Goal: Transaction & Acquisition: Purchase product/service

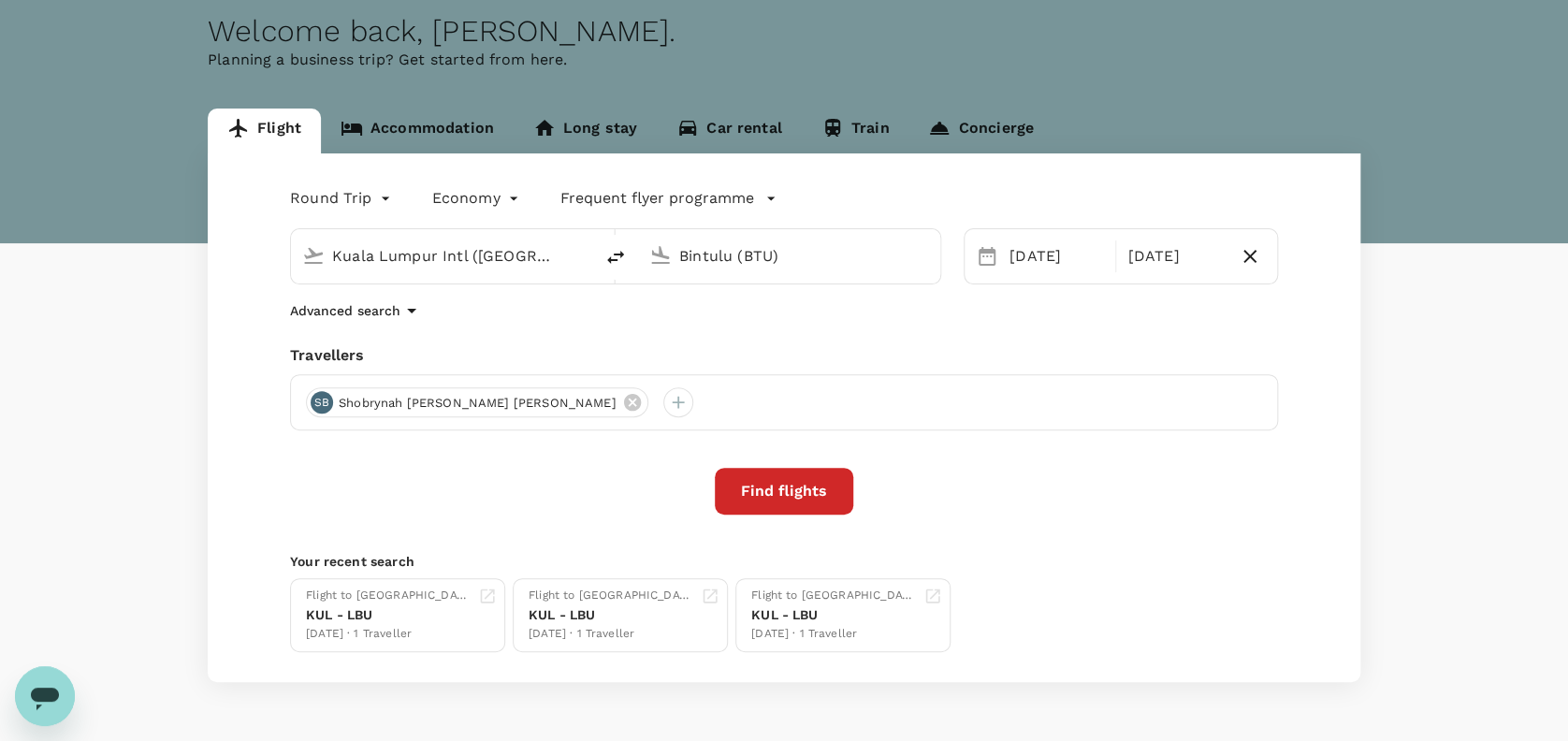
scroll to position [124, 0]
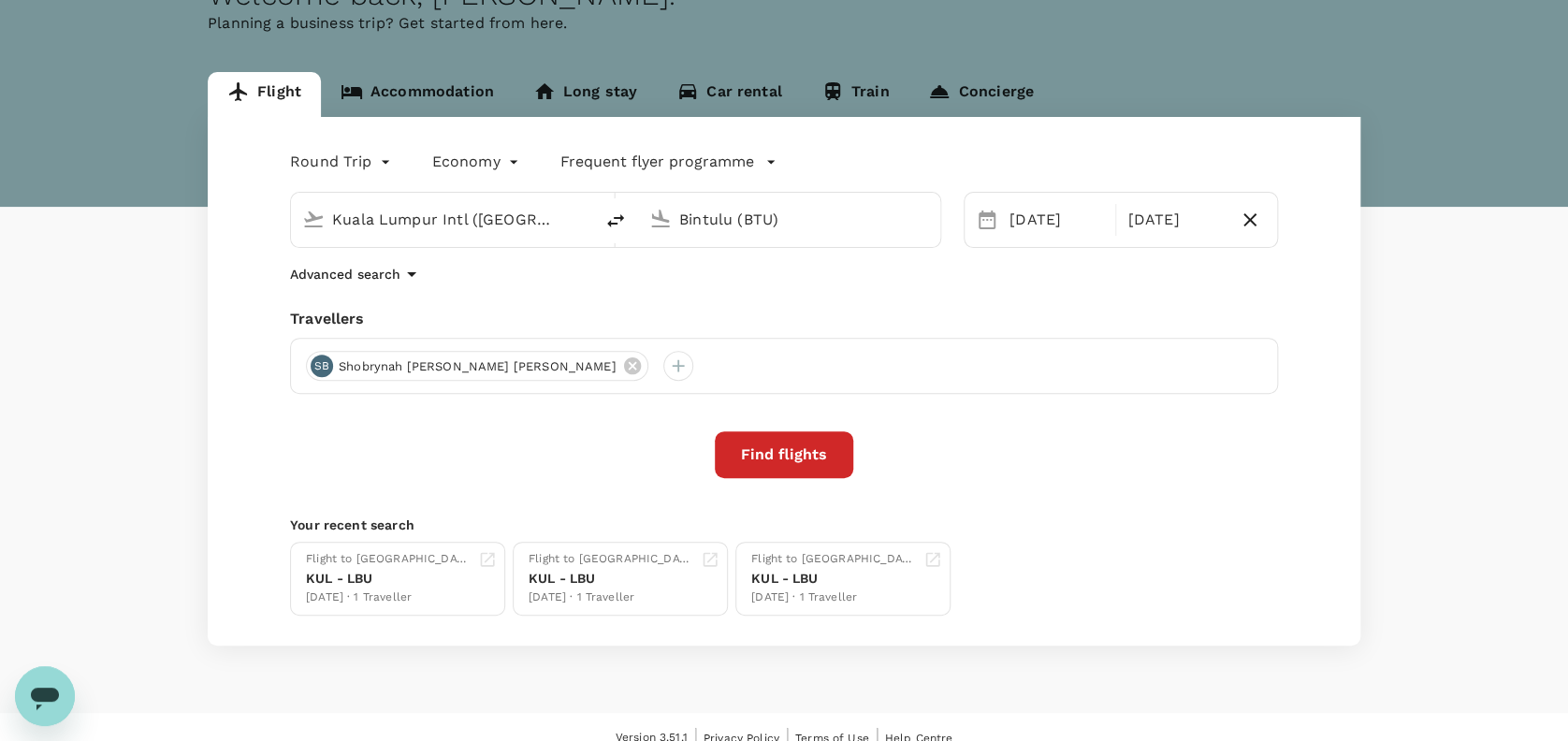
click at [611, 309] on div "Travellers" at bounding box center [784, 319] width 988 height 23
drag, startPoint x: 576, startPoint y: 362, endPoint x: 572, endPoint y: 345, distance: 17.5
click at [623, 362] on icon at bounding box center [632, 366] width 17 height 17
click at [566, 255] on div "Round Trip roundtrip Economy economy Frequent flyer programme [GEOGRAPHIC_DATA]…" at bounding box center [784, 381] width 1152 height 528
click at [505, 224] on input "Kuala Lumpur Intl ([GEOGRAPHIC_DATA])" at bounding box center [443, 219] width 221 height 29
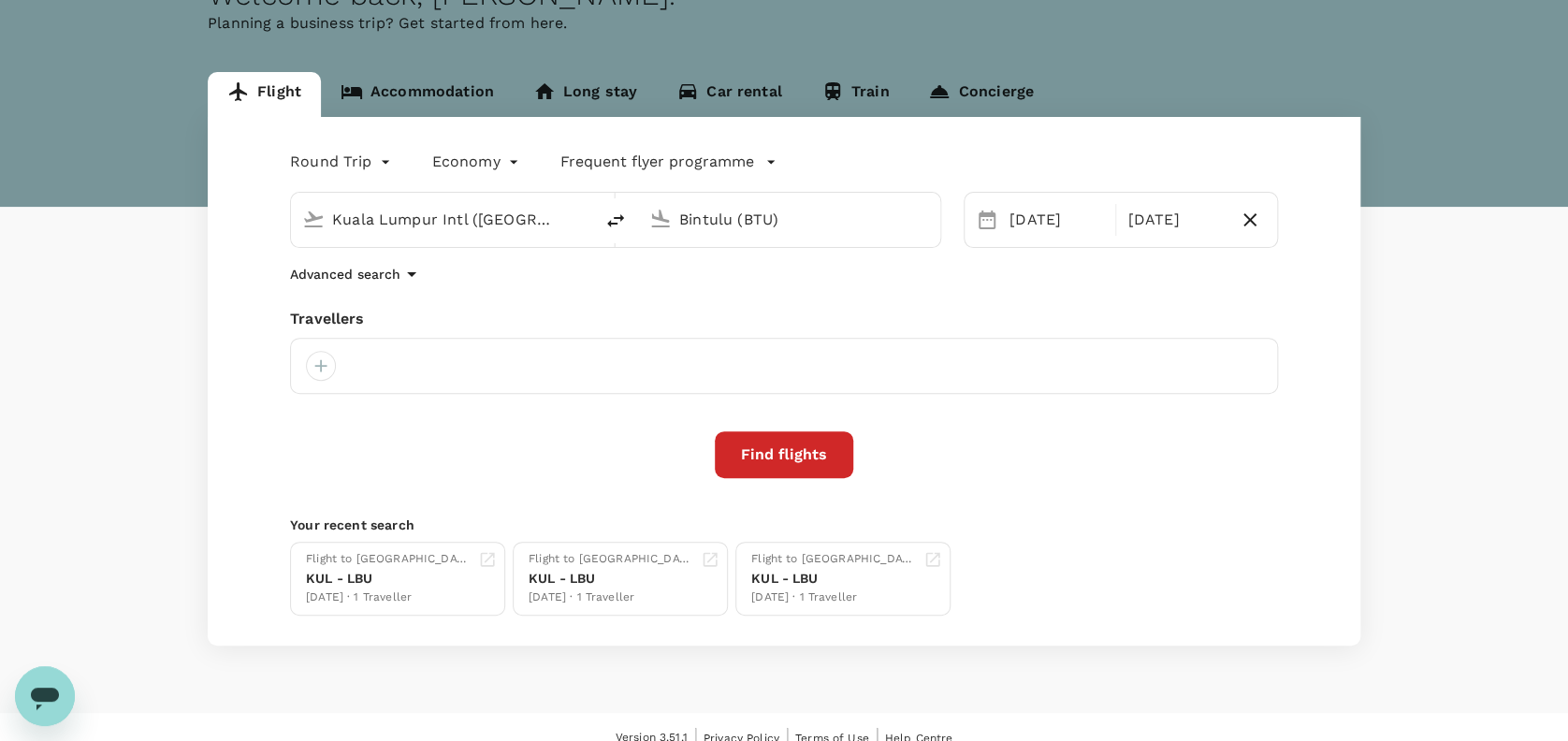
click at [832, 260] on div "Round Trip roundtrip Economy economy Frequent flyer programme [GEOGRAPHIC_DATA]…" at bounding box center [784, 381] width 1152 height 528
click at [1053, 224] on div "[DATE]" at bounding box center [1056, 219] width 109 height 37
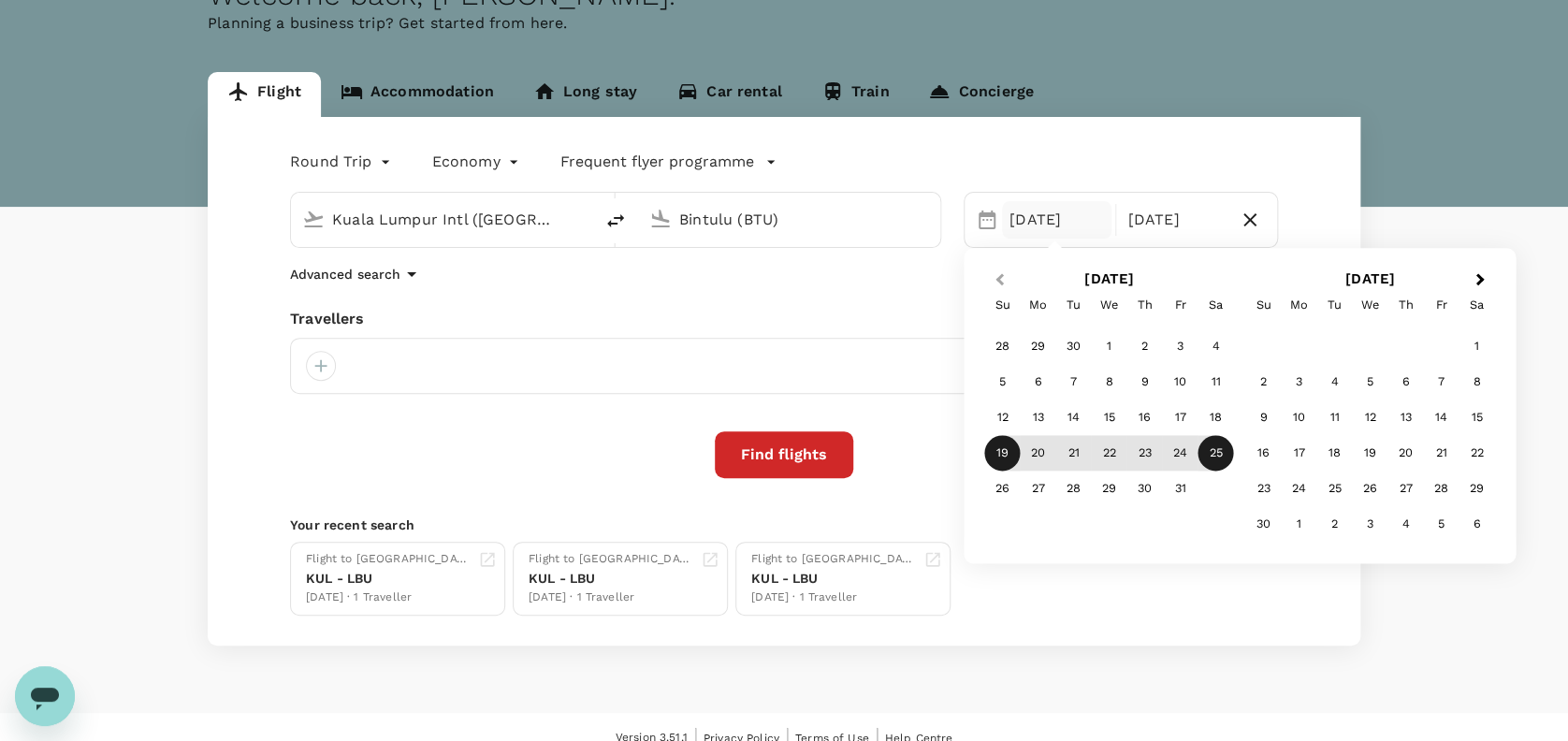
click at [999, 277] on span "Previous Month" at bounding box center [999, 280] width 0 height 22
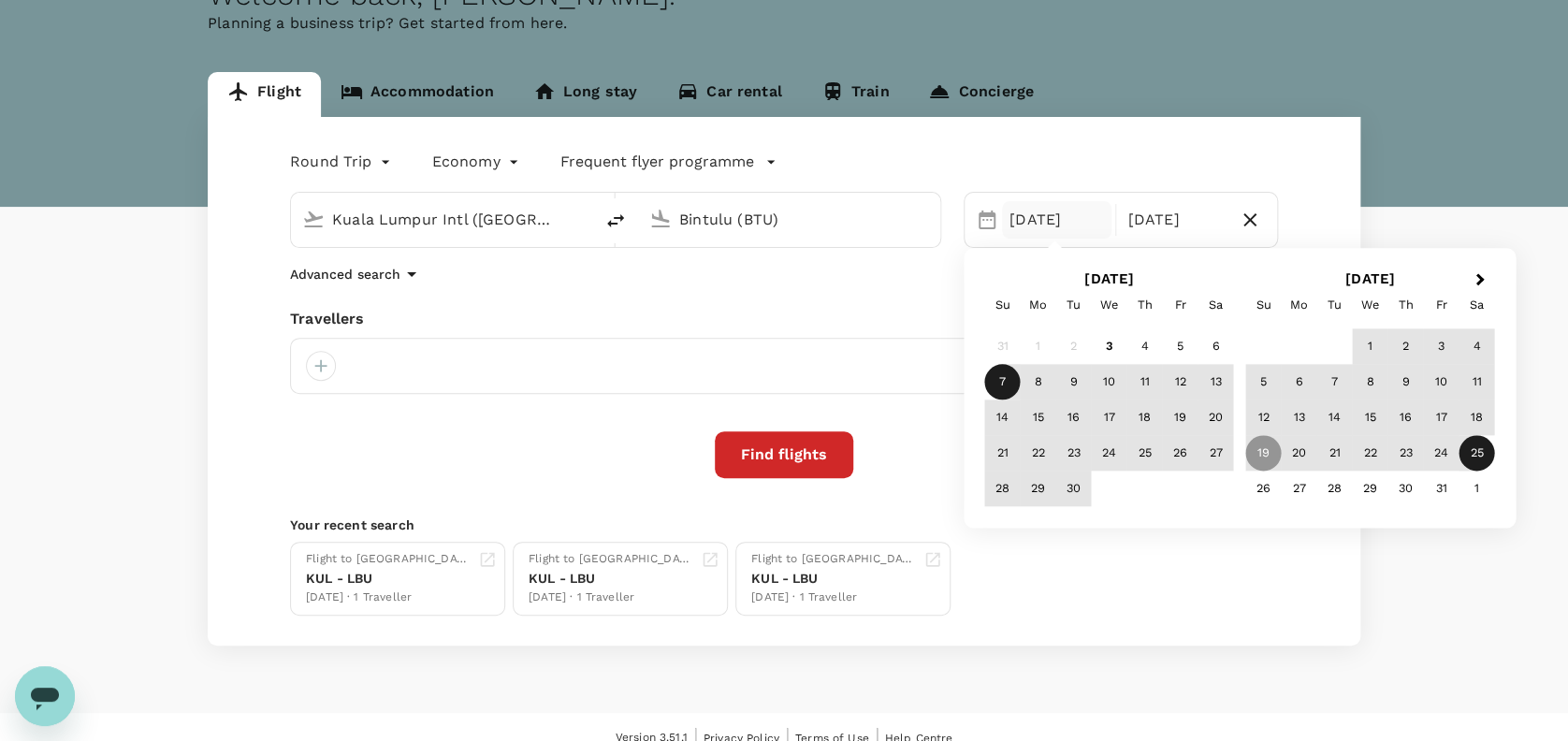
click at [1011, 379] on div "7" at bounding box center [1002, 382] width 35 height 35
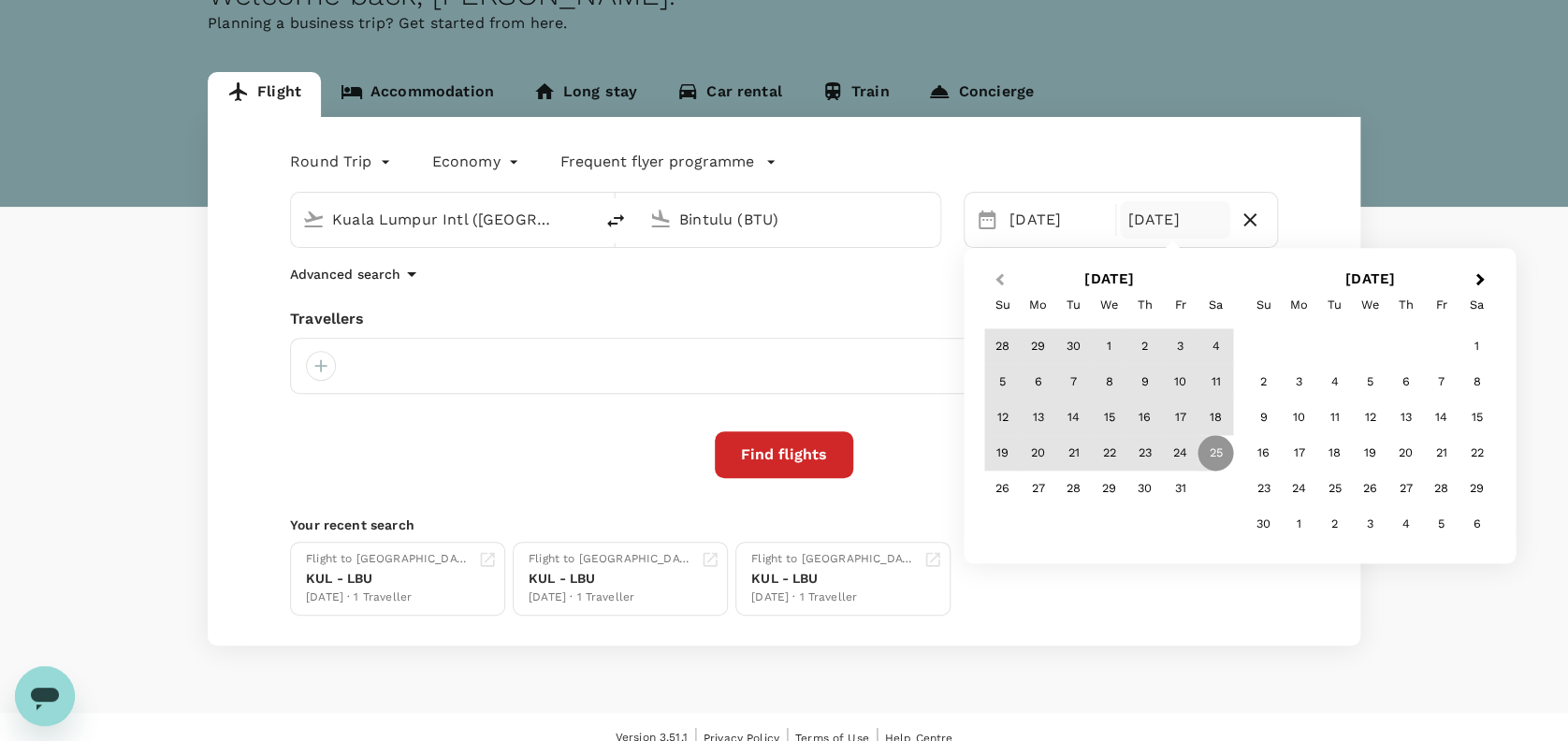
click at [996, 285] on button "Previous Month" at bounding box center [997, 281] width 30 height 30
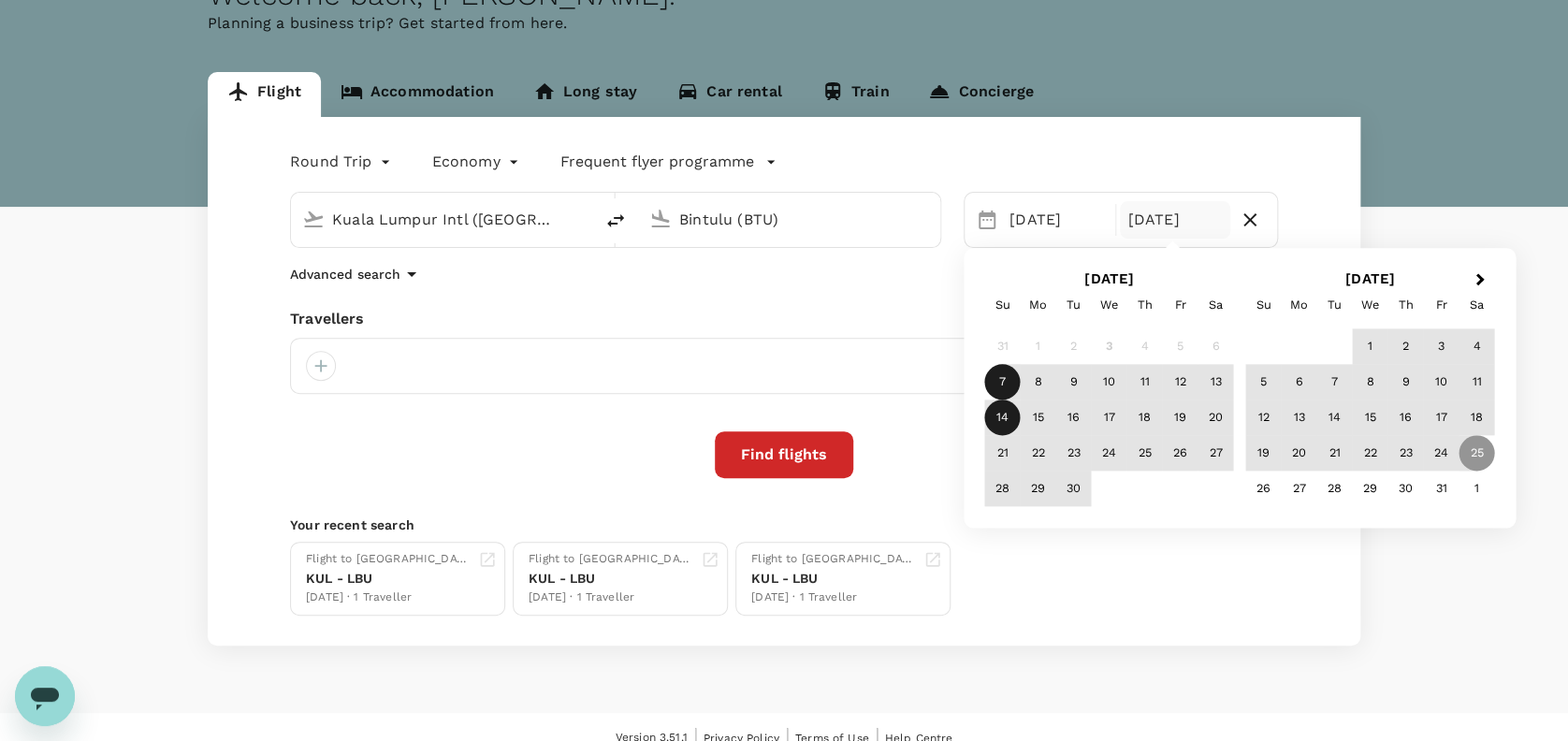
click at [1015, 419] on div "14" at bounding box center [1002, 418] width 35 height 35
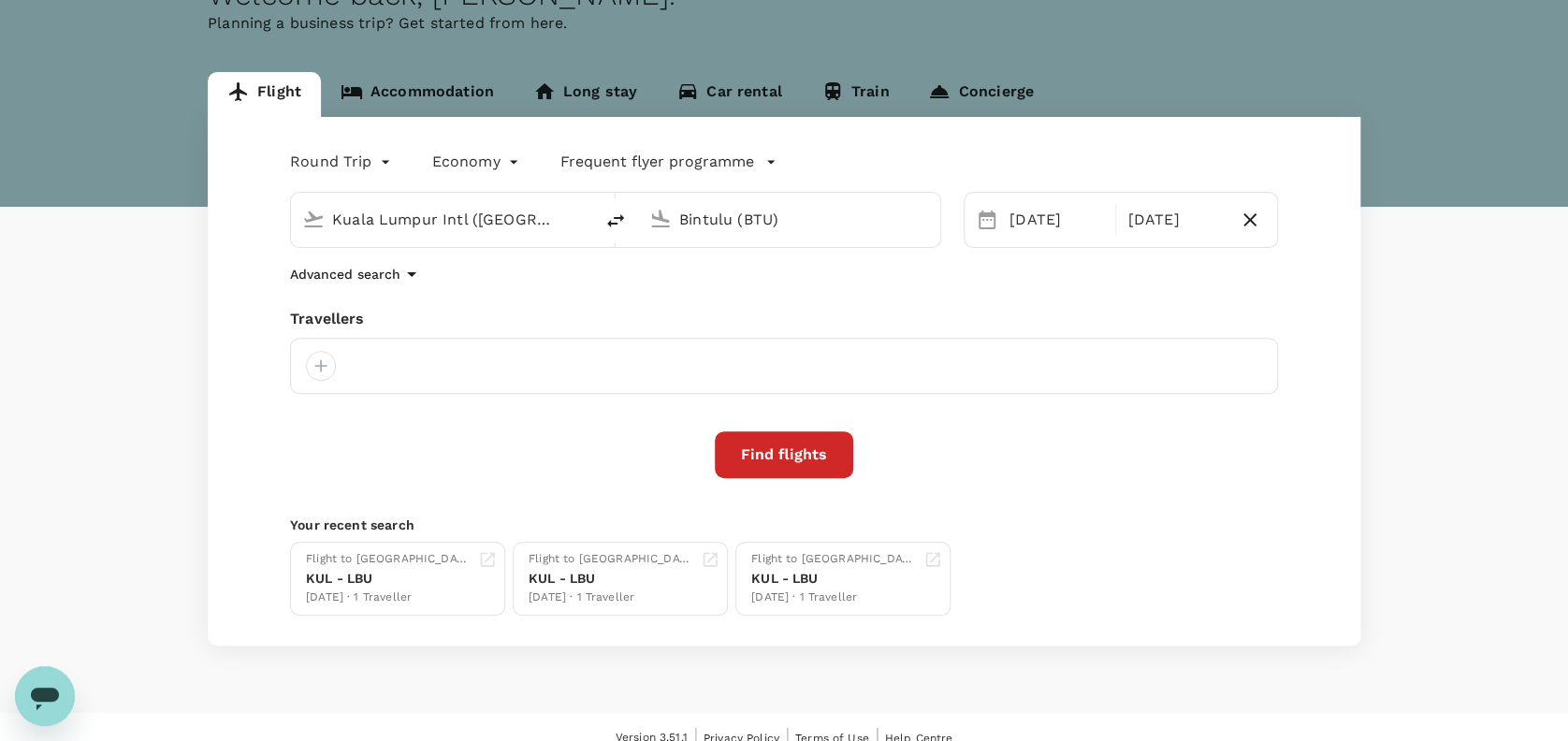
click at [1100, 315] on div "Travellers" at bounding box center [784, 319] width 988 height 23
drag, startPoint x: 860, startPoint y: 292, endPoint x: 840, endPoint y: 292, distance: 20.0
click at [858, 292] on div "Round Trip roundtrip Economy economy Frequent flyer programme [GEOGRAPHIC_DATA]…" at bounding box center [784, 381] width 1152 height 528
click at [330, 361] on div at bounding box center [321, 366] width 30 height 30
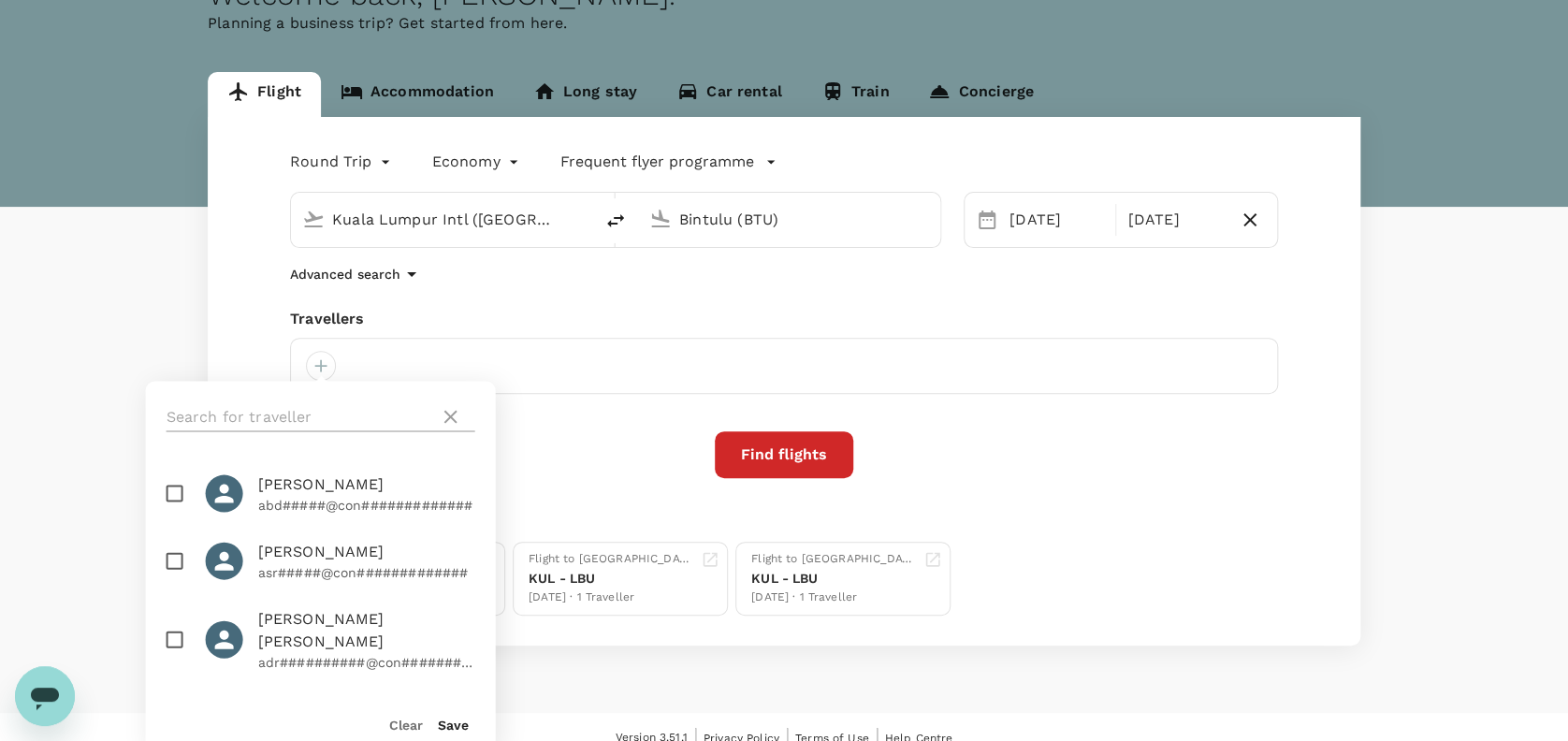
click at [281, 411] on input "text" at bounding box center [299, 417] width 266 height 30
type input "yuges"
click at [177, 488] on input "checkbox" at bounding box center [174, 492] width 39 height 39
checkbox input "true"
click at [448, 720] on button "Save" at bounding box center [453, 724] width 31 height 15
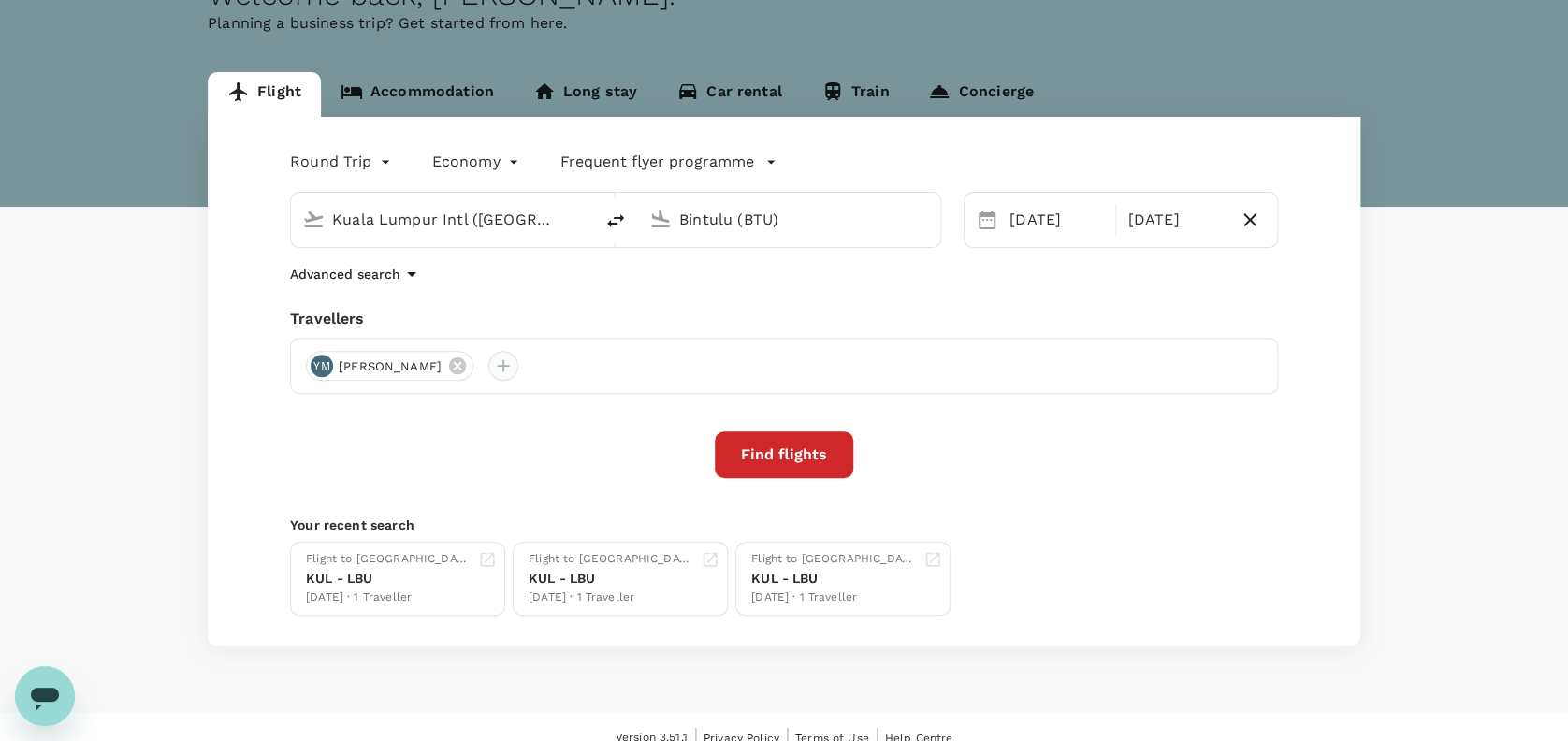
click at [519, 359] on div at bounding box center [503, 366] width 30 height 30
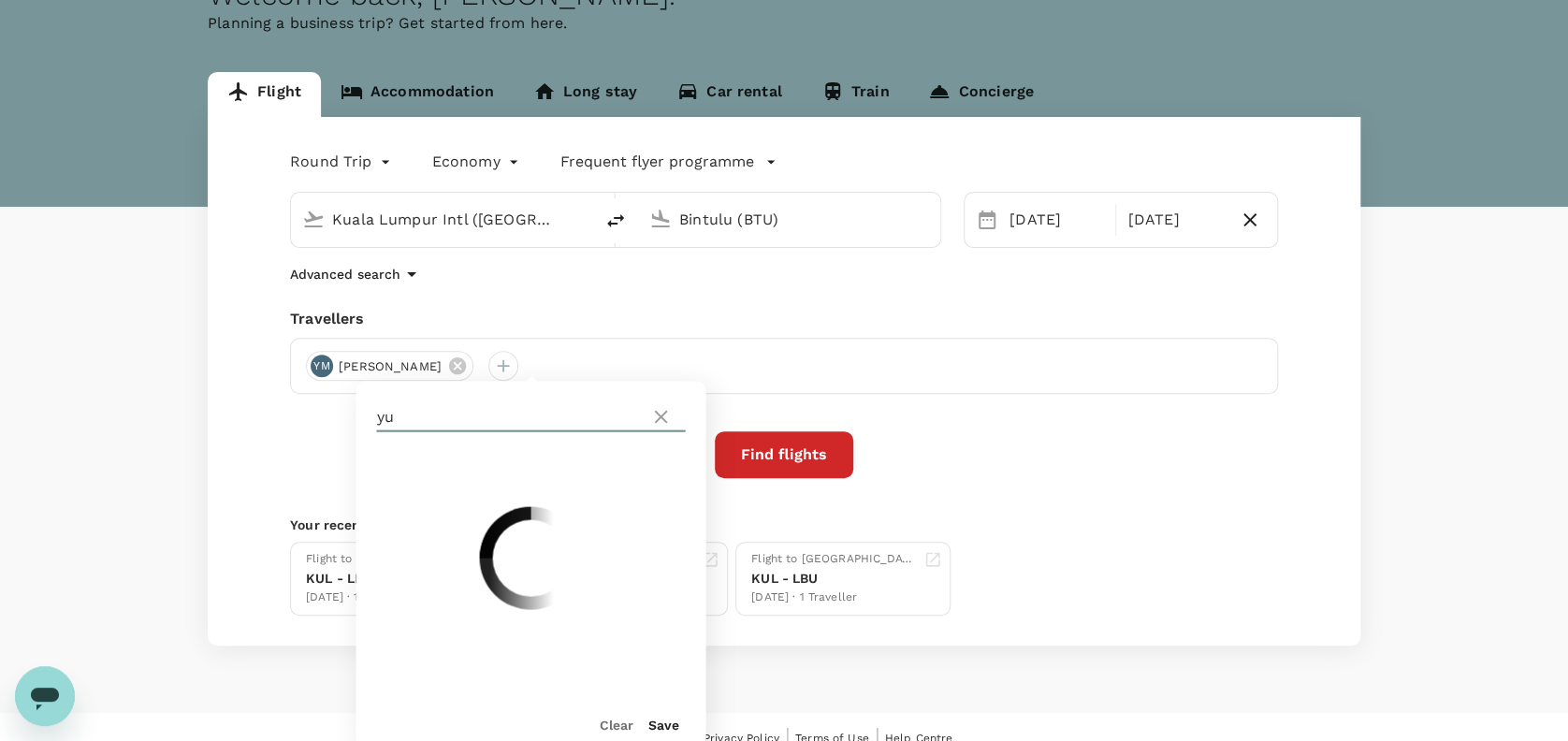
type input "y"
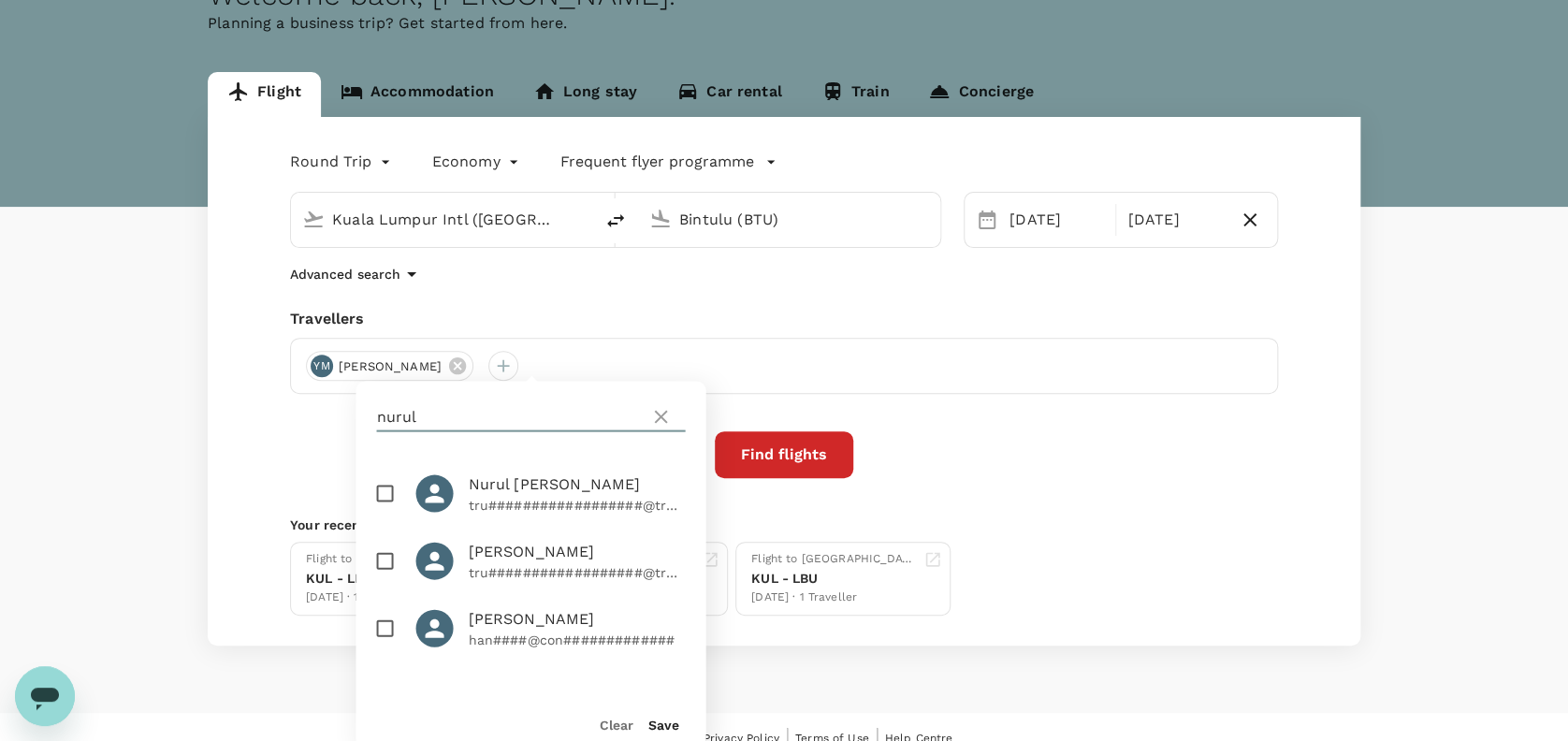
type input "nurul"
click at [382, 502] on input "checkbox" at bounding box center [384, 492] width 39 height 39
checkbox input "true"
click at [662, 715] on div "Save" at bounding box center [655, 715] width 46 height 37
click at [668, 723] on button "Save" at bounding box center [663, 724] width 31 height 15
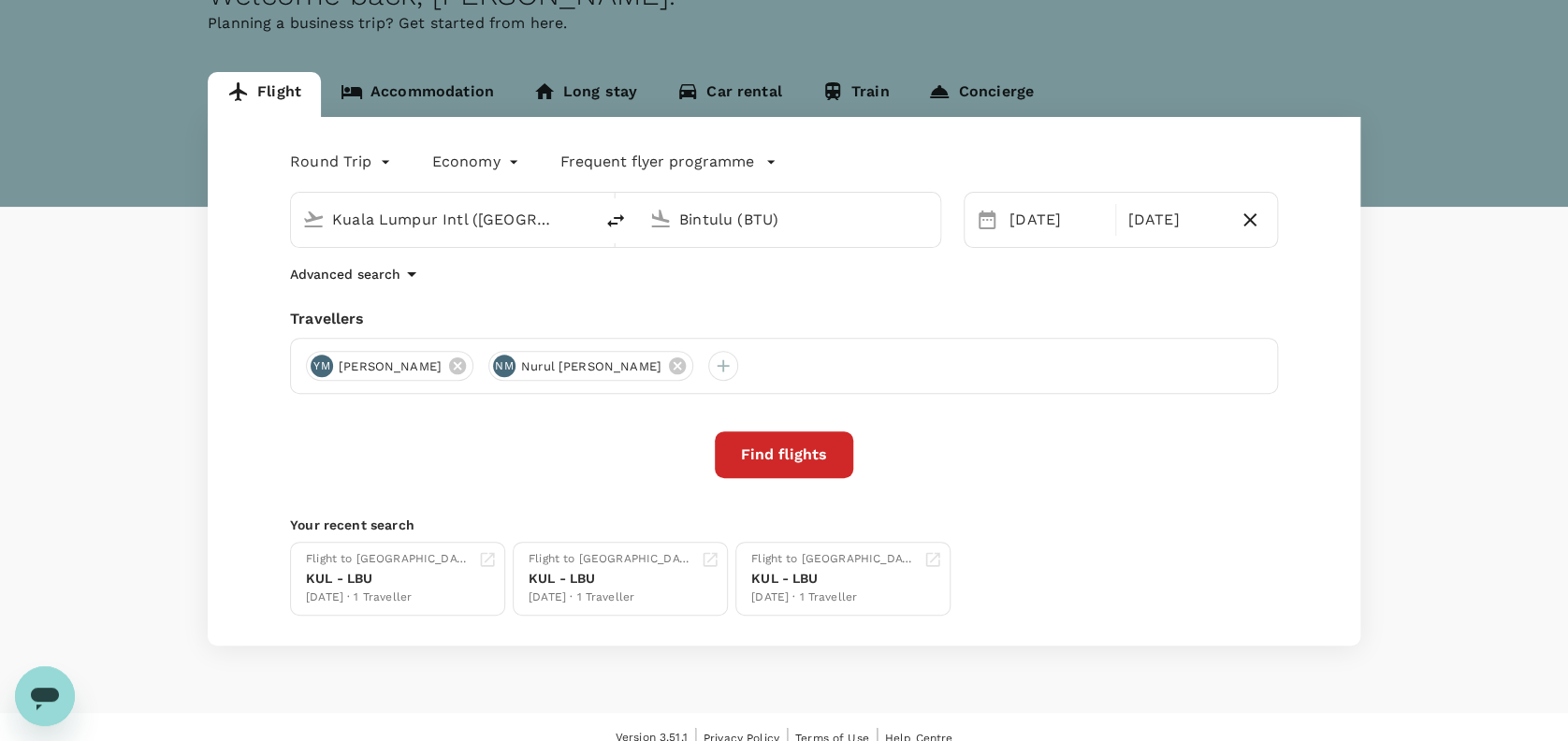
click at [601, 493] on div "Round Trip roundtrip Economy economy Frequent flyer programme [GEOGRAPHIC_DATA]…" at bounding box center [784, 381] width 1152 height 528
click at [809, 456] on button "Find flights" at bounding box center [784, 454] width 139 height 47
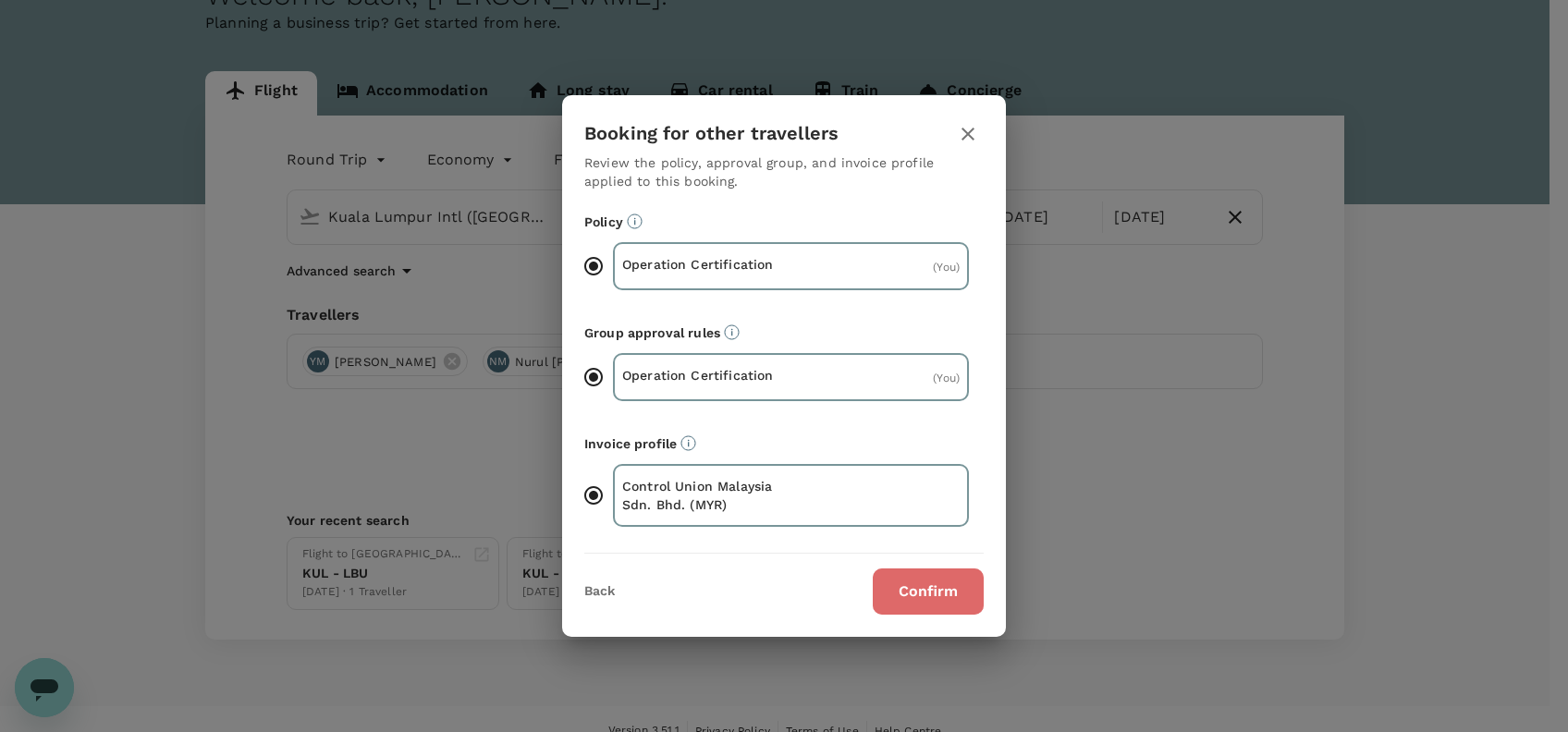
click at [956, 591] on button "Confirm" at bounding box center [929, 591] width 111 height 46
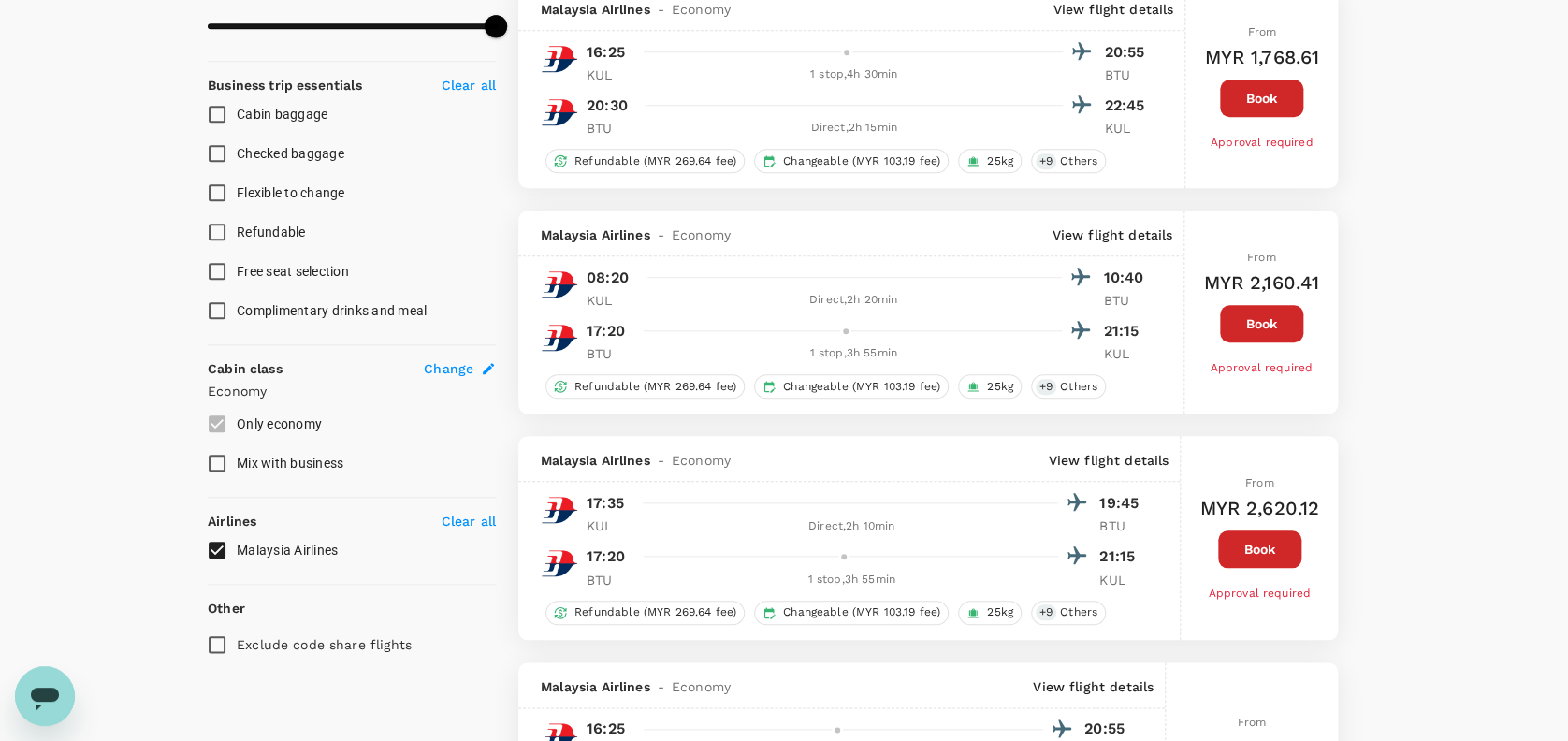
scroll to position [663, 0]
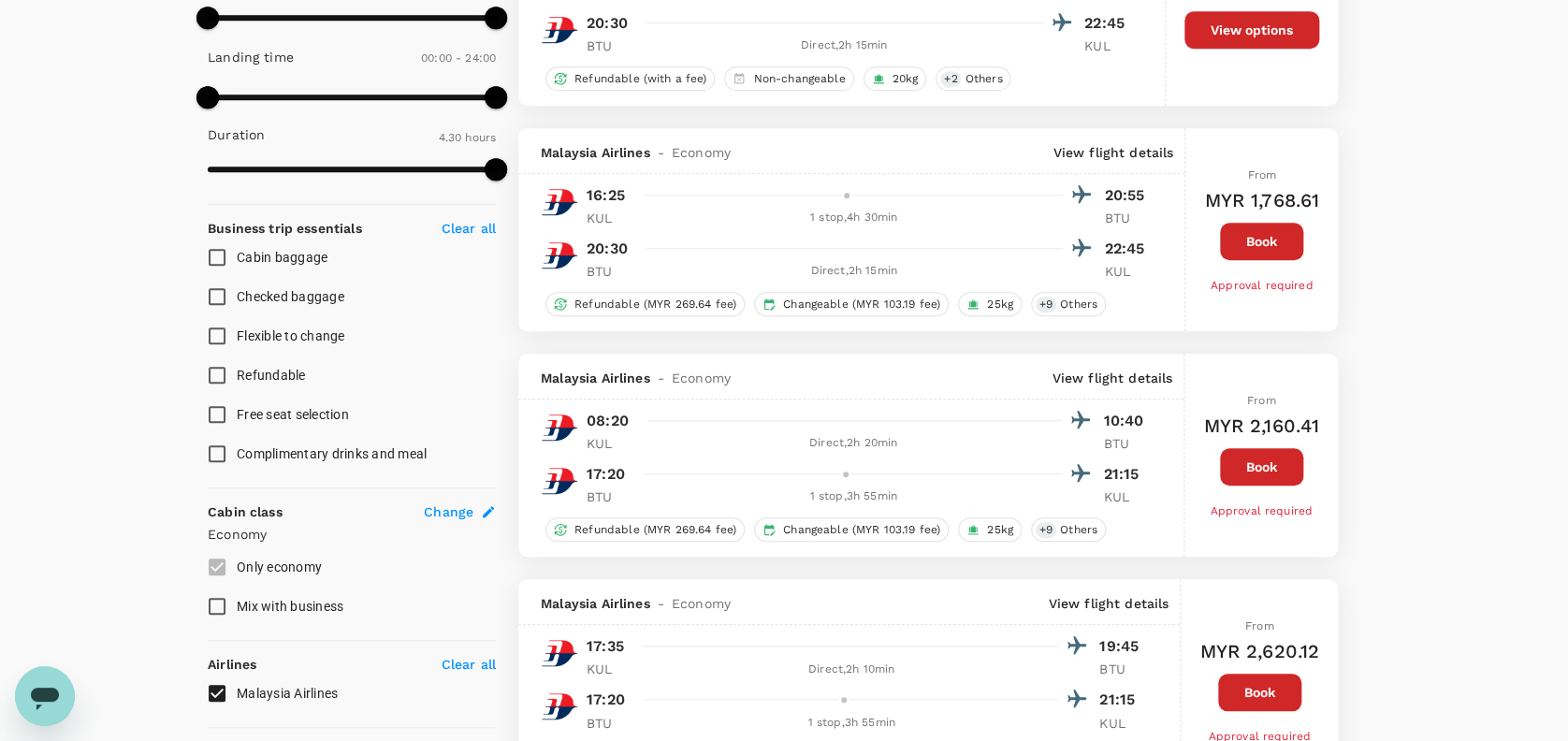
type input "745"
checkbox input "false"
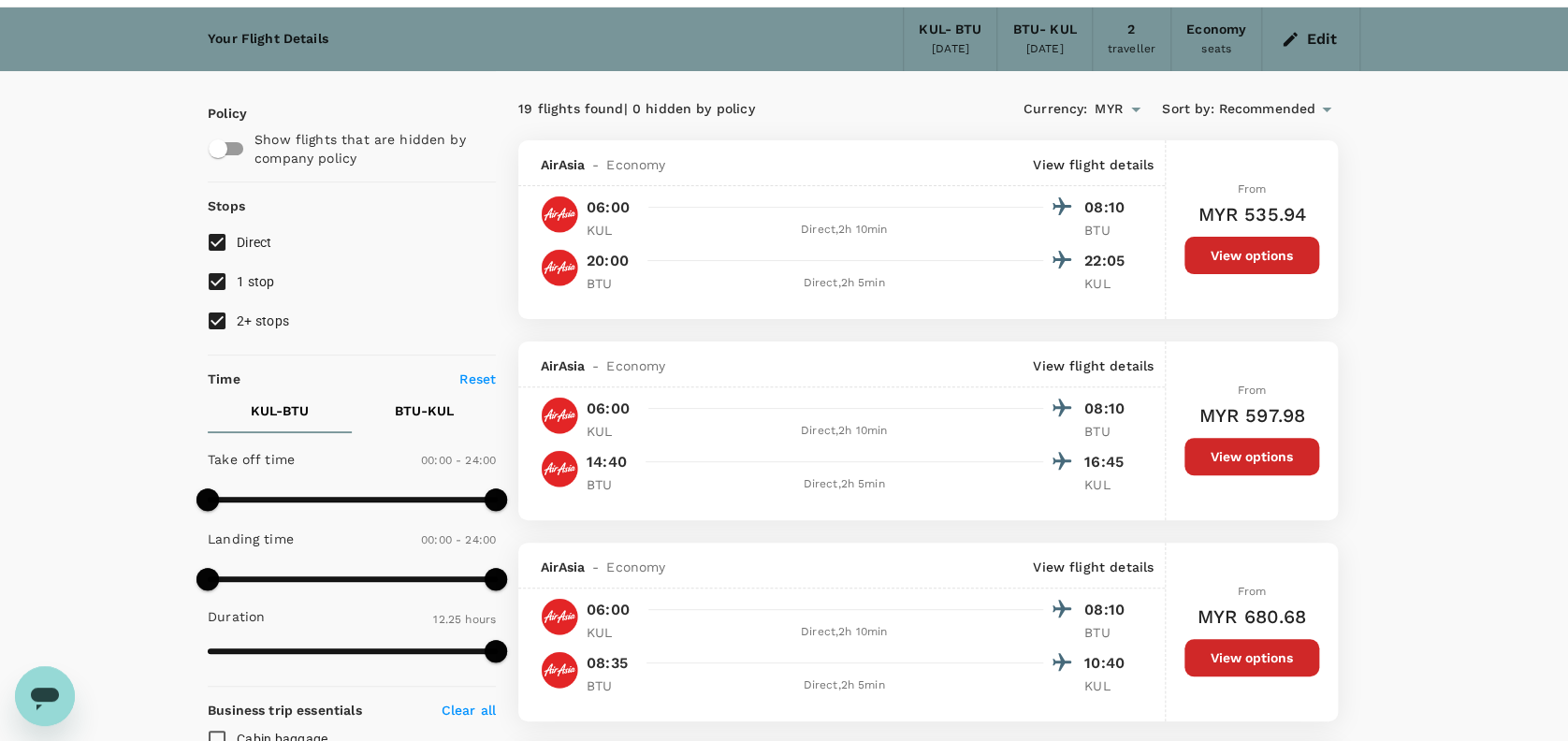
scroll to position [0, 0]
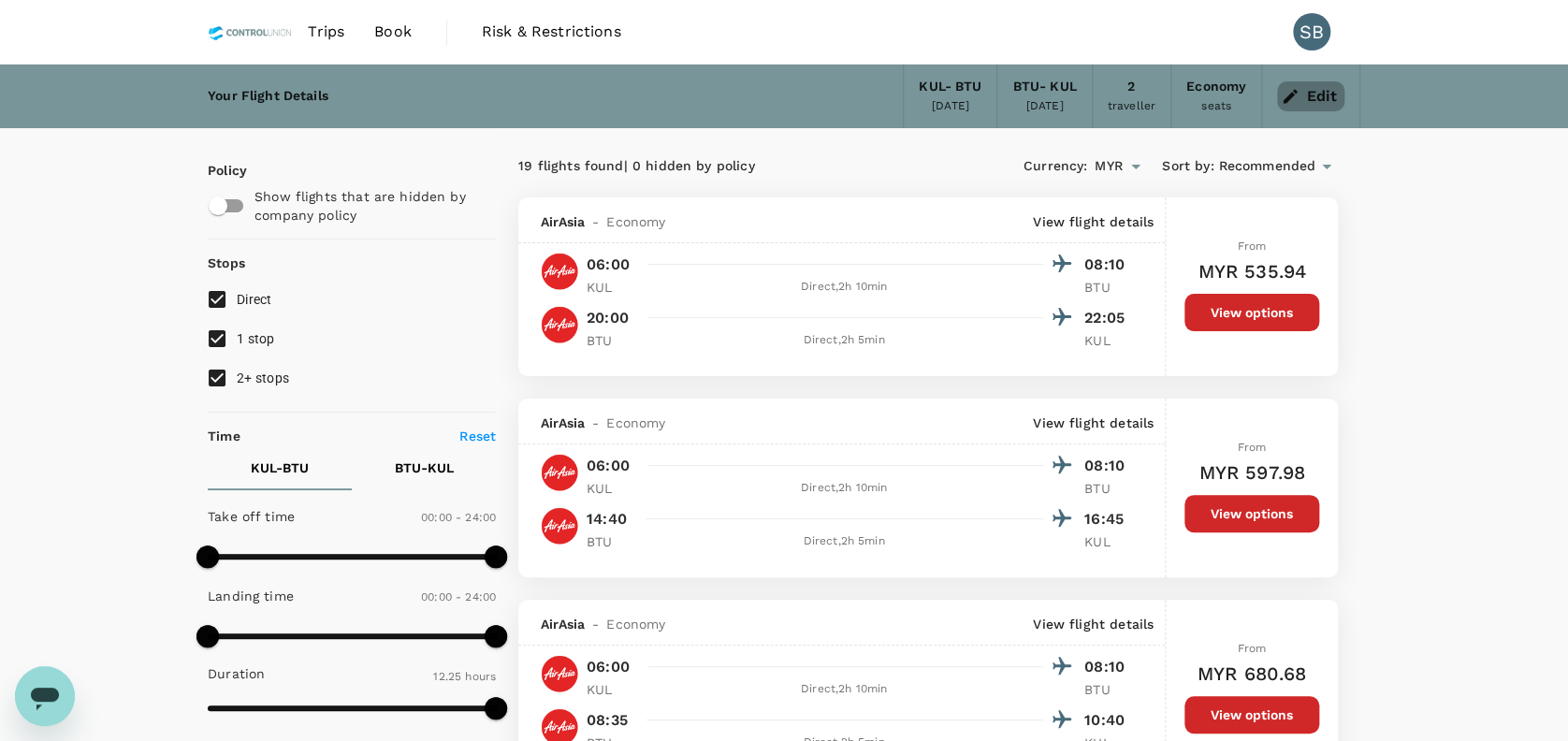
click at [1284, 97] on icon "button" at bounding box center [1290, 97] width 19 height 19
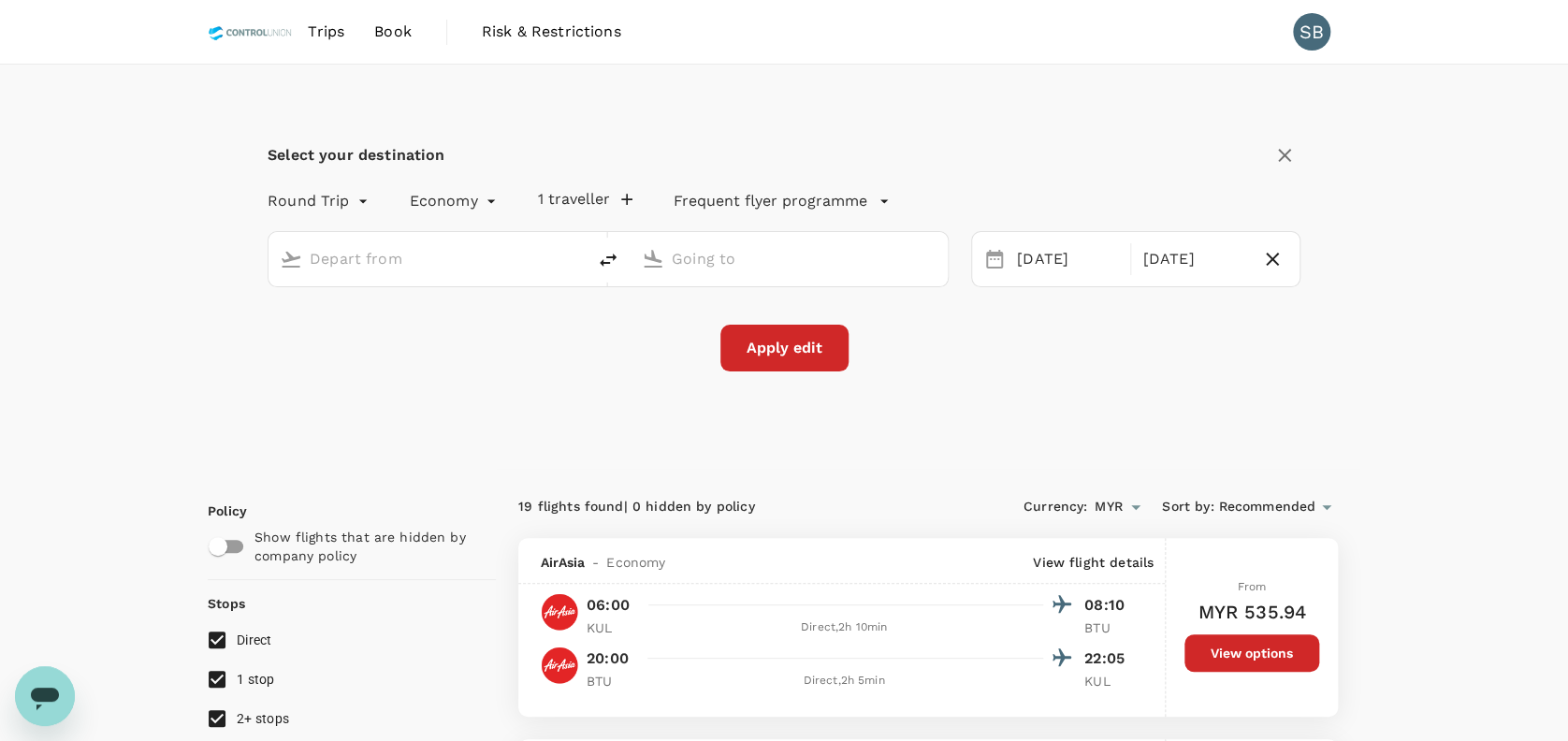
type input "Kuala Lumpur Intl ([GEOGRAPHIC_DATA])"
type input "Bintulu (BTU)"
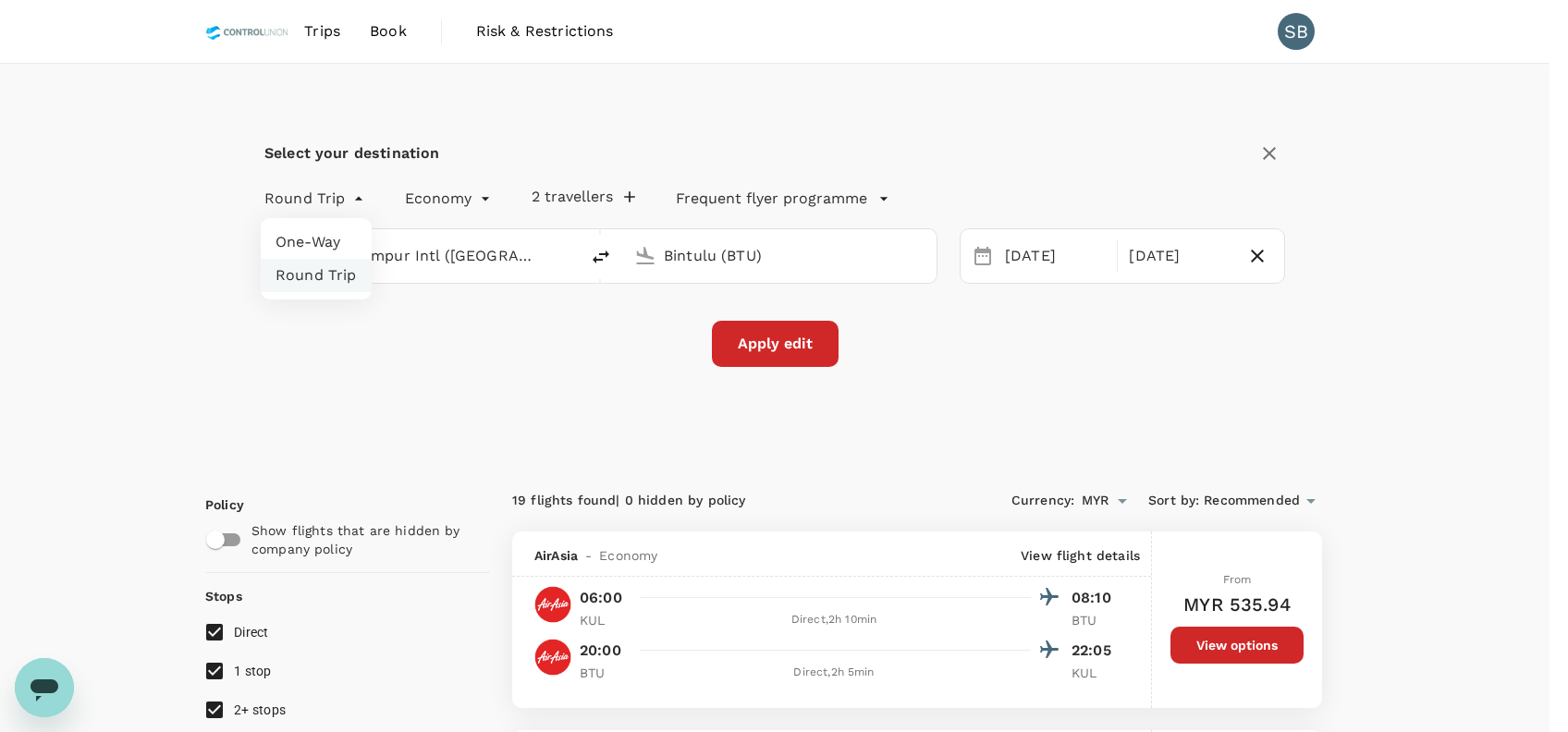
click at [324, 239] on li "One-Way" at bounding box center [316, 241] width 111 height 33
type input "oneway"
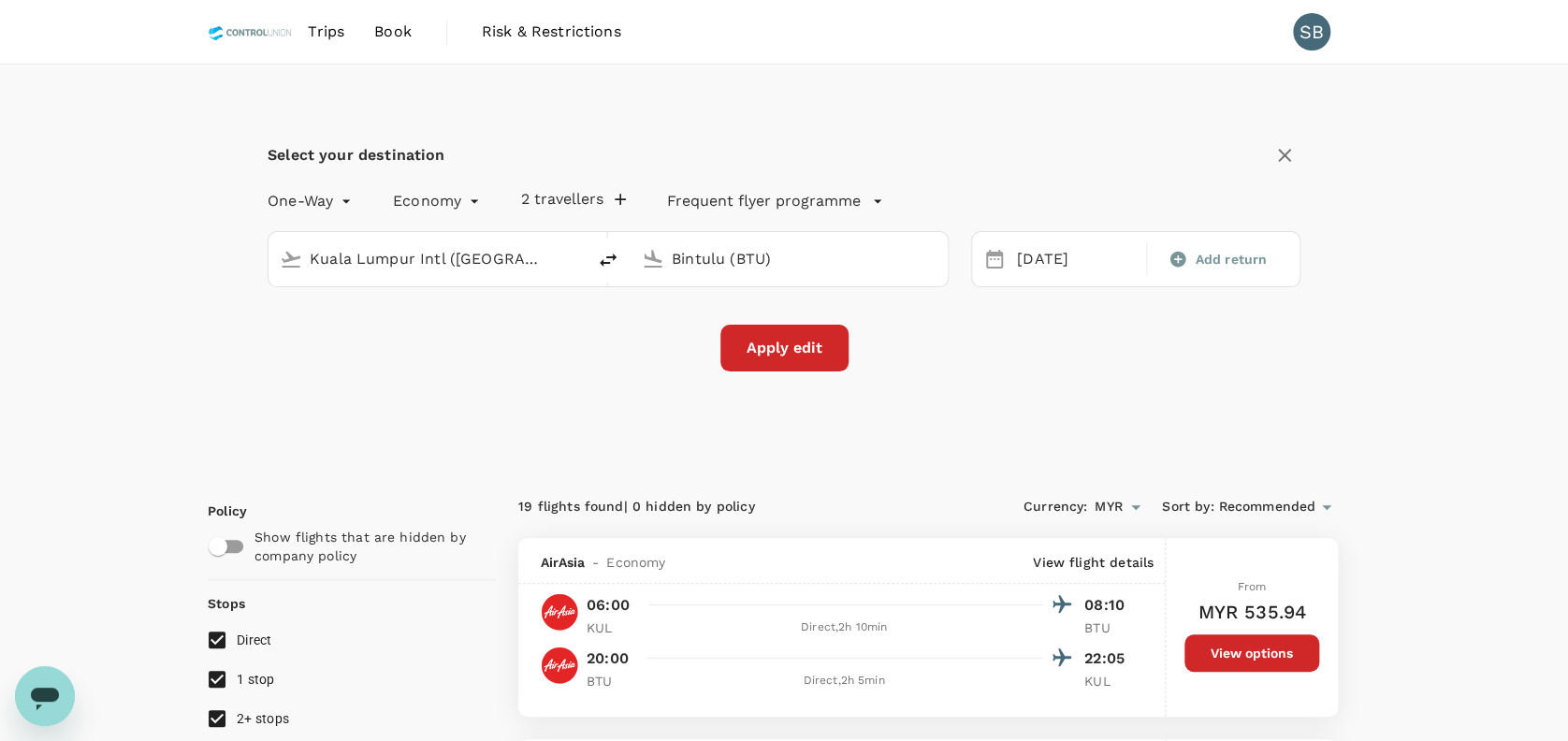
click at [517, 364] on div "Apply edit" at bounding box center [784, 348] width 1032 height 47
click at [1146, 345] on div "Apply edit" at bounding box center [784, 348] width 1032 height 47
click at [748, 342] on button "Apply edit" at bounding box center [784, 348] width 128 height 47
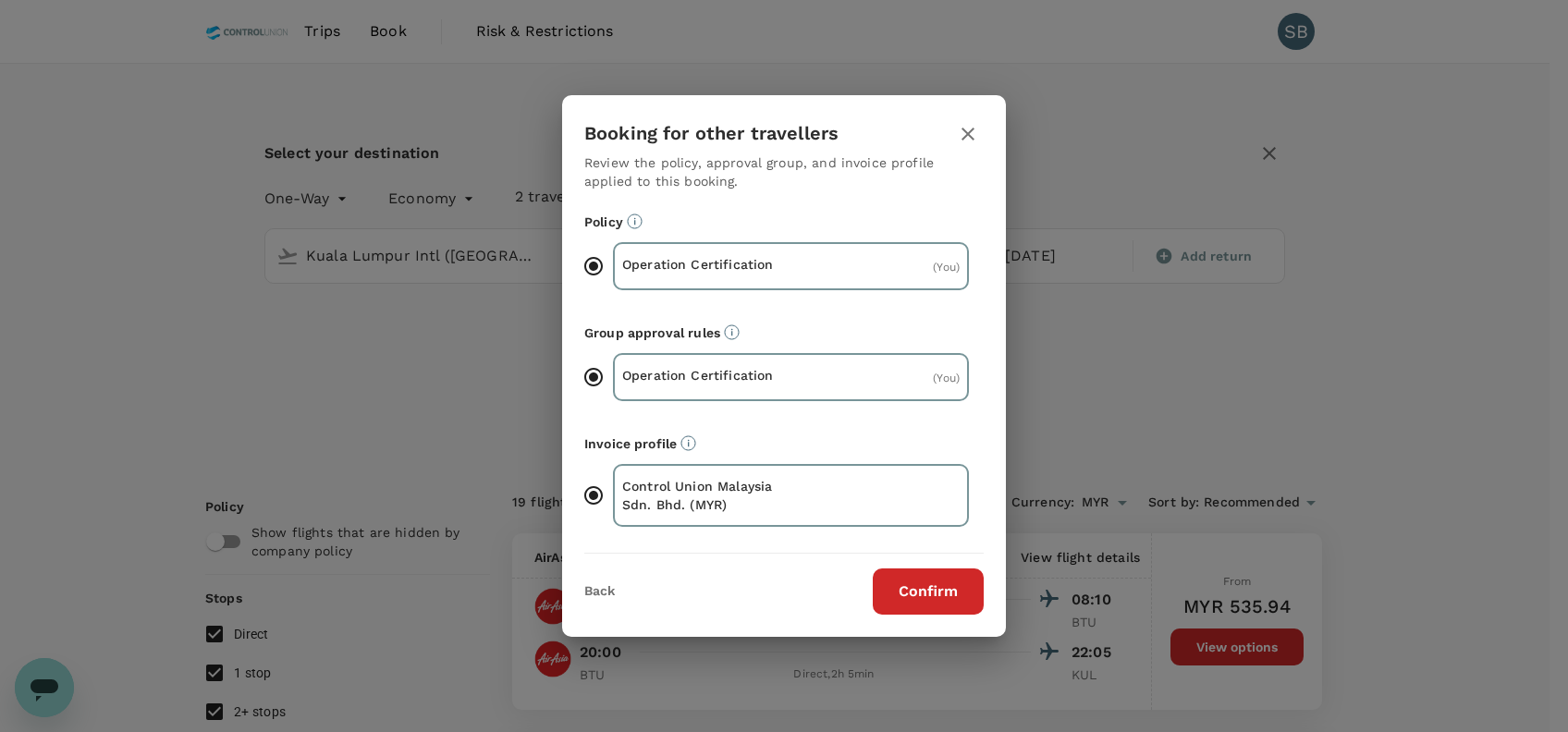
click at [915, 582] on button "Confirm" at bounding box center [929, 591] width 111 height 46
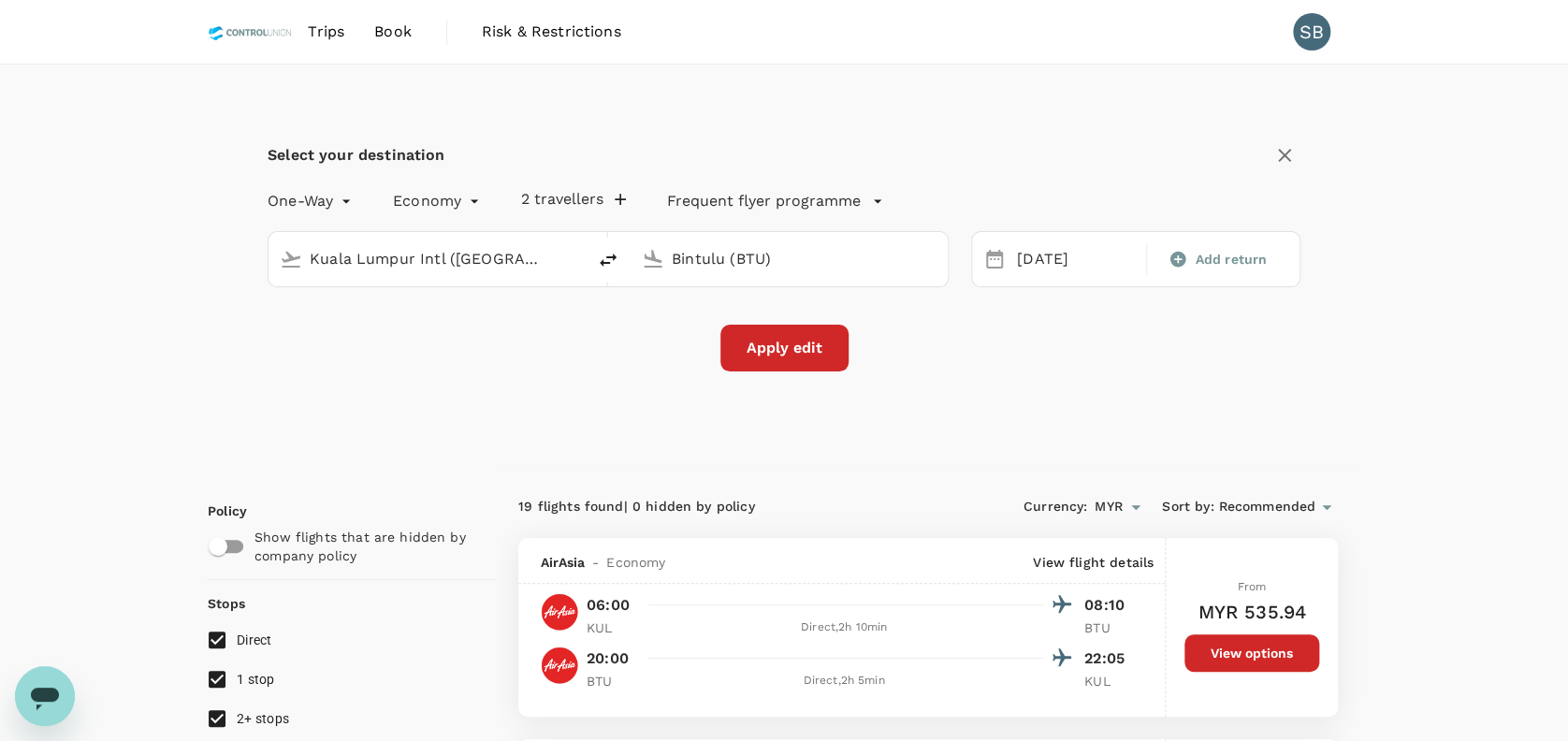
checkbox input "false"
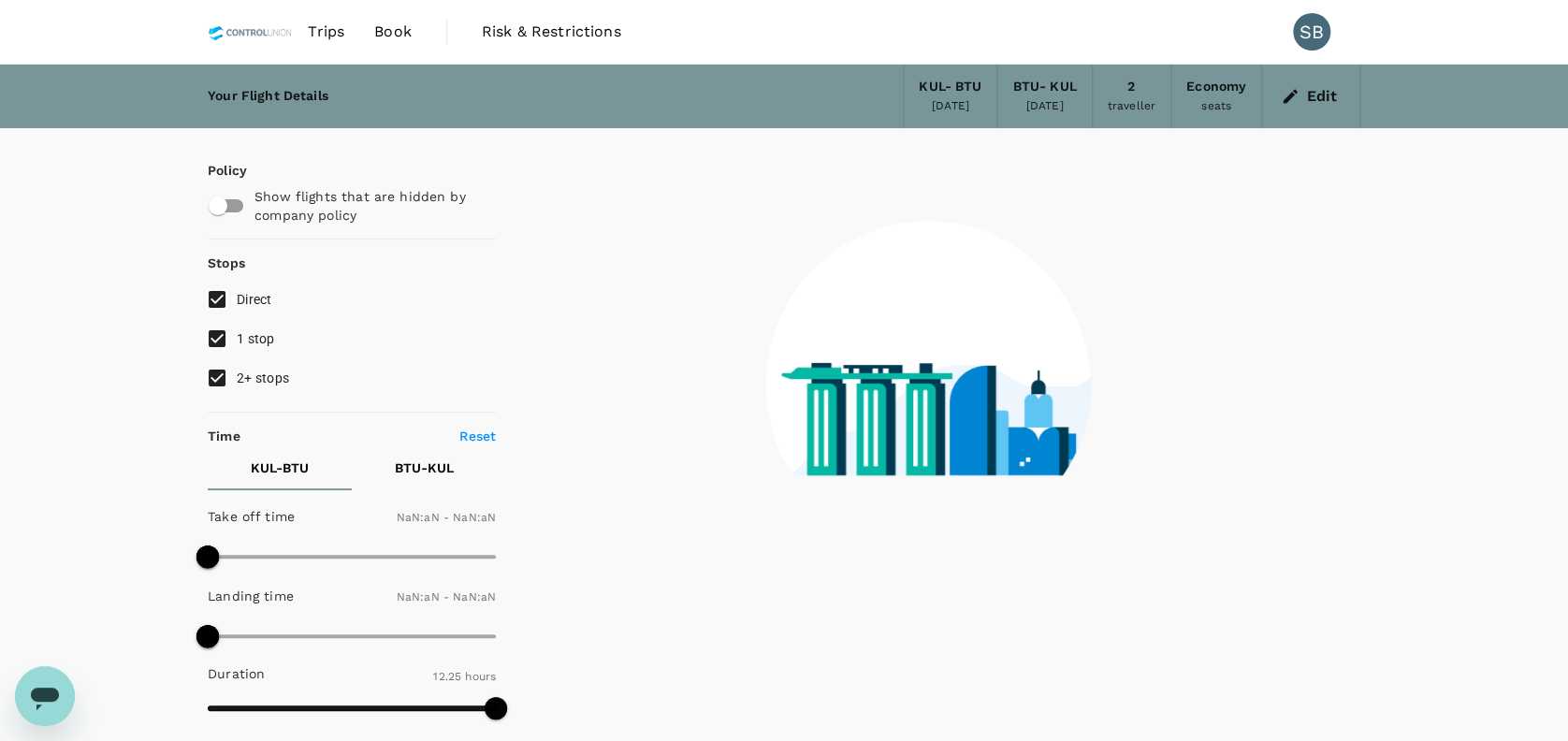
type input "1440"
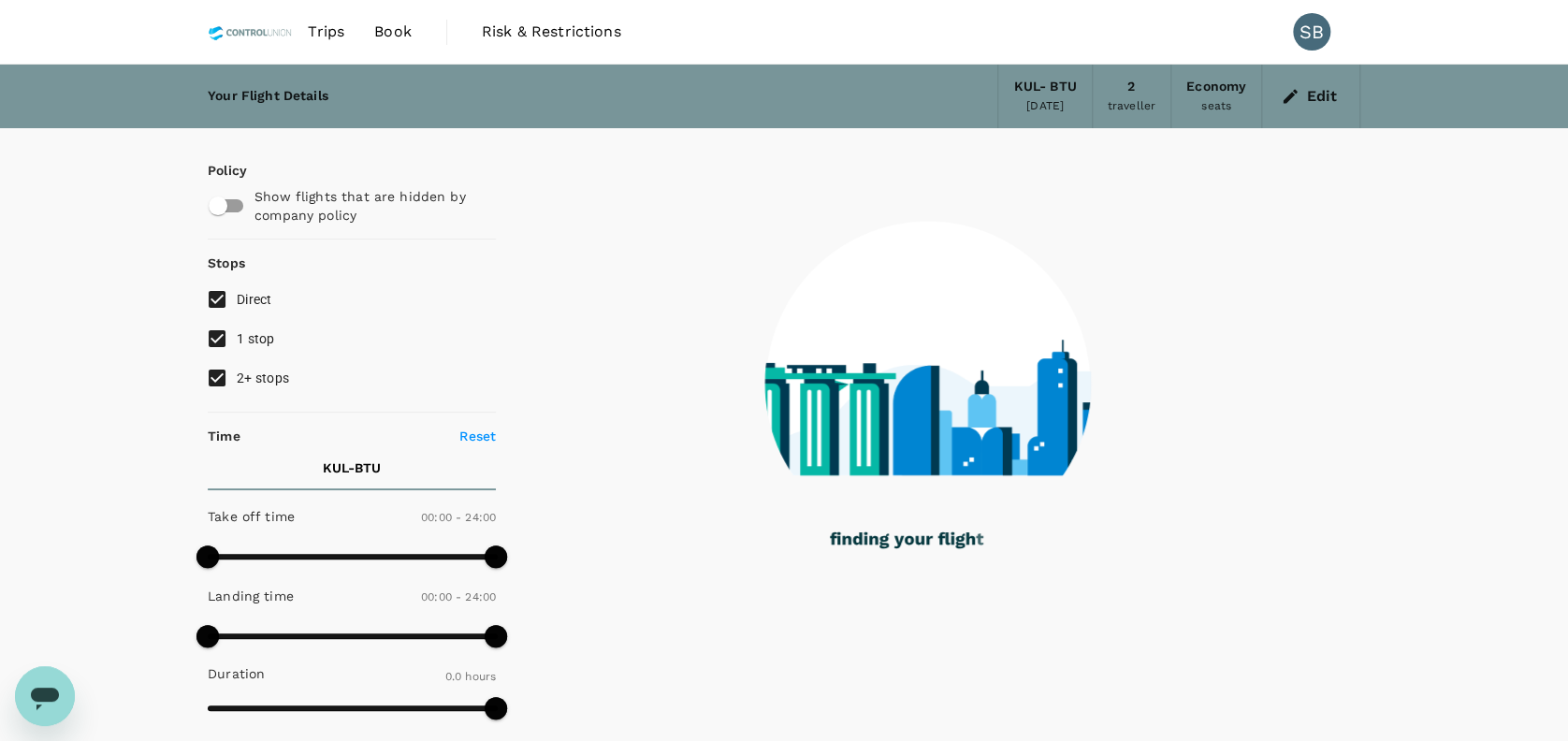
click at [227, 336] on input "1 stop" at bounding box center [217, 338] width 39 height 39
checkbox input "false"
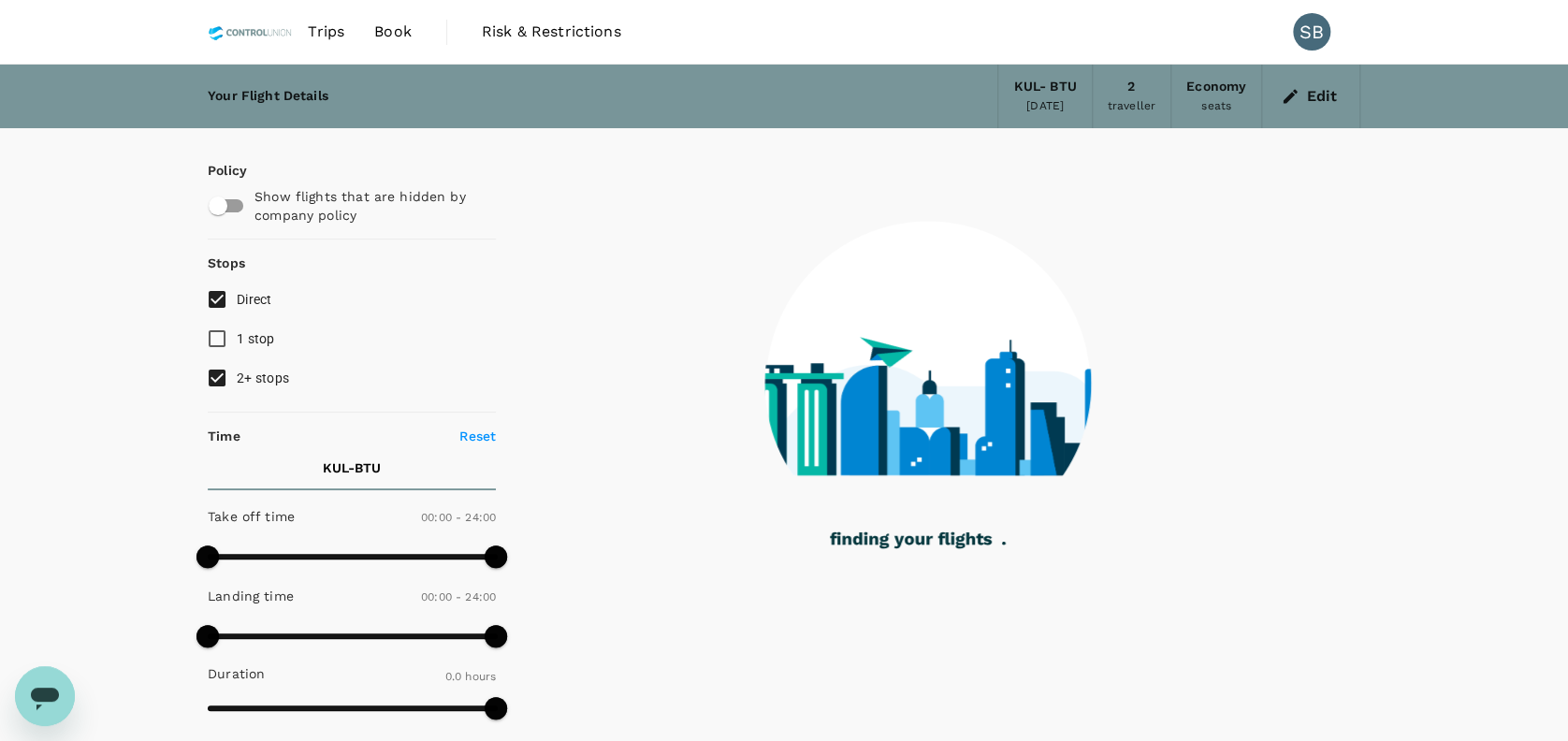
click at [225, 385] on input "2+ stops" at bounding box center [217, 377] width 39 height 39
checkbox input "false"
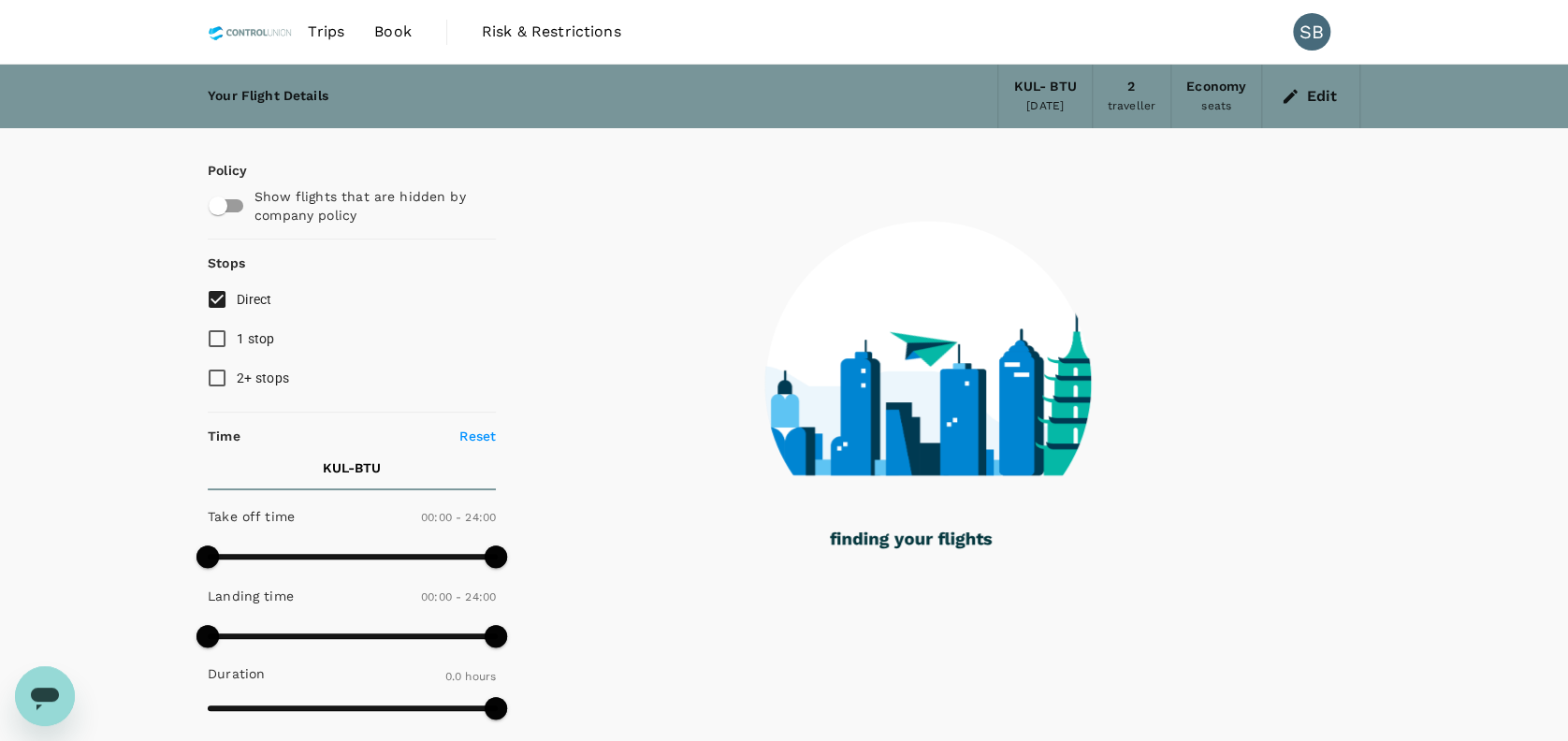
type input "595"
checkbox input "true"
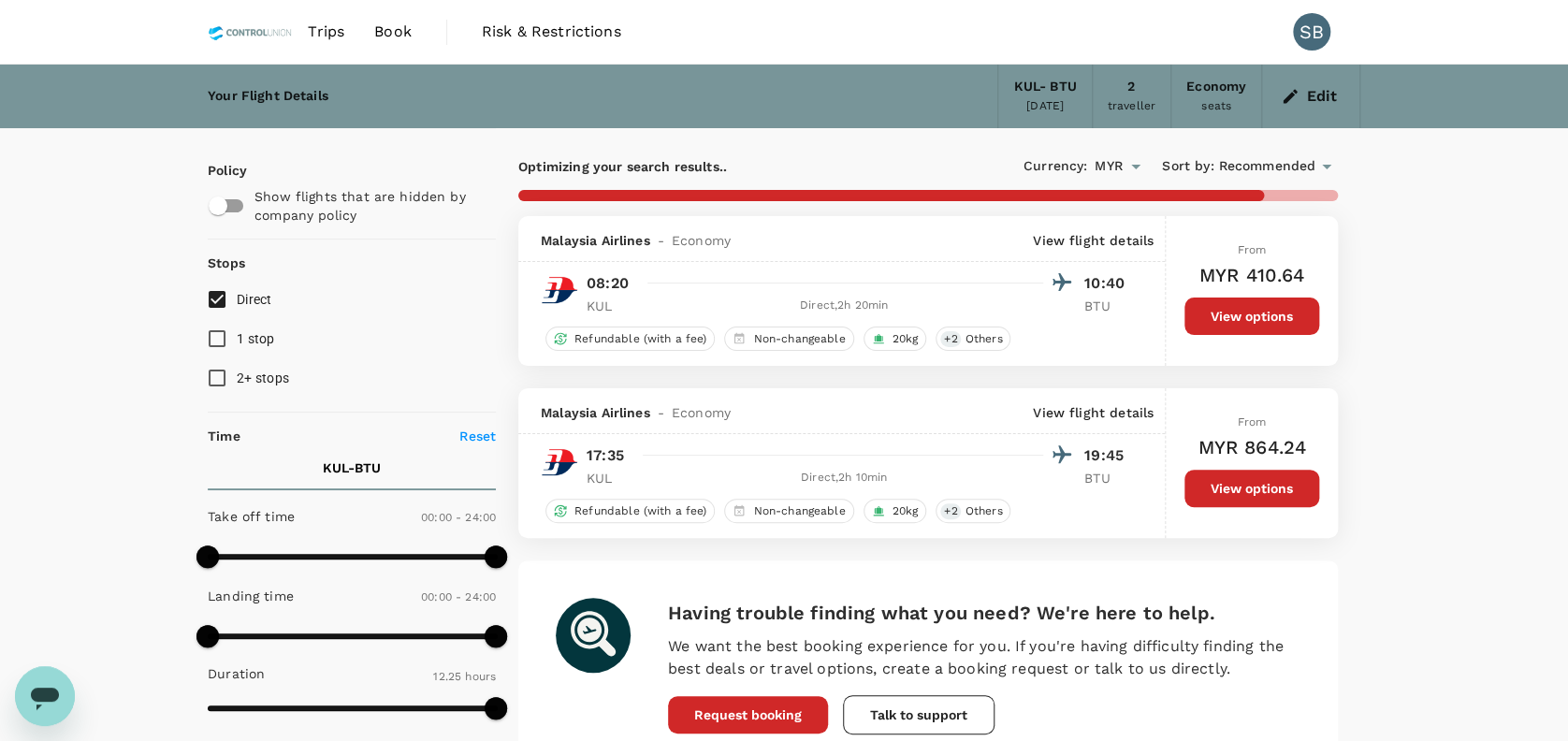
type input "1540"
checkbox input "false"
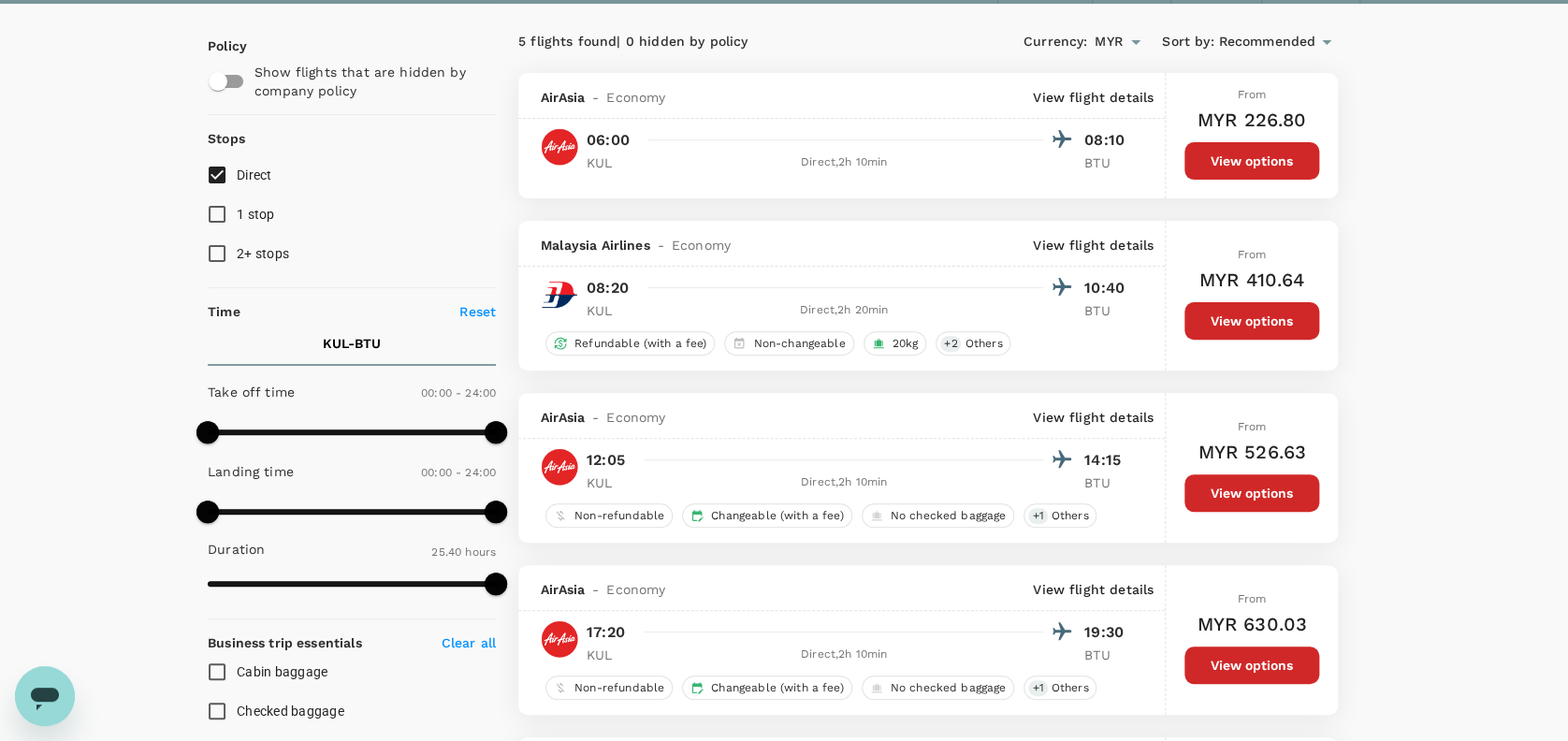
click at [1245, 496] on button "View options" at bounding box center [1252, 492] width 135 height 37
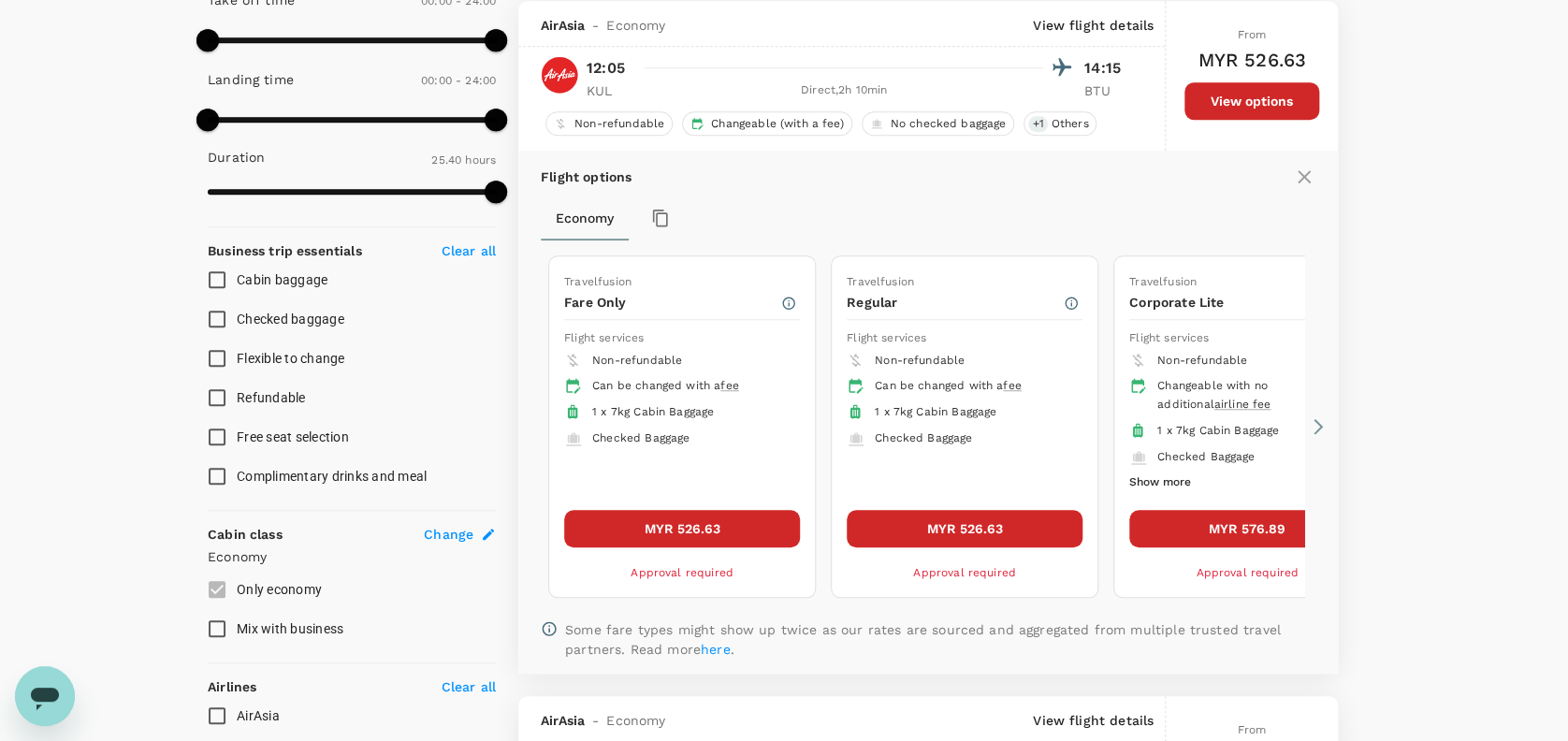
scroll to position [518, 0]
click at [701, 518] on button "MYR 526.63" at bounding box center [682, 527] width 236 height 37
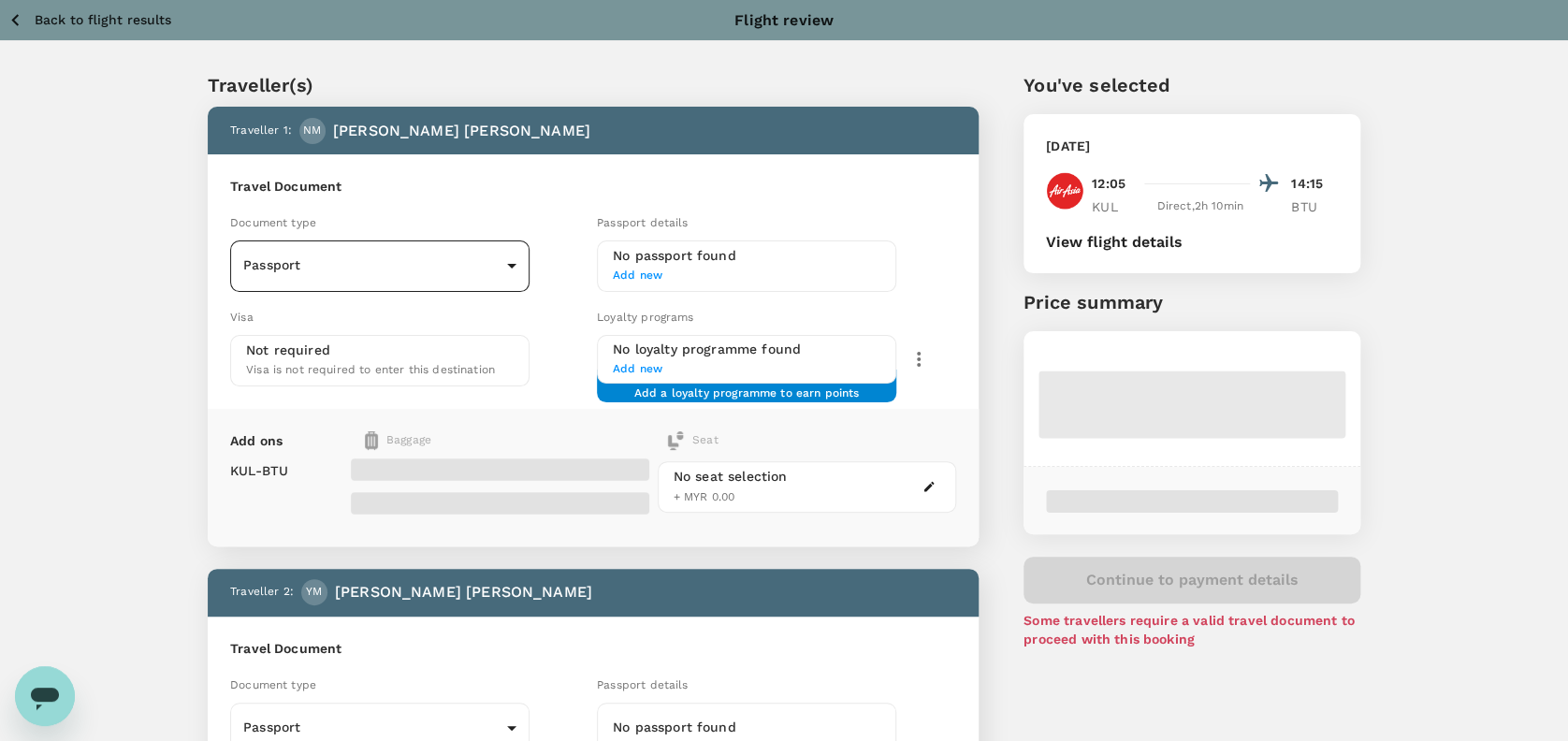
click at [496, 264] on body "Back to flight results Flight review Traveller(s) Traveller 1 : NM Nurul Narien…" at bounding box center [784, 624] width 1568 height 1248
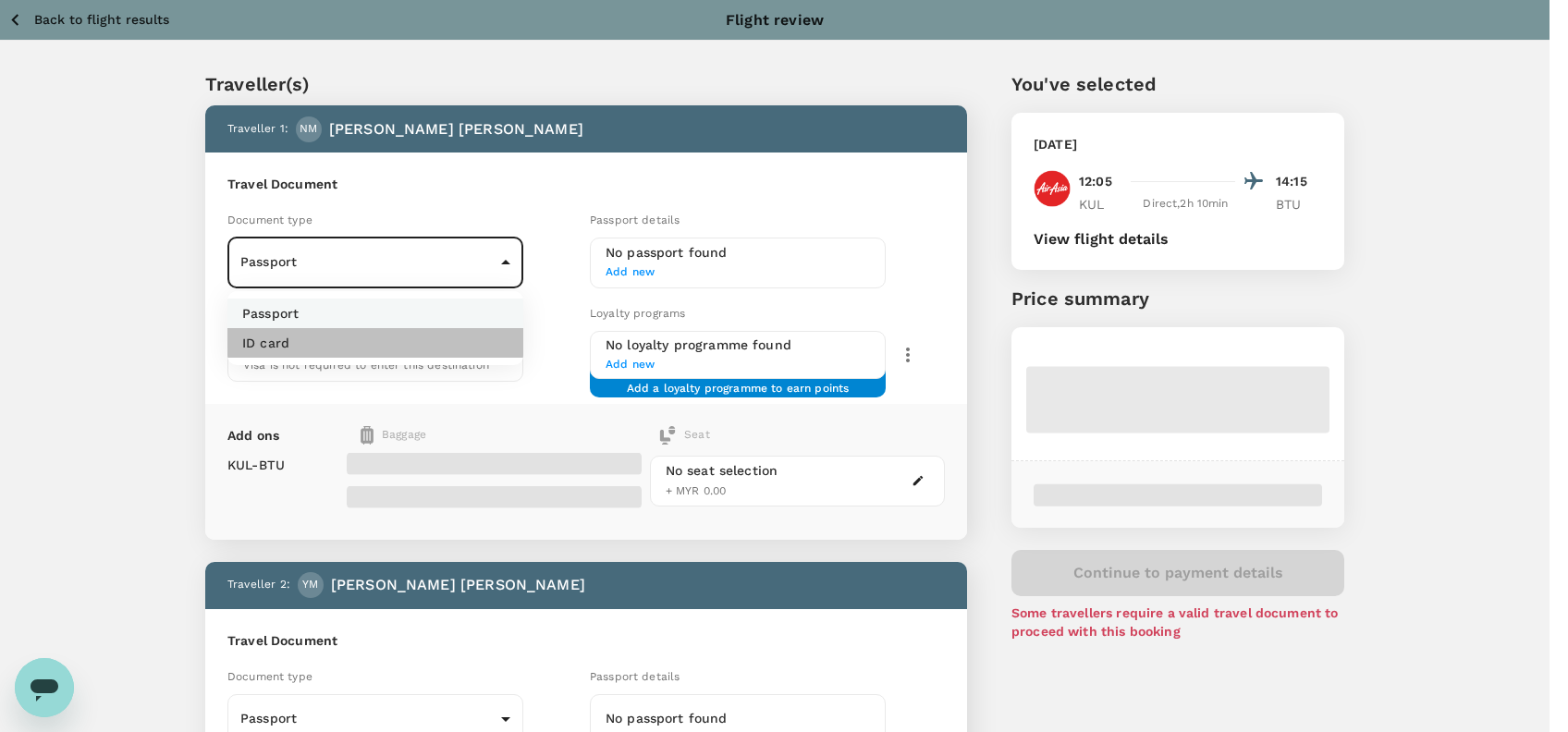
click at [259, 334] on p "ID card" at bounding box center [266, 343] width 47 height 19
type input "Id card"
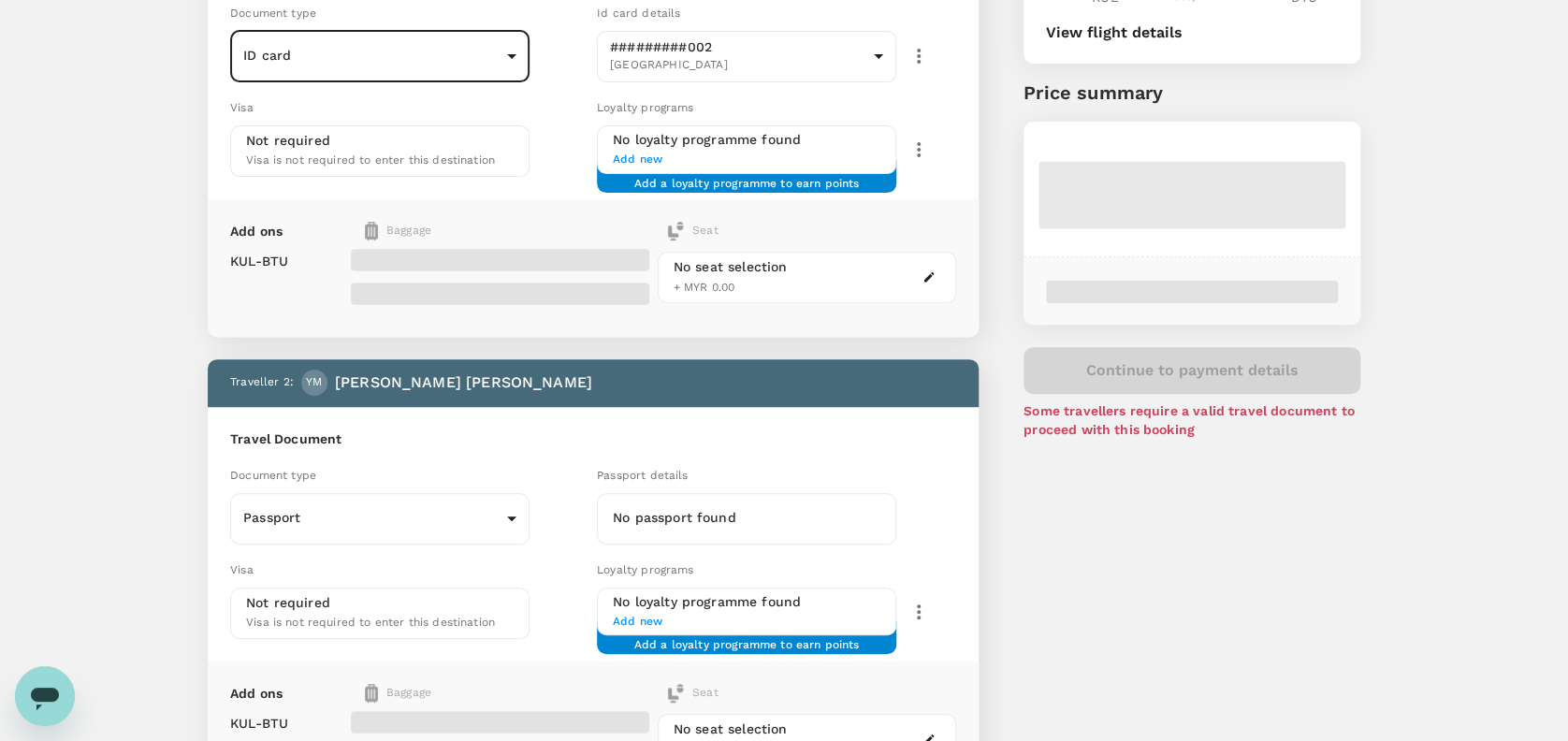
scroll to position [249, 0]
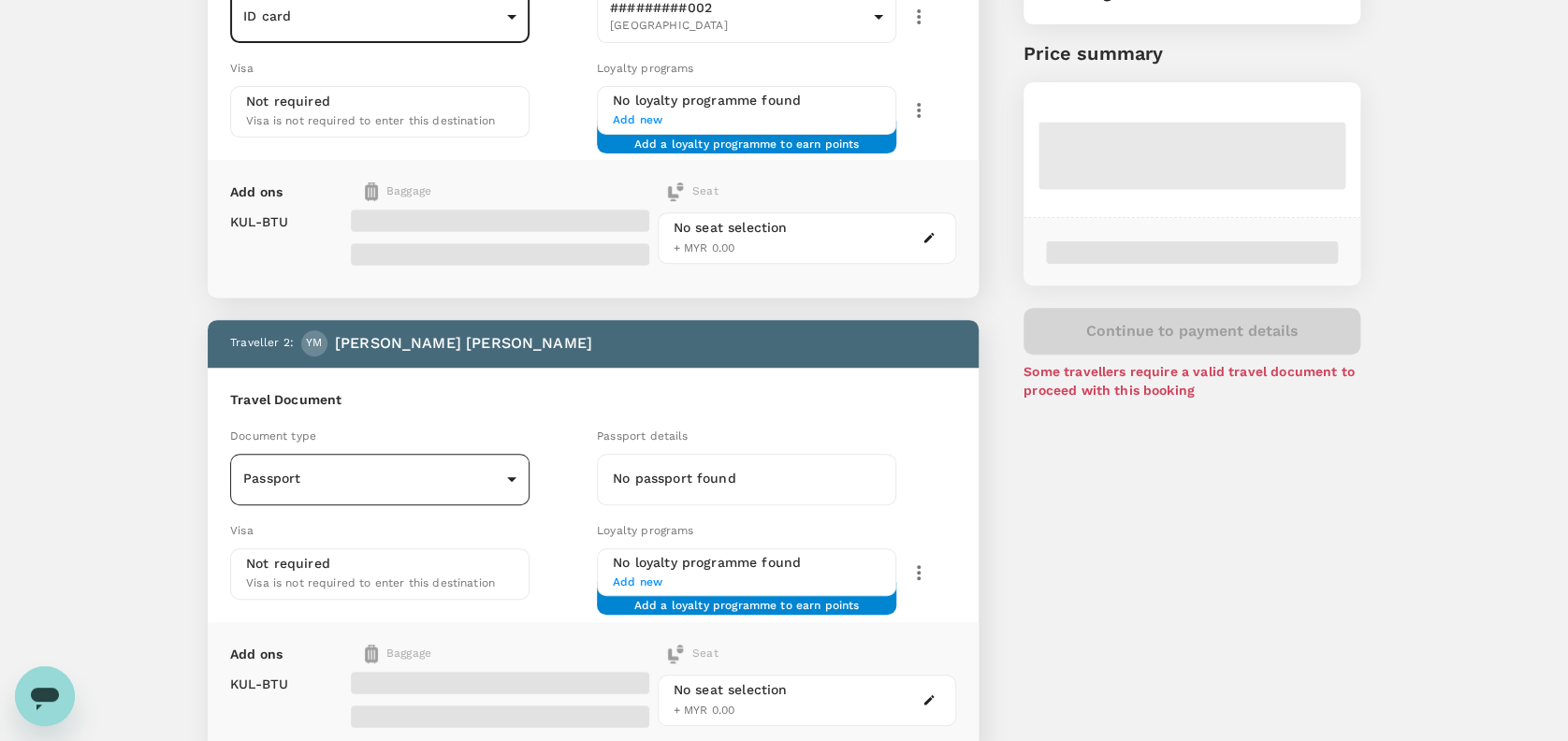
click at [437, 480] on body "Back to flight results Flight review Traveller(s) Traveller 1 : NM Nurul Narien…" at bounding box center [784, 375] width 1568 height 1248
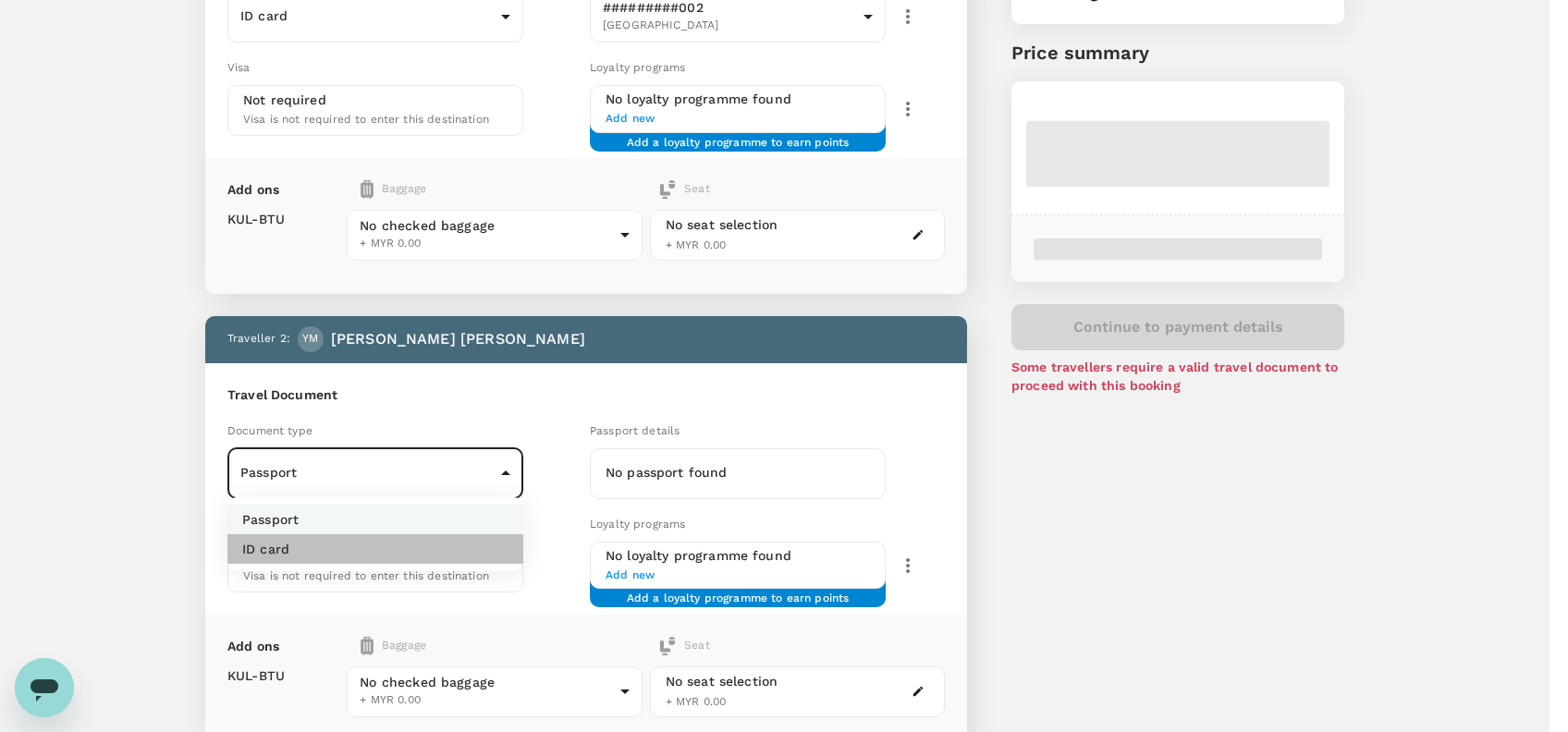
click at [320, 549] on li "ID card" at bounding box center [375, 549] width 296 height 30
type input "Id card"
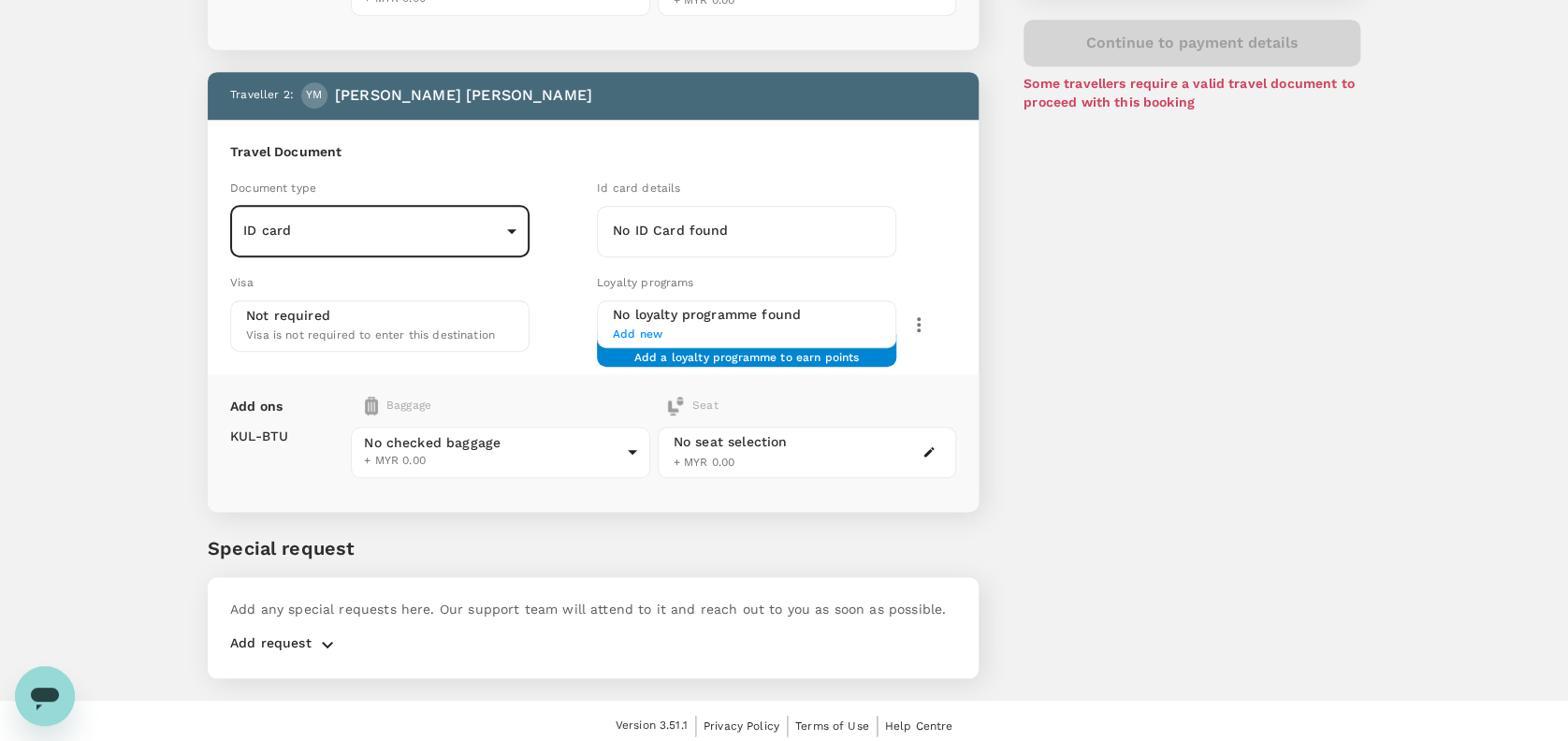
scroll to position [372, 0]
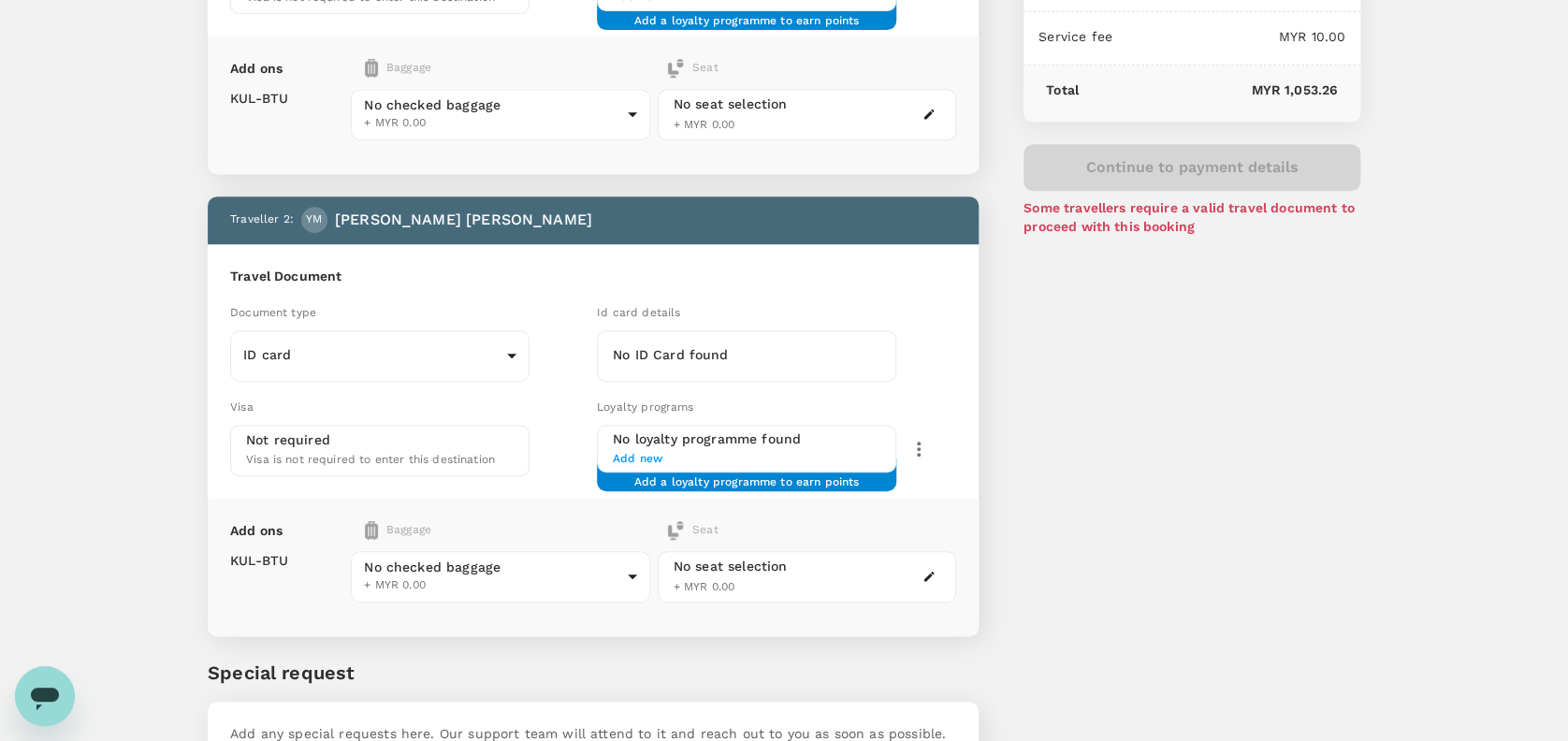
click at [704, 350] on h6 "No ID Card found" at bounding box center [746, 355] width 268 height 21
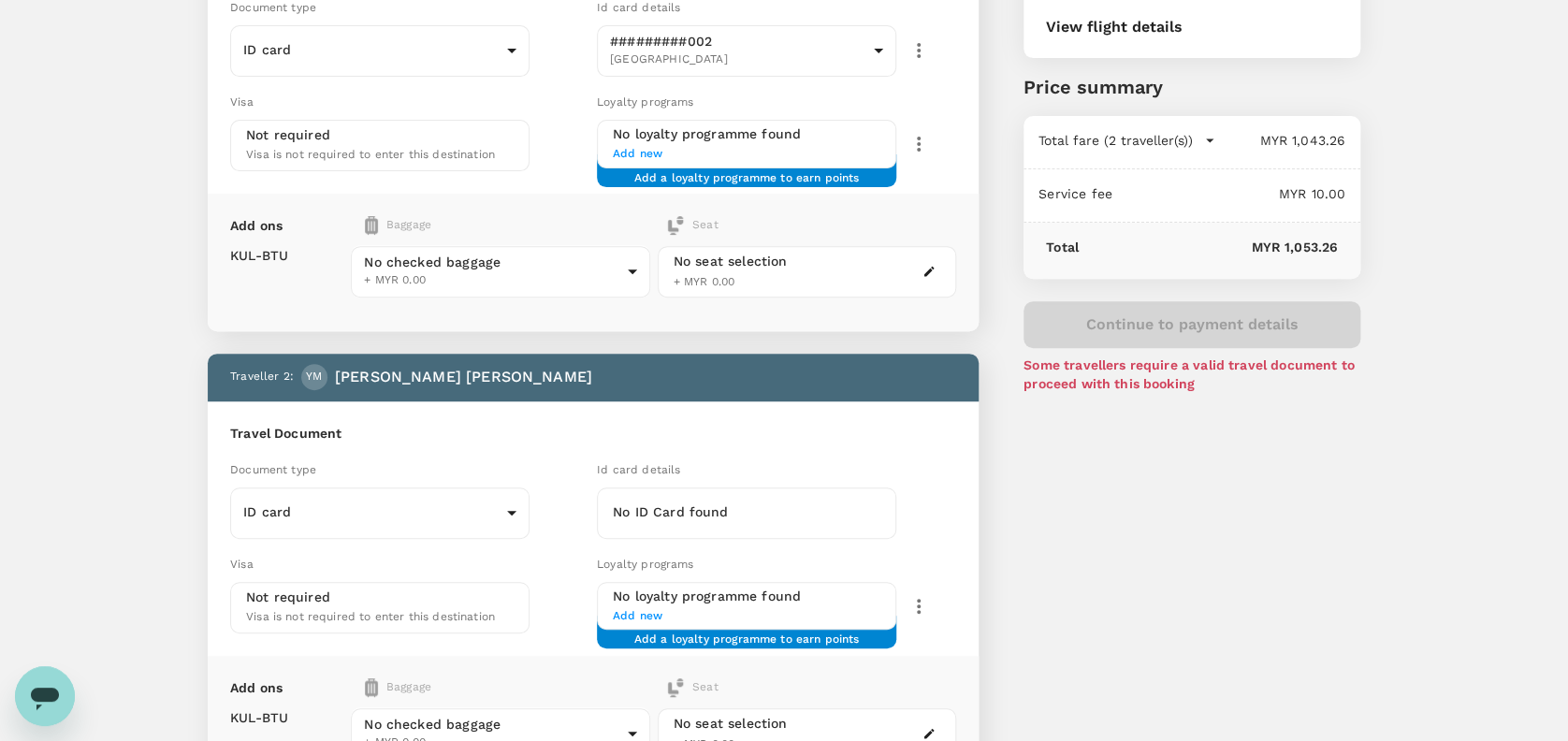
scroll to position [0, 0]
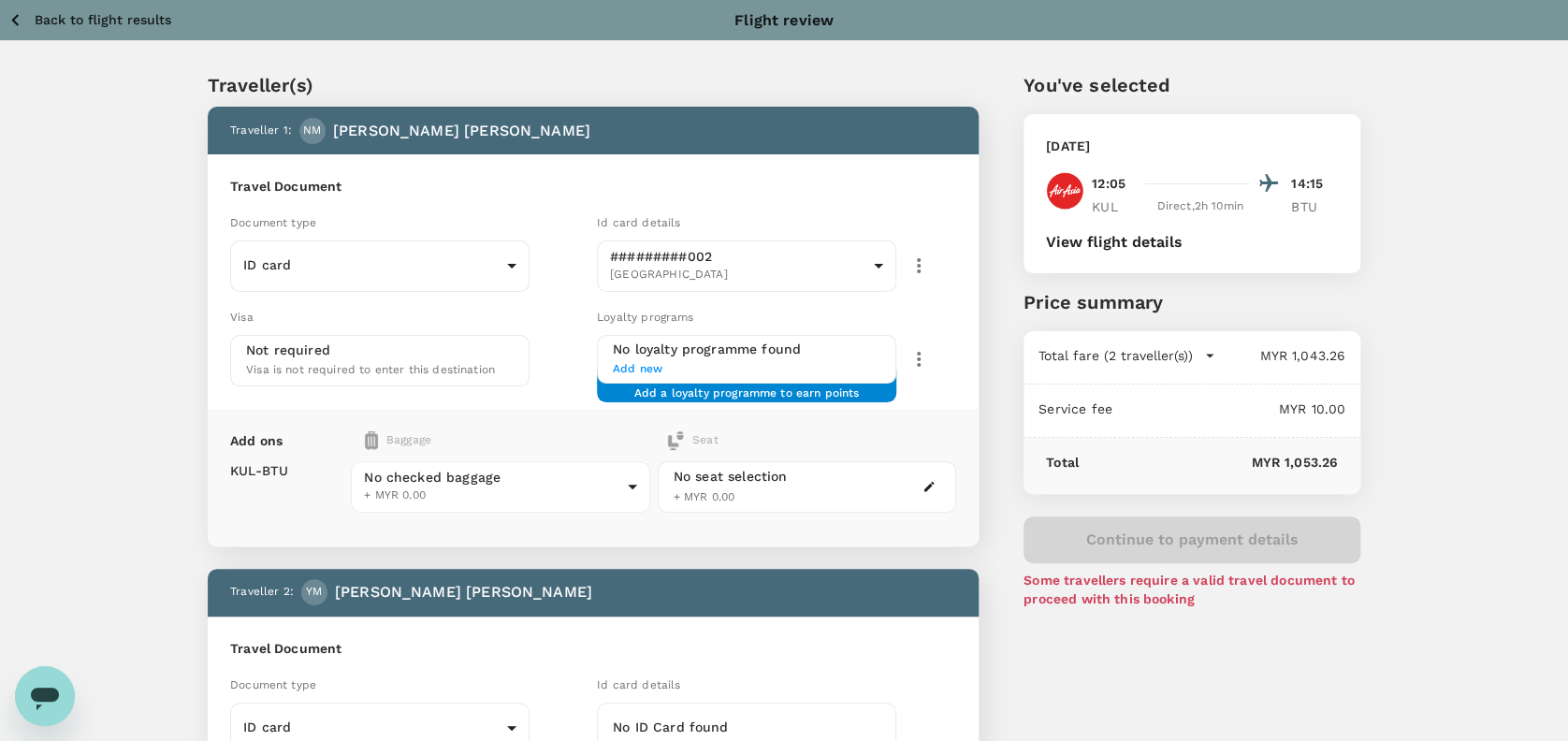
click at [9, 14] on icon "button" at bounding box center [15, 20] width 24 height 24
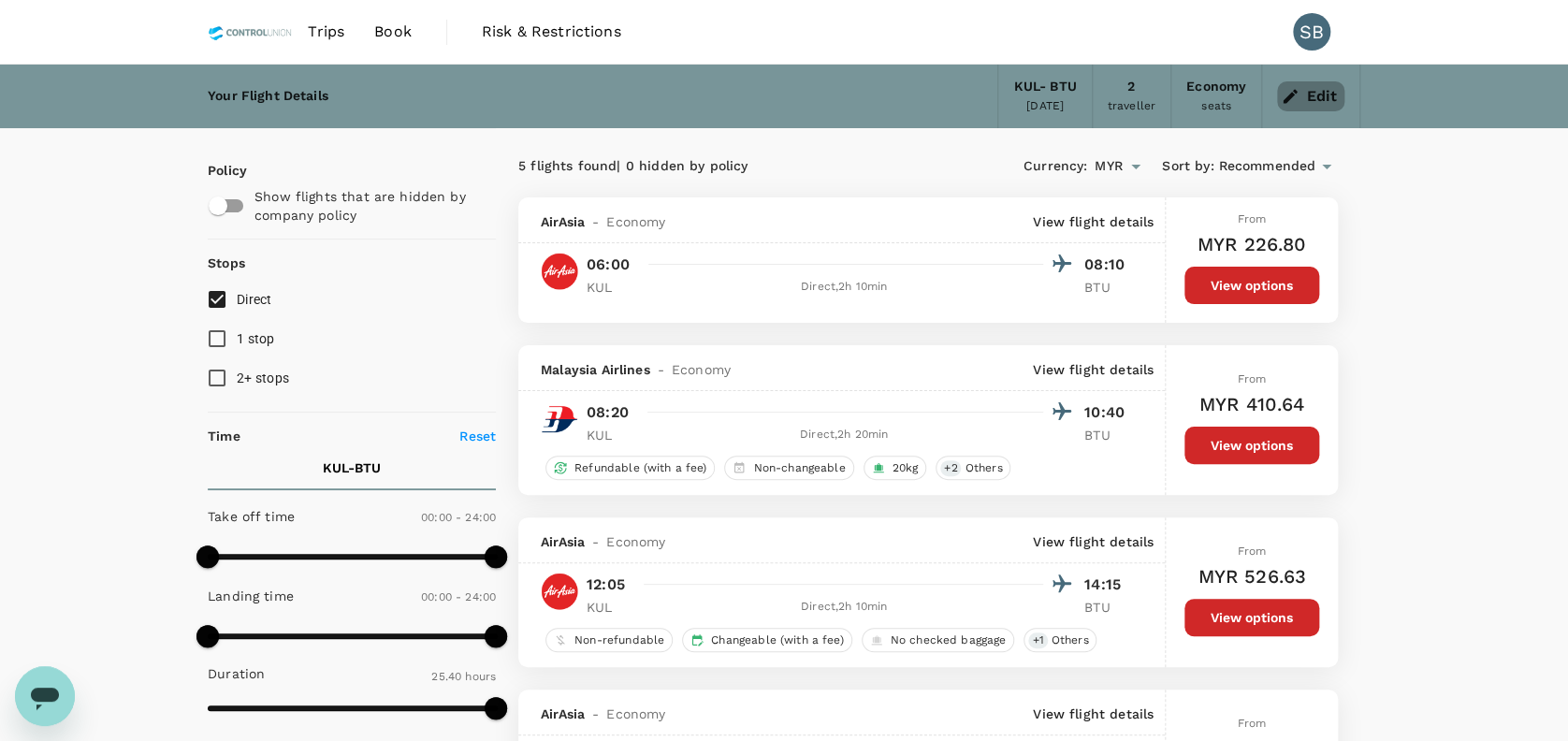
click at [1278, 97] on button "Edit" at bounding box center [1310, 97] width 67 height 30
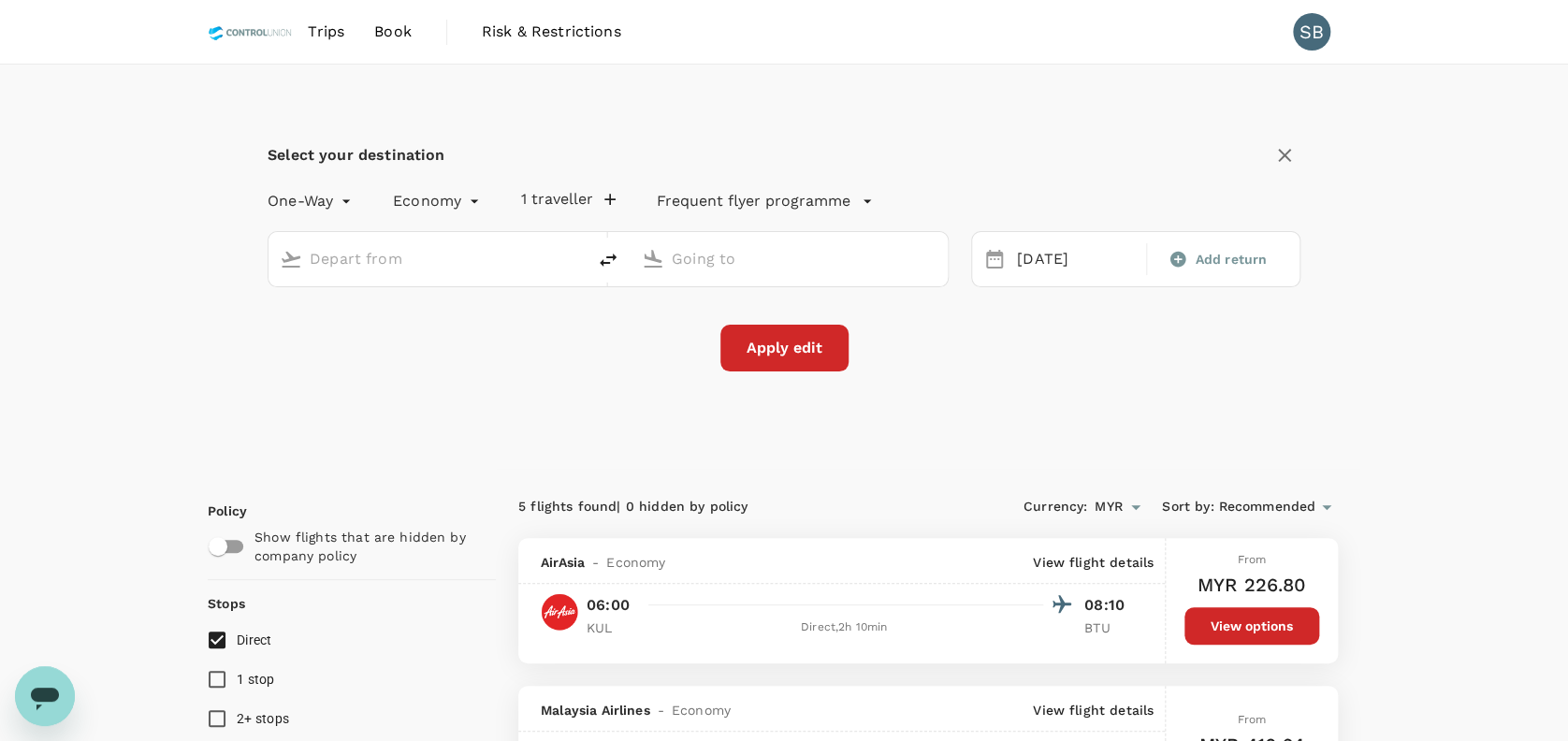
type input "Kuala Lumpur Intl ([GEOGRAPHIC_DATA])"
type input "Bintulu (BTU)"
click at [614, 195] on icon "button" at bounding box center [620, 200] width 19 height 19
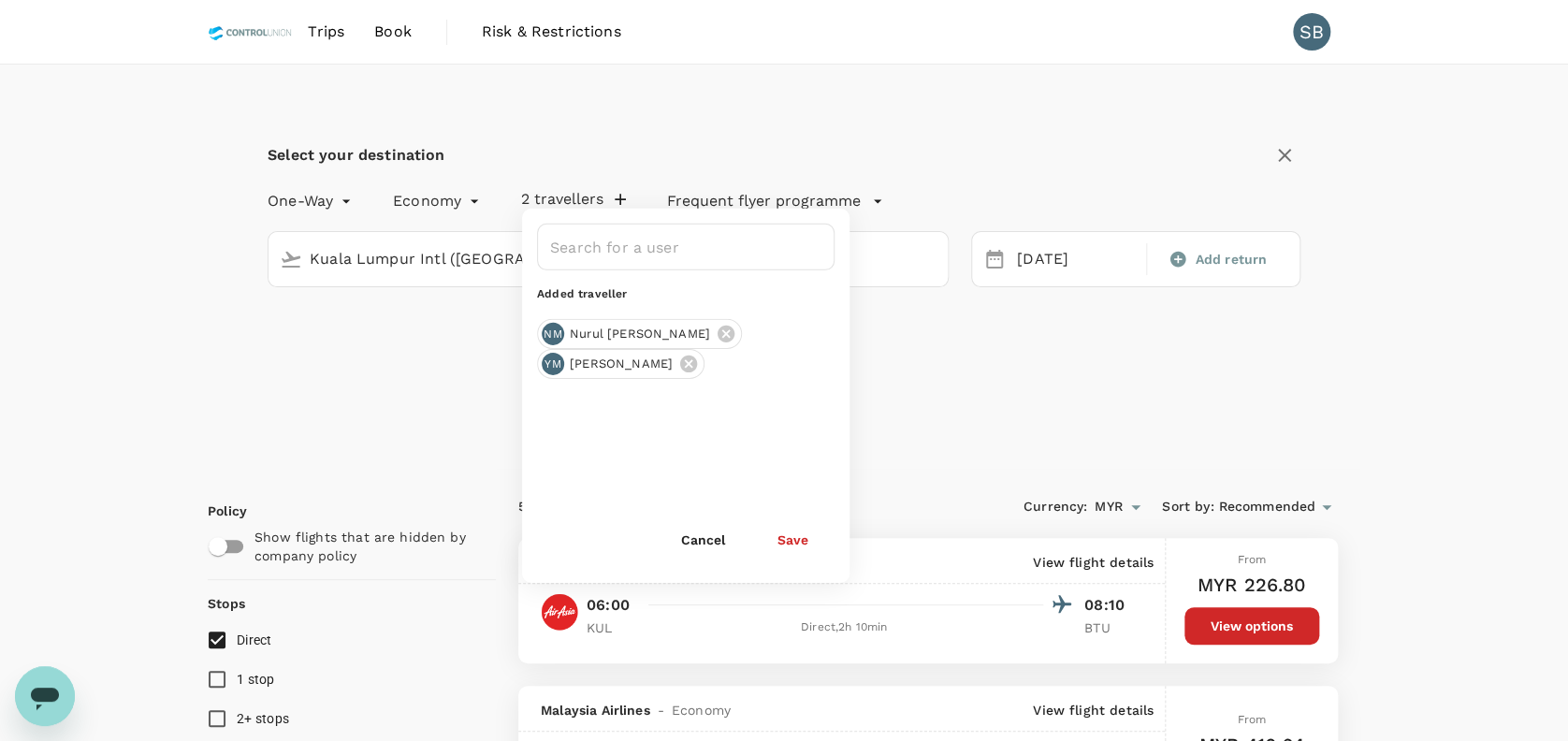
click at [697, 359] on icon at bounding box center [689, 364] width 17 height 17
click at [630, 247] on input "text" at bounding box center [671, 246] width 253 height 35
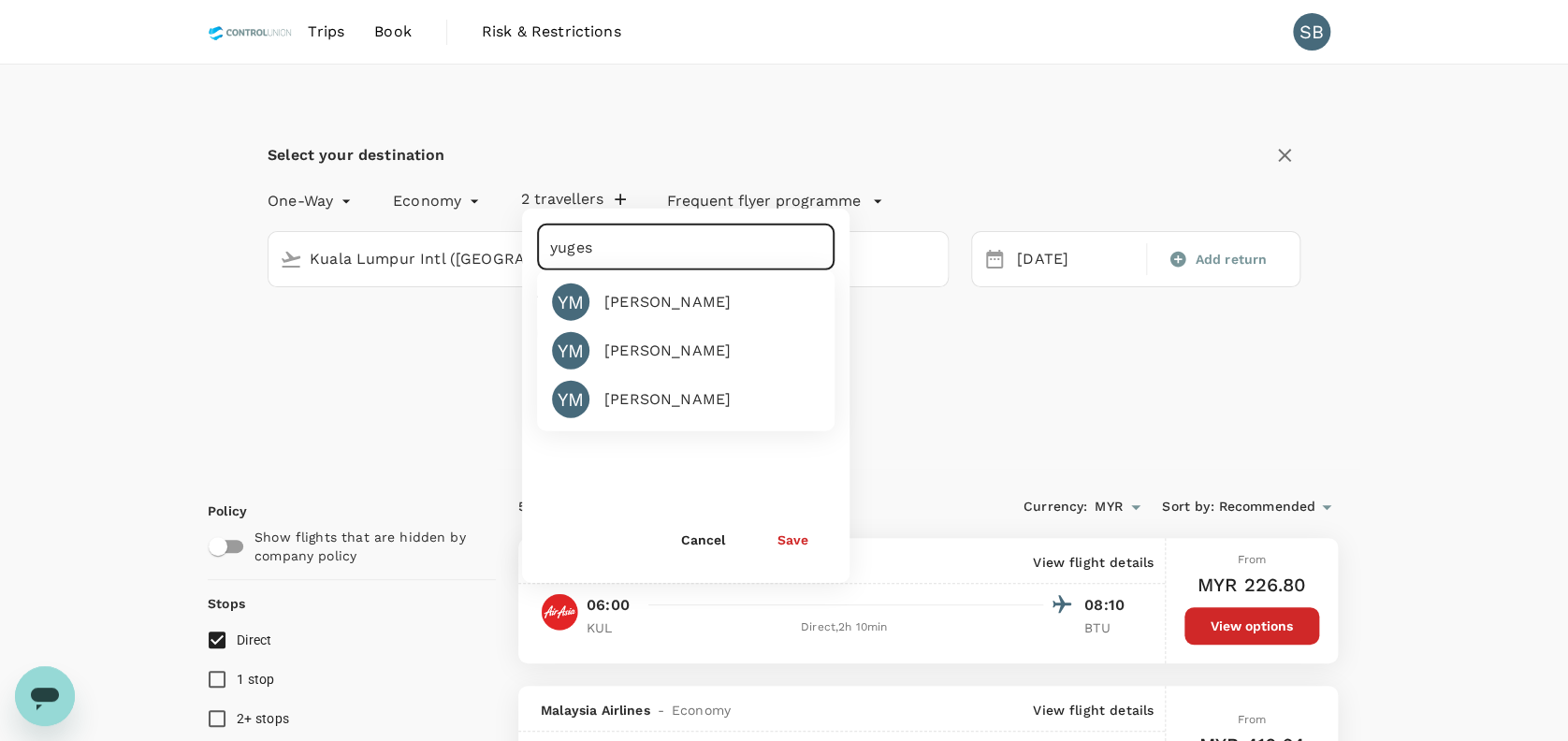
click at [675, 341] on div "[PERSON_NAME]" at bounding box center [667, 352] width 126 height 23
type input "[PERSON_NAME]"
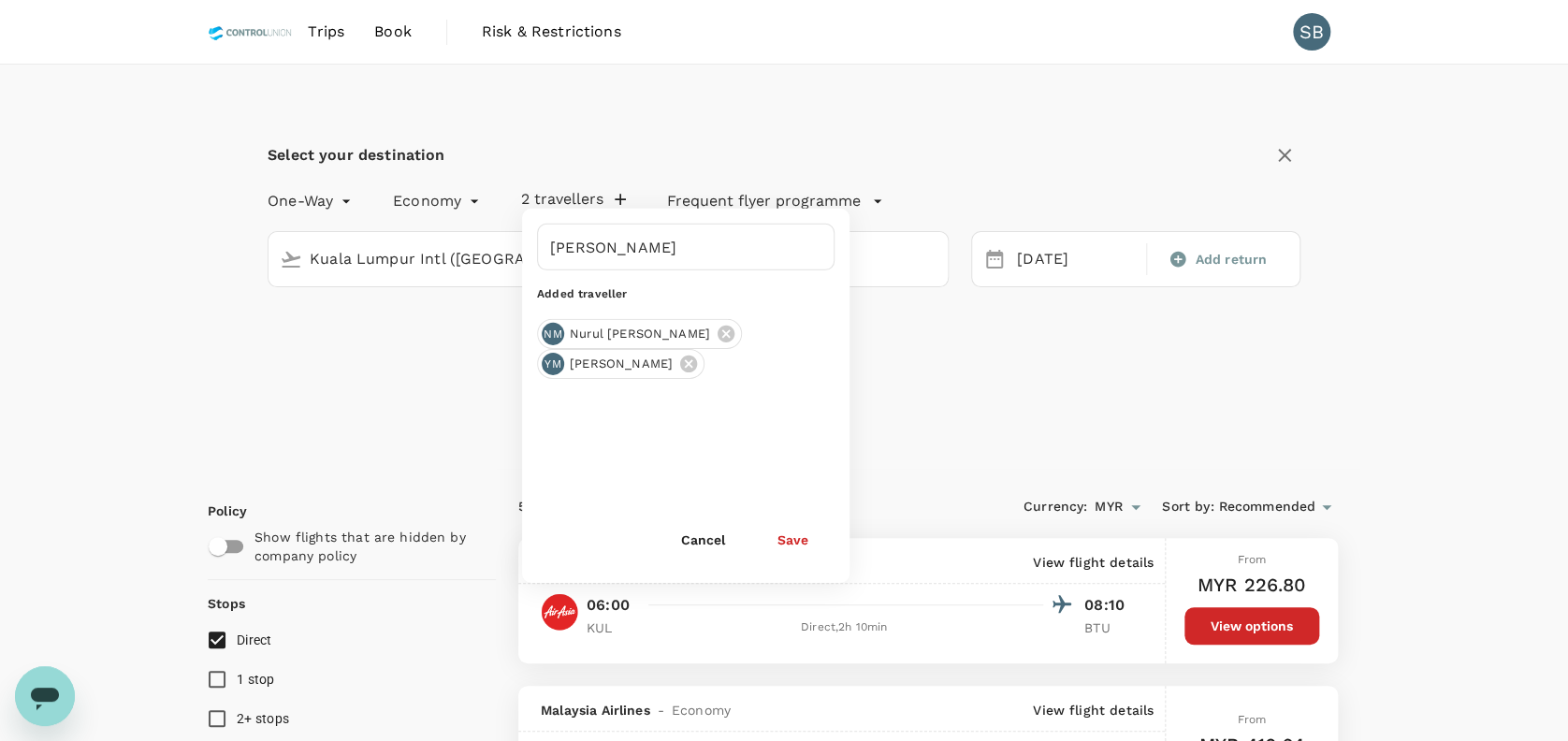
click at [802, 538] on button "Save" at bounding box center [793, 540] width 84 height 37
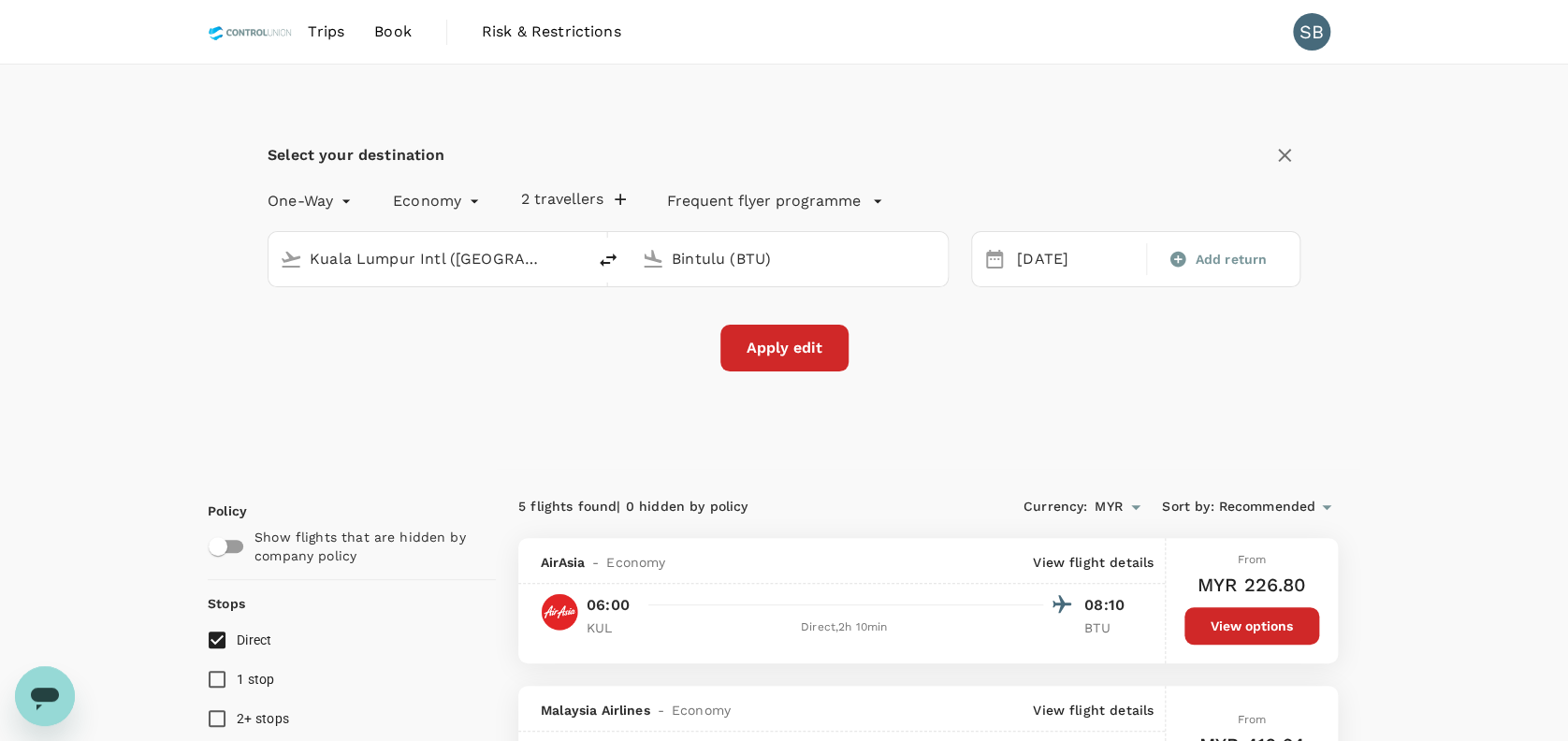
click at [790, 342] on button "Apply edit" at bounding box center [784, 348] width 128 height 47
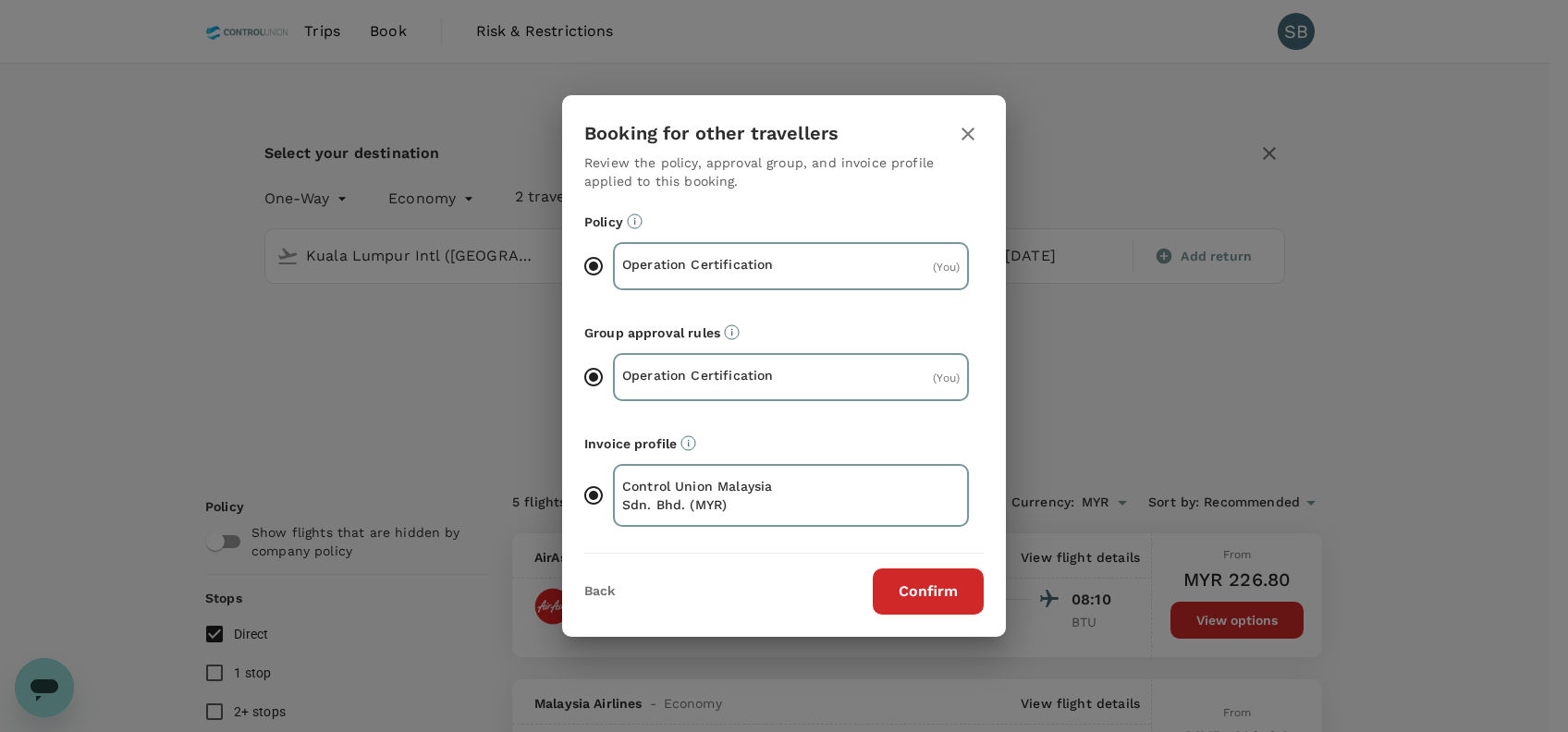
click at [916, 581] on button "Confirm" at bounding box center [929, 591] width 111 height 46
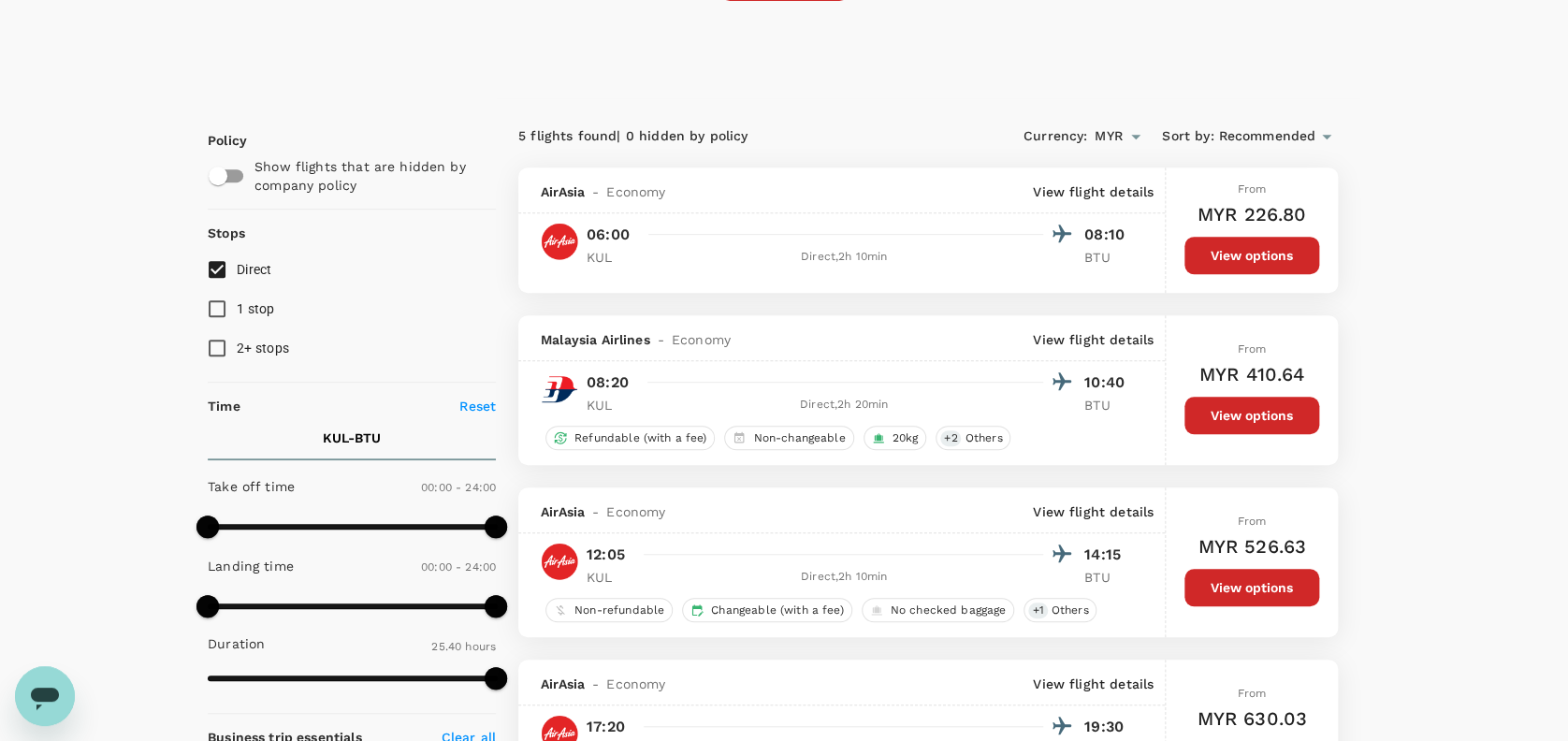
checkbox input "false"
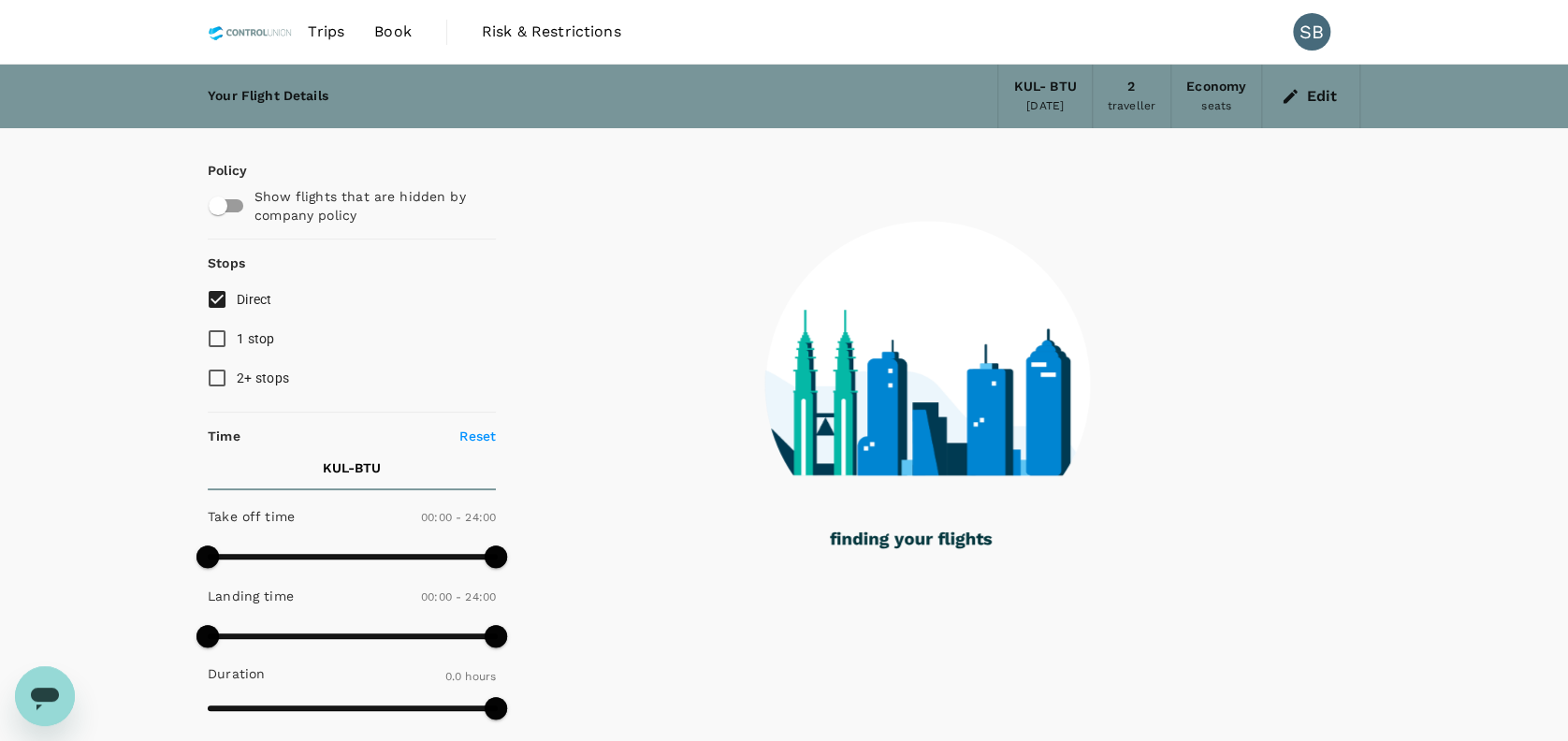
type input "595"
checkbox input "true"
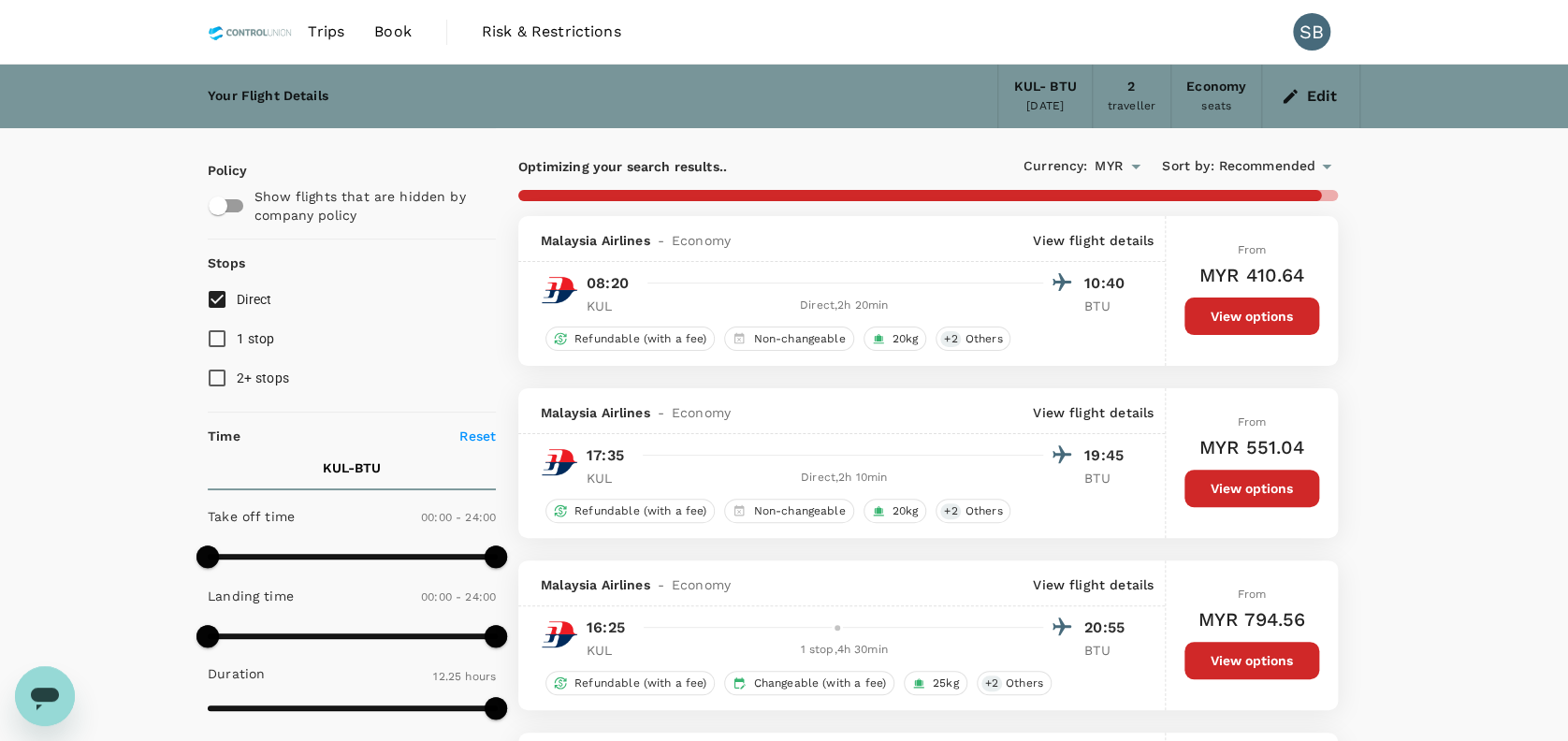
type input "1540"
checkbox input "false"
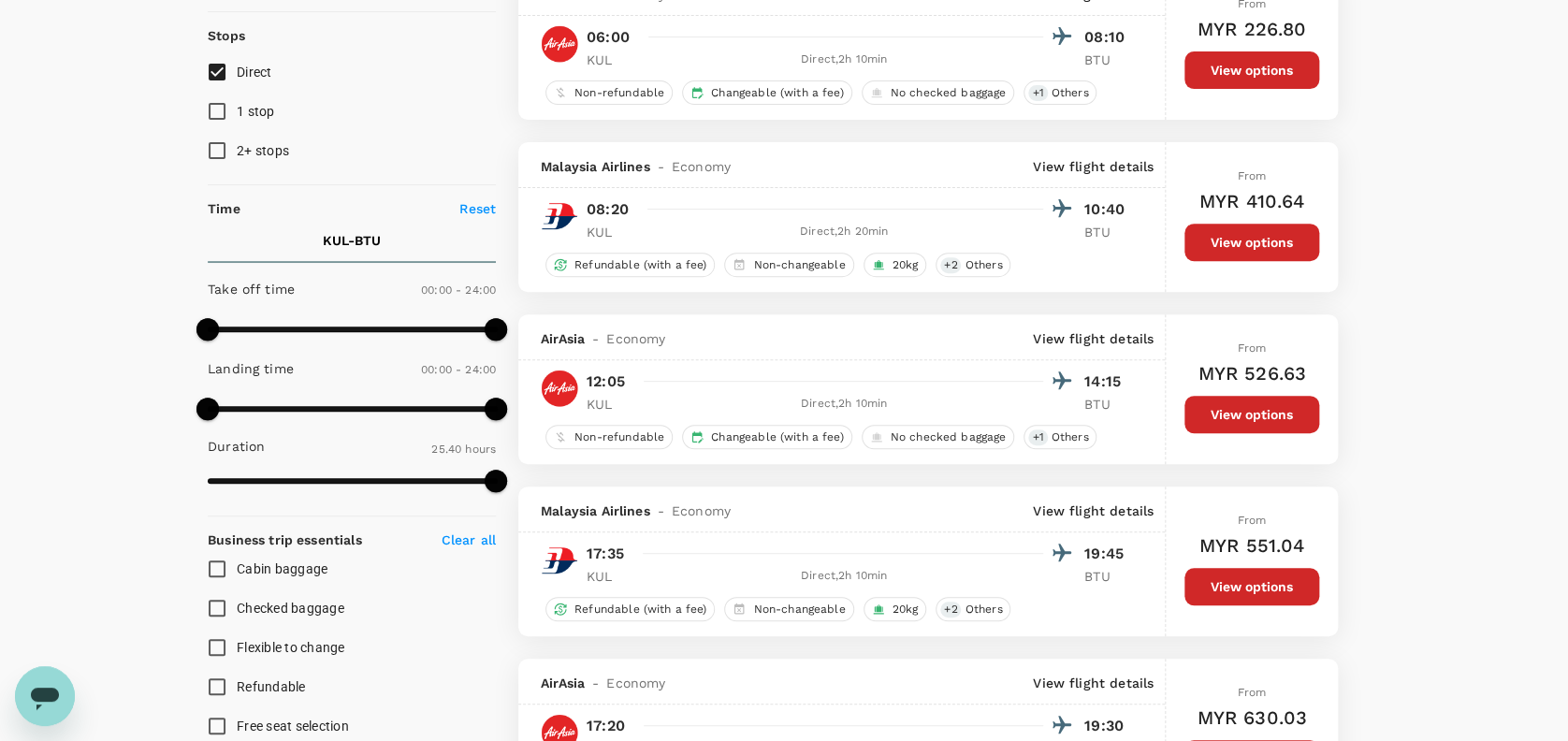
scroll to position [249, 0]
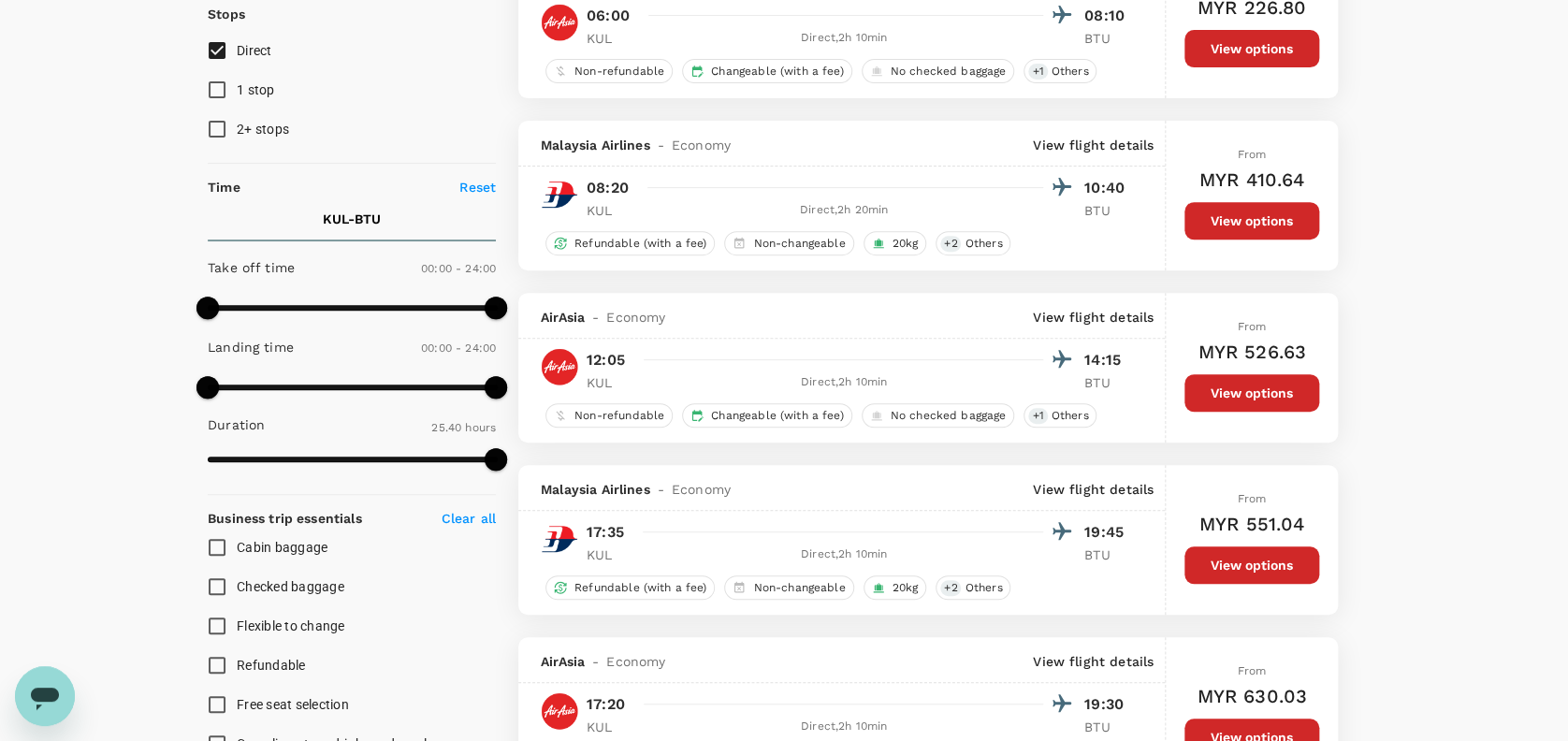
click at [1228, 397] on button "View options" at bounding box center [1252, 392] width 135 height 37
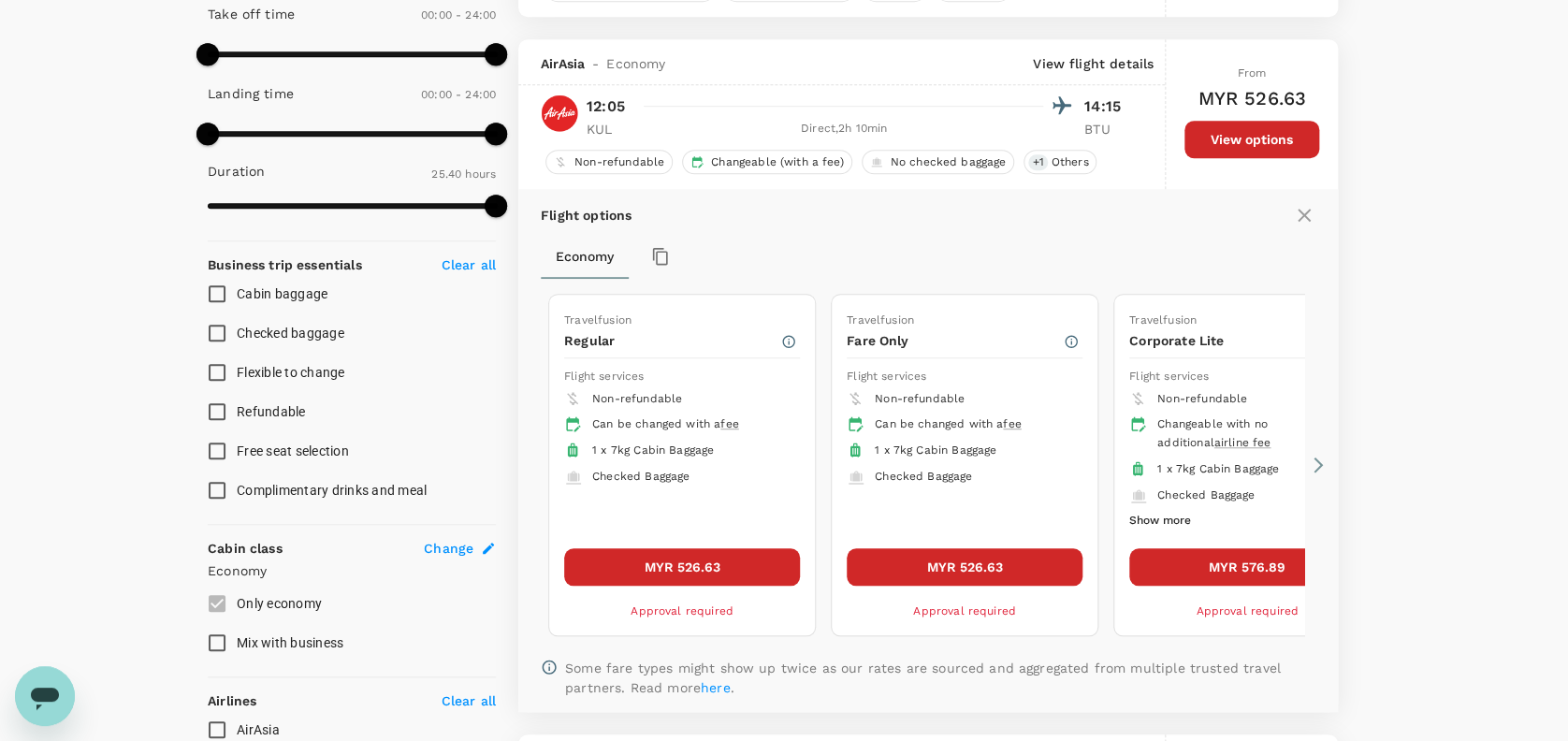
scroll to position [542, 0]
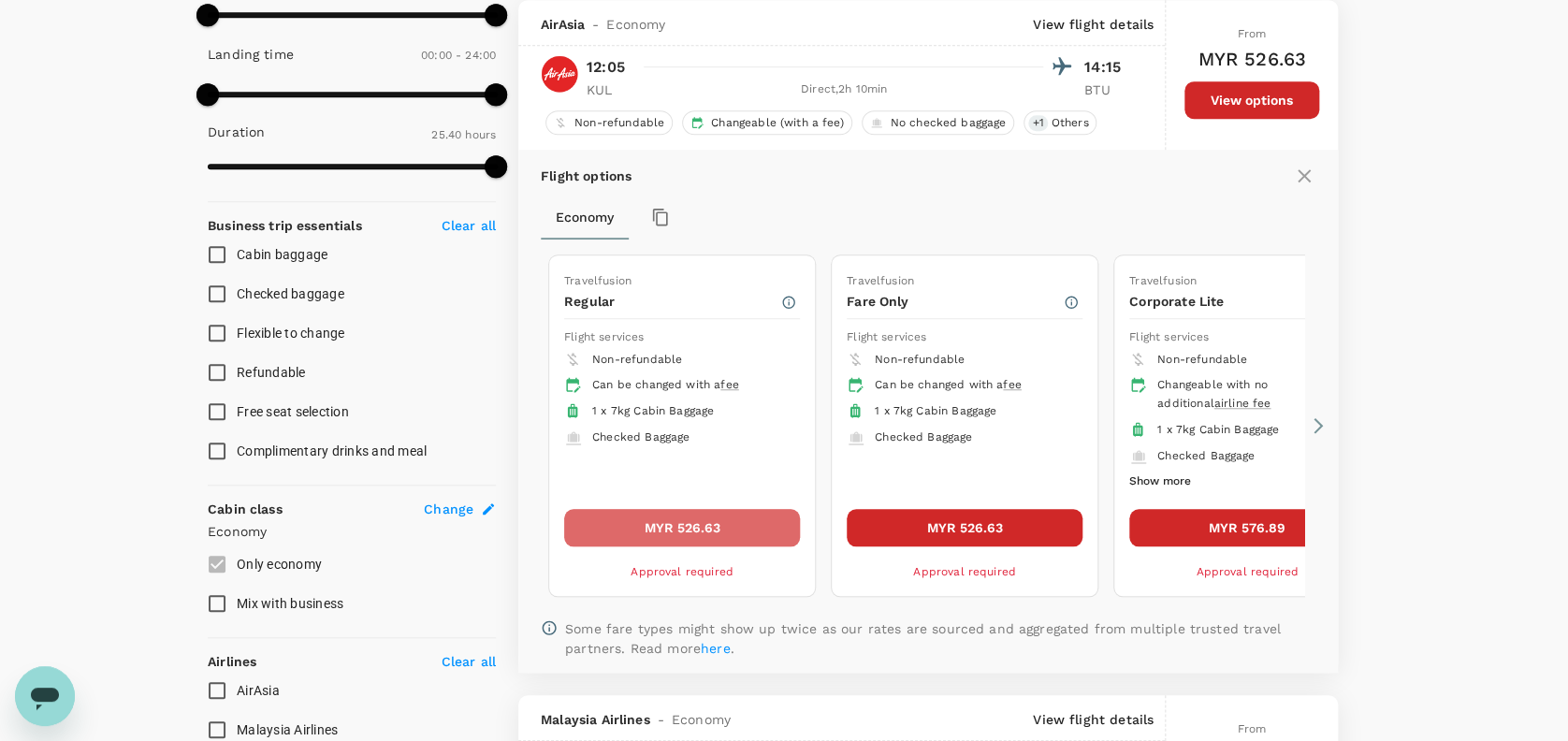
click at [693, 517] on button "MYR 526.63" at bounding box center [682, 527] width 236 height 37
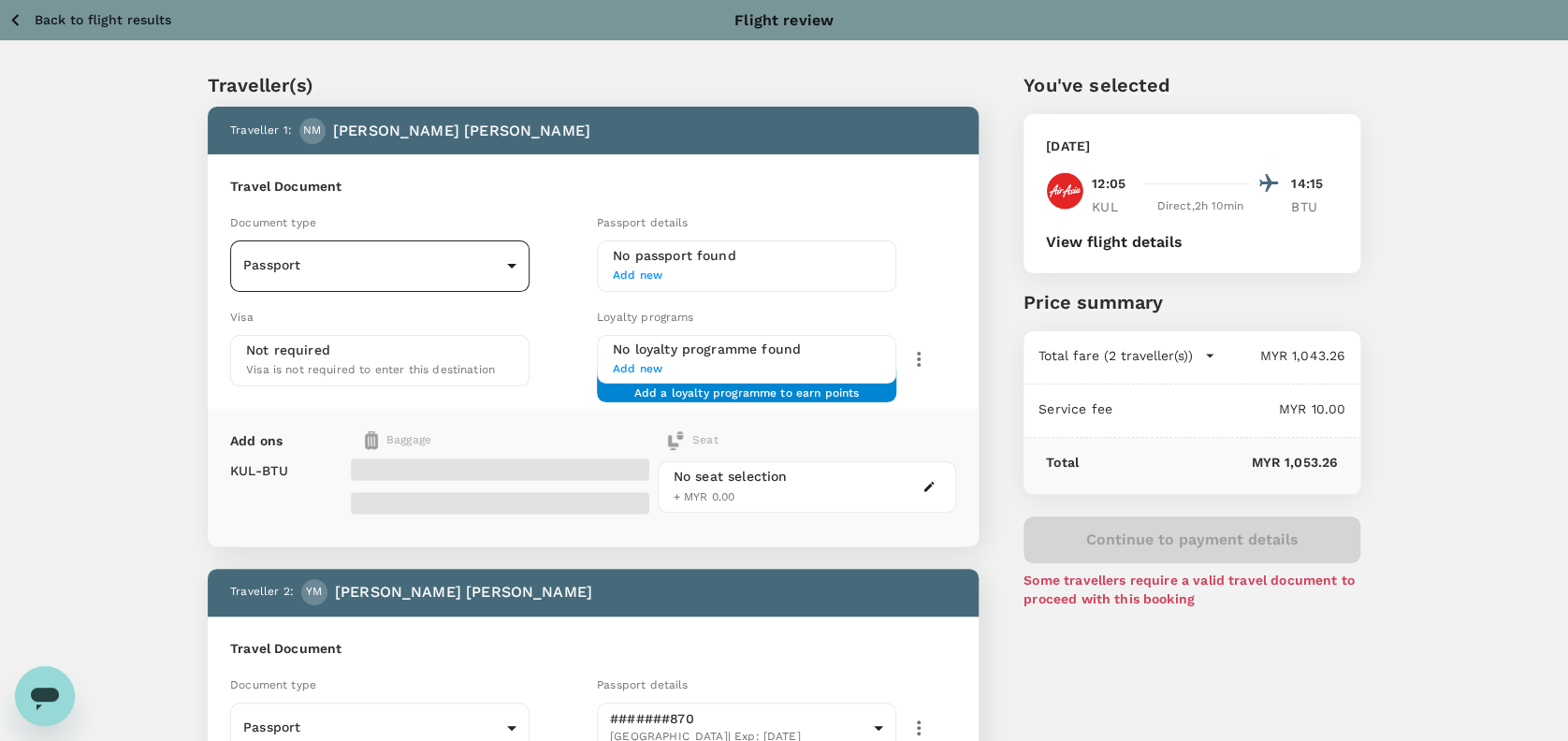
click at [516, 260] on body "Back to flight results Flight review Traveller(s) Traveller 1 : NM Nurul Narien…" at bounding box center [784, 624] width 1568 height 1248
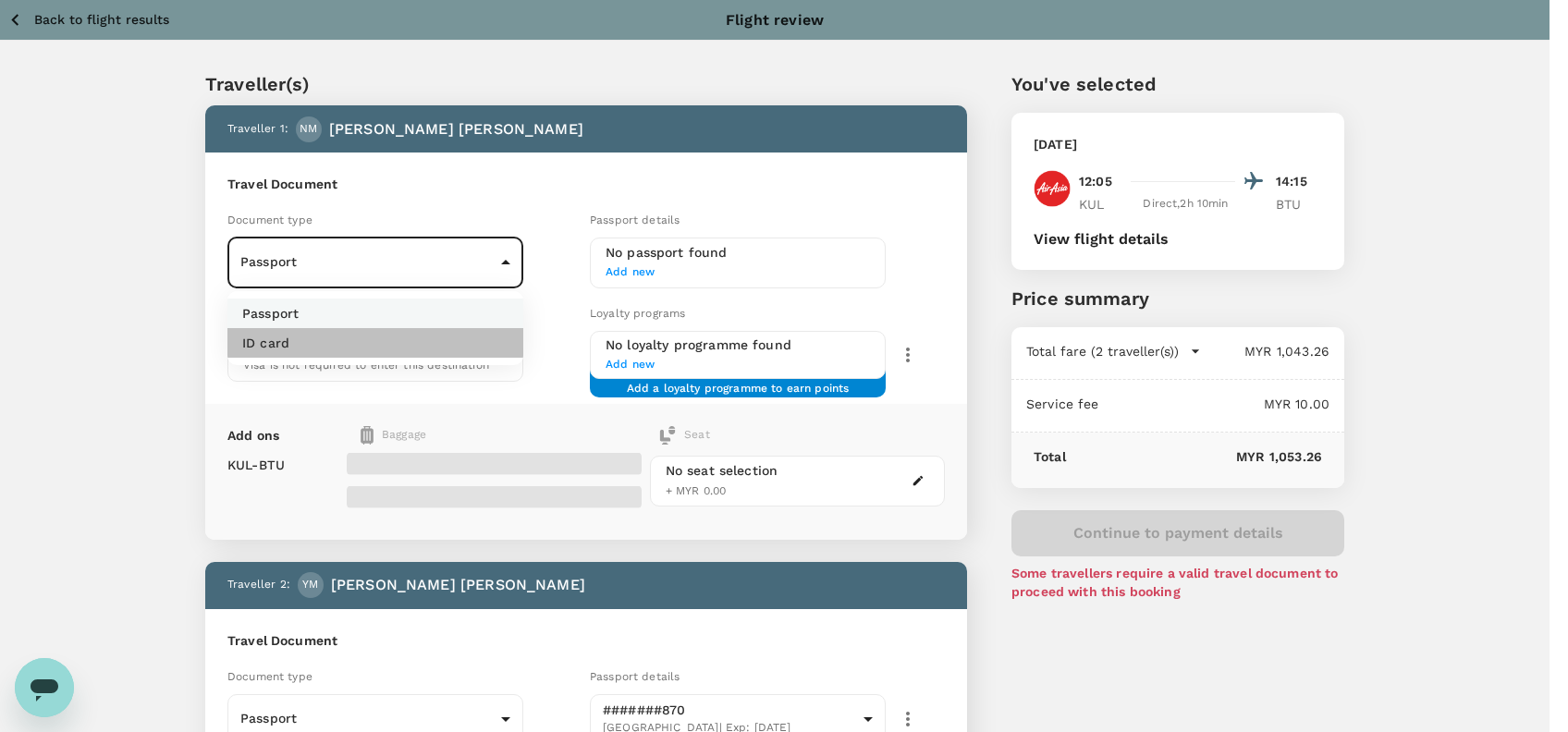
click at [329, 345] on li "ID card" at bounding box center [375, 343] width 296 height 30
type input "Id card"
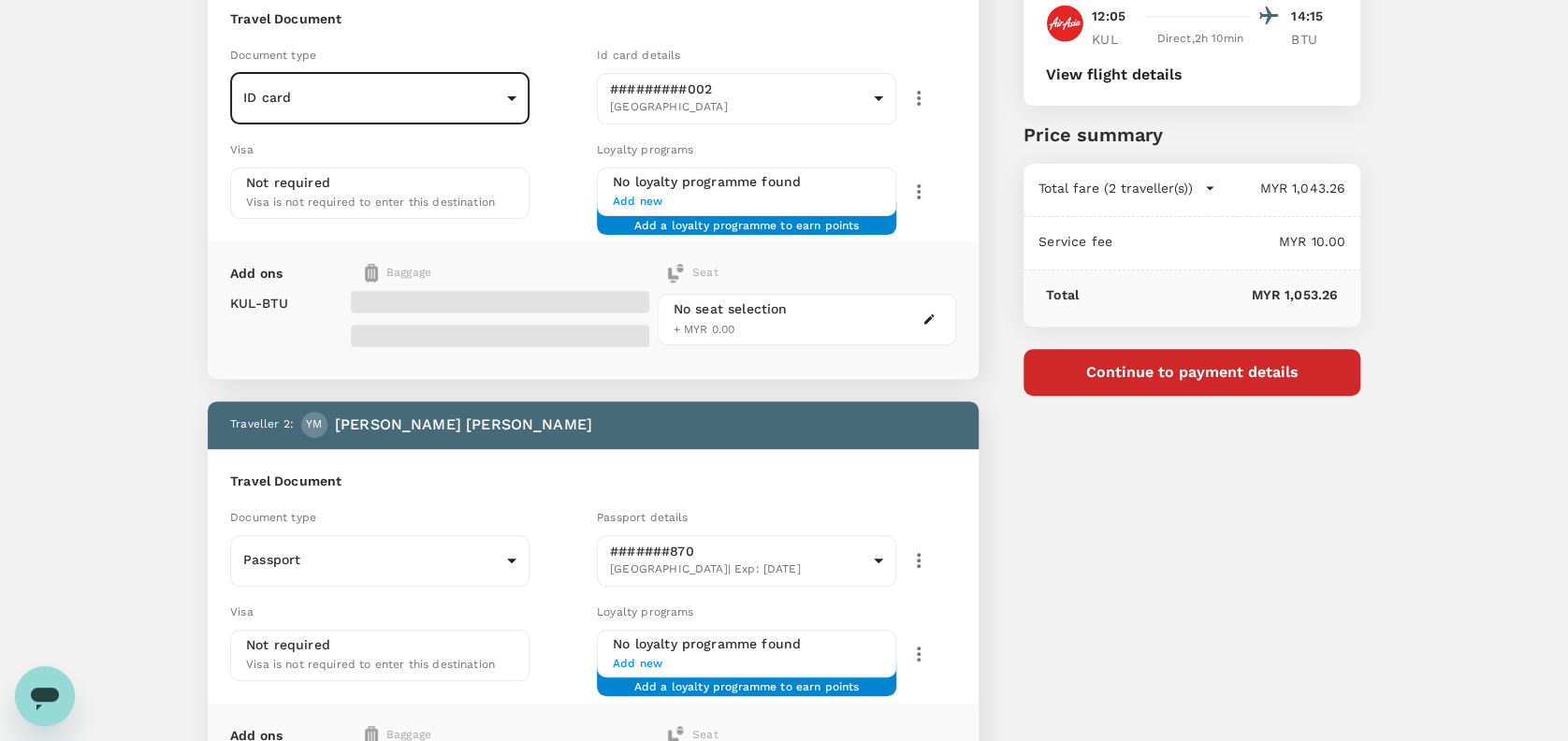
scroll to position [249, 0]
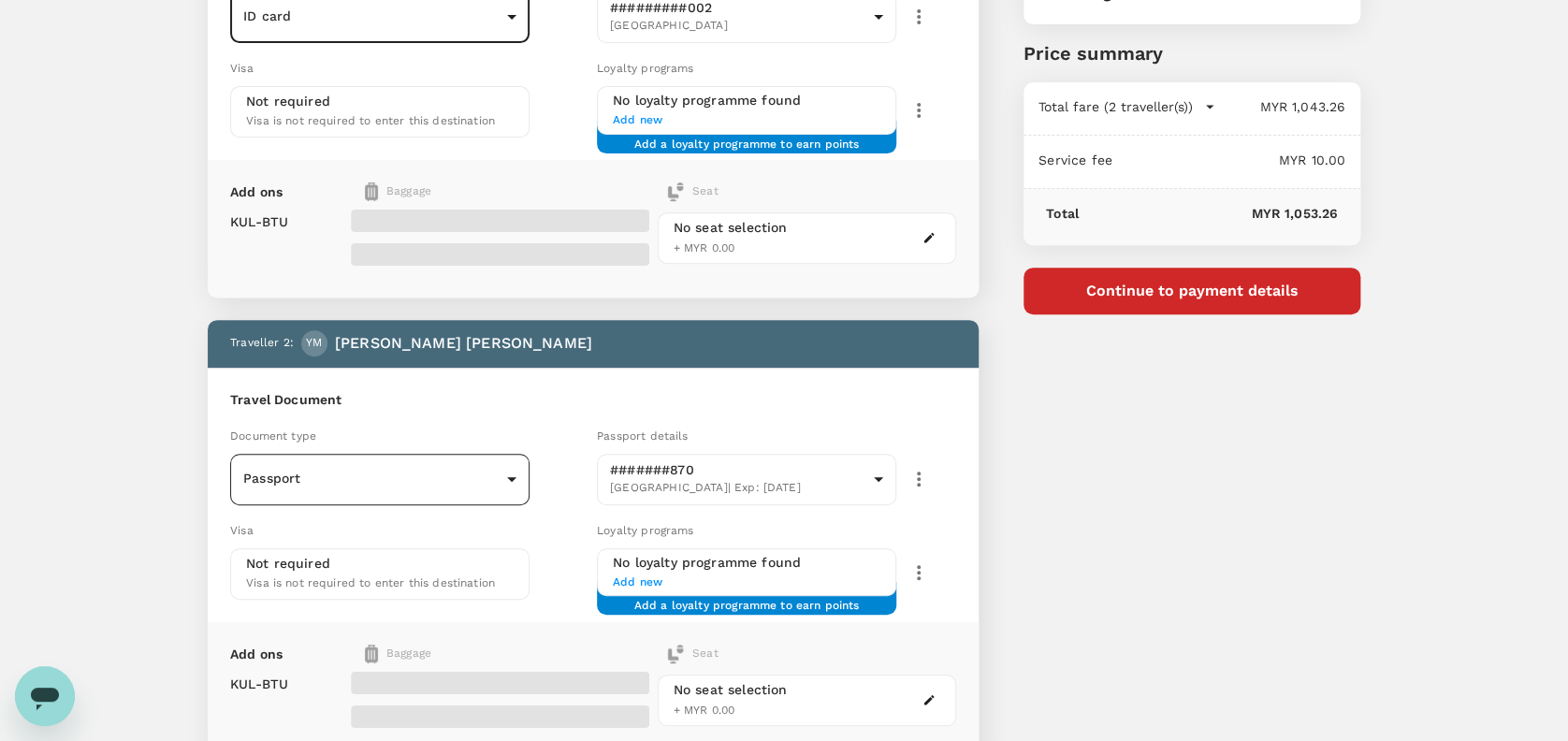
click at [396, 469] on body "Back to flight results Flight review Traveller(s) Traveller 1 : NM Nurul Narien…" at bounding box center [784, 375] width 1568 height 1248
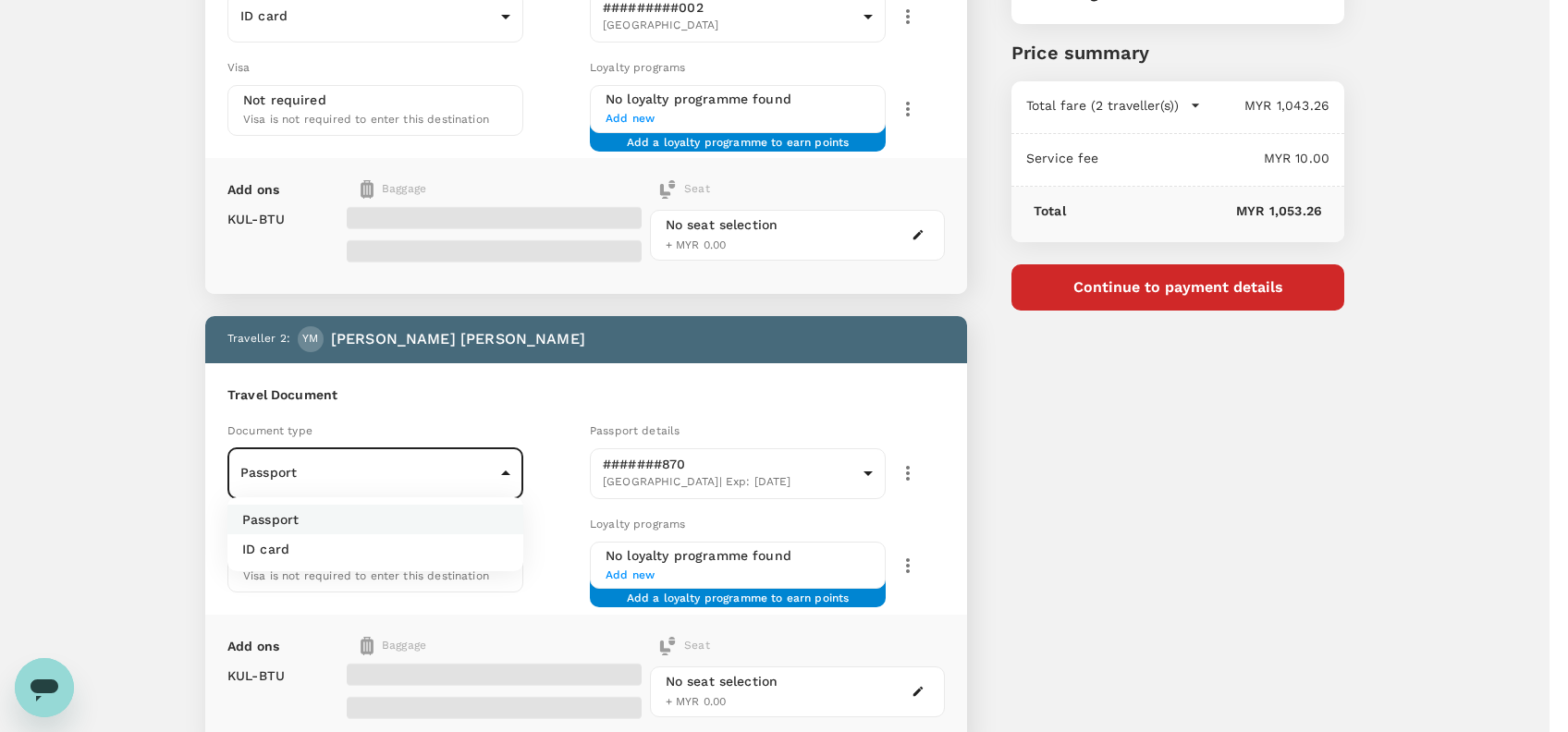
click at [331, 545] on li "ID card" at bounding box center [375, 549] width 296 height 30
type input "Id card"
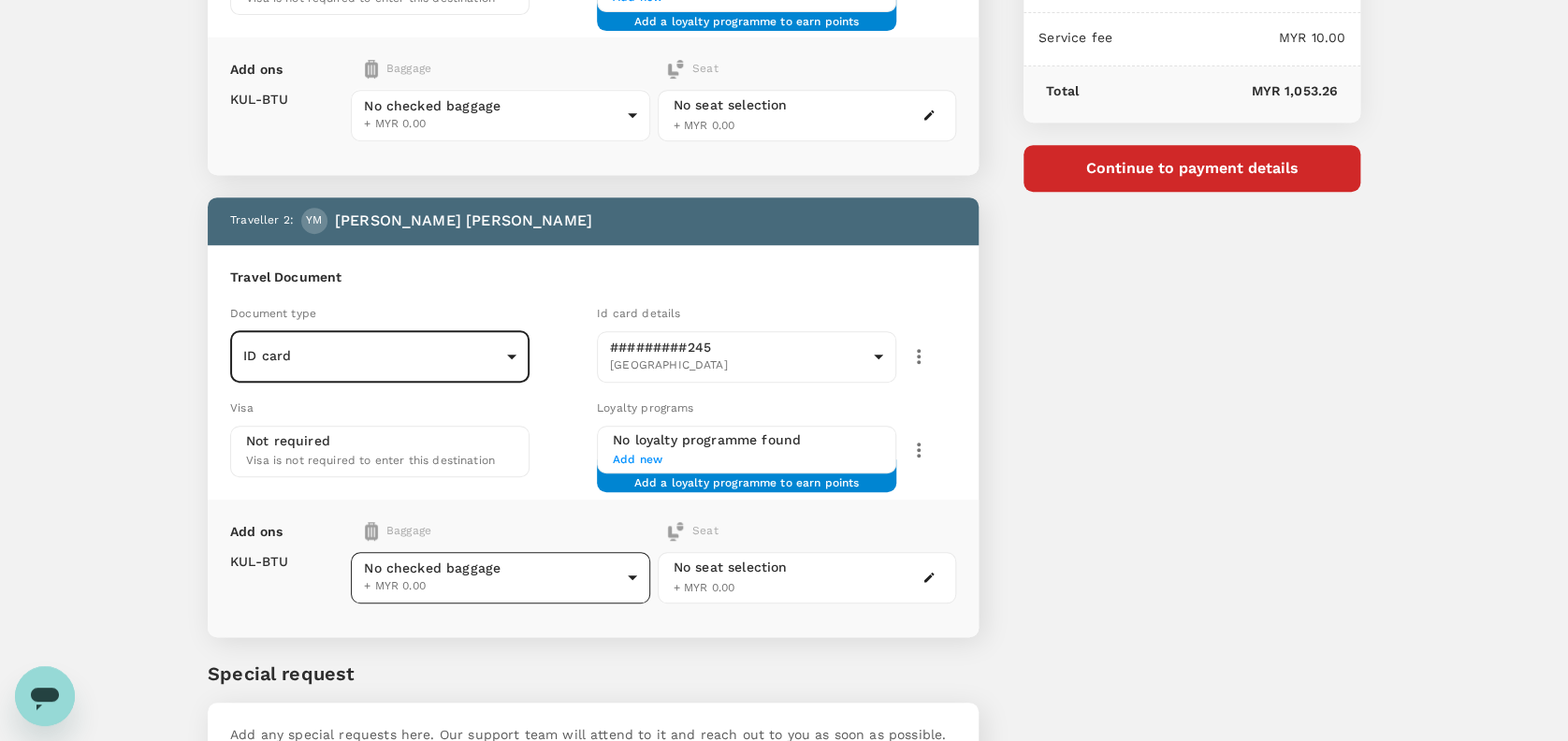
scroll to position [247, 0]
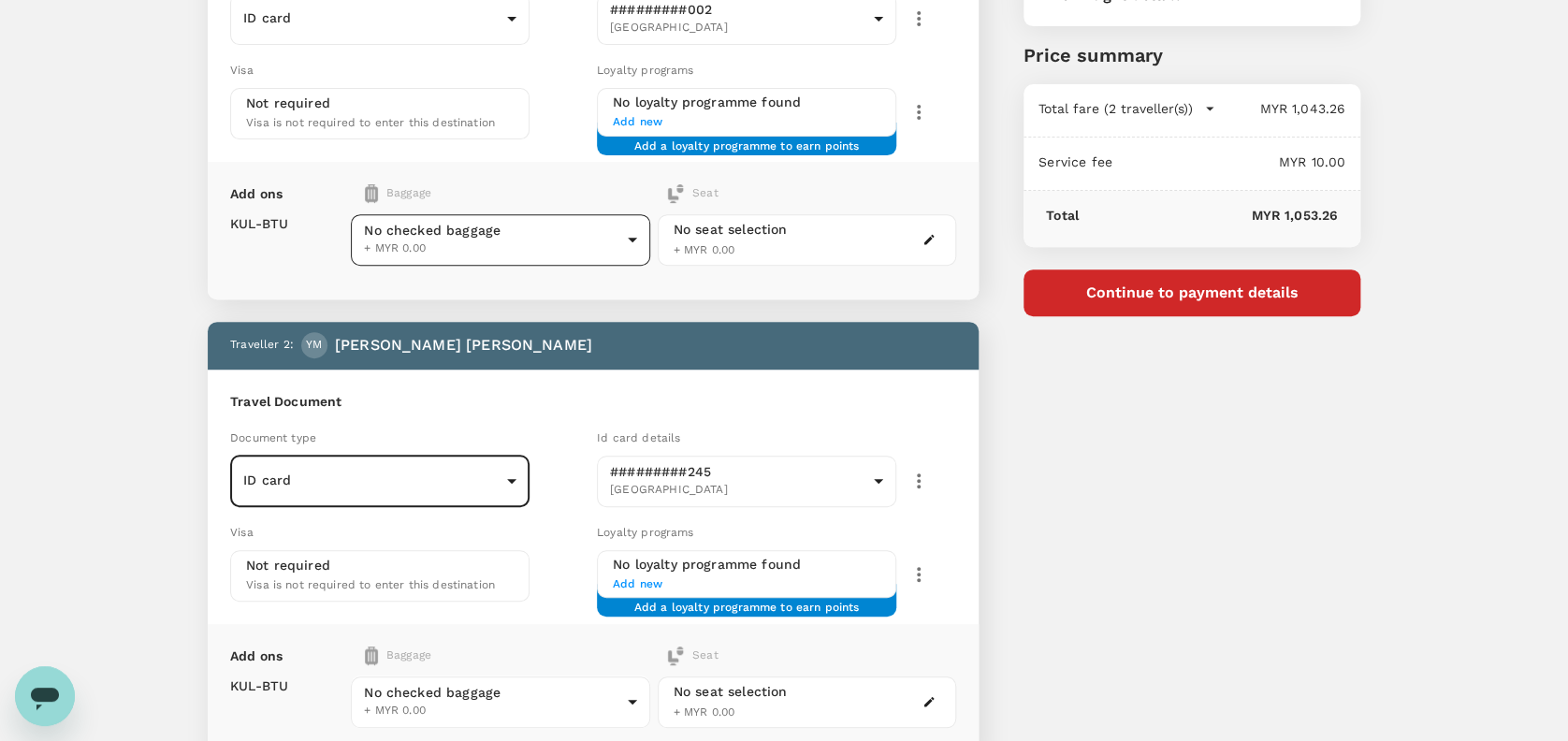
click at [629, 244] on body "Back to flight results Flight review Traveller(s) Traveller 1 : NM Nurul Narien…" at bounding box center [784, 377] width 1568 height 1248
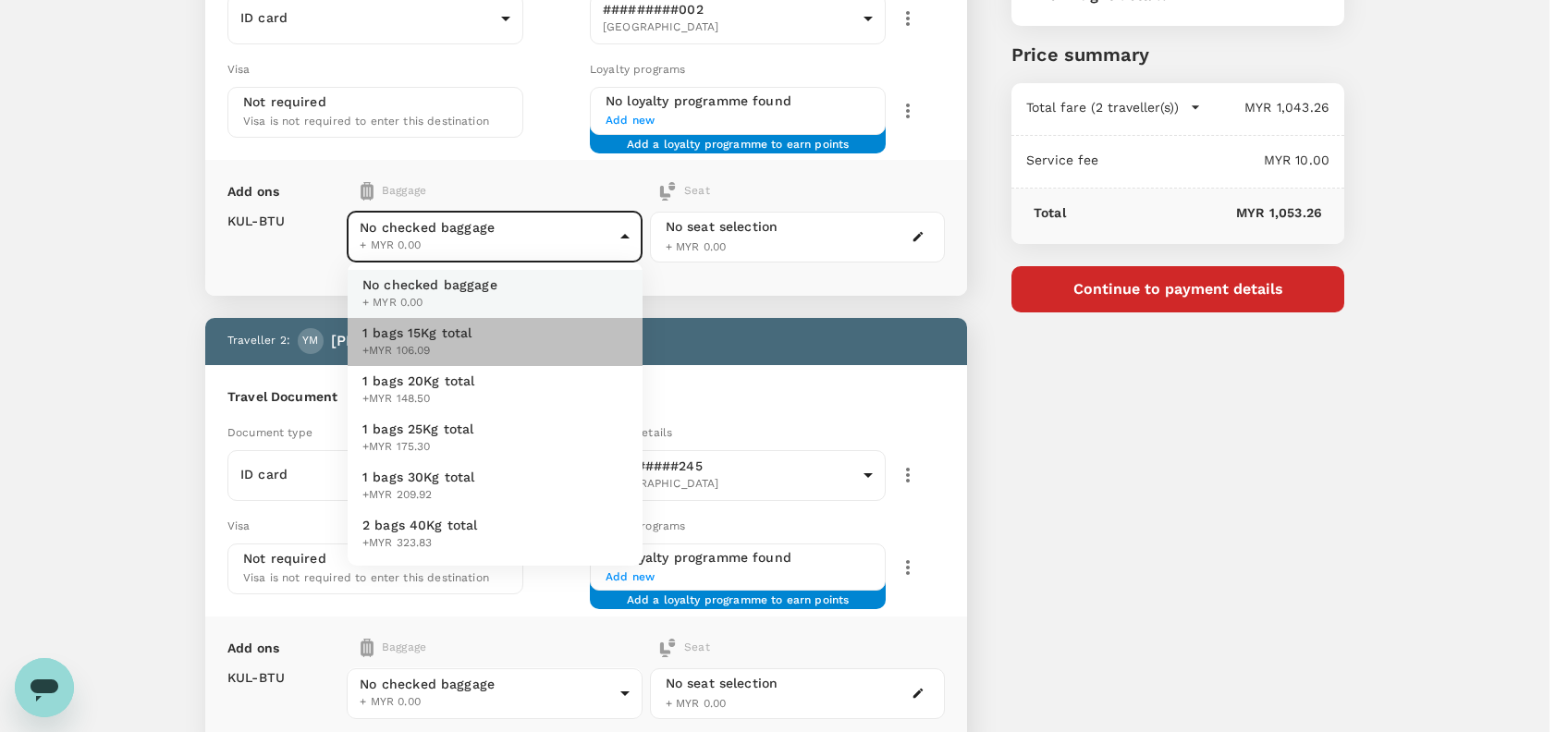
click at [483, 333] on li "1 bags 15Kg total +MYR 106.09" at bounding box center [495, 342] width 295 height 48
type input "1 - 106.09"
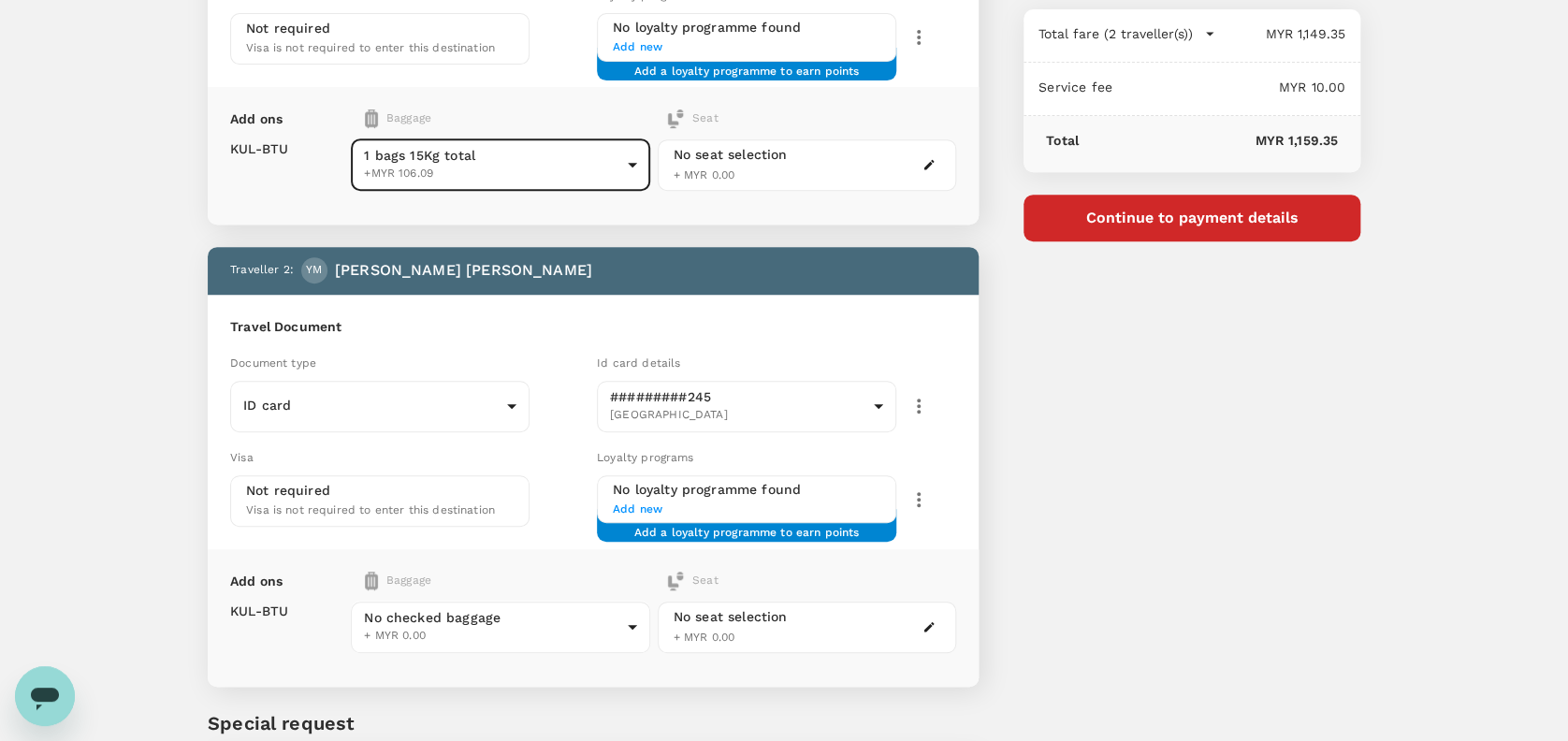
scroll to position [372, 0]
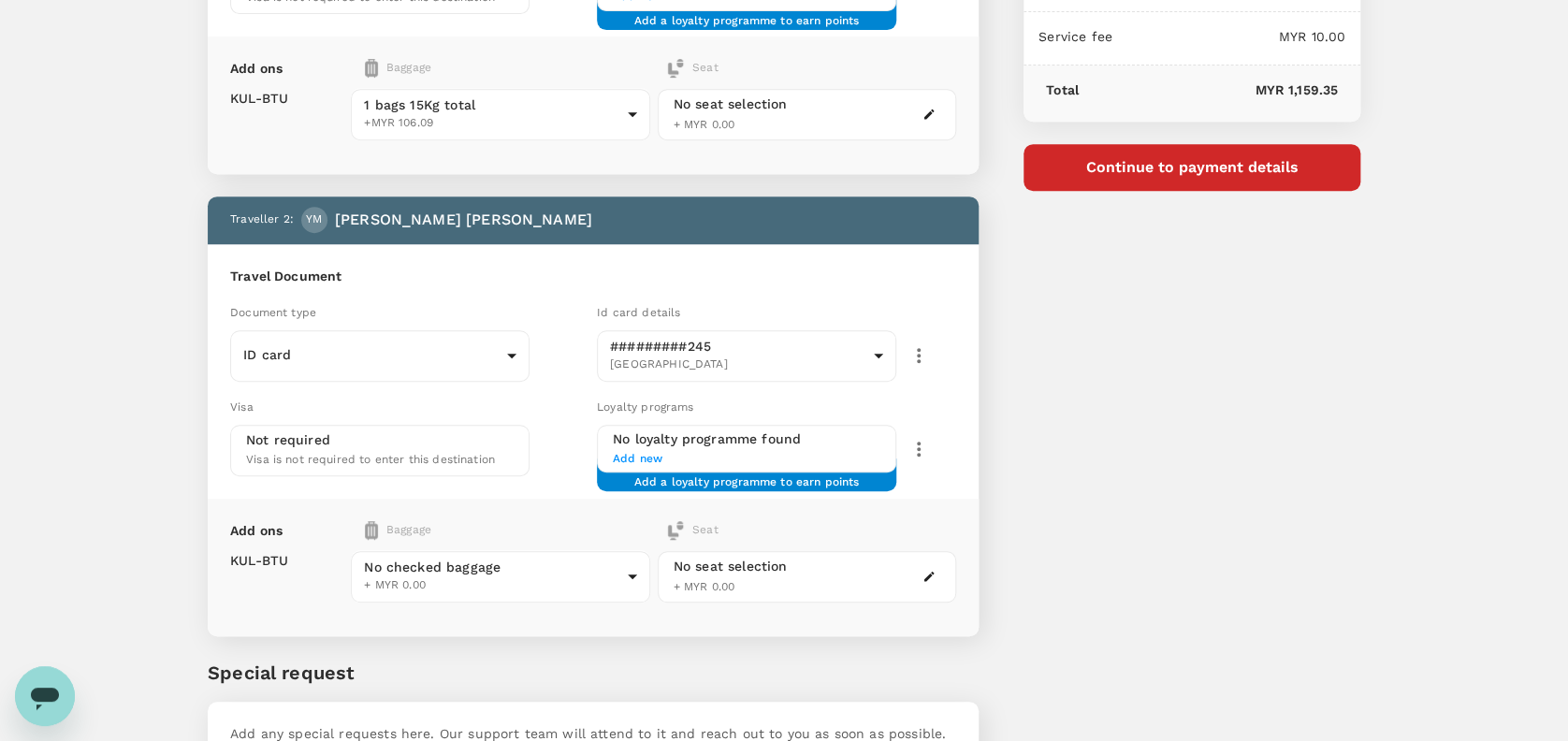
click at [497, 440] on div "Not required Visa is not required to enter this destination" at bounding box center [380, 449] width 268 height 39
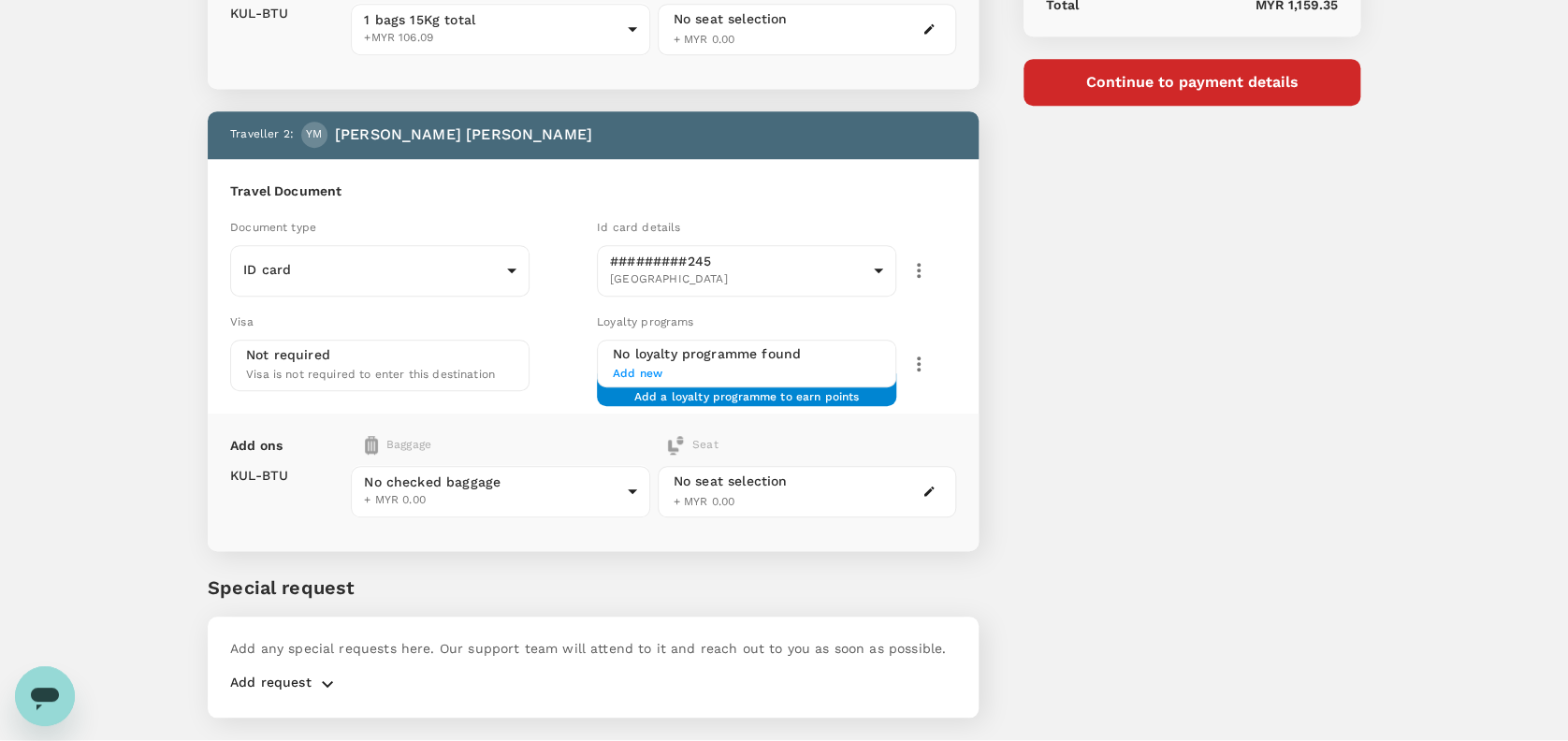
scroll to position [497, 0]
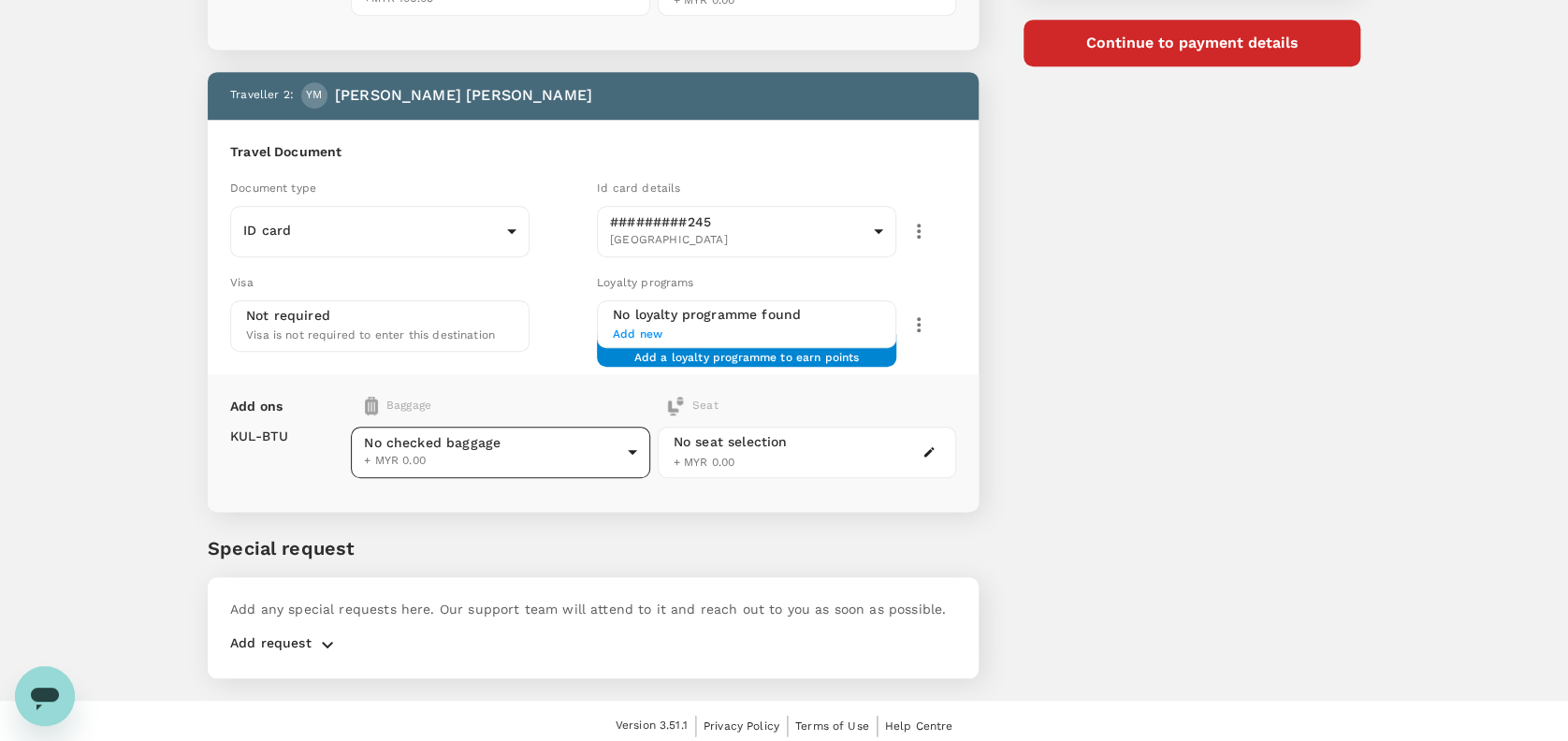
click at [591, 439] on body "Back to flight results Flight review Traveller(s) Traveller 1 : NM Nurul Narien…" at bounding box center [784, 127] width 1568 height 1248
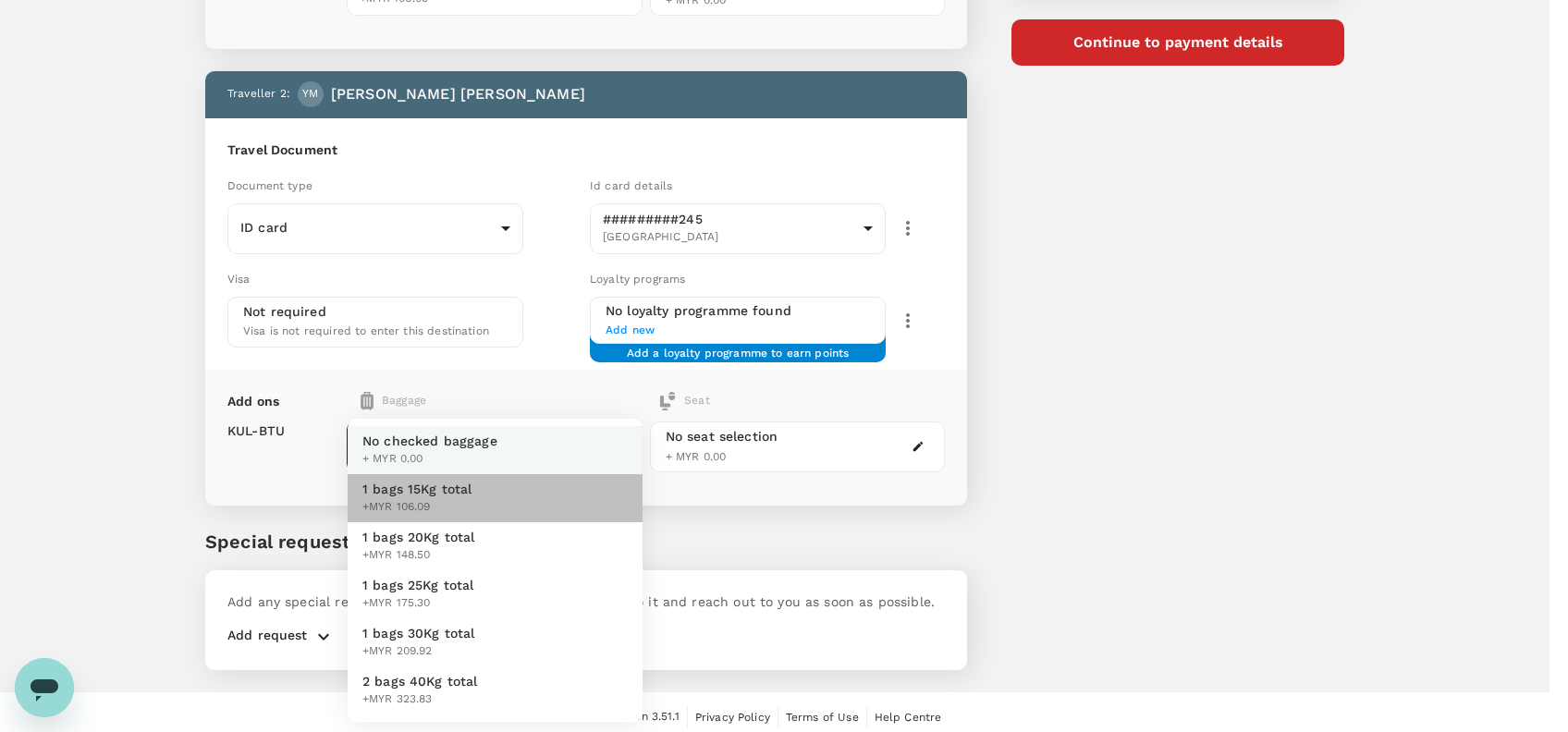
click at [474, 484] on li "1 bags 15Kg total +MYR 106.09" at bounding box center [495, 497] width 295 height 48
type input "1 - 106.09"
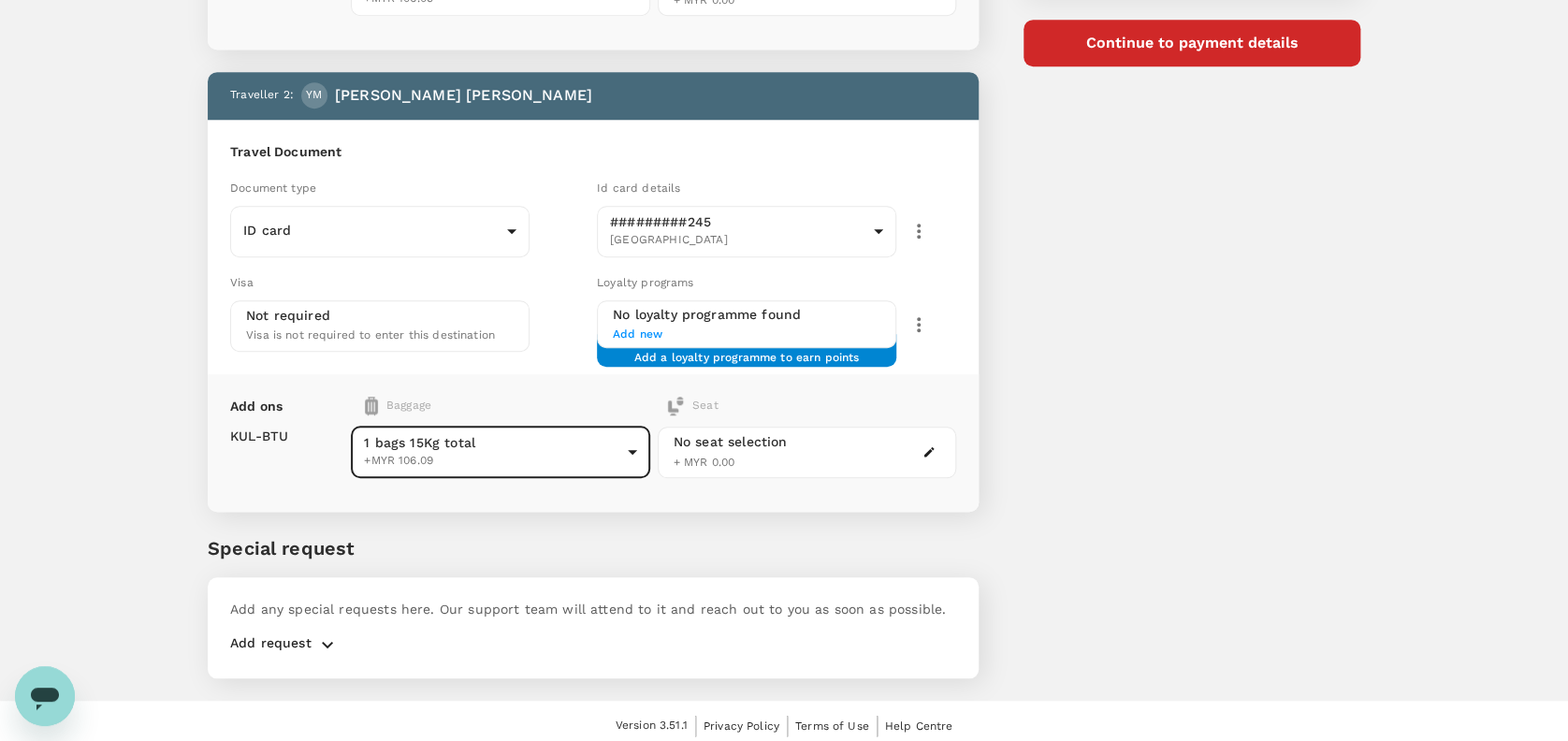
click at [554, 435] on body "Back to flight results Flight review Traveller(s) Traveller 1 : NM Nurul Narien…" at bounding box center [784, 127] width 1568 height 1248
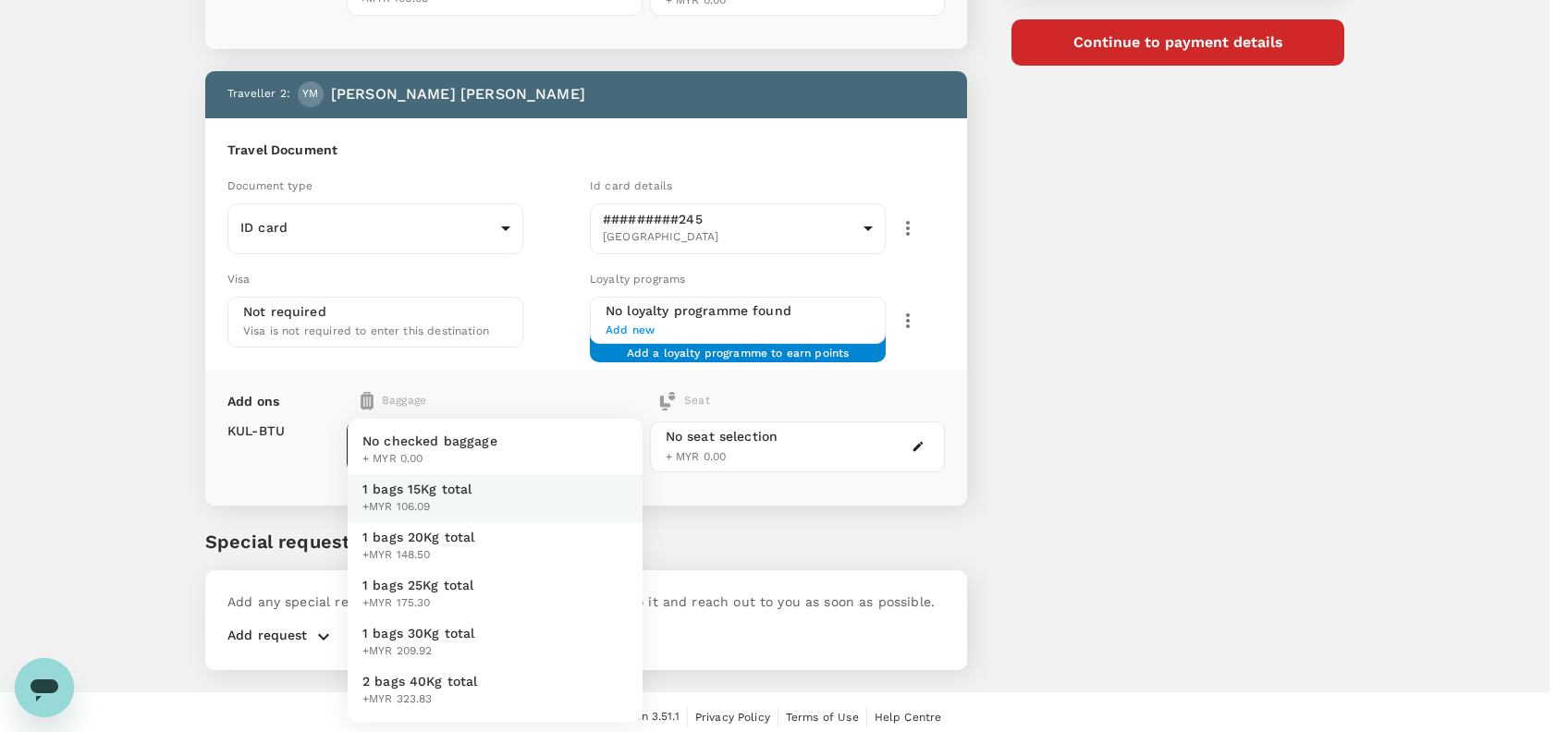
click at [547, 430] on li "No checked baggage + MYR 0.00" at bounding box center [495, 450] width 295 height 48
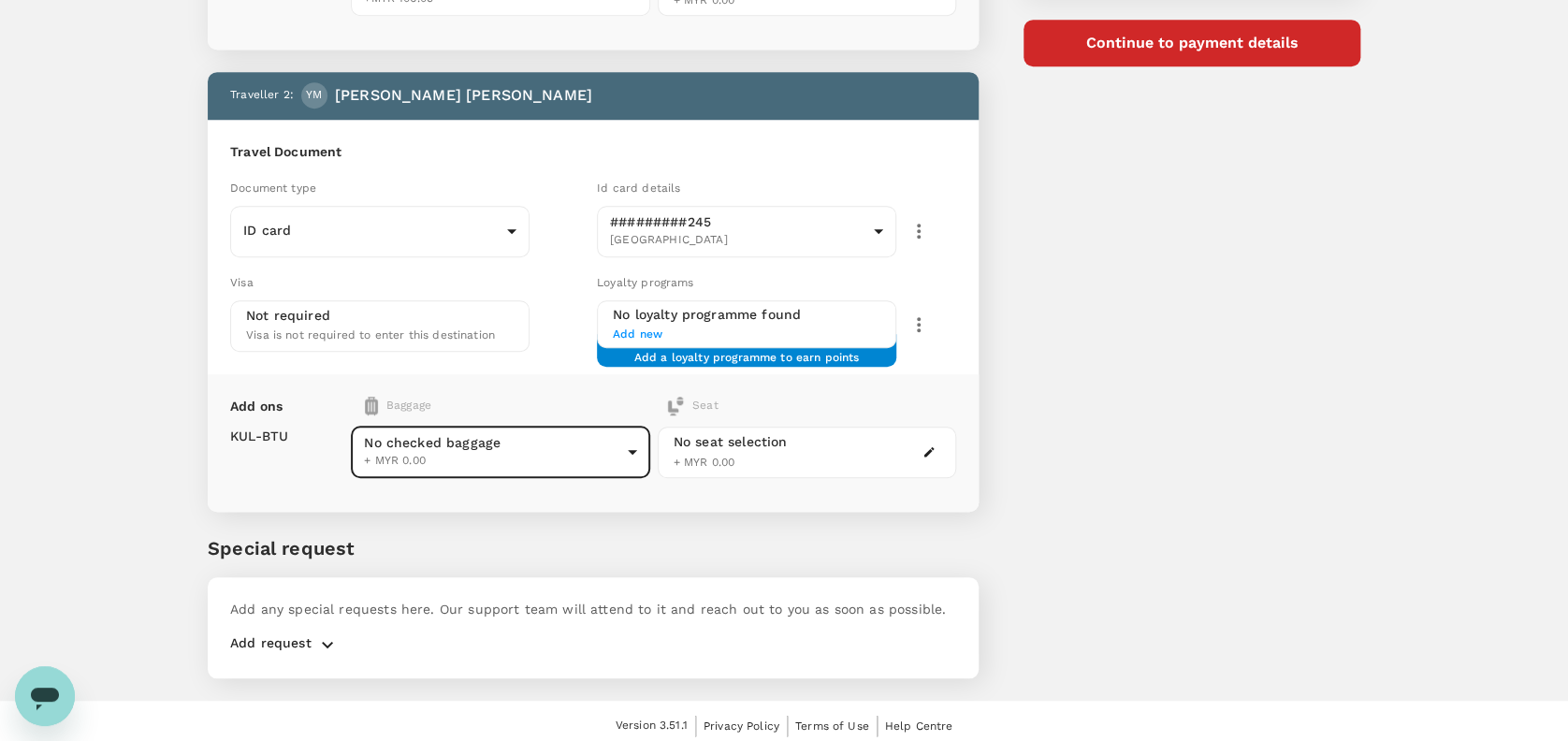
click at [484, 378] on div "Add ons Baggage Seat KUL - BTU No checked baggage + MYR 0.00 ​ No seat selectio…" at bounding box center [594, 443] width 771 height 138
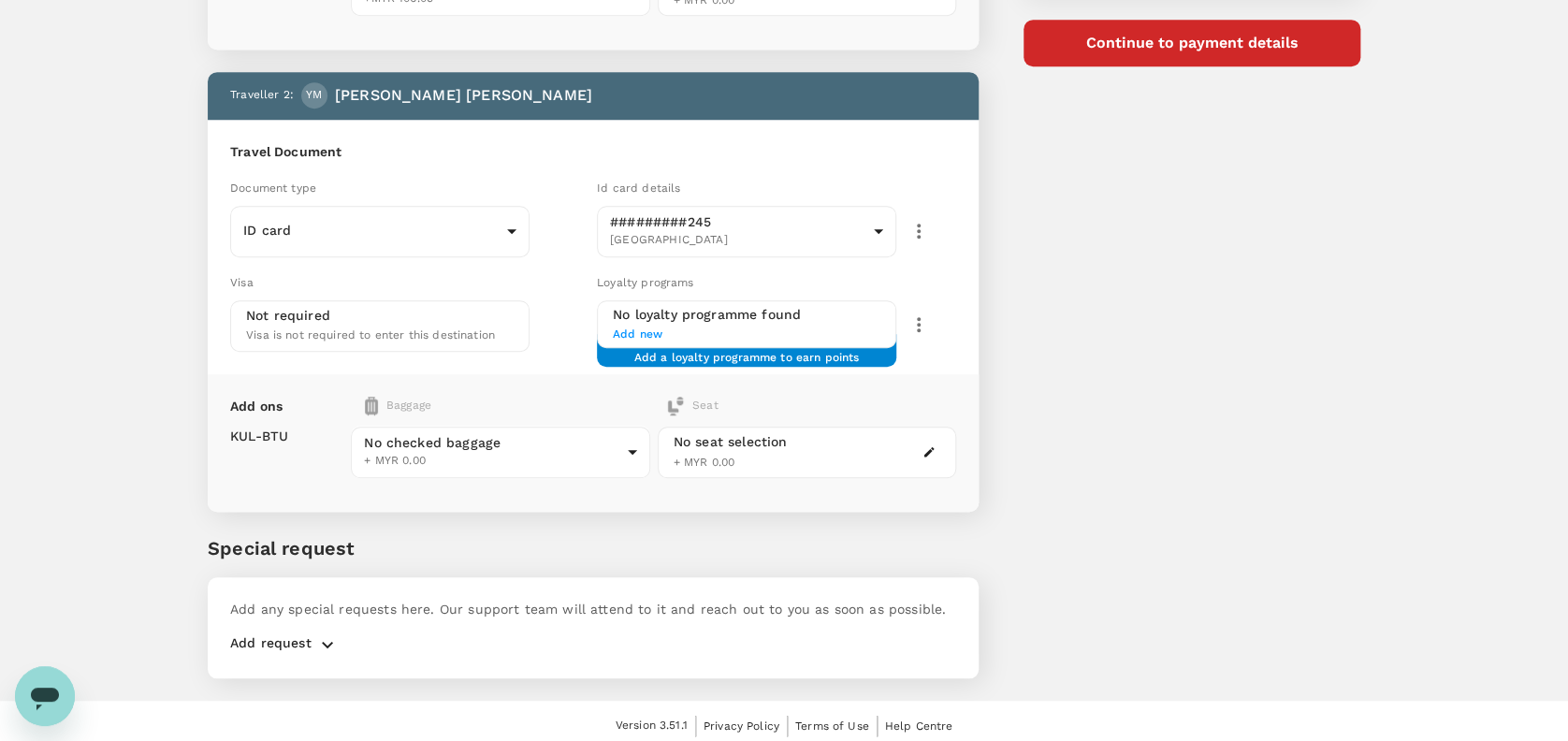
click at [546, 377] on div "Add ons Baggage Seat KUL - BTU No checked baggage + MYR 0.00 ​ No seat selectio…" at bounding box center [594, 443] width 771 height 138
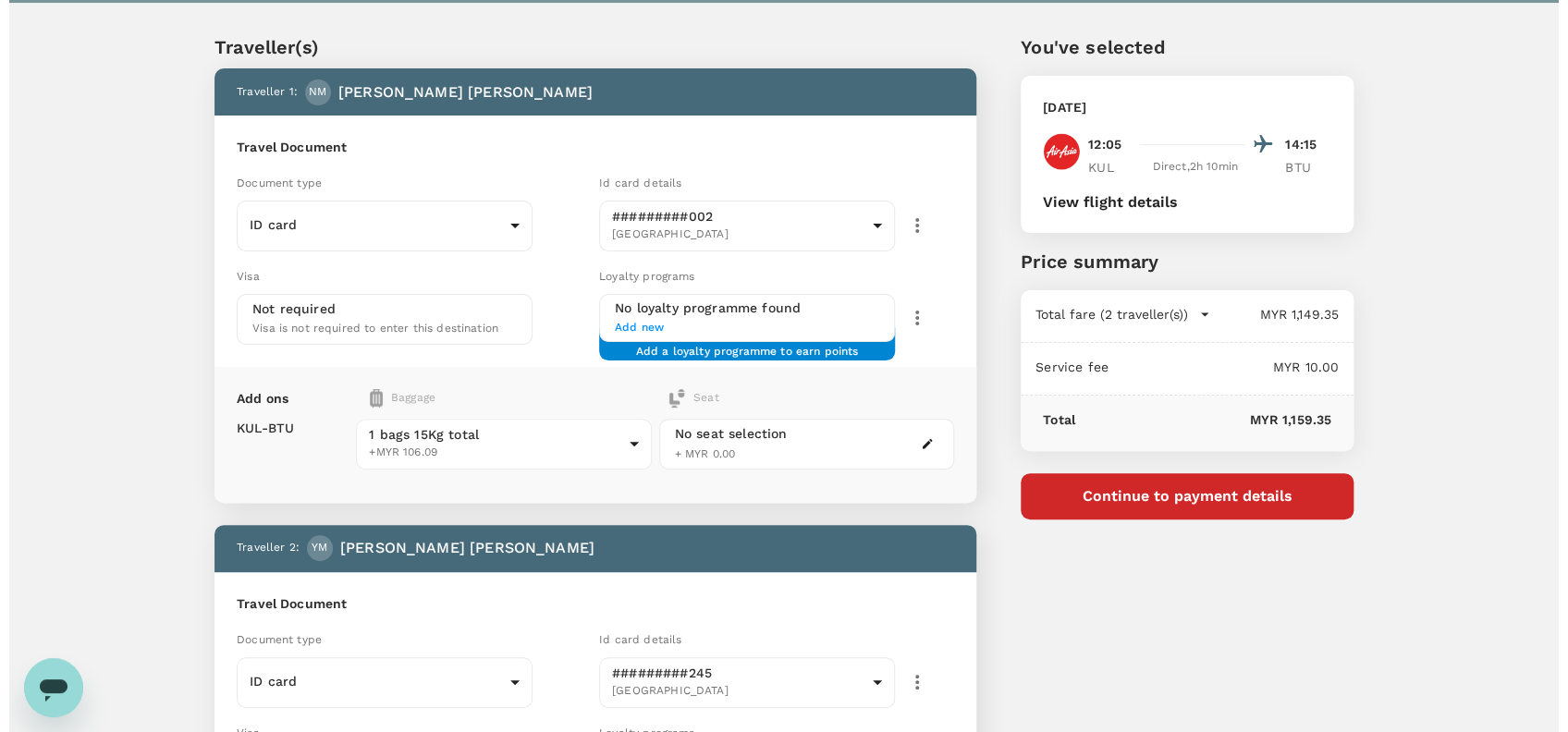
scroll to position [0, 0]
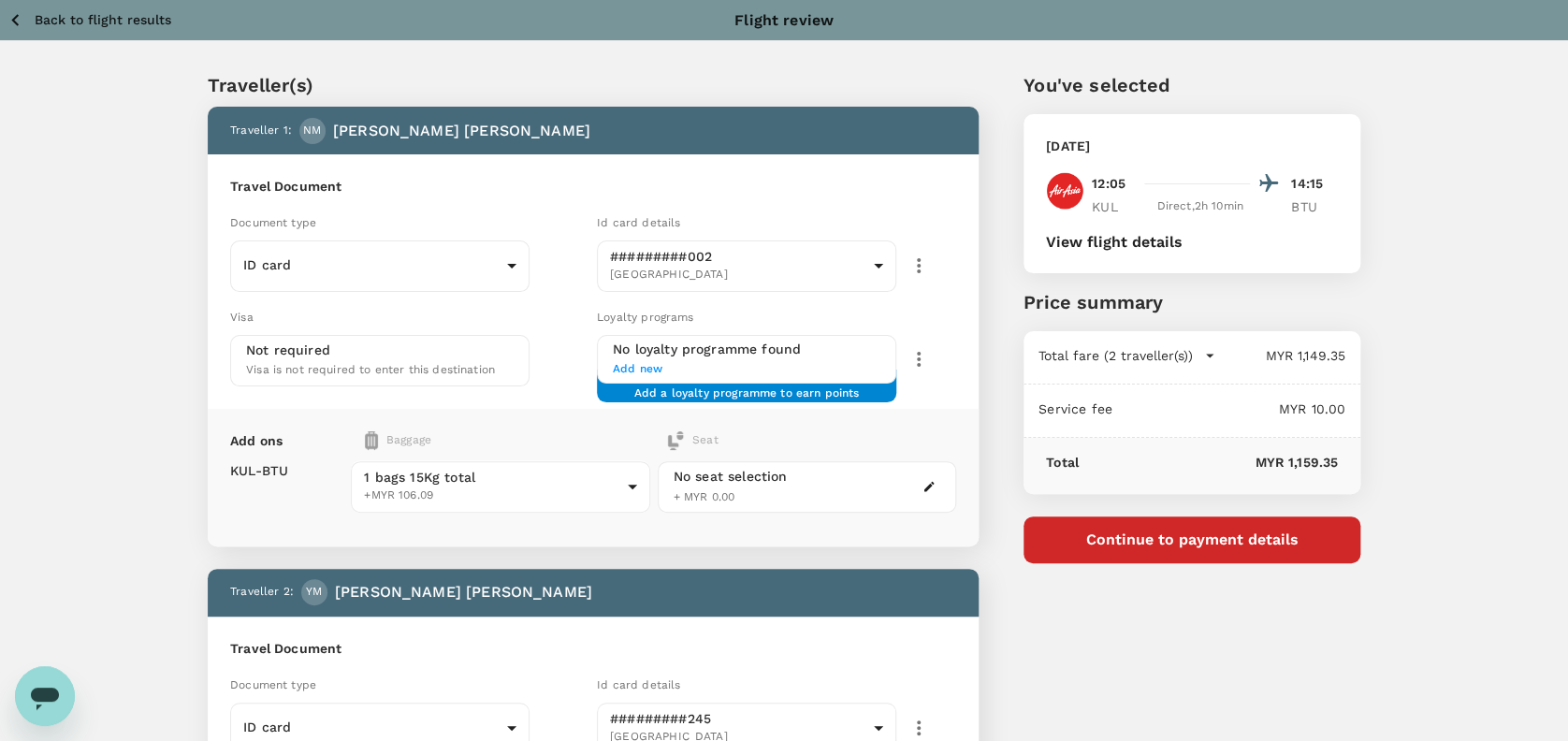
click at [1214, 540] on button "Continue to payment details" at bounding box center [1191, 540] width 337 height 47
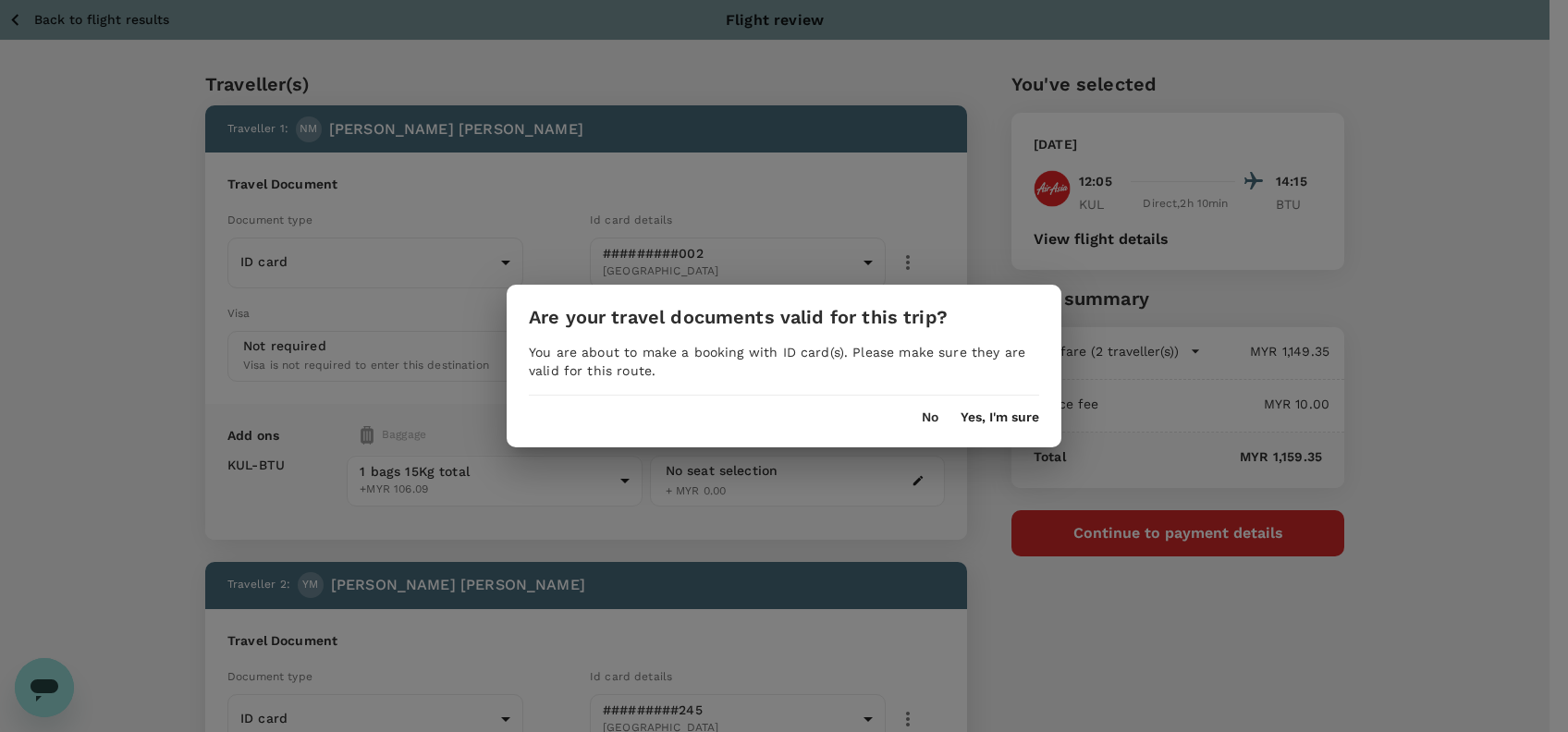
click at [1011, 416] on button "Yes, I'm sure" at bounding box center [1000, 418] width 79 height 15
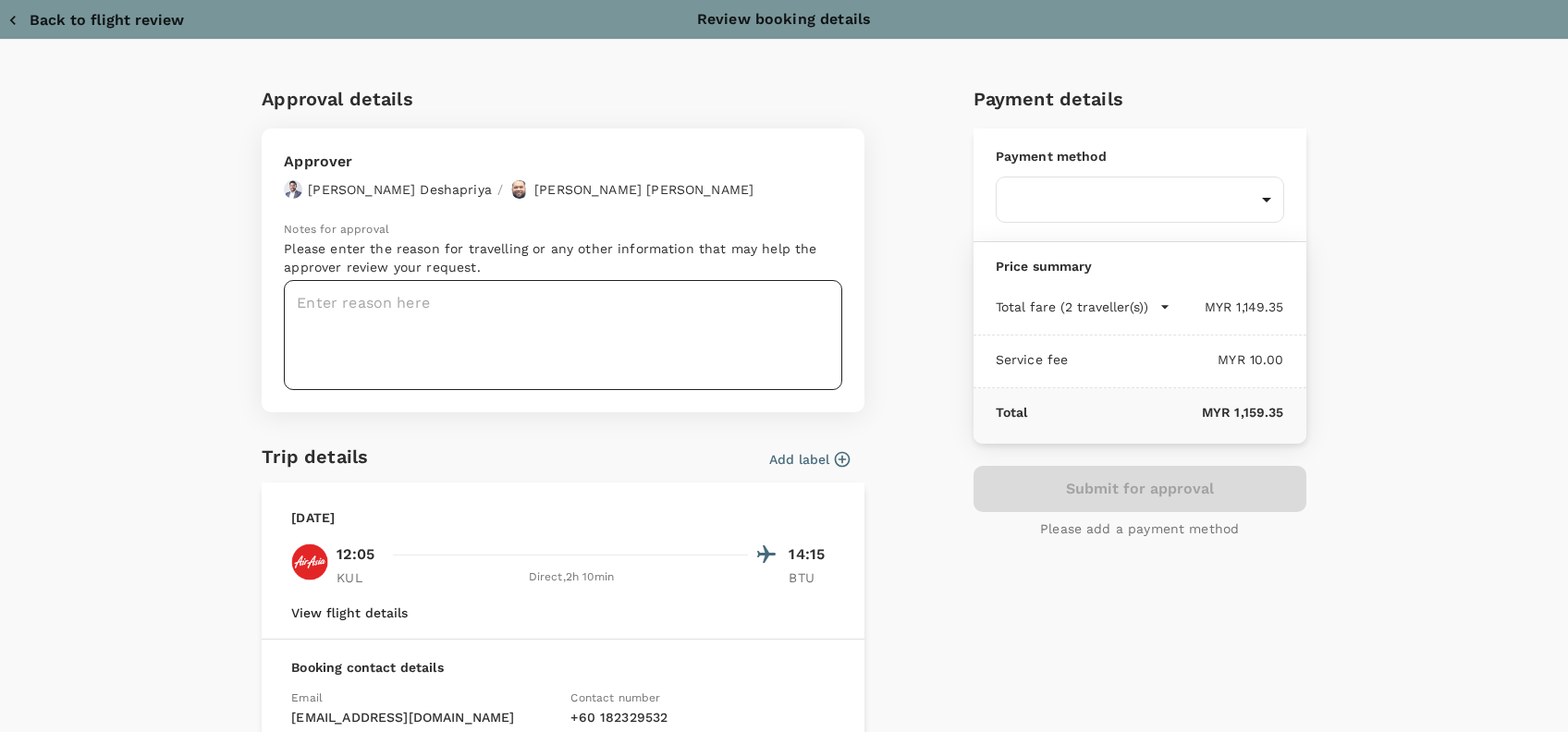
click at [388, 302] on textarea at bounding box center [562, 334] width 559 height 110
click at [357, 303] on textarea at bounding box center [562, 334] width 559 height 110
paste textarea "Hi @Hariz / @[GEOGRAPHIC_DATA], Requesting your approval for the flight below: …"
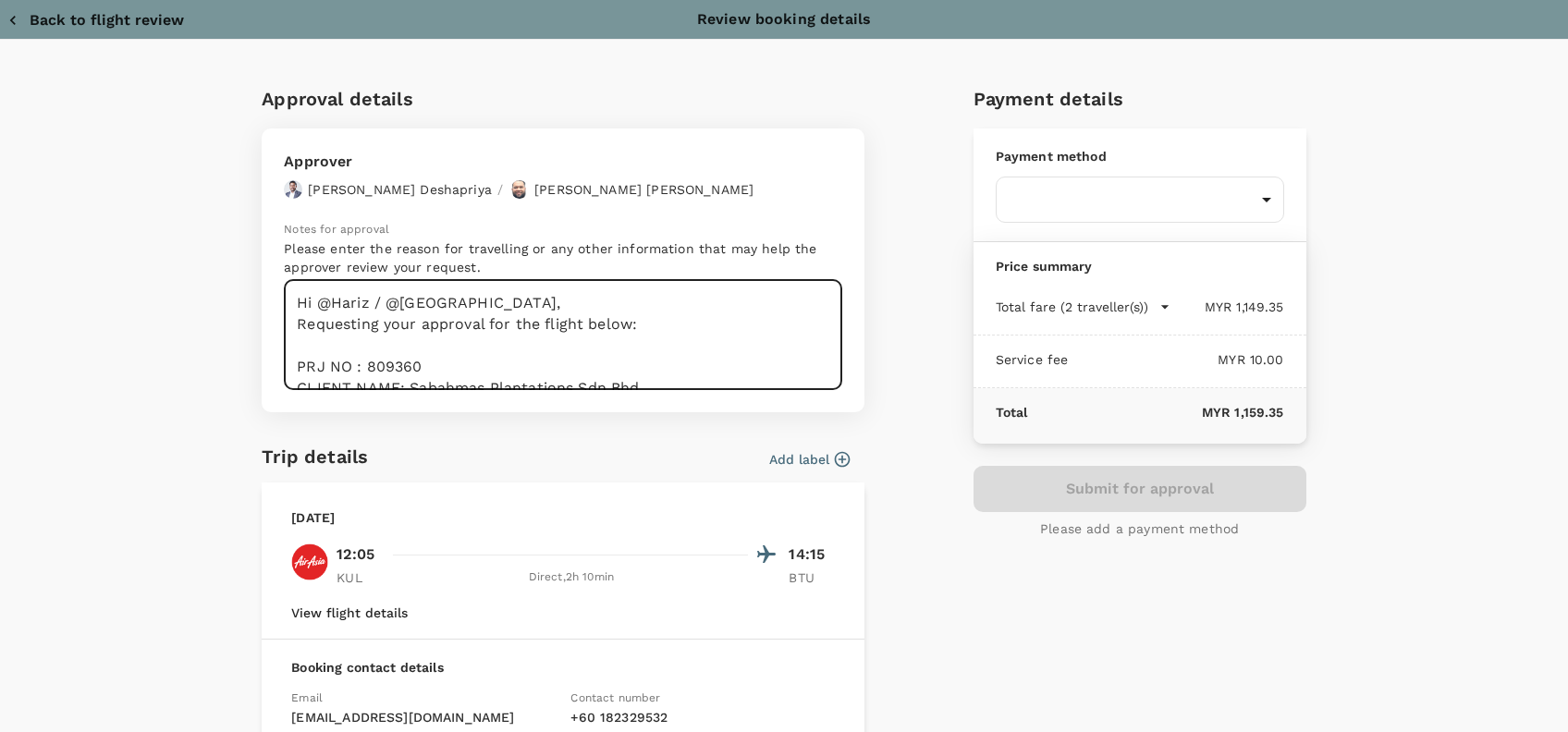
click at [392, 333] on textarea "Hi @Hariz / @[GEOGRAPHIC_DATA], Requesting your approval for the flight below: …" at bounding box center [562, 334] width 559 height 110
click at [637, 326] on textarea "Hi @Hariz / @[GEOGRAPHIC_DATA], Requesting your approval for the flight below: …" at bounding box center [562, 334] width 559 height 110
click at [458, 364] on textarea "Hi @Hariz / @[GEOGRAPHIC_DATA], Requesting your approval for the flight below: …" at bounding box center [562, 334] width 559 height 110
click at [414, 365] on textarea "Hi @Hariz / @[GEOGRAPHIC_DATA], Requesting your approval for the flight below: …" at bounding box center [562, 334] width 559 height 110
drag, startPoint x: 422, startPoint y: 360, endPoint x: 360, endPoint y: 364, distance: 62.1
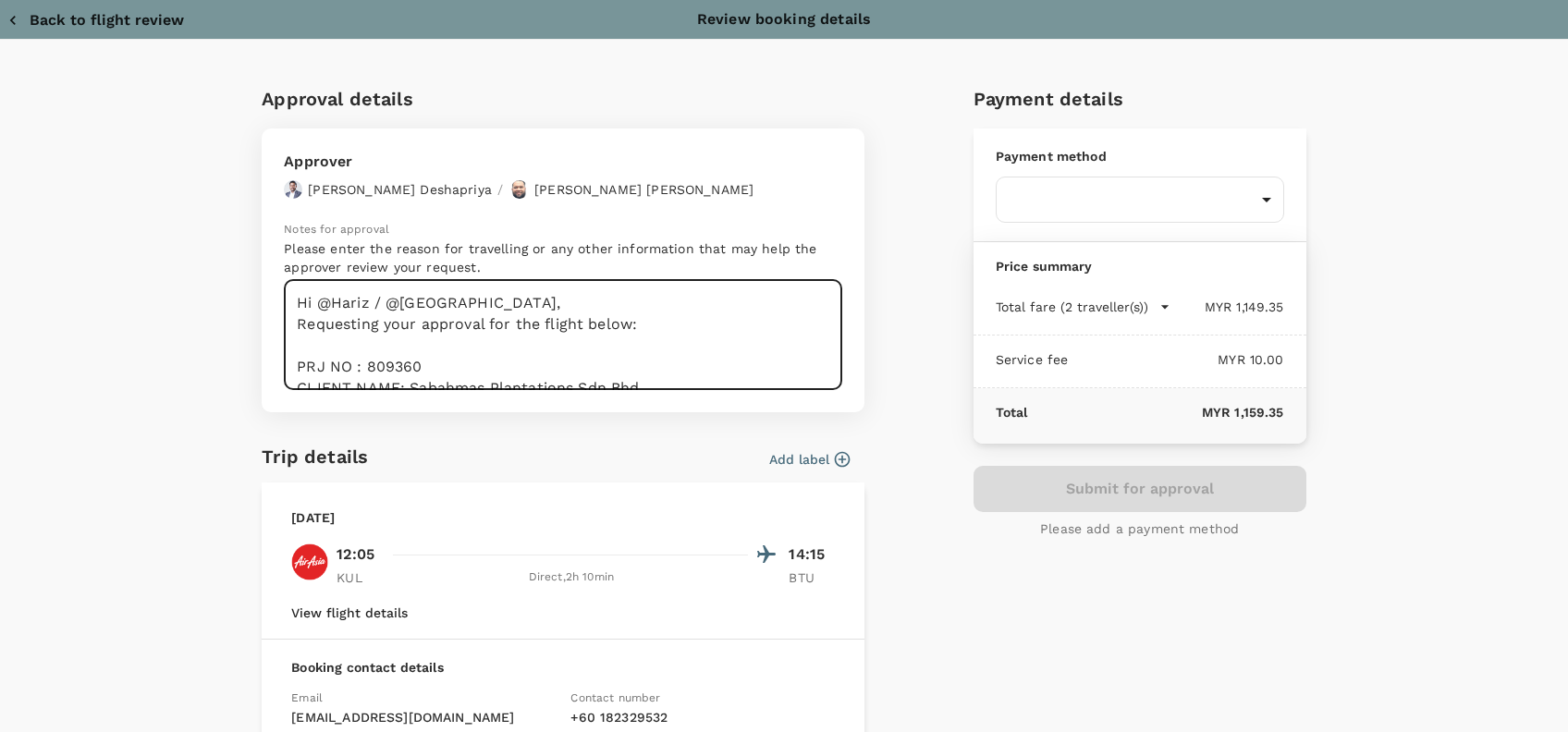
click at [360, 364] on textarea "Hi @Hariz / @[GEOGRAPHIC_DATA], Requesting your approval for the flight below: …" at bounding box center [562, 334] width 559 height 110
paste textarea "95609"
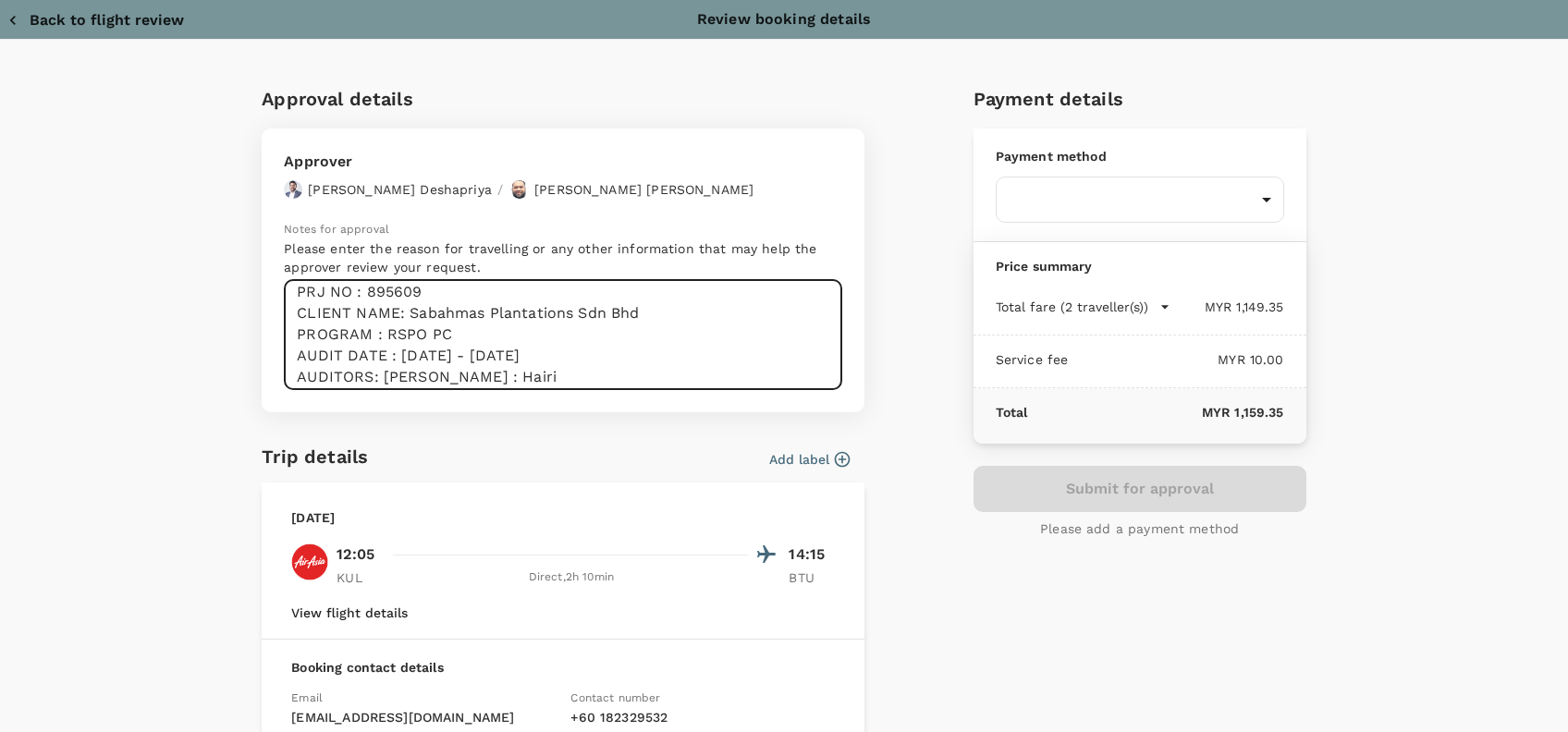
scroll to position [69, 0]
drag, startPoint x: 643, startPoint y: 296, endPoint x: 400, endPoint y: 319, distance: 244.1
click at [400, 319] on textarea "Hi @Hariz / @[GEOGRAPHIC_DATA], Requesting your approval for the flight below: …" at bounding box center [562, 334] width 559 height 110
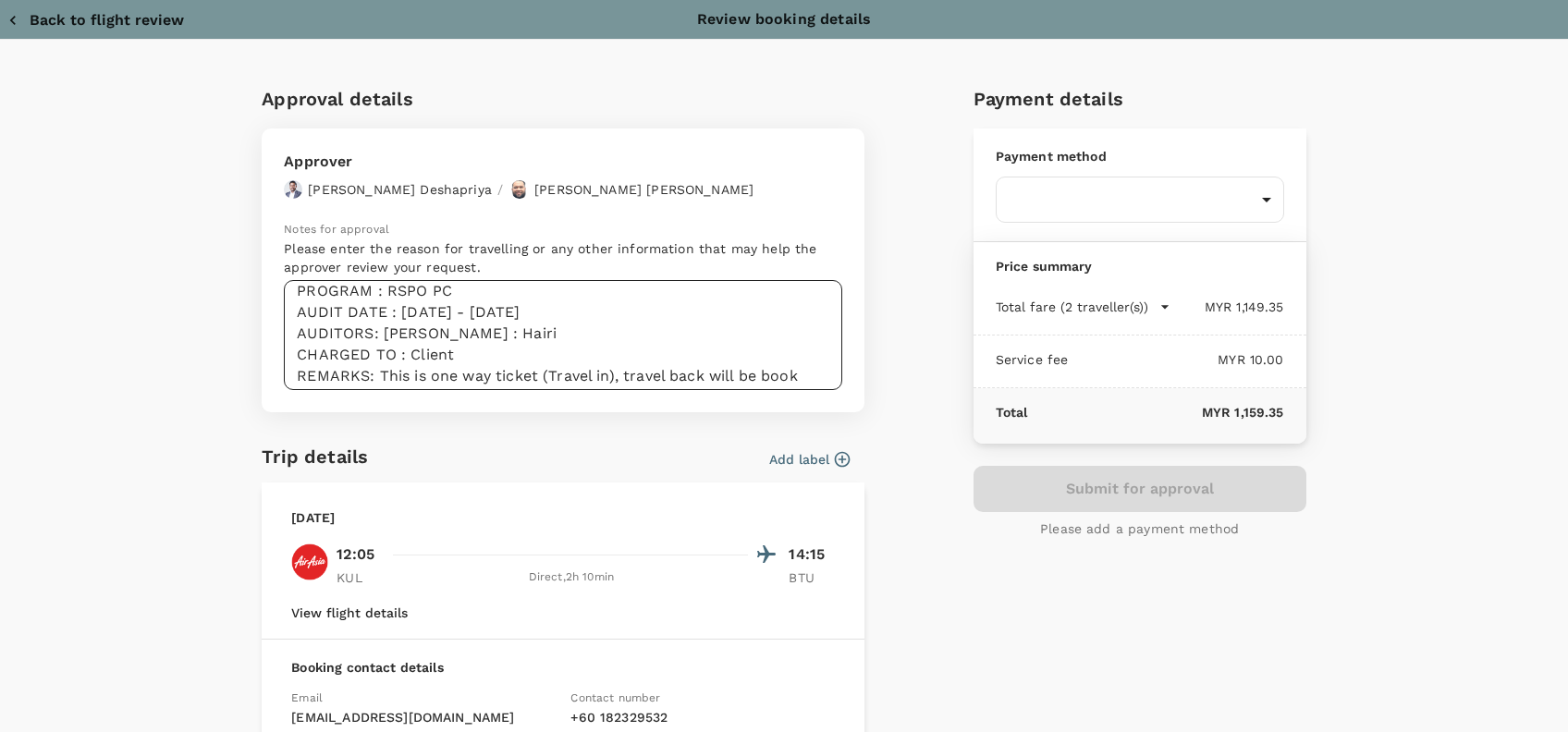
drag, startPoint x: 576, startPoint y: 321, endPoint x: 556, endPoint y: 310, distance: 22.8
click at [576, 320] on textarea "Hi @Hariz / @[GEOGRAPHIC_DATA], Requesting your approval for the flight below: …" at bounding box center [562, 334] width 559 height 110
drag, startPoint x: 603, startPoint y: 316, endPoint x: 392, endPoint y: 313, distance: 211.0
click at [392, 313] on textarea "Hi @Hariz / @[GEOGRAPHIC_DATA], Requesting your approval for the flight below: …" at bounding box center [562, 334] width 559 height 110
paste textarea "8-12"
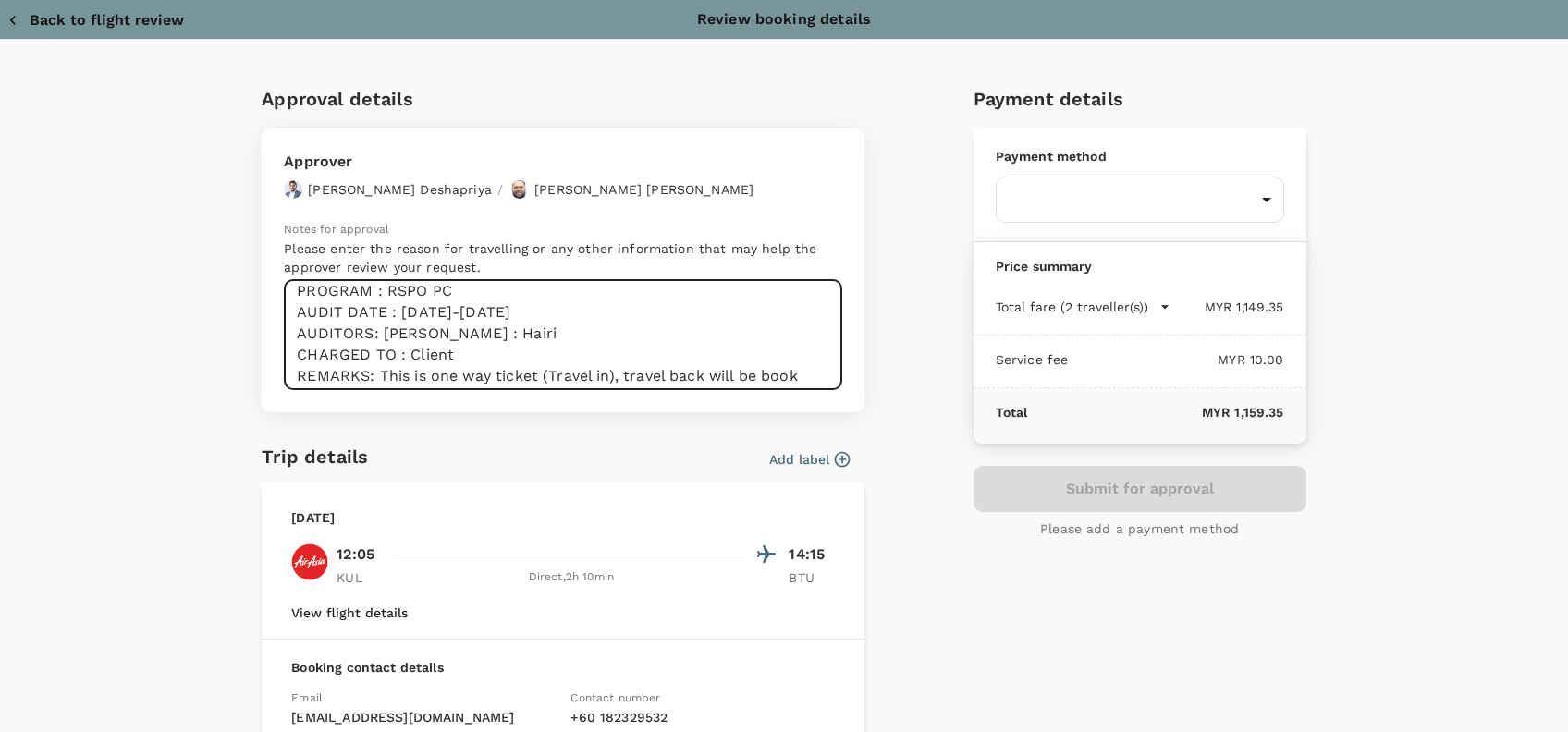
click at [430, 335] on textarea "Hi @Hariz / @[GEOGRAPHIC_DATA], Requesting your approval for the flight below: …" at bounding box center [562, 334] width 559 height 110
drag, startPoint x: 431, startPoint y: 354, endPoint x: 311, endPoint y: 356, distance: 120.0
click at [311, 356] on textarea "Hi @Hariz / @[GEOGRAPHIC_DATA], Requesting your approval for the flight below: …" at bounding box center [562, 334] width 559 height 110
click at [469, 363] on textarea "Hi @Hariz / @[GEOGRAPHIC_DATA], Requesting your approval for the flight below: …" at bounding box center [562, 334] width 559 height 110
click at [545, 364] on textarea "Hi @Hariz / @[GEOGRAPHIC_DATA], Requesting your approval for the flight below: …" at bounding box center [562, 334] width 559 height 110
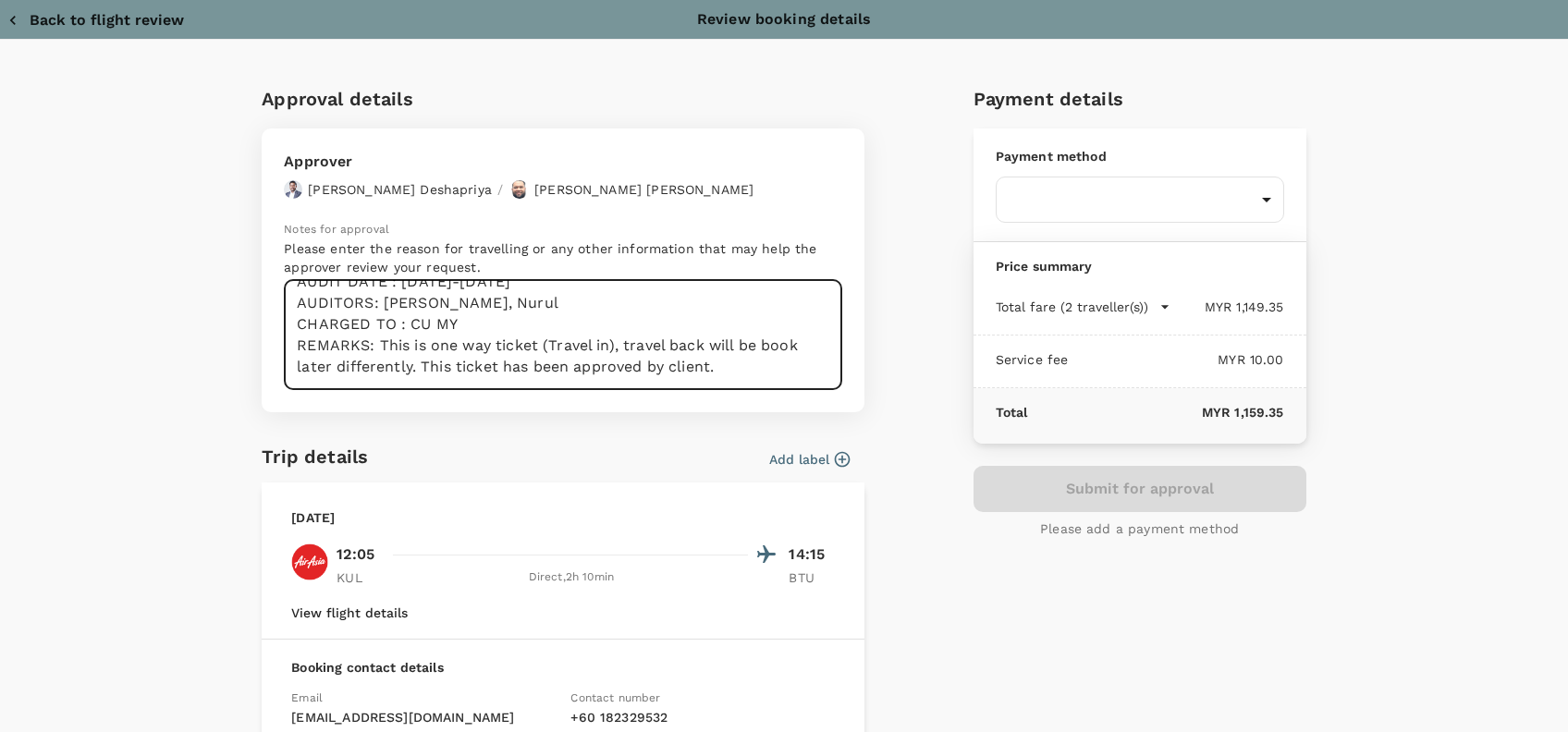
scroll to position [167, 0]
click at [674, 362] on textarea "Hi @Hariz / @[GEOGRAPHIC_DATA], Requesting your approval for the flight below: …" at bounding box center [562, 334] width 559 height 110
drag, startPoint x: 735, startPoint y: 353, endPoint x: 411, endPoint y: 352, distance: 324.0
click at [411, 352] on textarea "Hi @Hariz / @[GEOGRAPHIC_DATA], Requesting your approval for the flight below: …" at bounding box center [562, 334] width 559 height 110
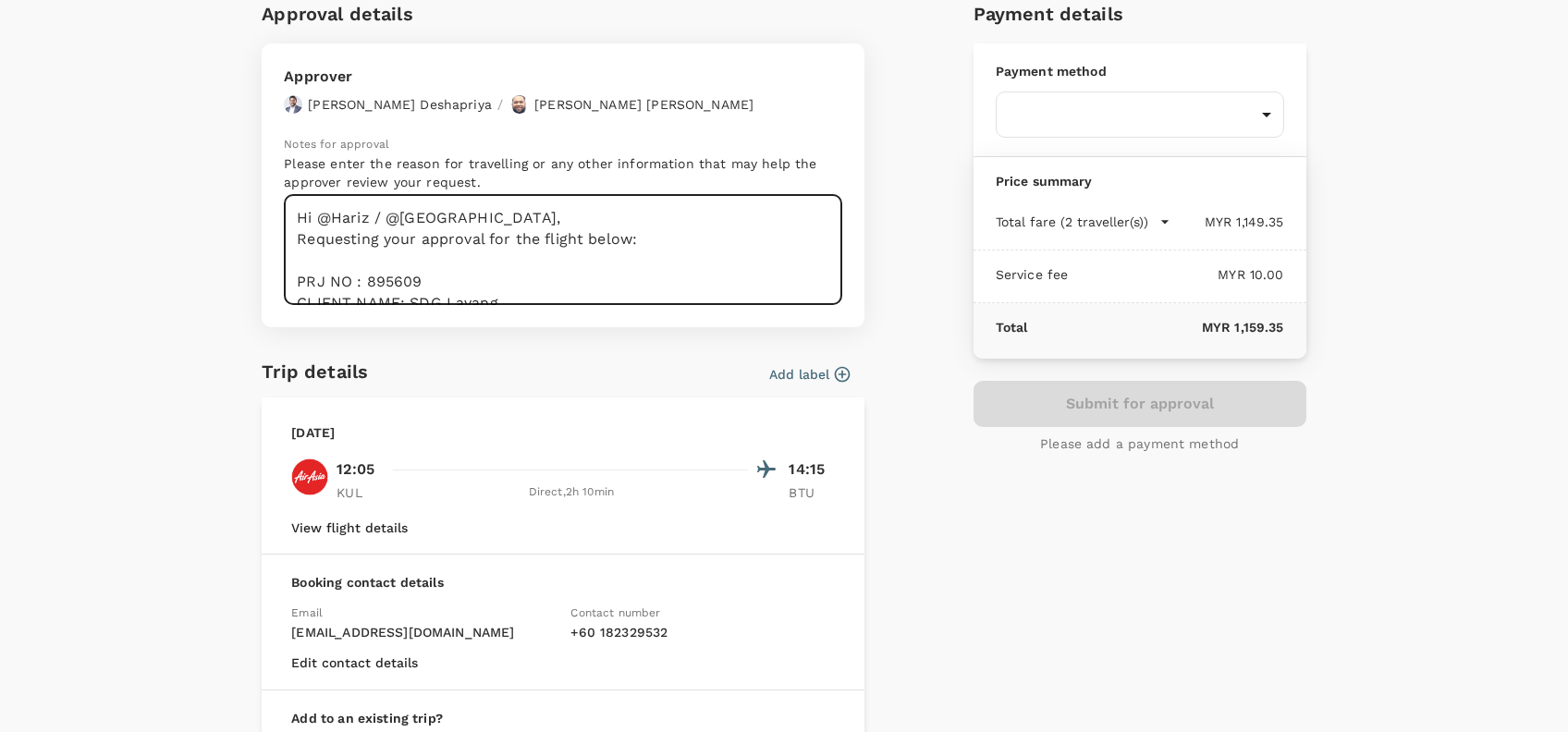
scroll to position [123, 0]
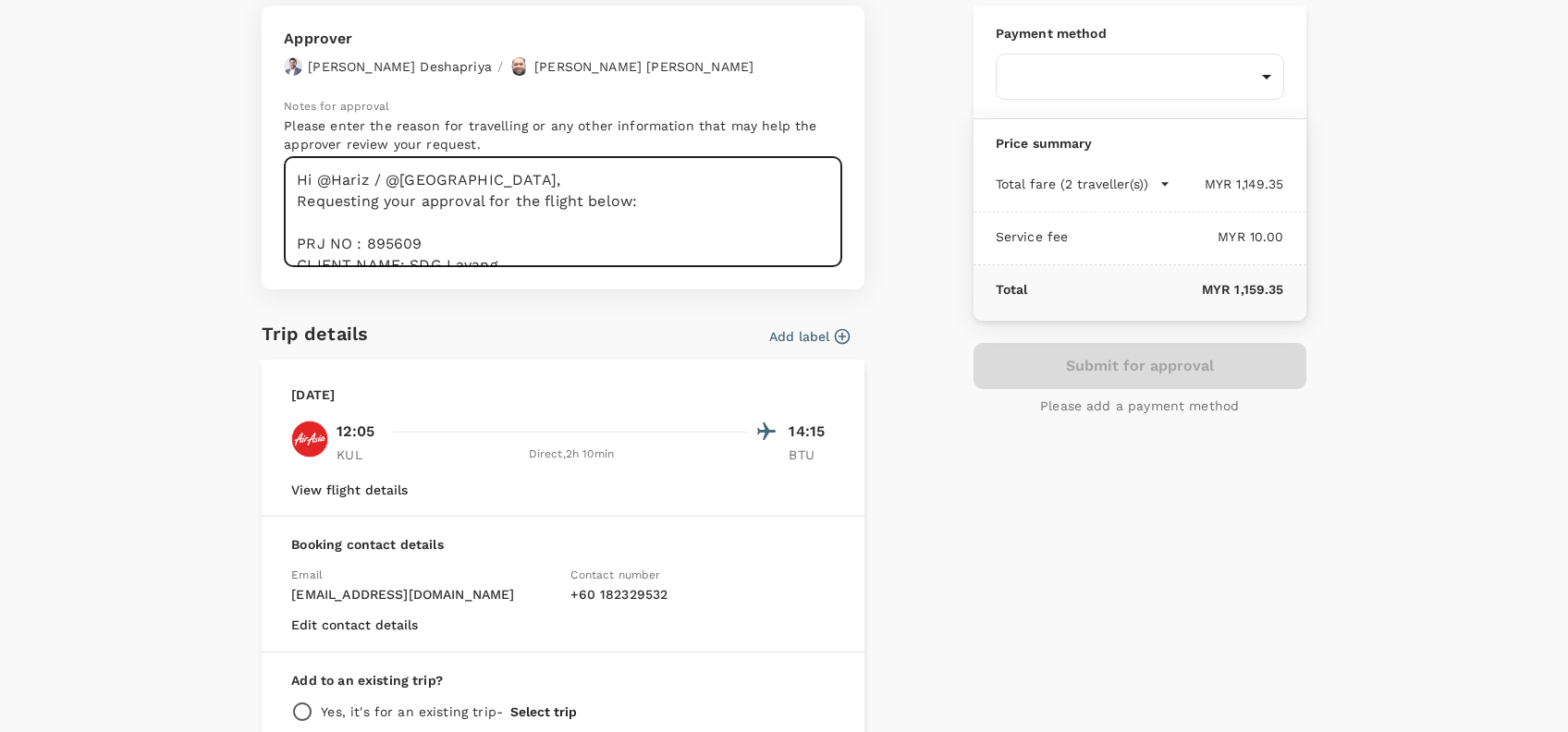
type textarea "Hi @Hariz / @[GEOGRAPHIC_DATA], Requesting your approval for the flight below: …"
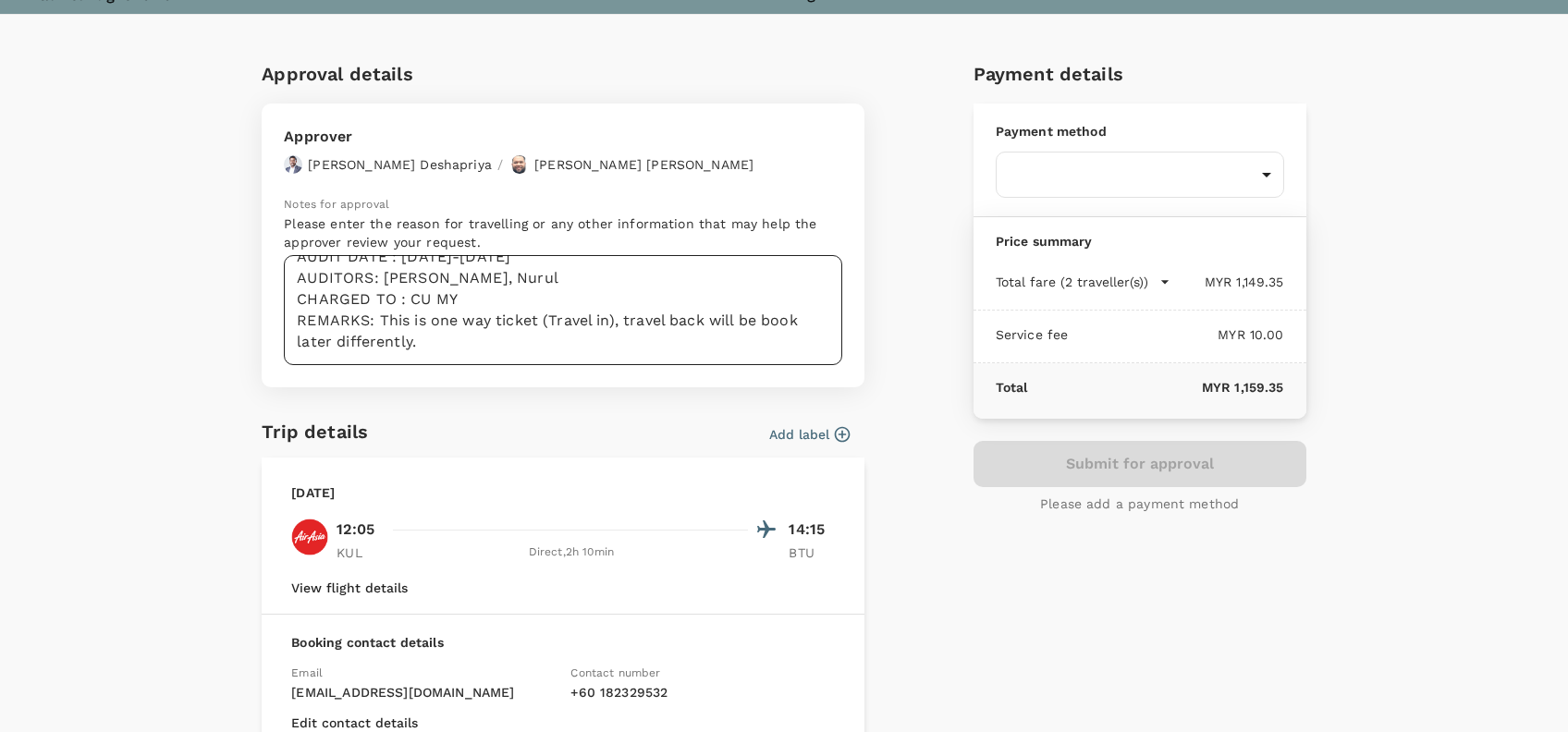
scroll to position [272, 0]
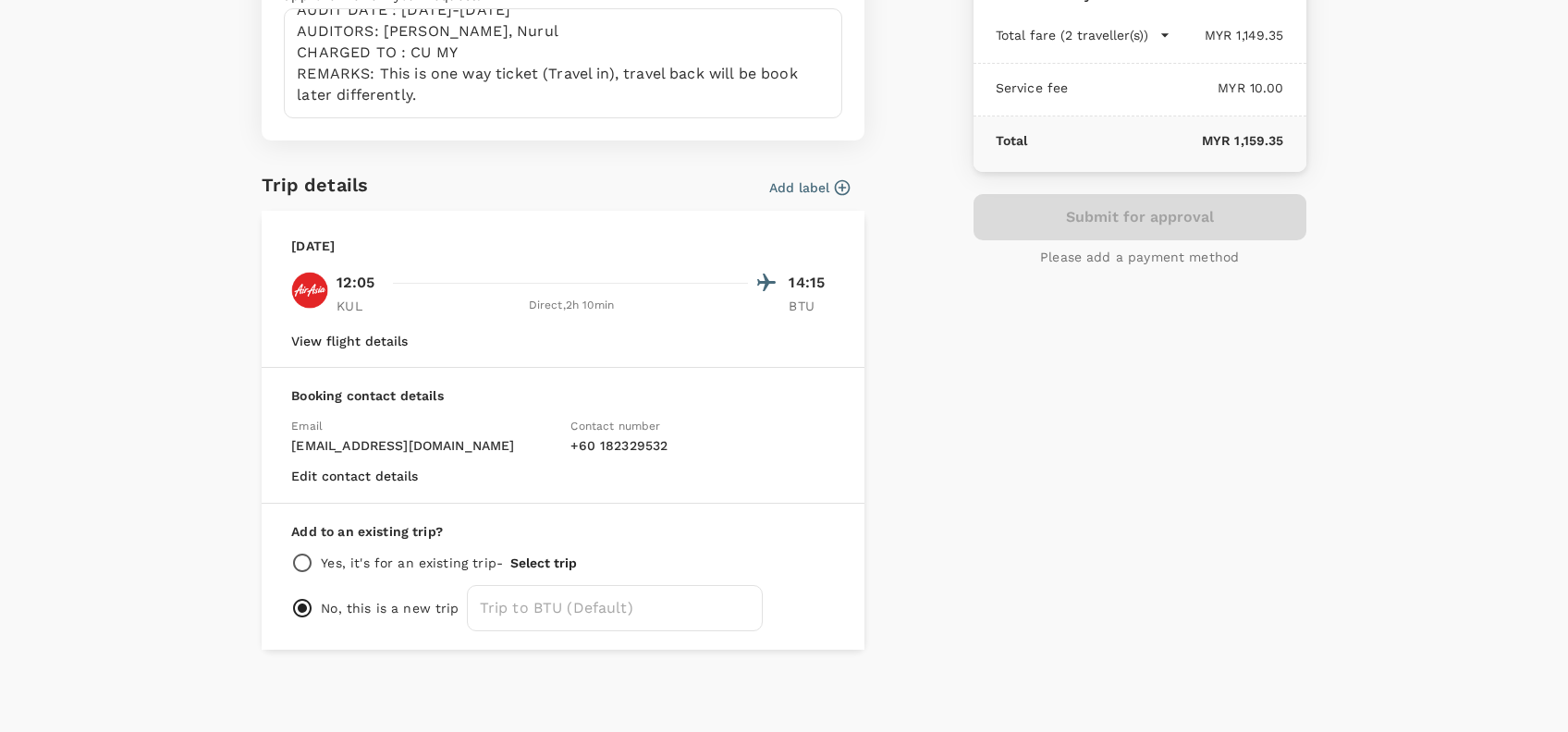
click at [414, 618] on div "No, this is a new trip ​" at bounding box center [562, 607] width 544 height 46
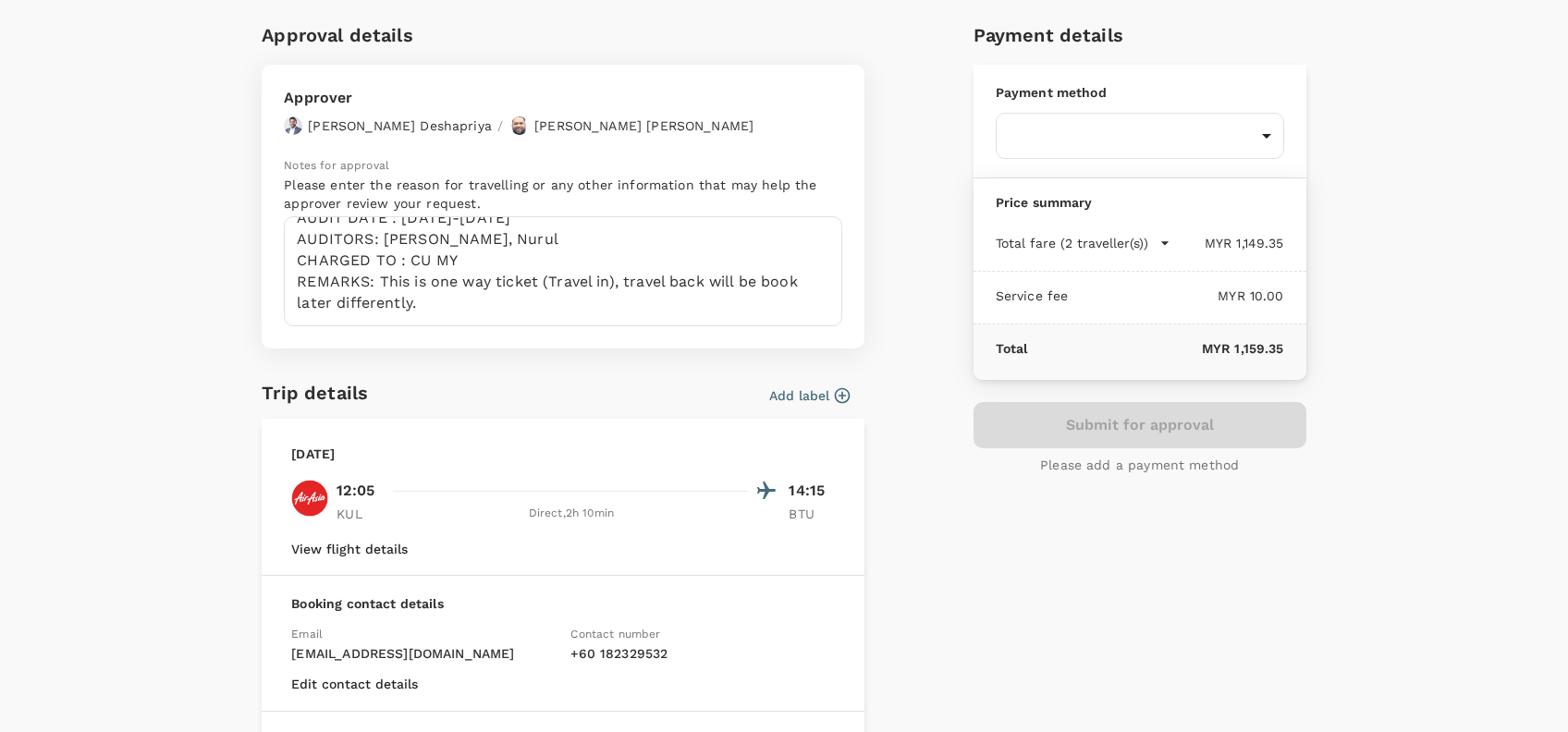
scroll to position [25, 0]
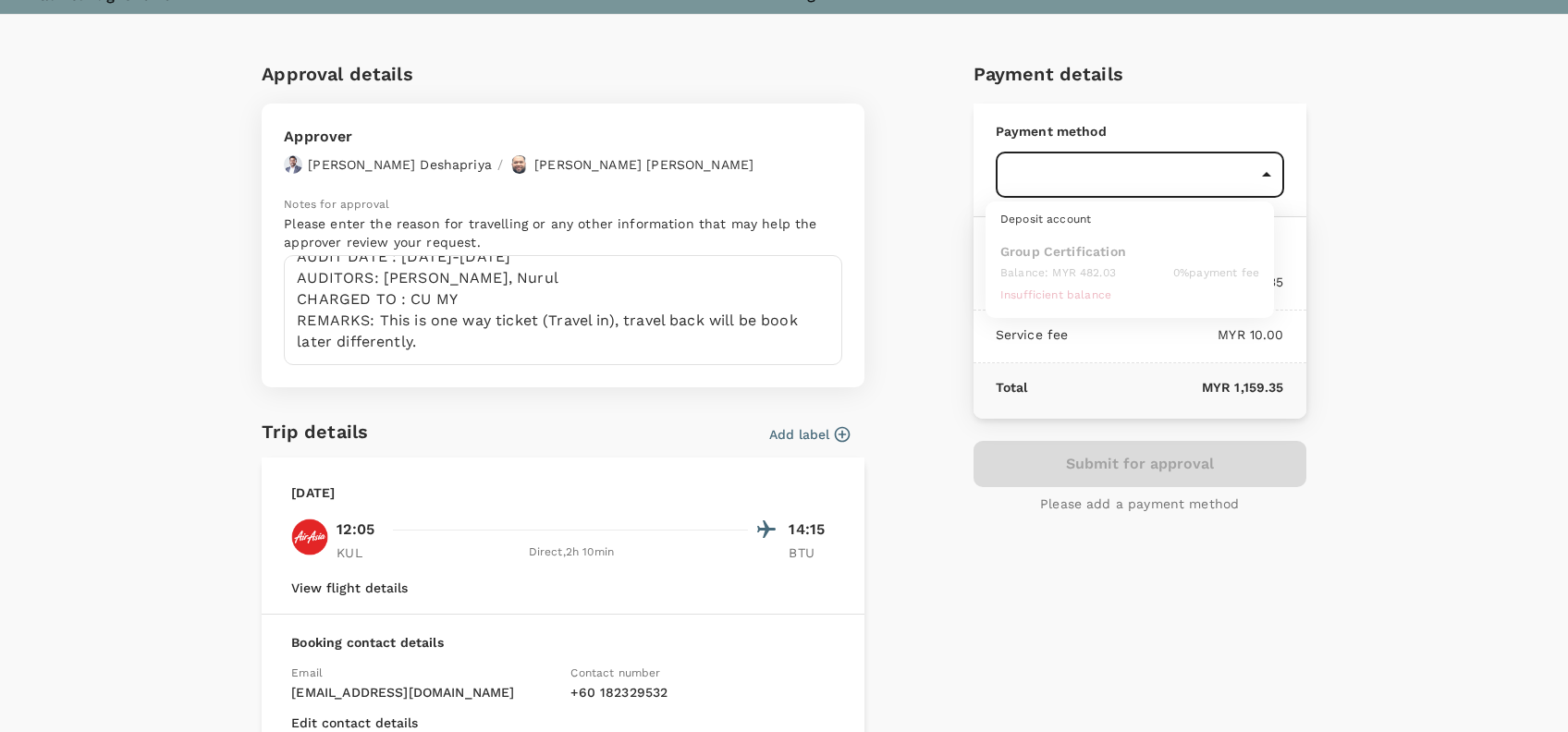
click at [1204, 177] on body "Back to flight results Flight review Traveller(s) Traveller 1 : NM Nurul Narien…" at bounding box center [784, 617] width 1568 height 1233
click at [1105, 248] on ul "Deposit account Group Certification Balance : MYR 482.03 0 % payment fee Insuff…" at bounding box center [1130, 260] width 288 height 116
click at [1113, 572] on div at bounding box center [784, 366] width 1568 height 732
click at [1072, 592] on div "Payment details Payment method ​ ​ Price summary Total fare (2 traveller(s)) MY…" at bounding box center [1132, 470] width 347 height 852
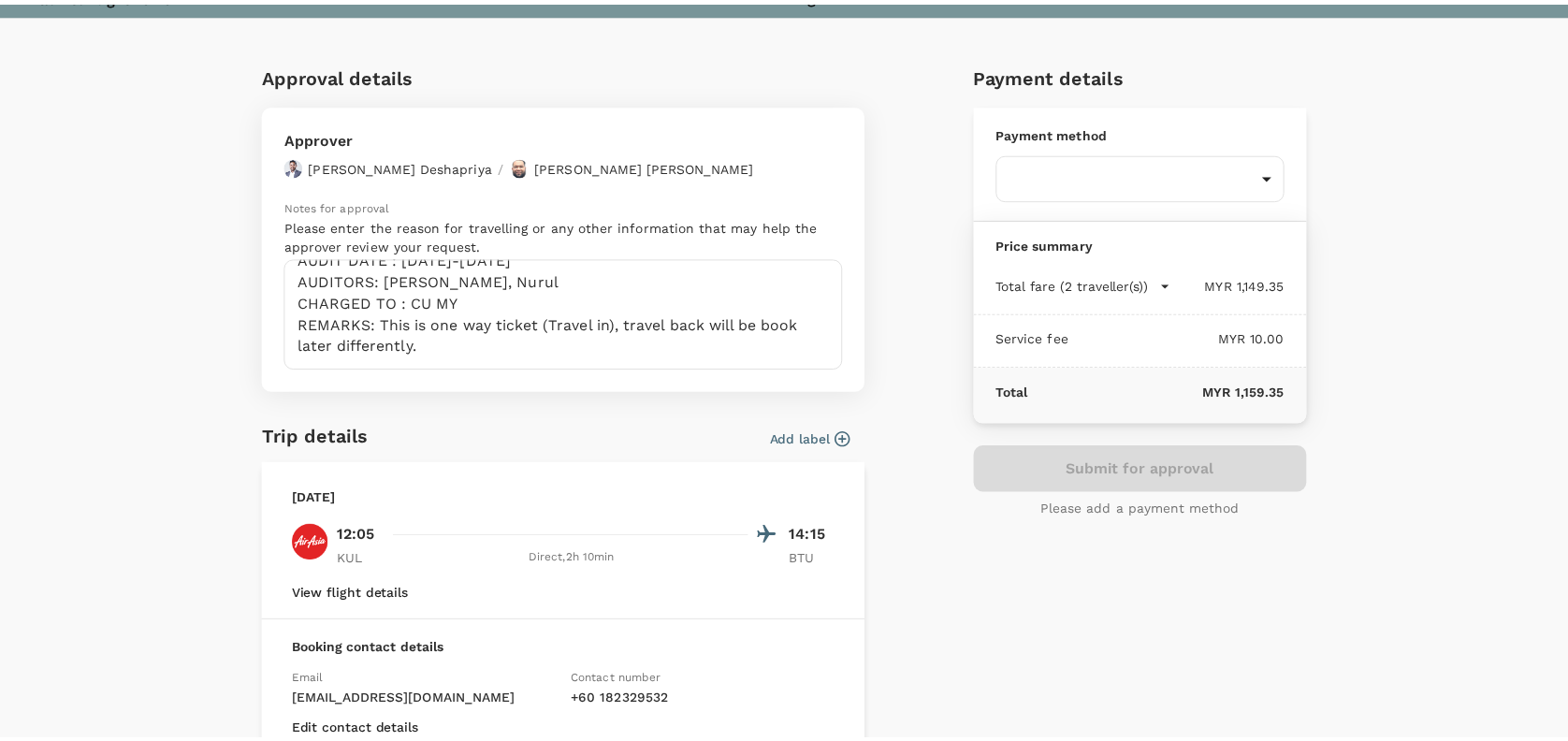
scroll to position [0, 0]
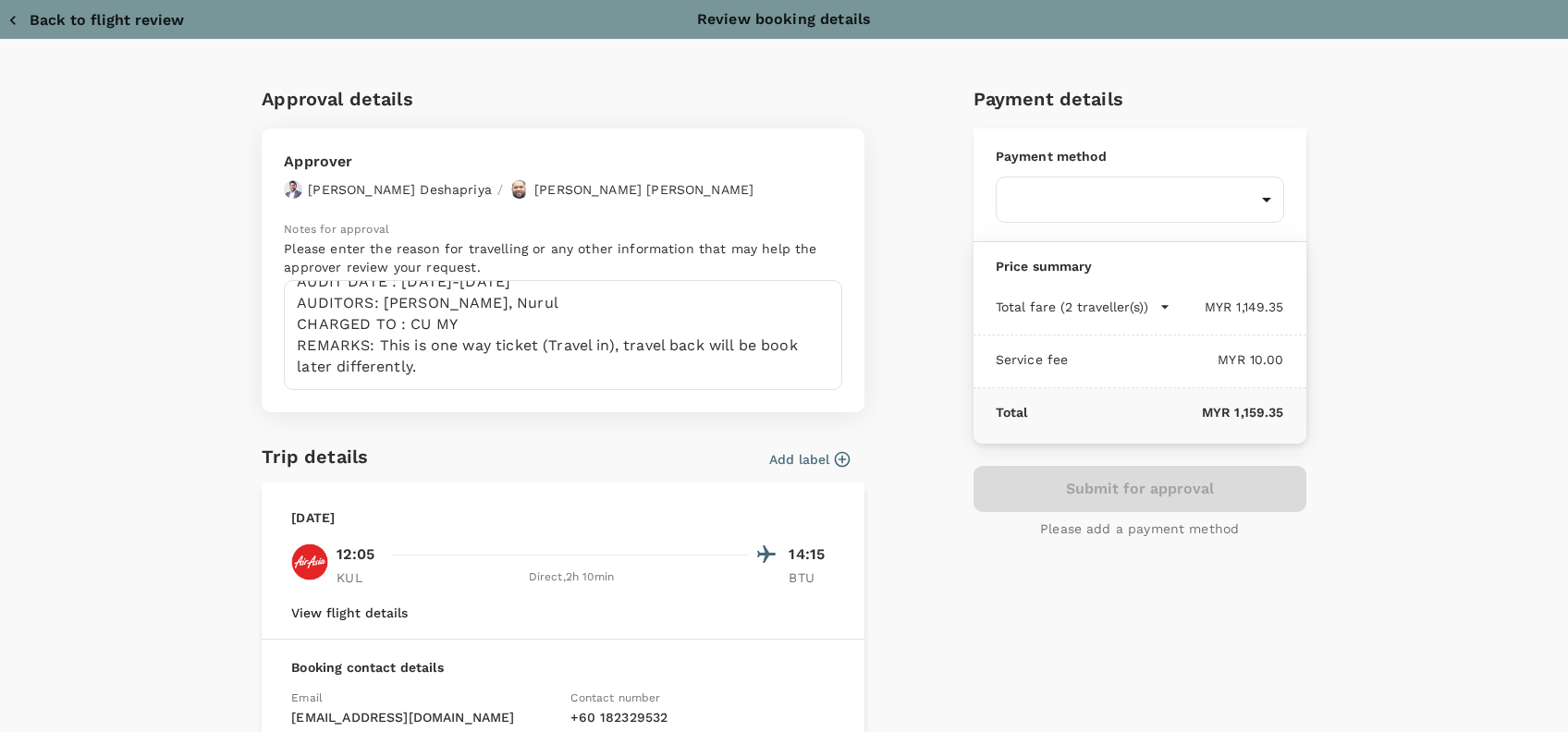
click at [15, 25] on icon "button" at bounding box center [13, 21] width 19 height 19
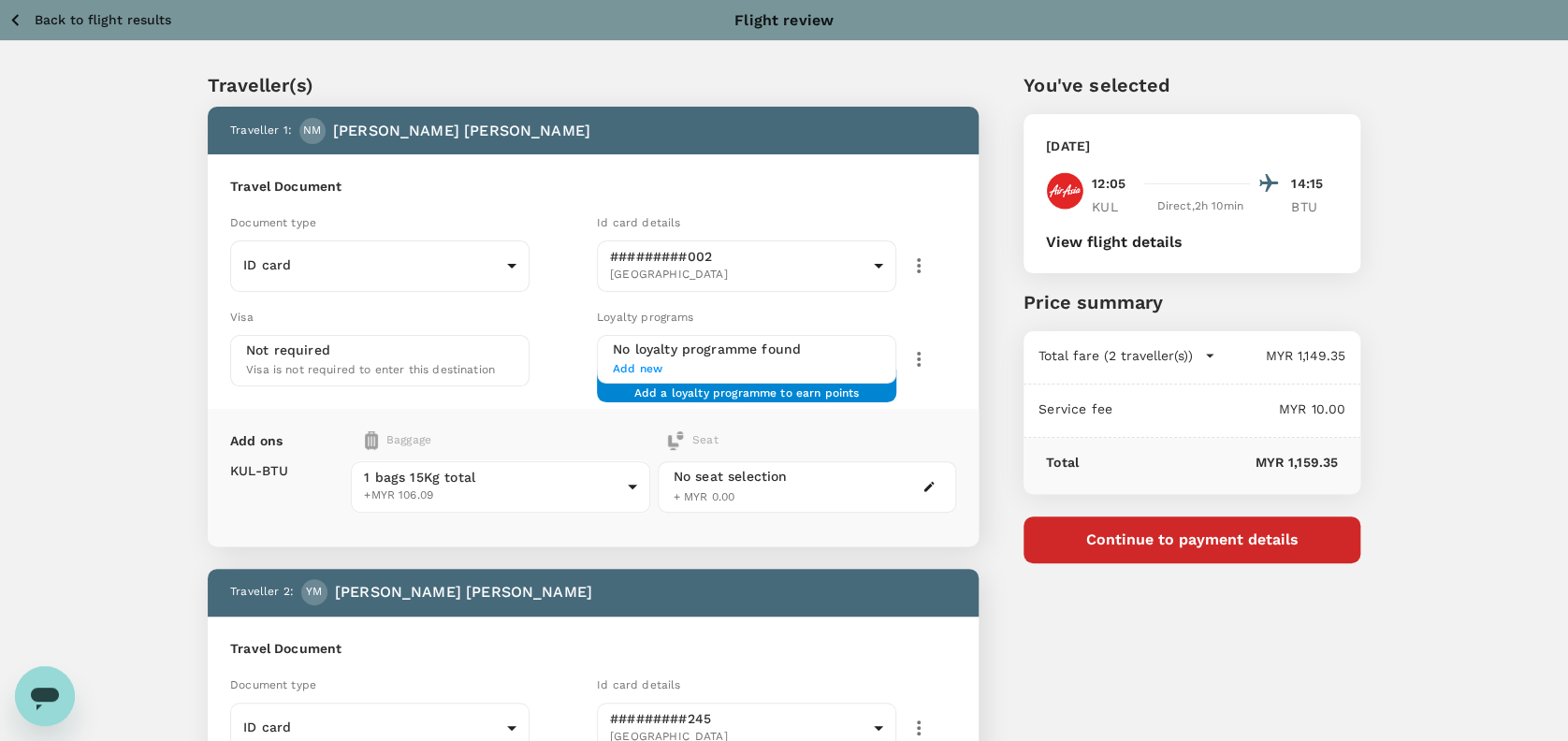
click at [19, 18] on icon "button" at bounding box center [15, 20] width 24 height 24
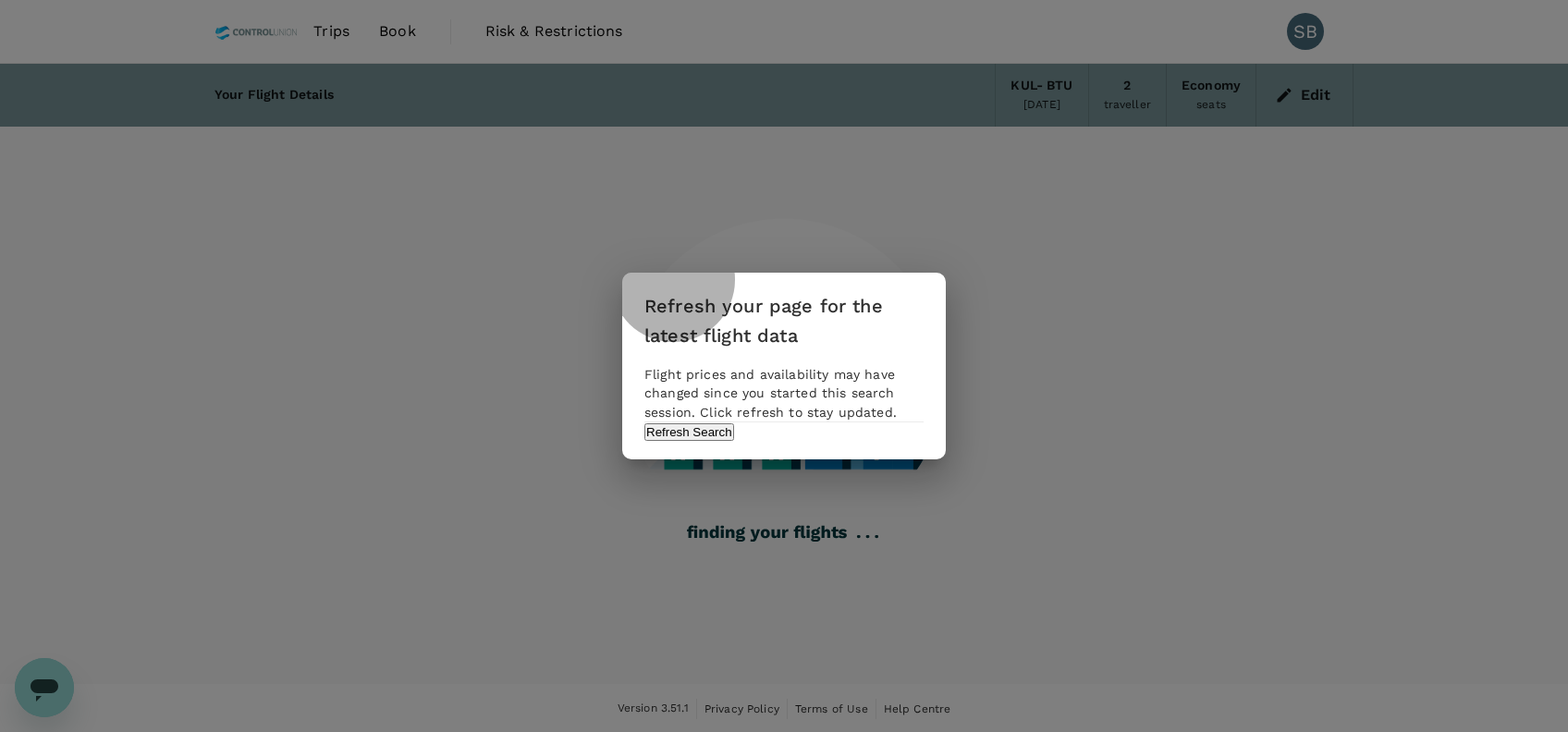
click at [734, 441] on button "Refresh Search" at bounding box center [689, 432] width 90 height 18
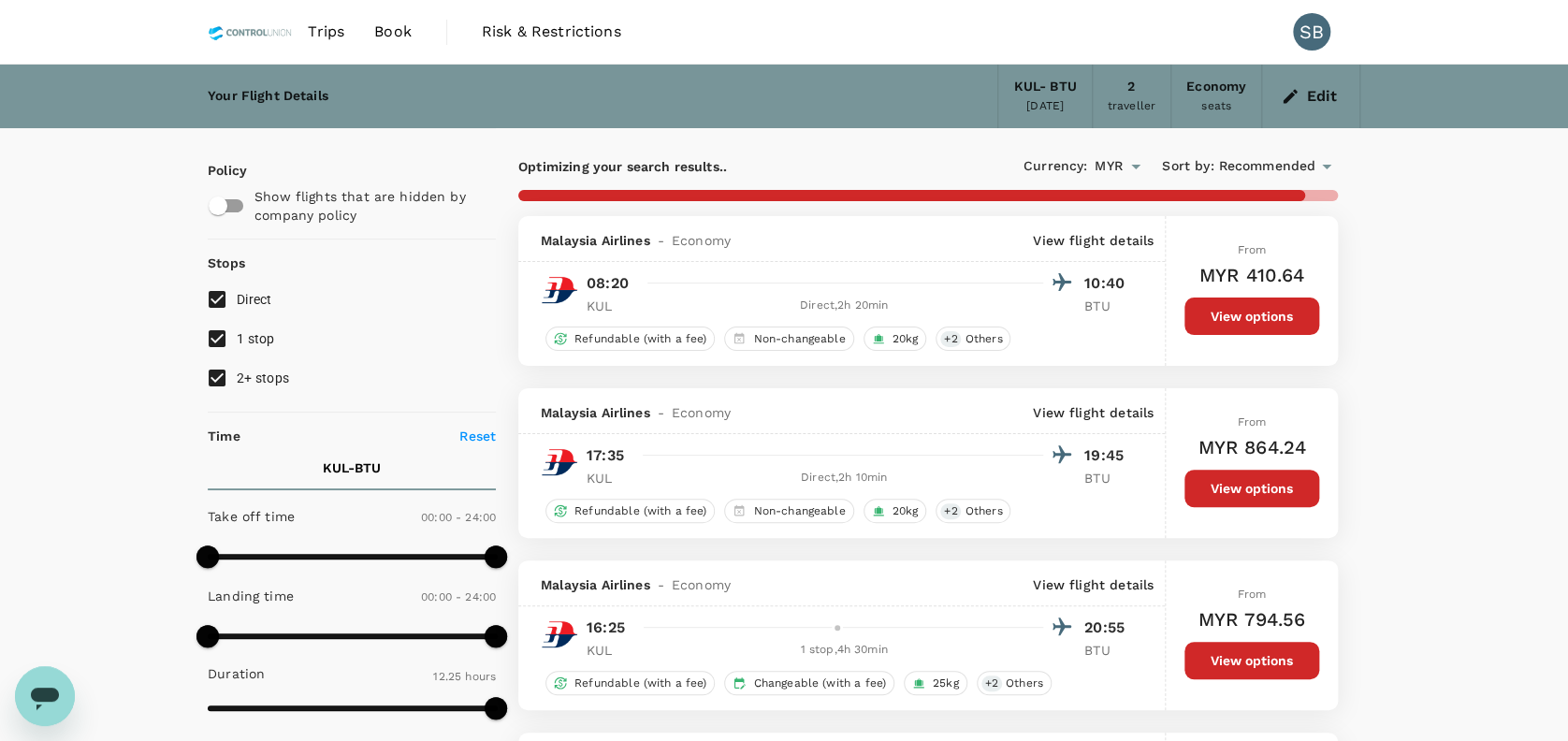
type input "1540"
checkbox input "false"
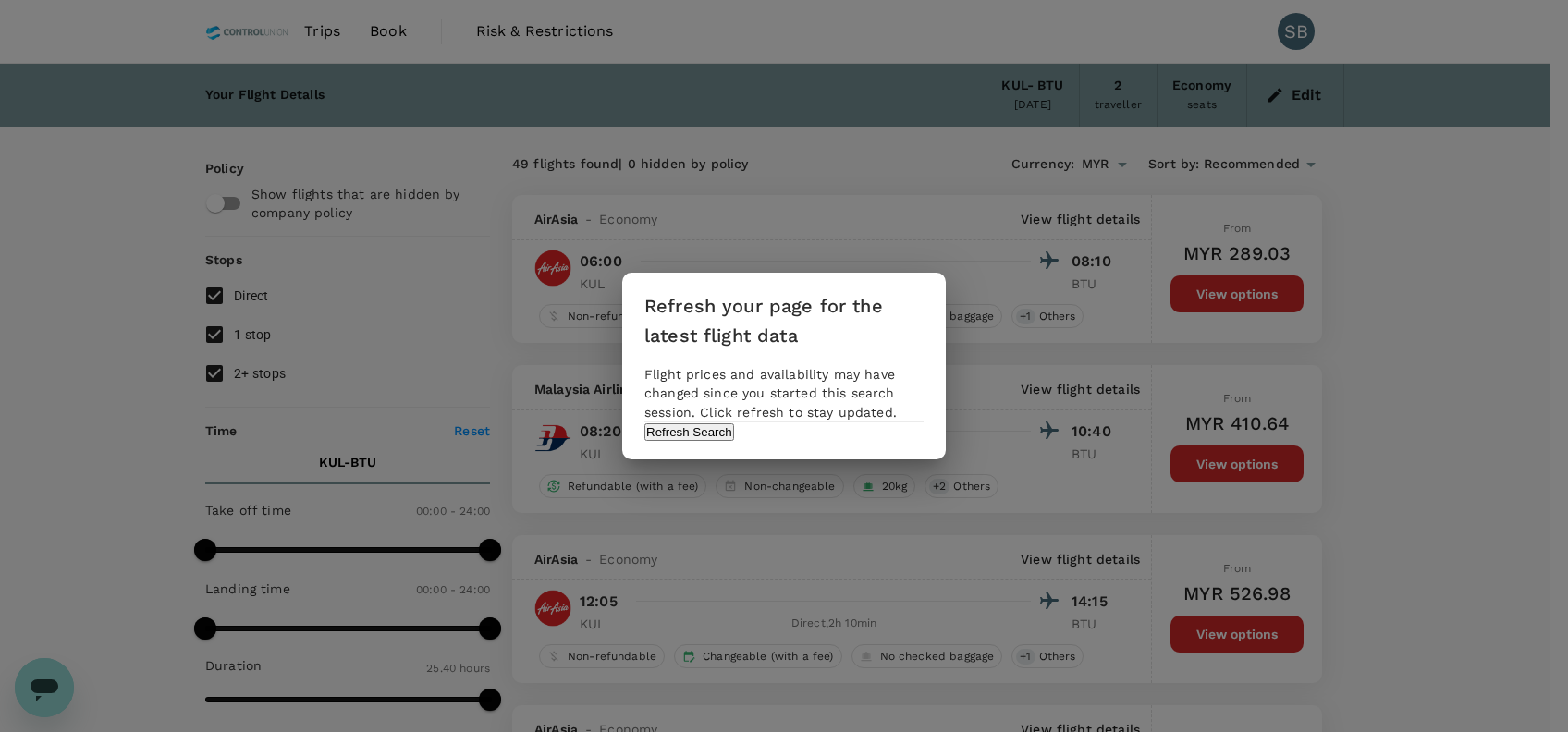
click at [835, 436] on div "Refresh your page for the latest flight data Flight prices and availability may…" at bounding box center [784, 366] width 324 height 186
click at [734, 441] on button "Refresh Search" at bounding box center [689, 432] width 90 height 18
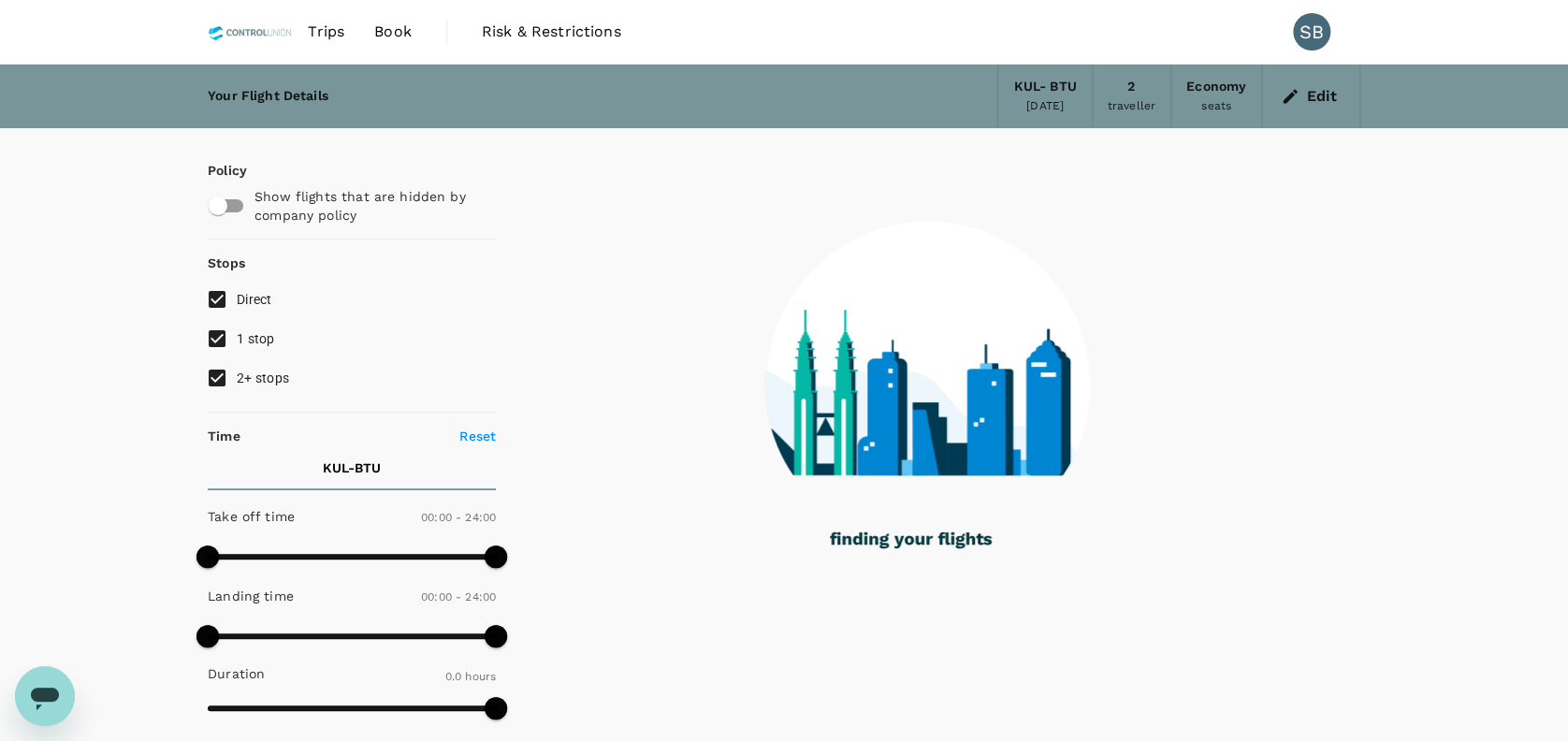
type input "595"
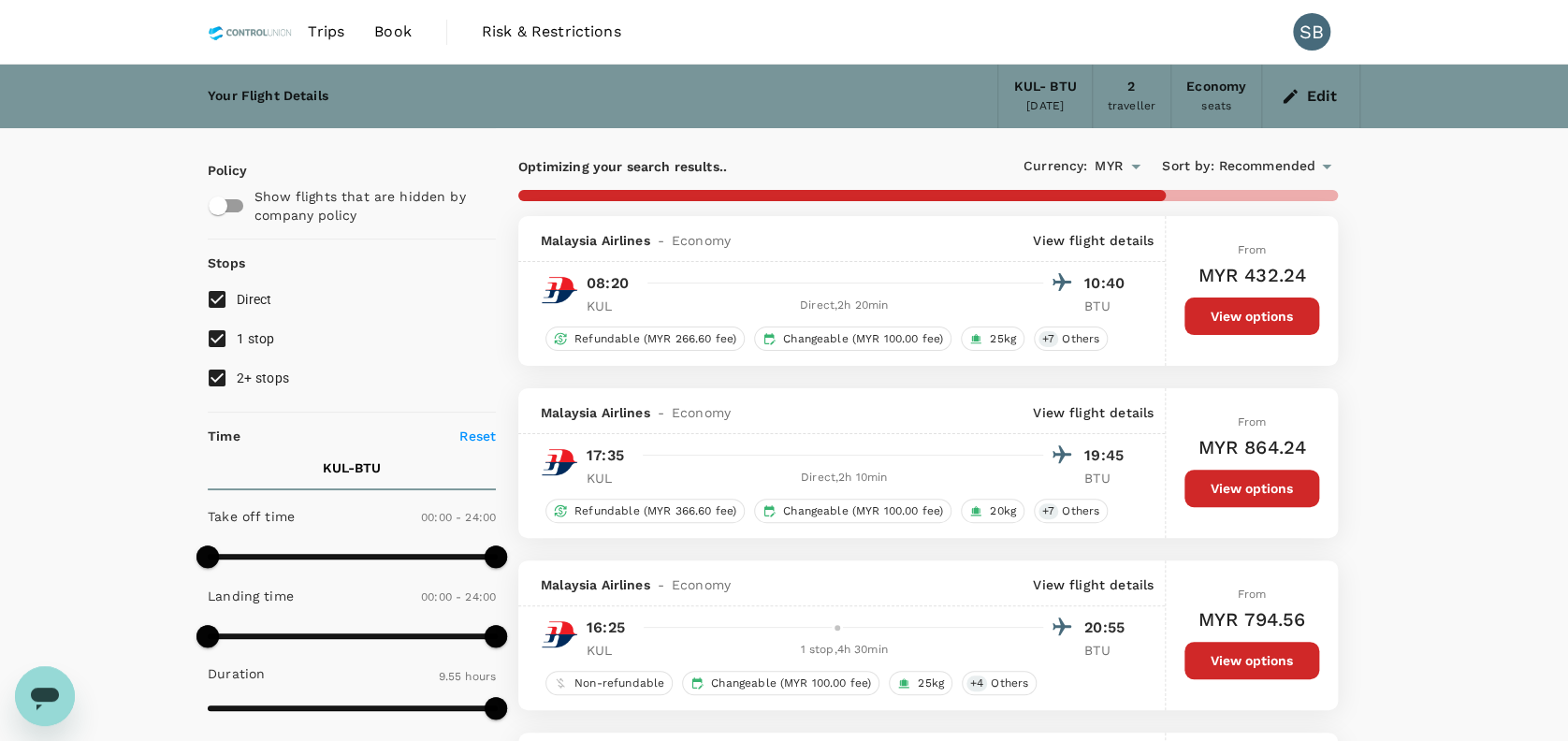
click at [210, 344] on input "1 stop" at bounding box center [217, 338] width 39 height 39
checkbox input "false"
click at [220, 378] on input "2+ stops" at bounding box center [217, 377] width 39 height 39
checkbox input "false"
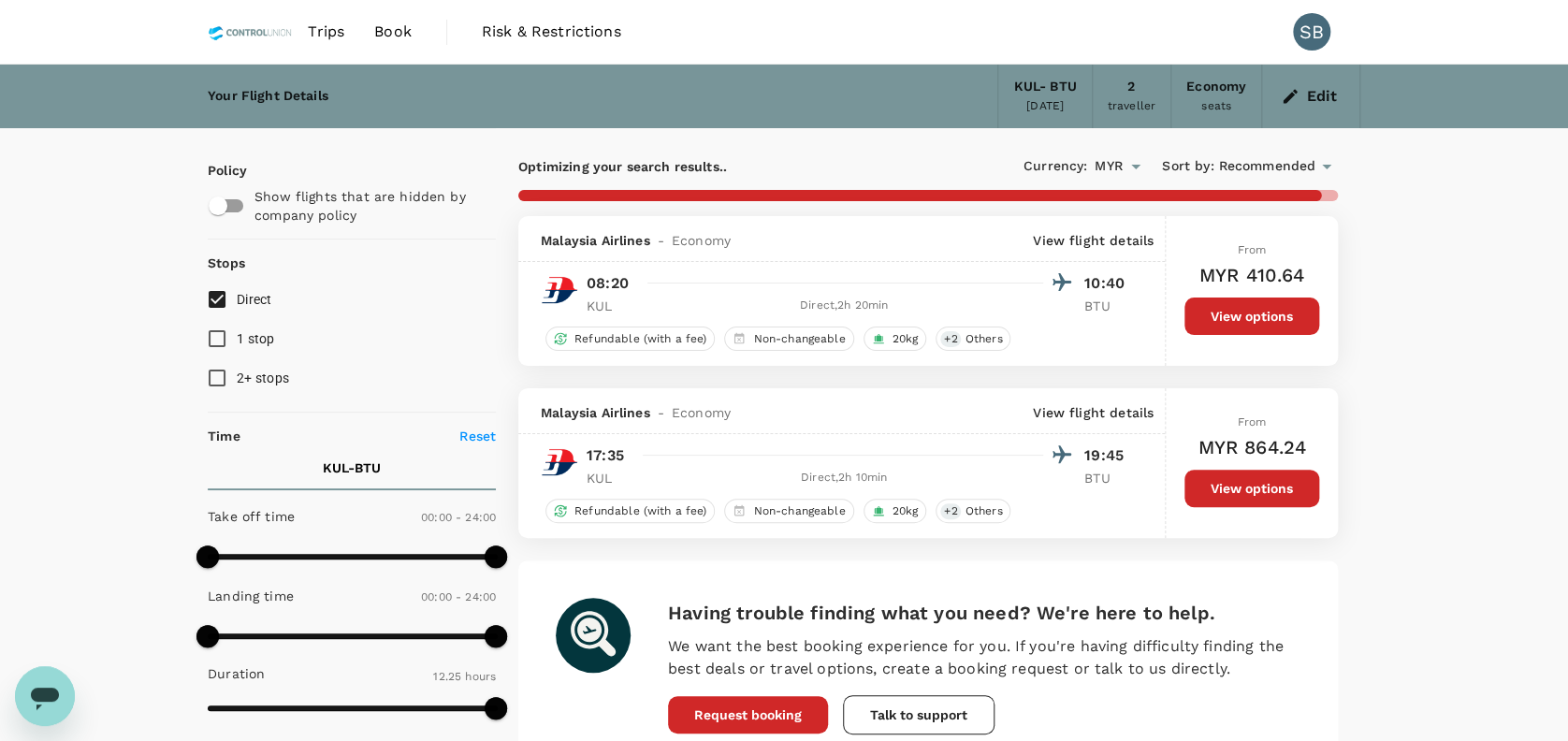
type input "1540"
checkbox input "false"
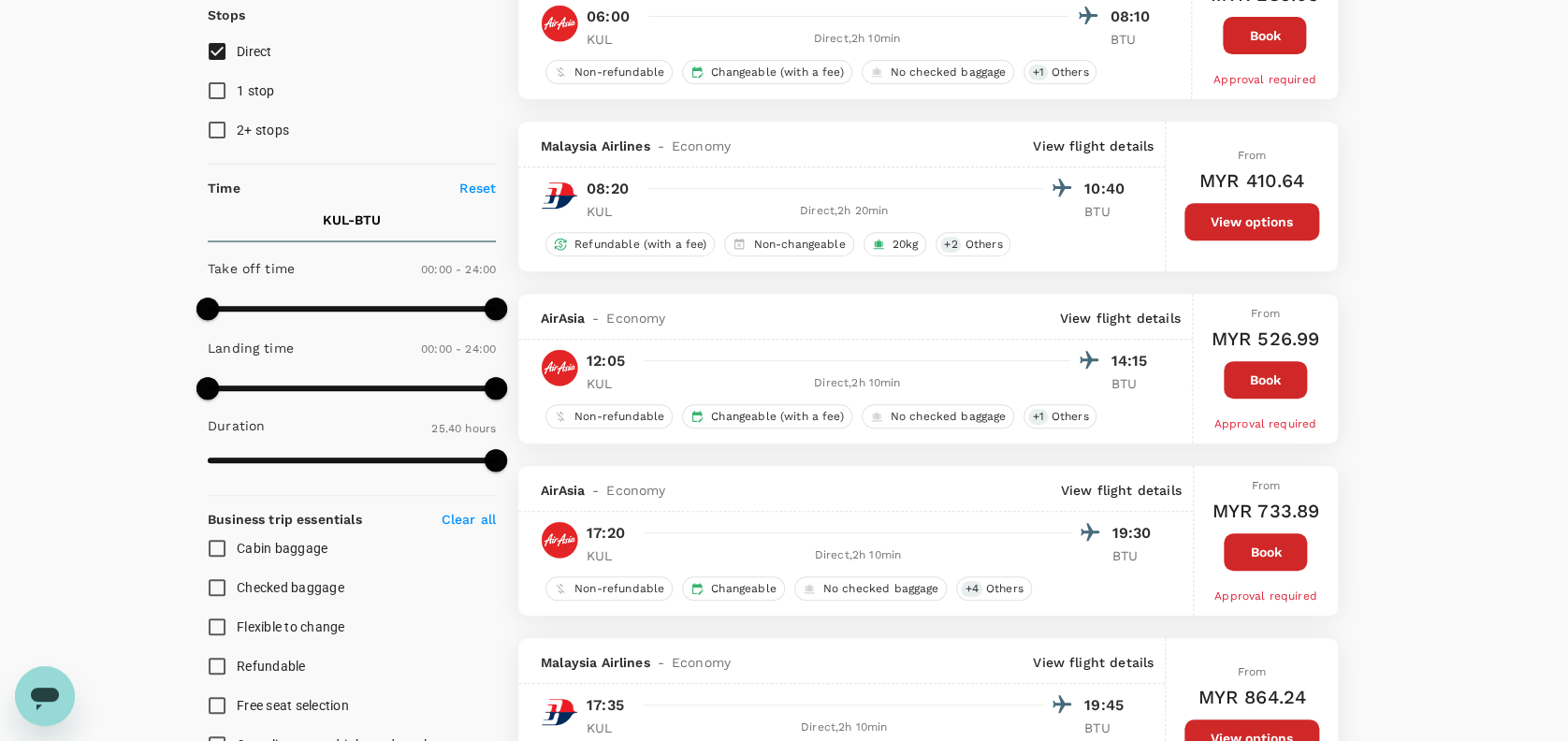
scroll to position [249, 0]
click at [1293, 374] on button "Book" at bounding box center [1265, 378] width 84 height 37
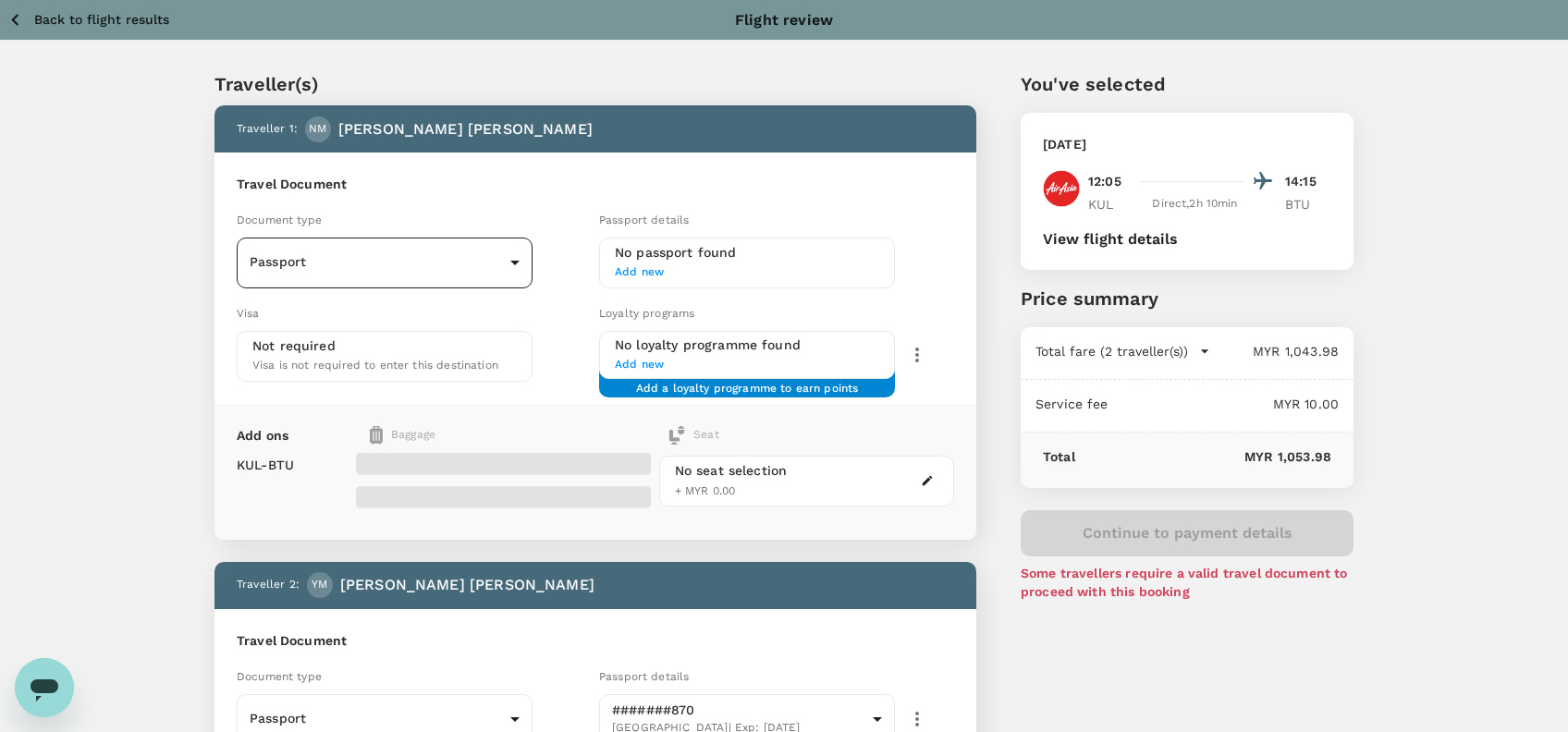
click at [482, 265] on body "Back to flight results Flight review Traveller(s) Traveller 1 : NM Nurul Narien…" at bounding box center [784, 617] width 1568 height 1233
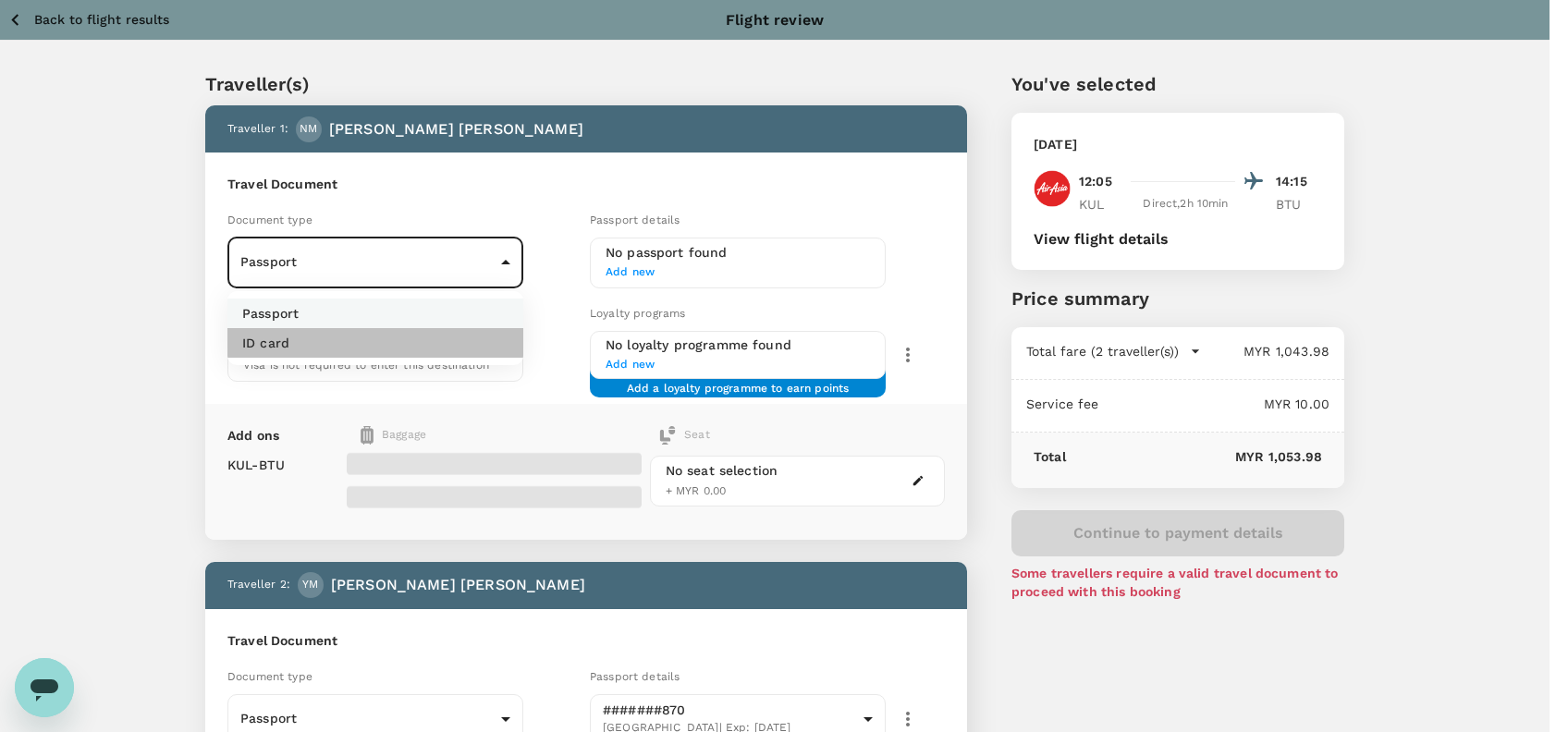
click at [356, 345] on li "ID card" at bounding box center [375, 343] width 296 height 30
type input "Id card"
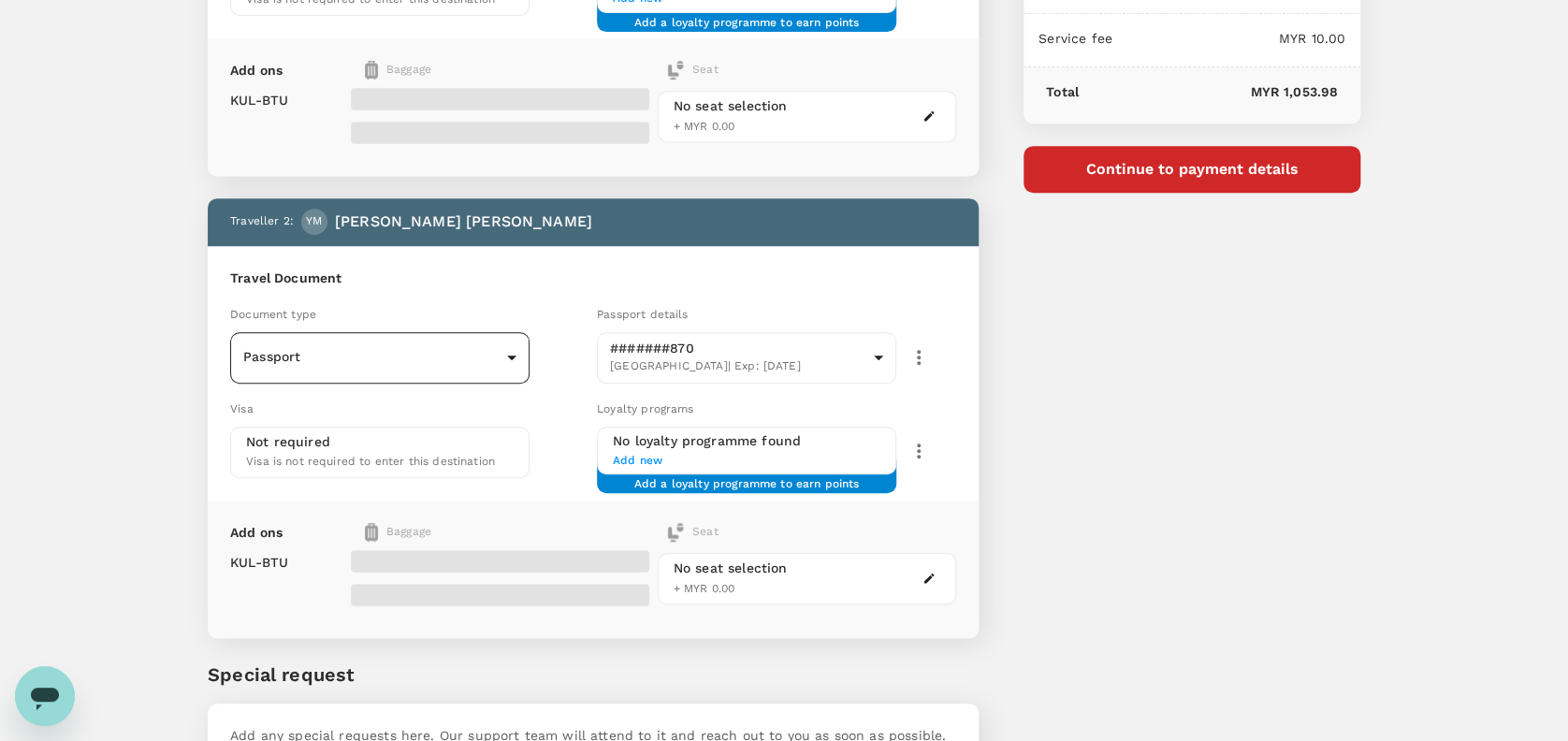
scroll to position [374, 0]
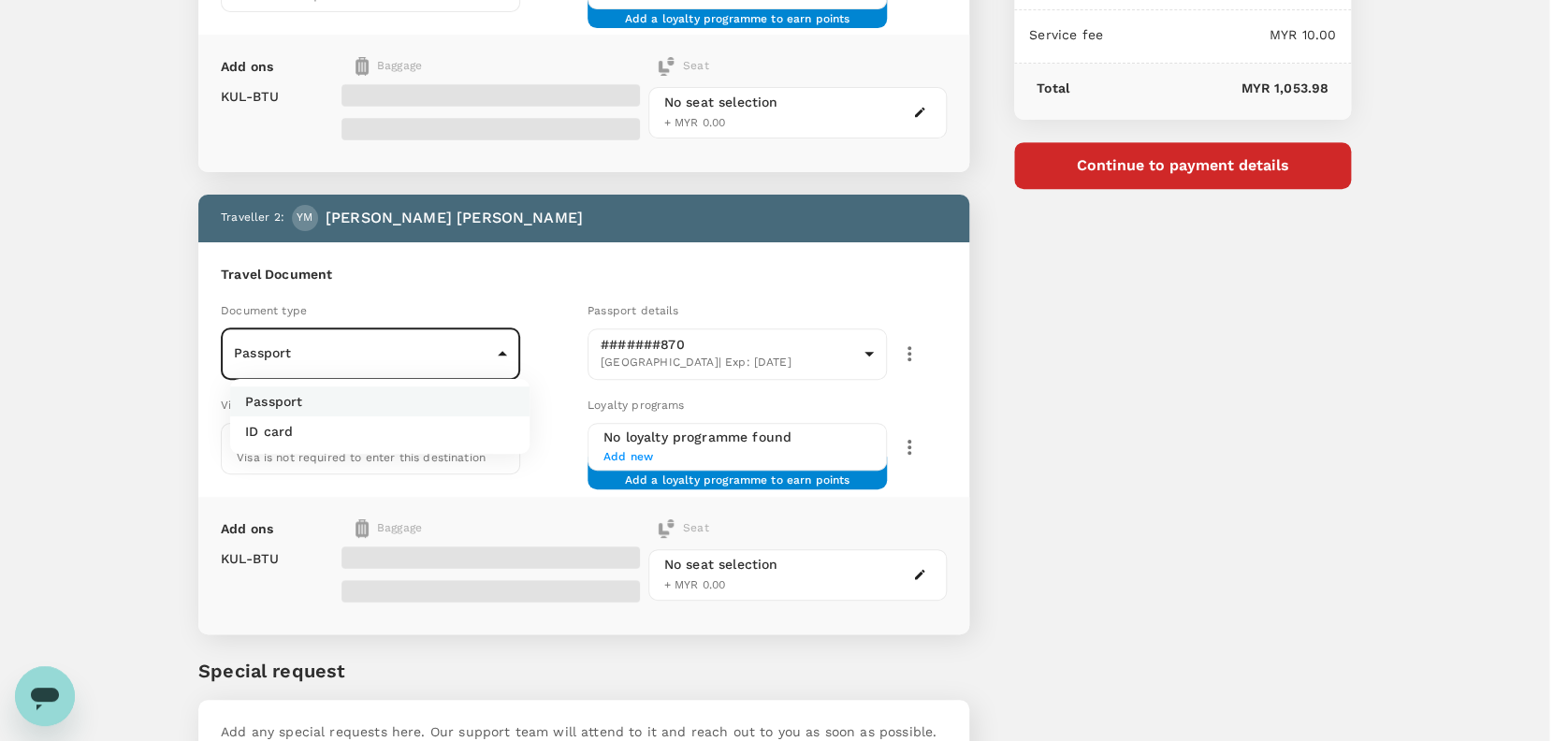
click at [387, 345] on body "Back to flight results Flight review Traveller(s) Traveller 1 : NM Nurul Narien…" at bounding box center [784, 250] width 1568 height 1248
click at [300, 432] on li "ID card" at bounding box center [379, 431] width 299 height 30
type input "Id card"
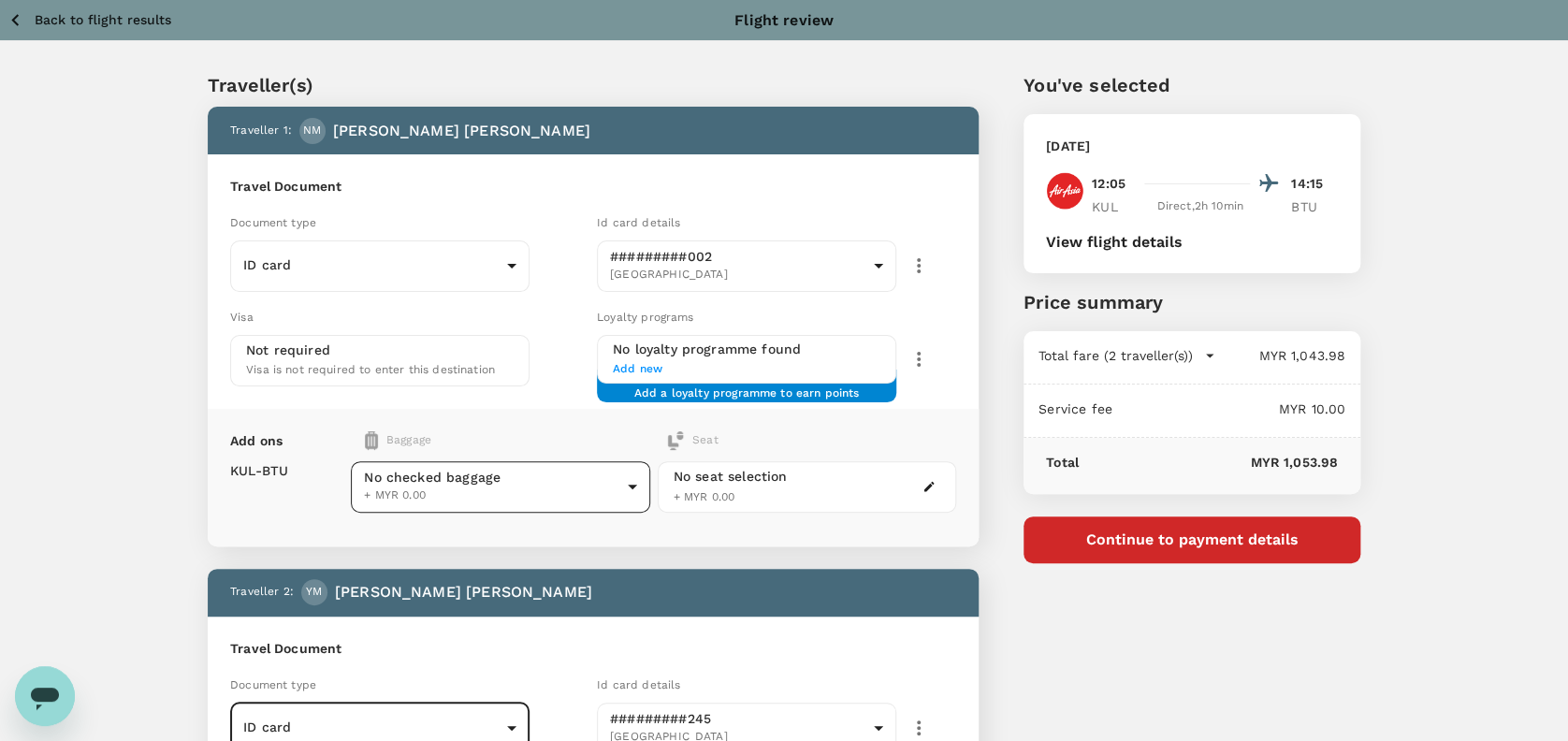
scroll to position [124, 0]
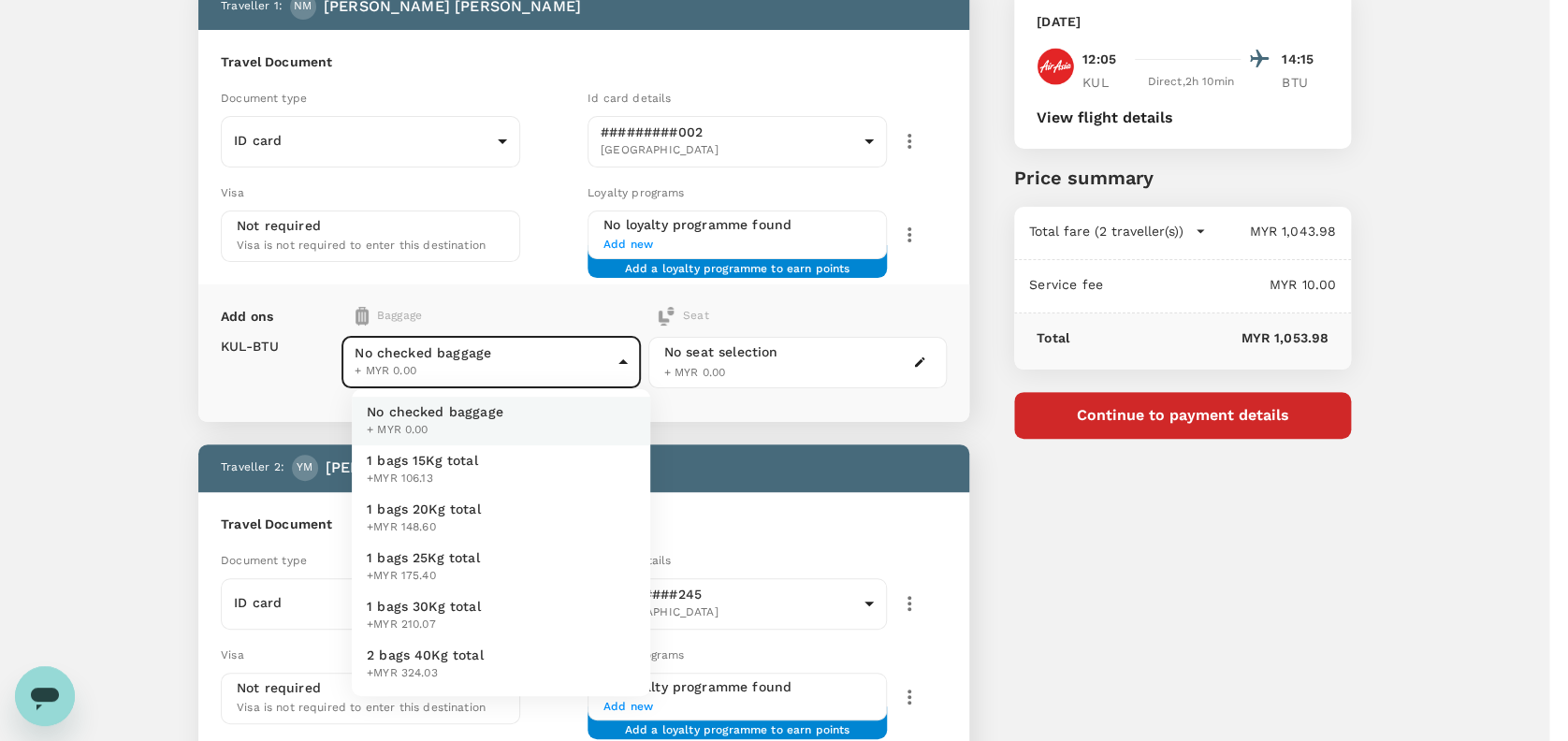
click at [507, 355] on body "Back to flight results Flight review Traveller(s) Traveller 1 : NM Nurul Narien…" at bounding box center [784, 500] width 1568 height 1248
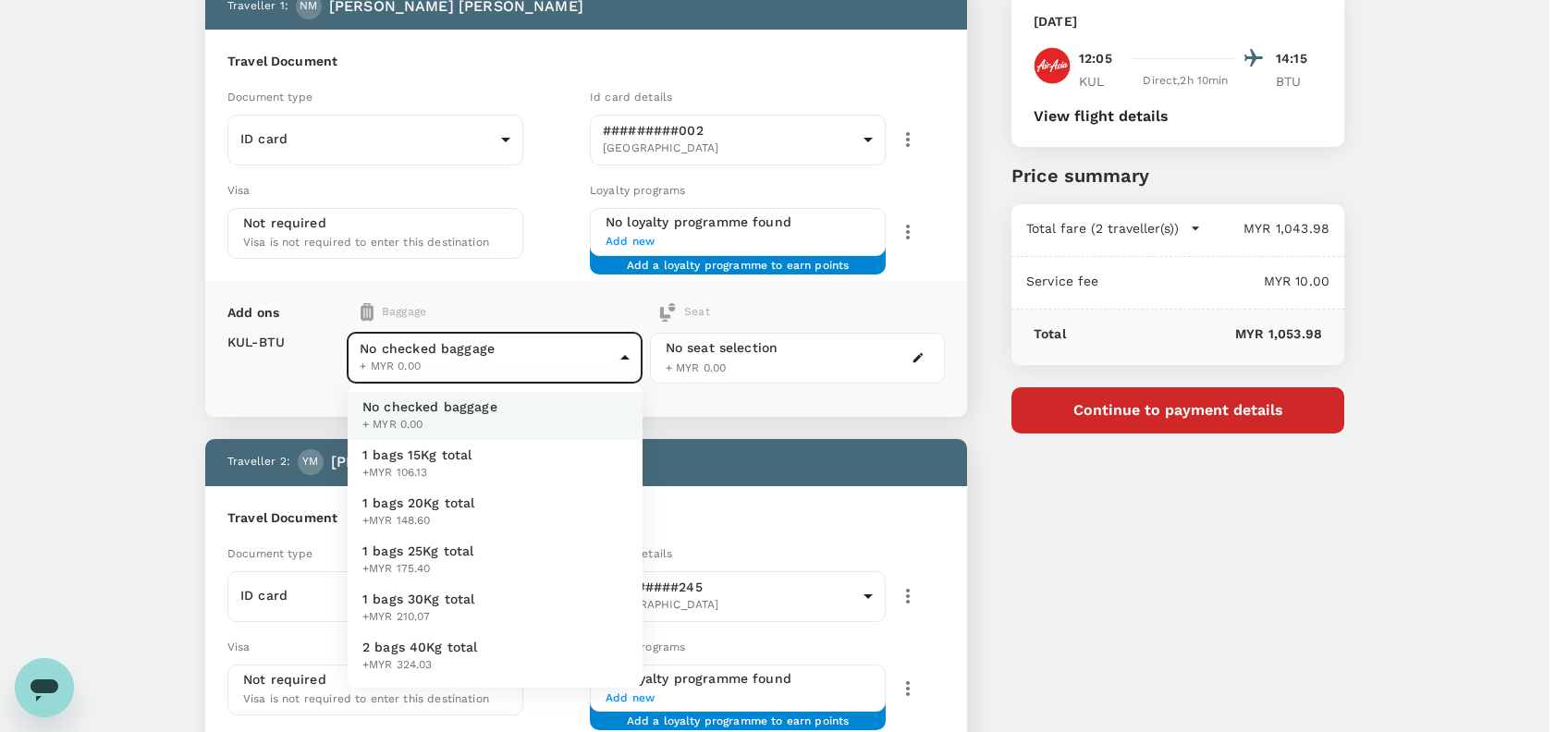
click at [424, 511] on span "1 bags 20Kg total" at bounding box center [419, 503] width 113 height 19
type input "2 - 148.6"
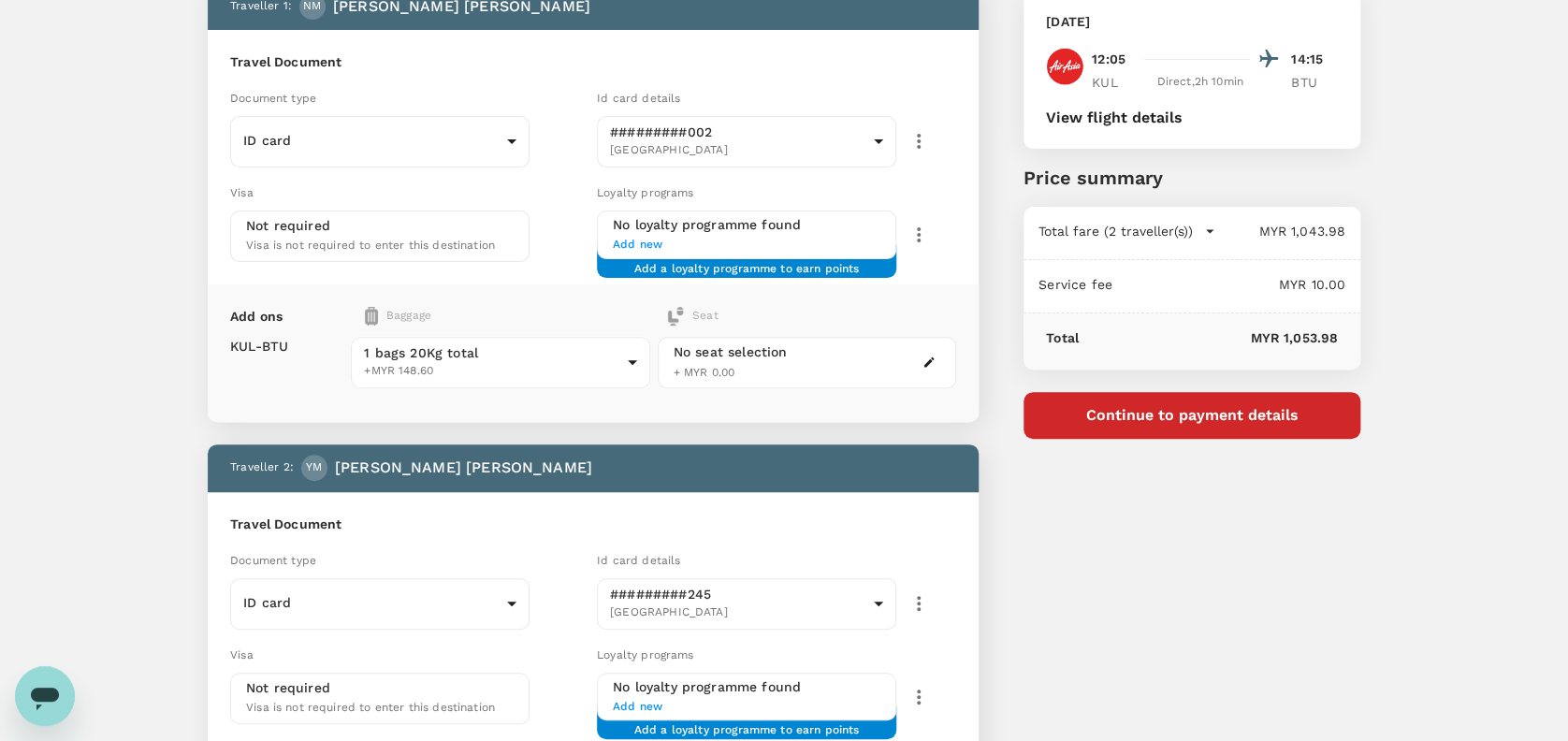
click at [292, 399] on div "Add ons Baggage Seat KUL - BTU 1 bags 20Kg total +MYR 148.60 2 - 148.6 ​ No sea…" at bounding box center [594, 352] width 771 height 138
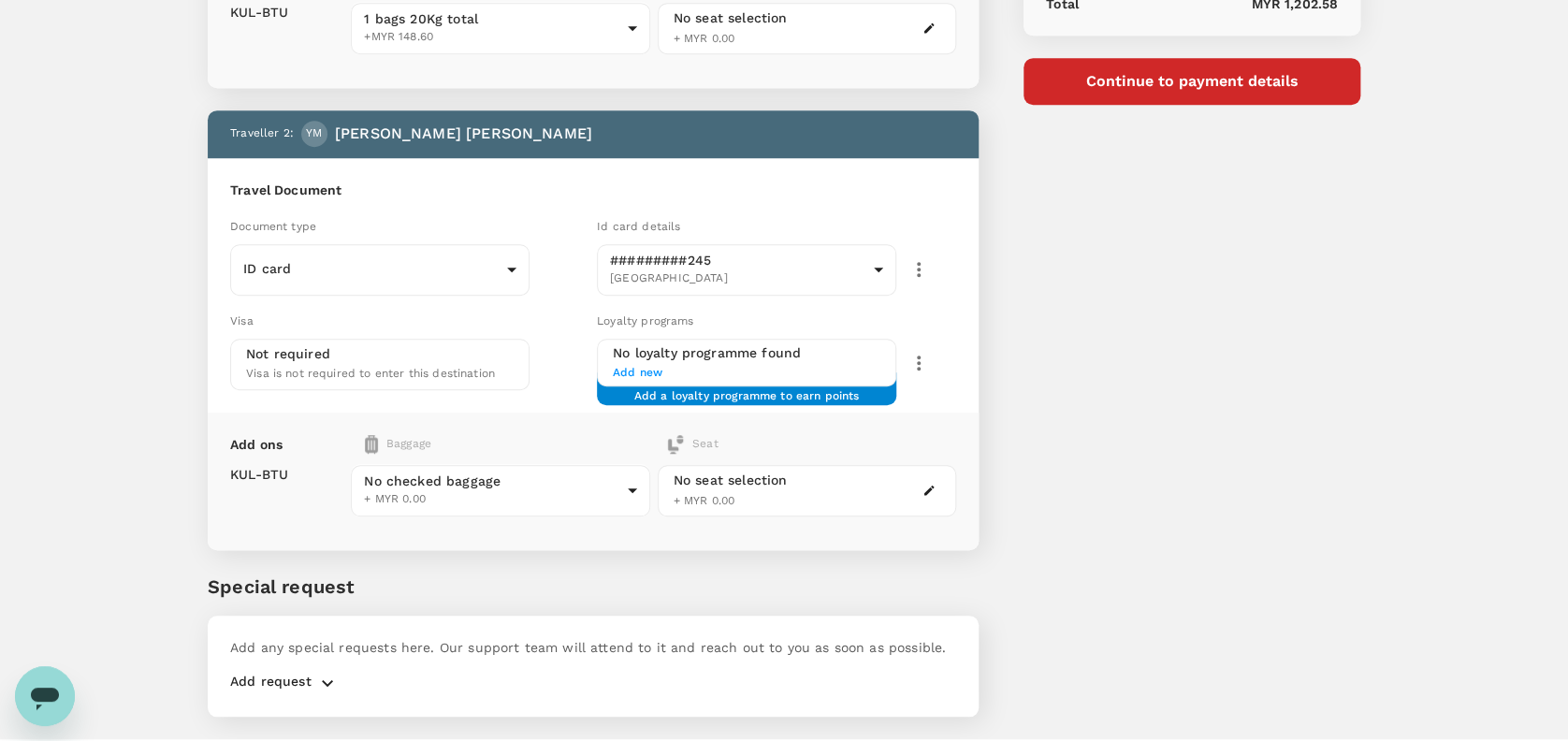
scroll to position [497, 0]
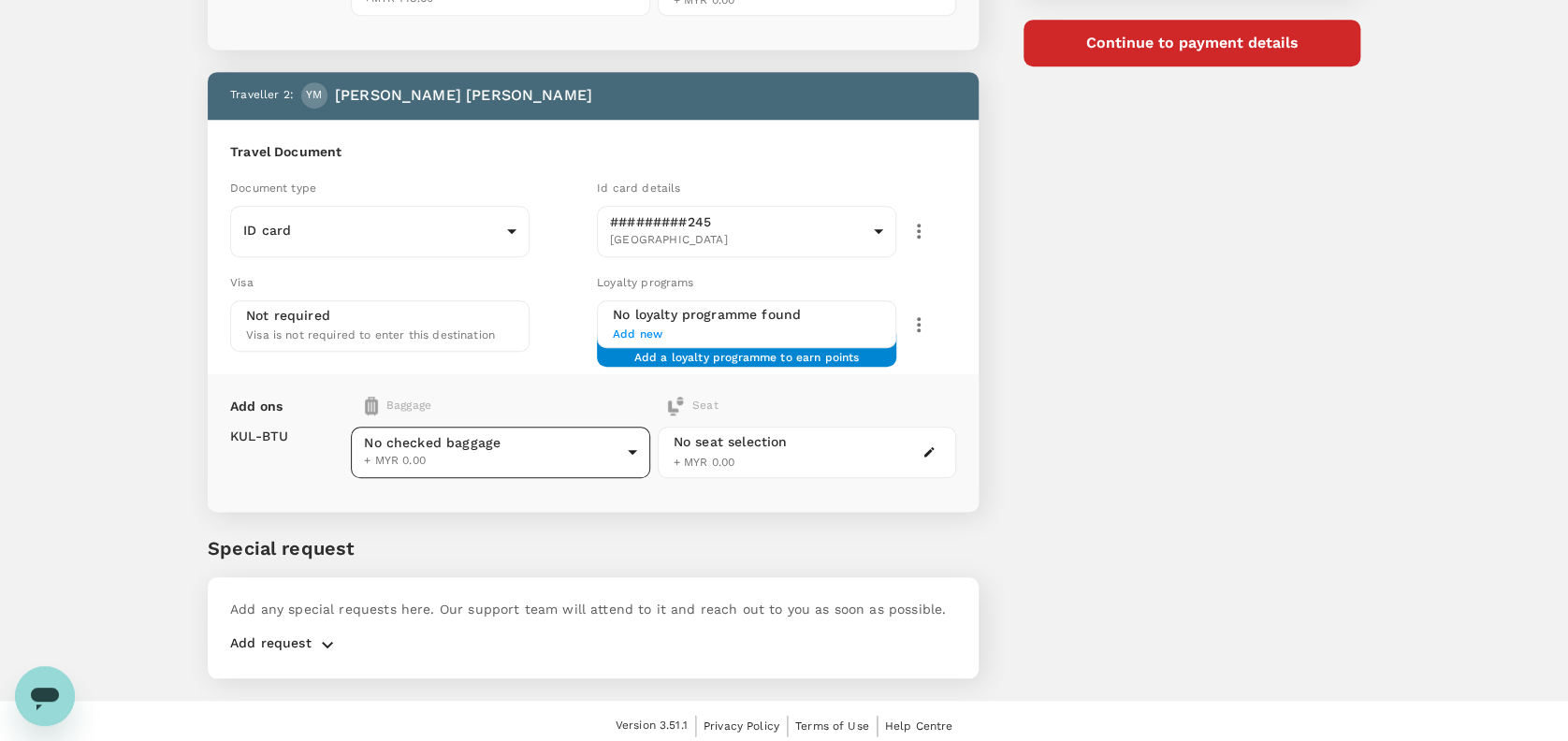
click at [553, 444] on body "Back to flight results Flight review Traveller(s) Traveller 1 : NM Nurul Narien…" at bounding box center [784, 127] width 1568 height 1248
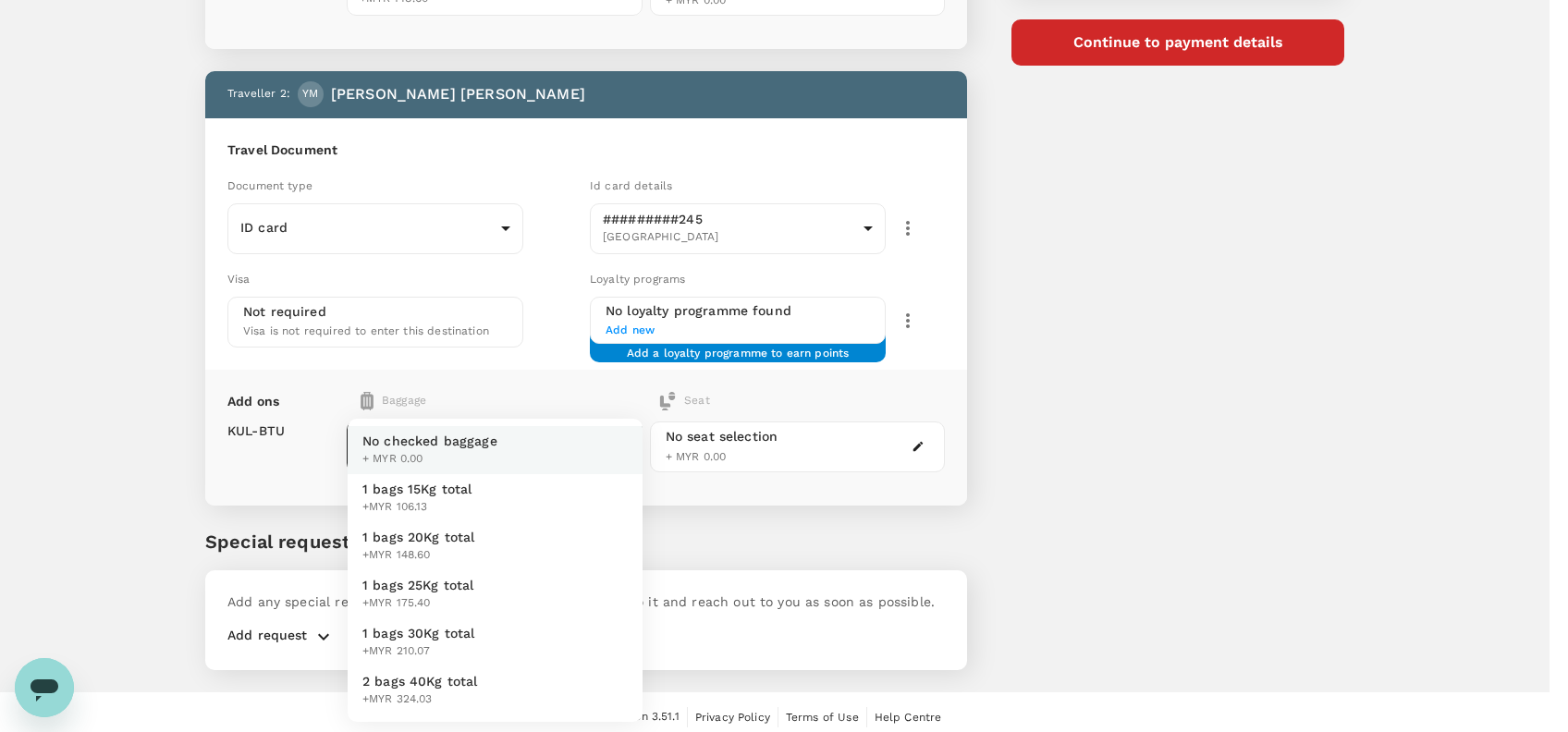
click at [429, 546] on span "+MYR 148.60" at bounding box center [419, 556] width 113 height 19
type input "2 - 148.6"
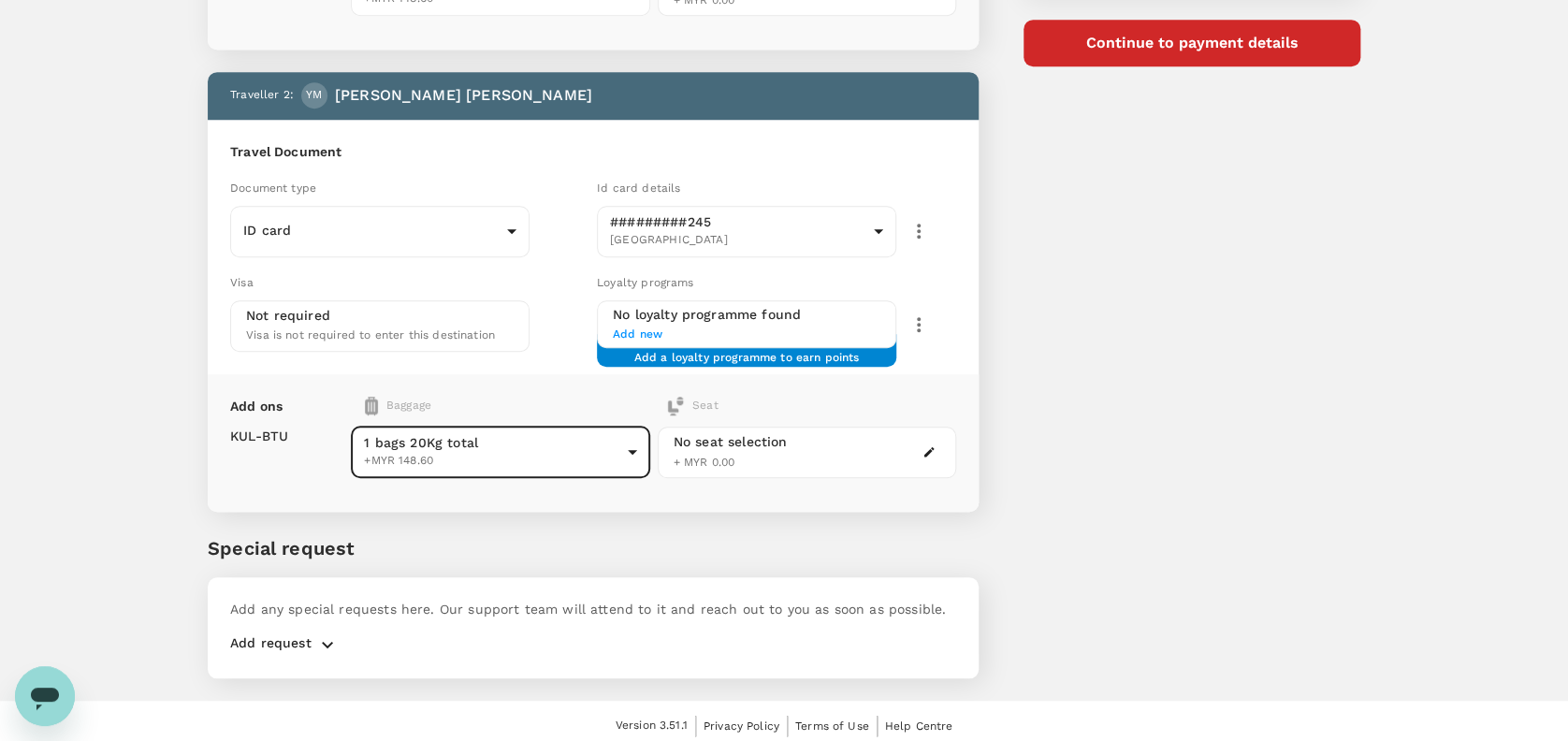
click at [438, 378] on div "Add ons Baggage Seat KUL - BTU 1 bags 20Kg total +MYR 148.60 2 - 148.6 ​ No sea…" at bounding box center [594, 443] width 771 height 138
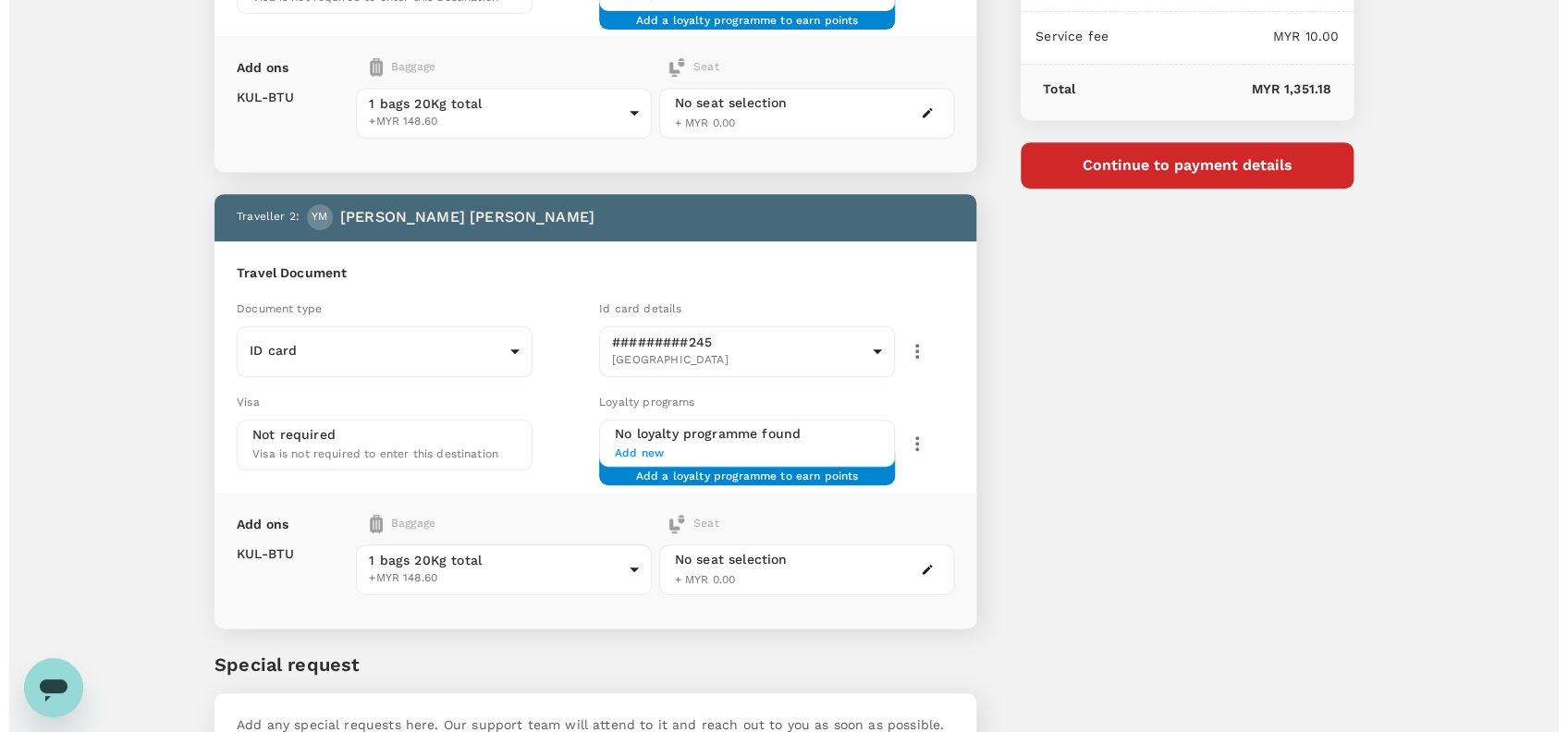
scroll to position [244, 0]
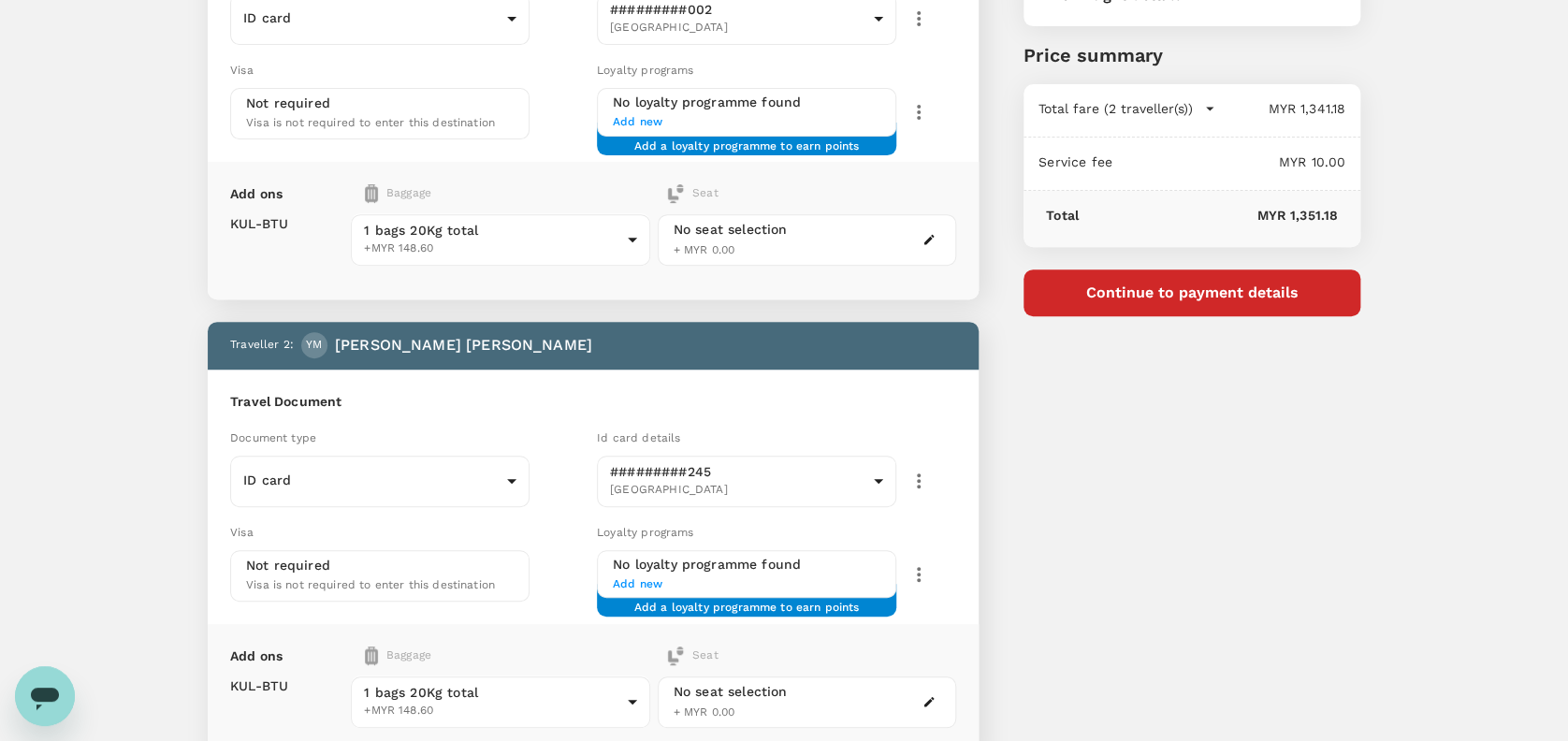
click at [1176, 297] on button "Continue to payment details" at bounding box center [1191, 293] width 337 height 47
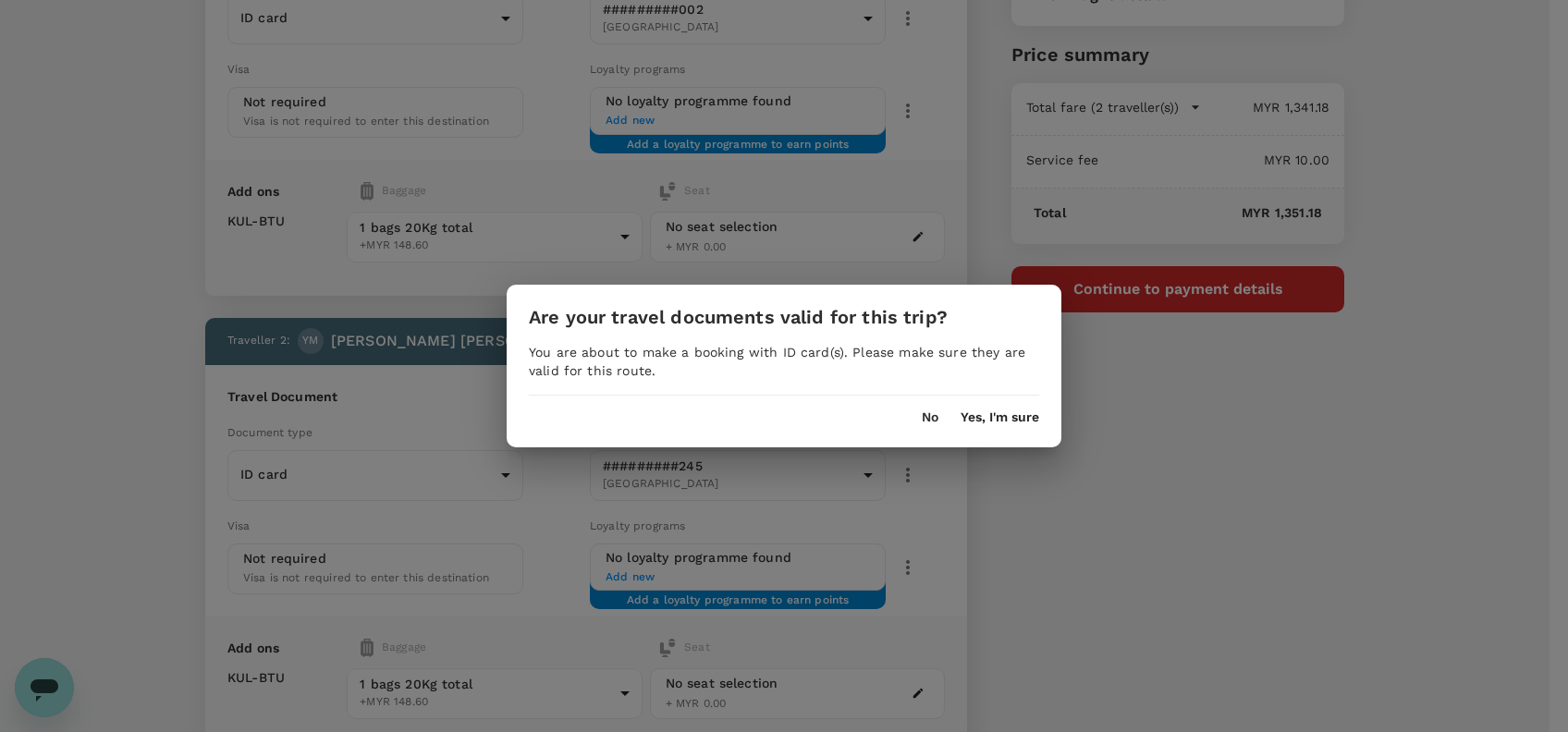
click at [1007, 421] on button "Yes, I'm sure" at bounding box center [1000, 418] width 79 height 15
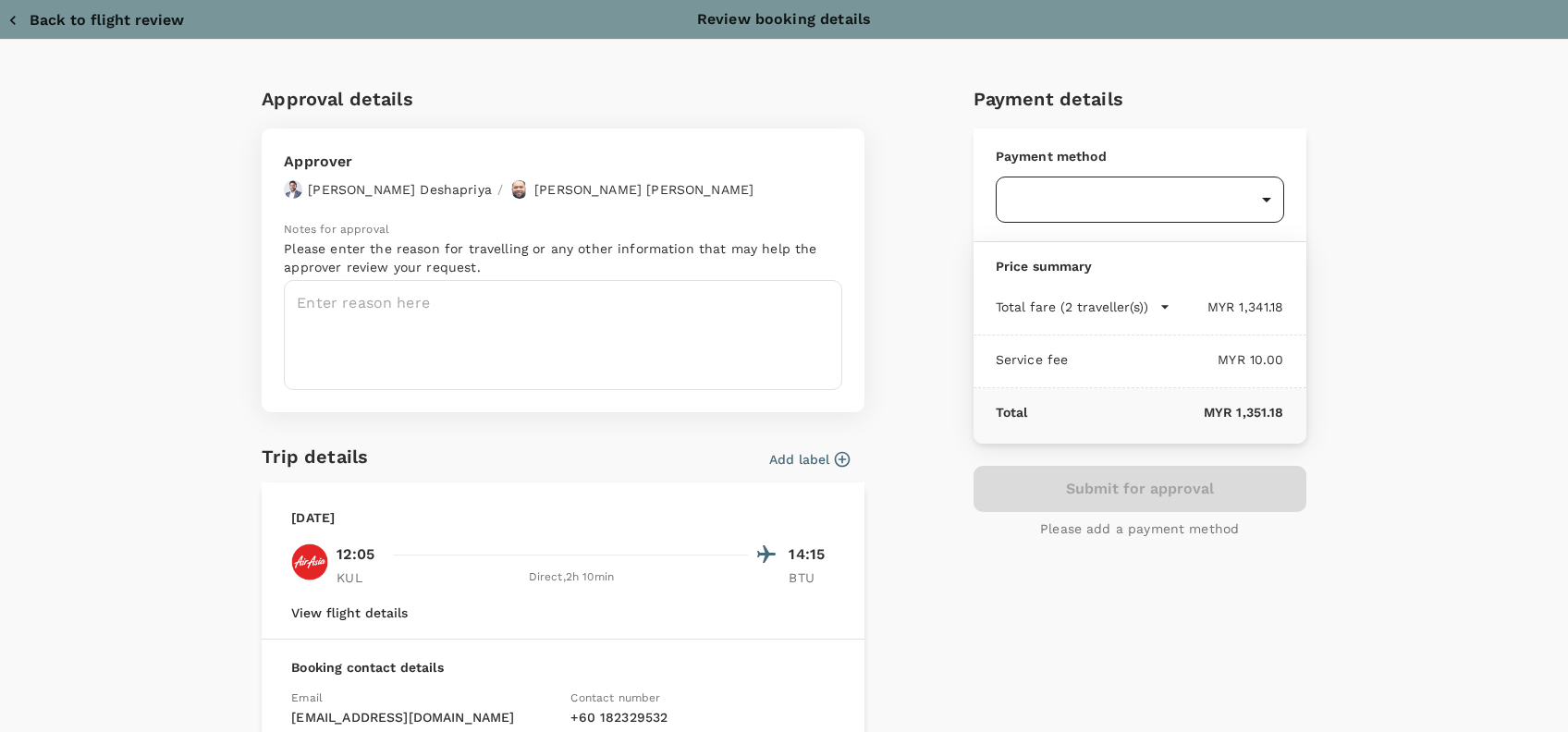
click at [1169, 192] on body "Back to flight results Flight review Traveller(s) Traveller 1 : NM Nurul Narien…" at bounding box center [784, 373] width 1568 height 1233
click at [302, 300] on div at bounding box center [784, 366] width 1568 height 732
click at [302, 300] on textarea at bounding box center [562, 334] width 559 height 110
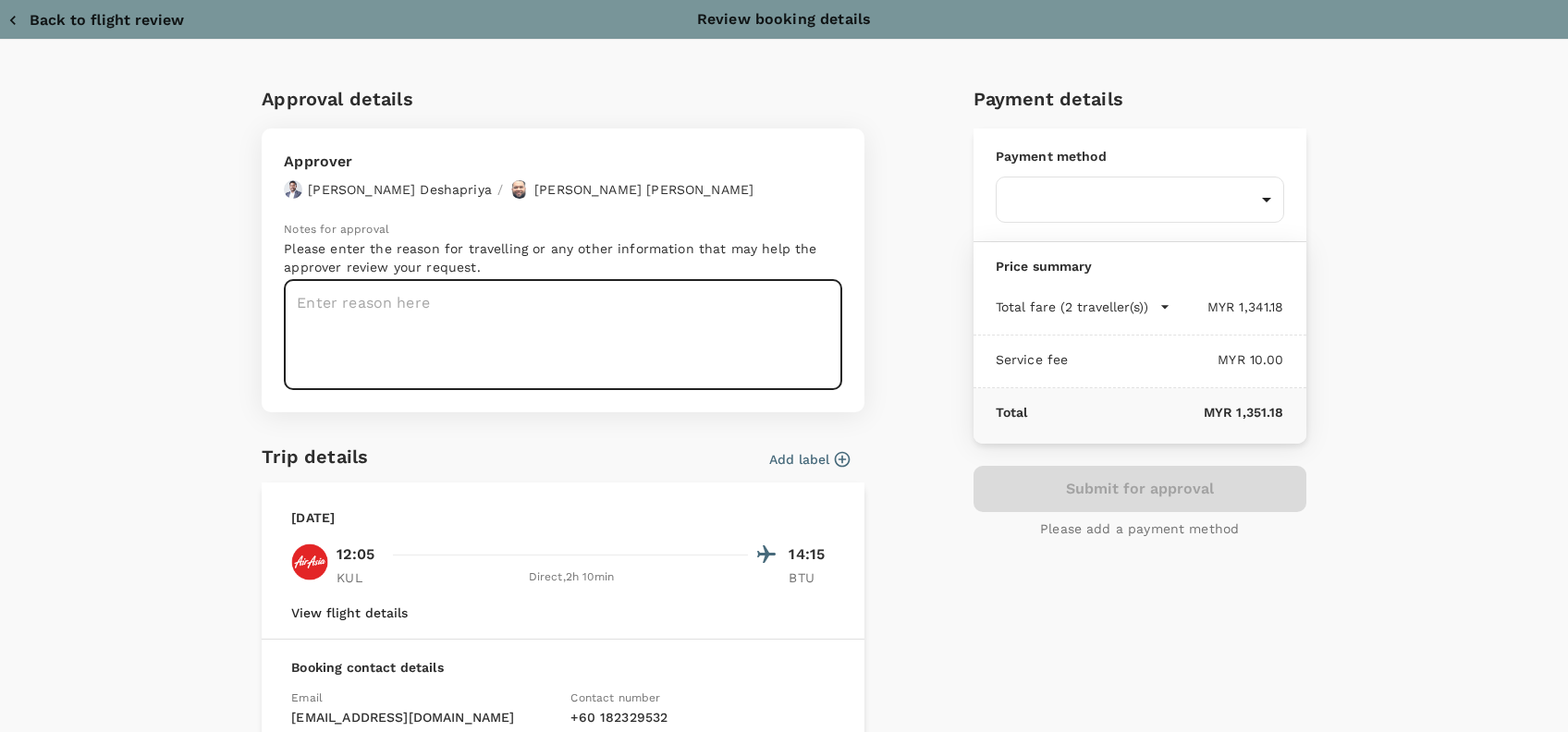
paste textarea "Hi @Hariz / @[GEOGRAPHIC_DATA], Requesting your approval for the flight below: …"
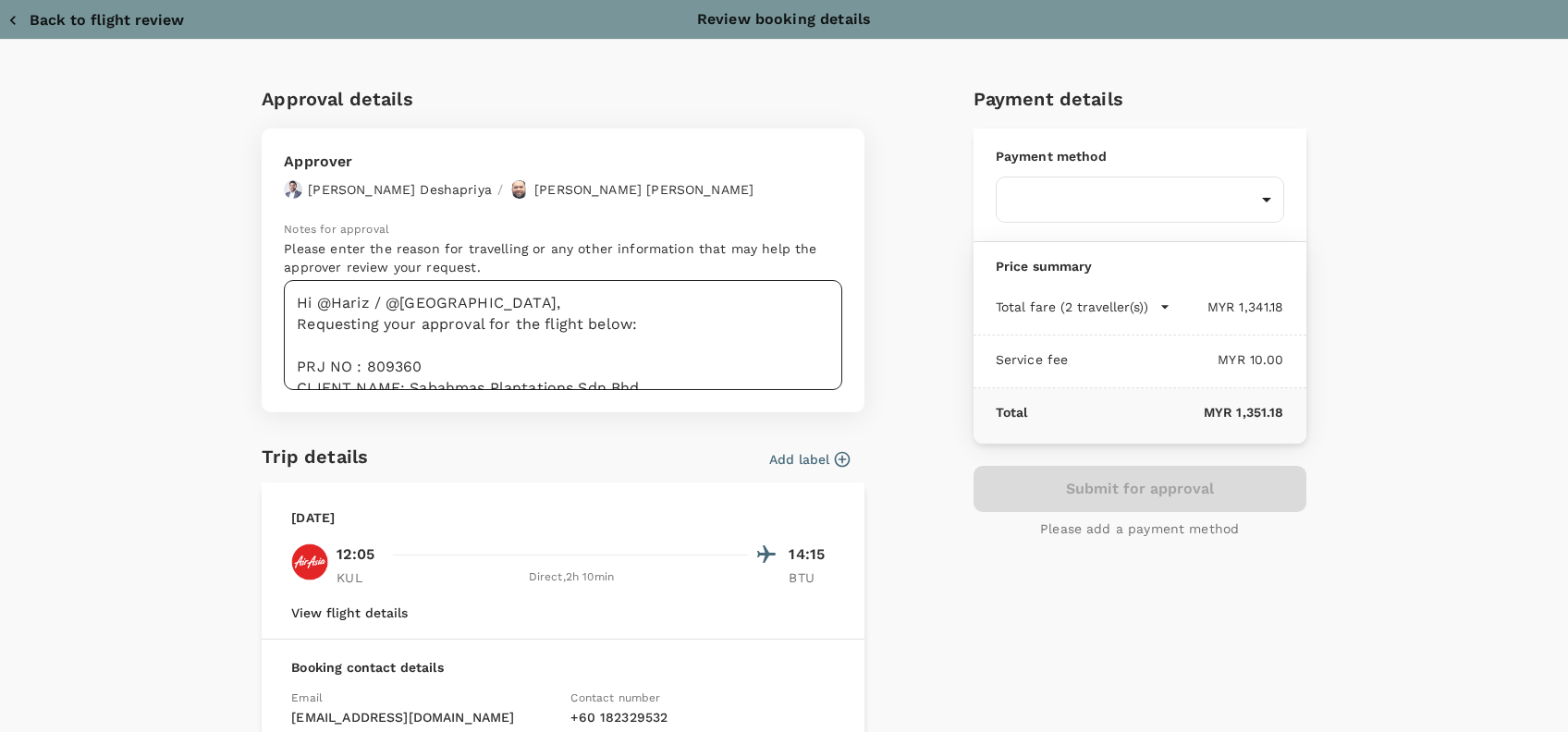
drag, startPoint x: 511, startPoint y: 313, endPoint x: 447, endPoint y: 369, distance: 85.0
click at [511, 313] on textarea "Hi @Hariz / @[GEOGRAPHIC_DATA], Requesting your approval for the flight below: …" at bounding box center [562, 334] width 559 height 110
drag, startPoint x: 424, startPoint y: 371, endPoint x: 357, endPoint y: 367, distance: 67.1
click at [357, 367] on textarea "Hi @Hariz / @[GEOGRAPHIC_DATA], Requesting your approval for the flight below: …" at bounding box center [562, 334] width 559 height 110
paste textarea "95609"
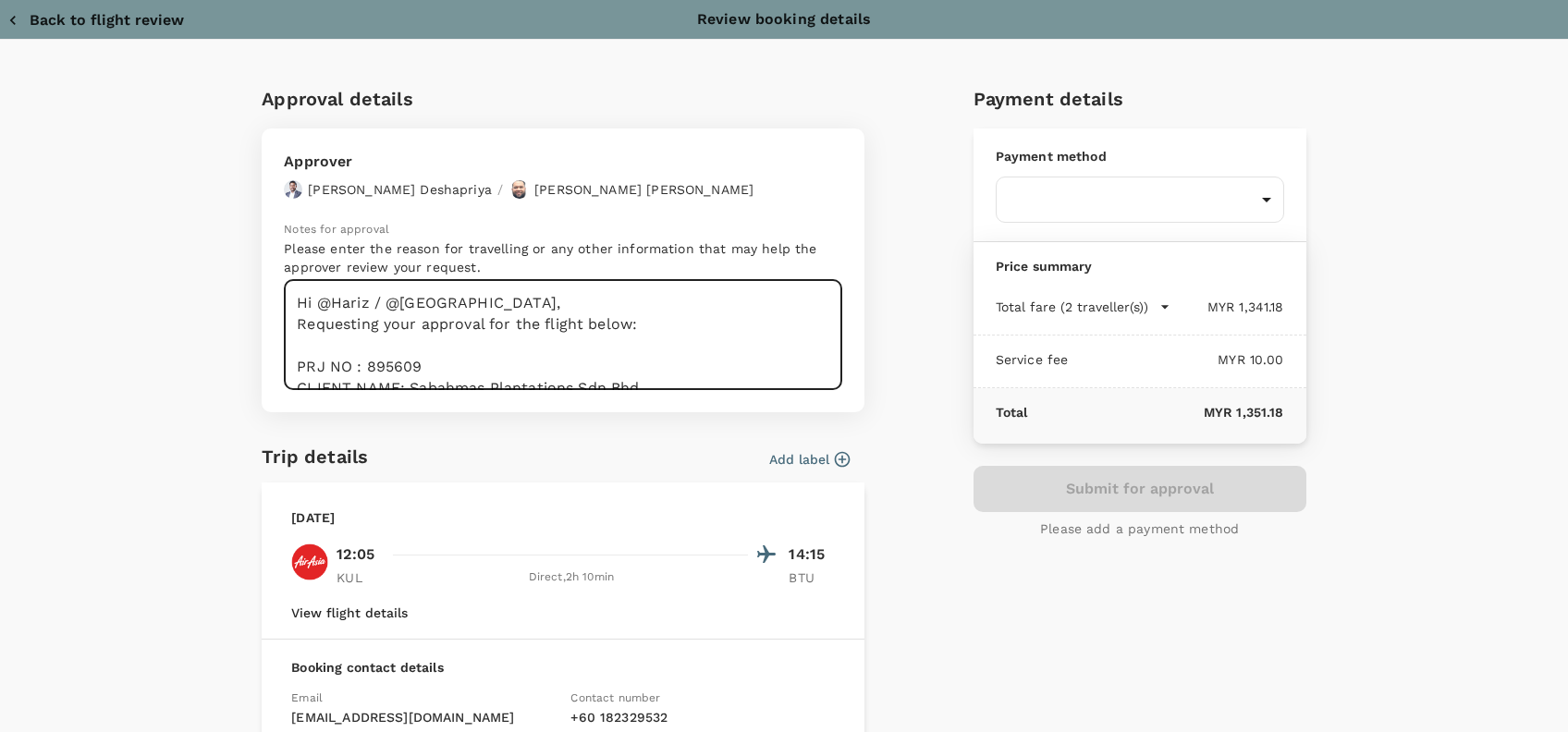
click at [520, 362] on textarea "Hi @Hariz / @[GEOGRAPHIC_DATA], Requesting your approval for the flight below: …" at bounding box center [562, 334] width 559 height 110
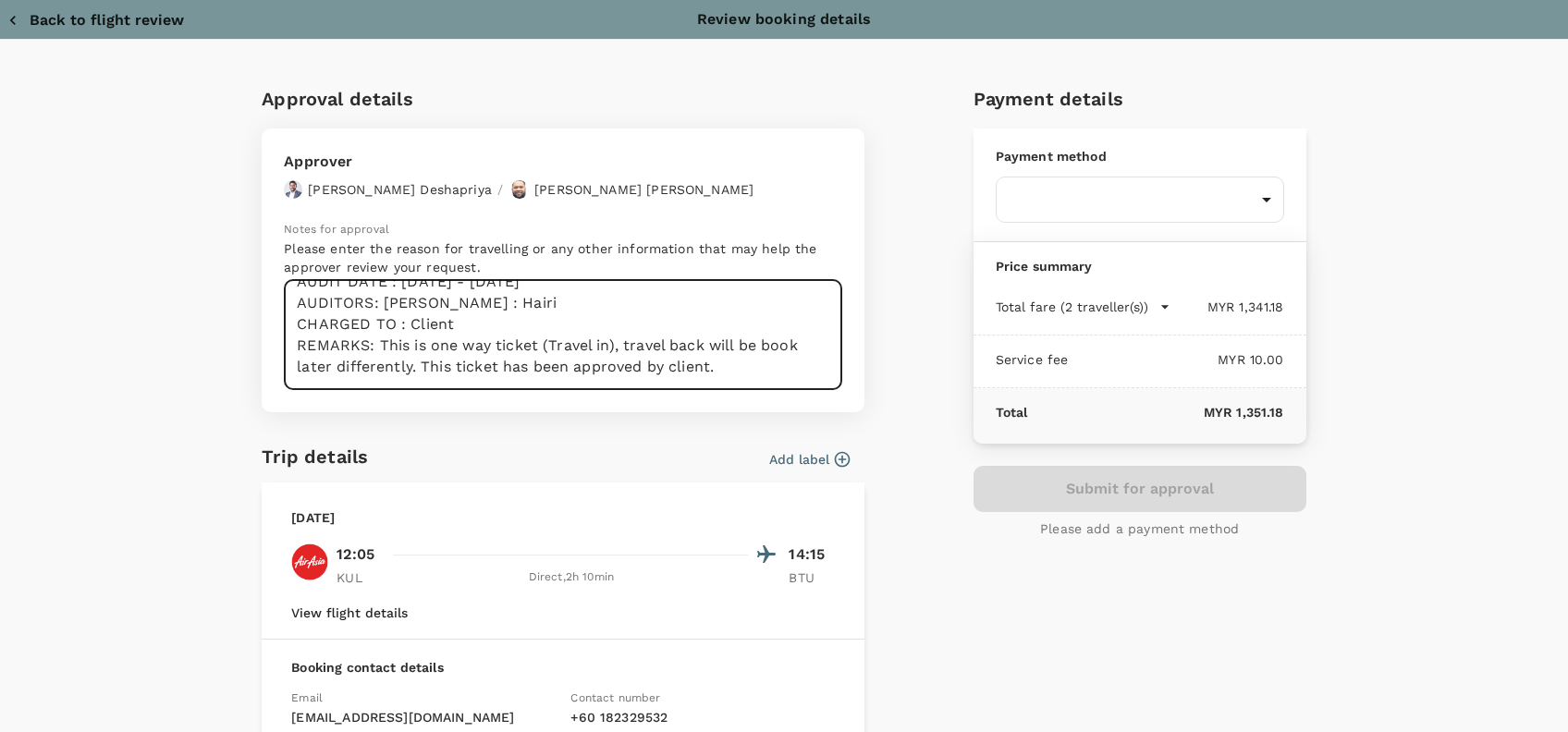
drag, startPoint x: 640, startPoint y: 386, endPoint x: 555, endPoint y: 371, distance: 86.3
click at [539, 377] on textarea "Hi @Hariz / @[GEOGRAPHIC_DATA], Requesting your approval for the flight below: …" at bounding box center [562, 334] width 559 height 110
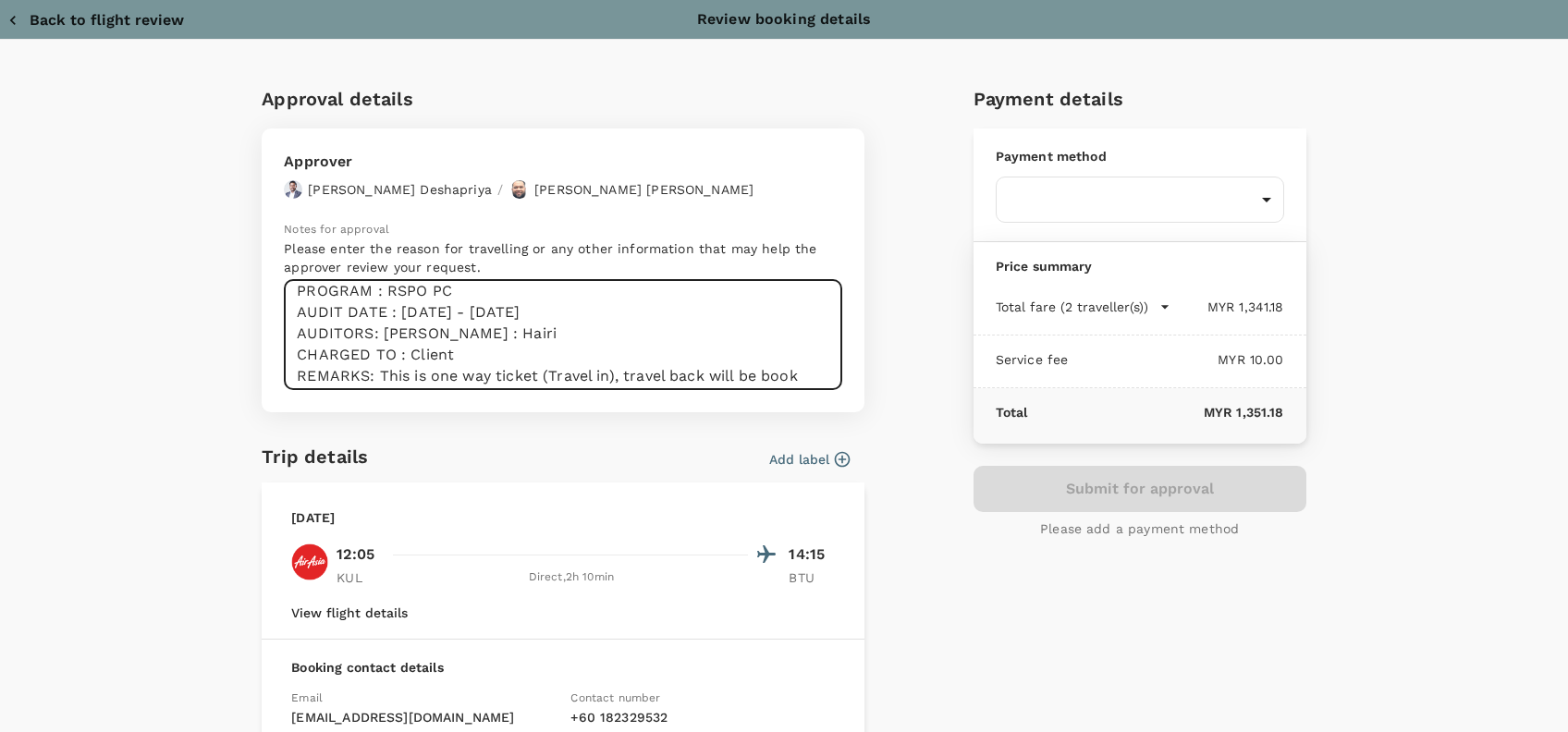
scroll to position [68, 0]
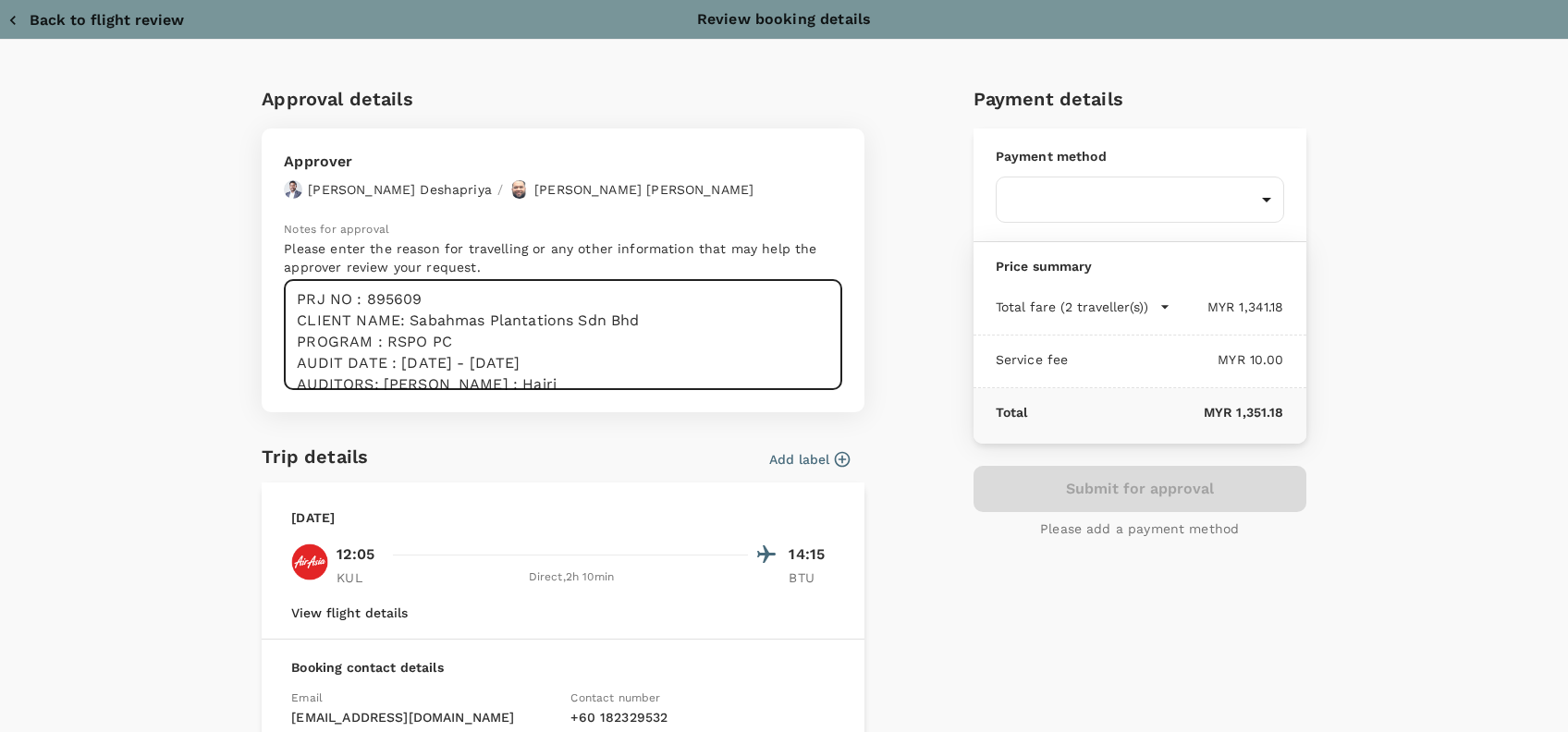
click at [678, 368] on textarea "Hi @Hariz / @[GEOGRAPHIC_DATA], Requesting your approval for the flight below: …" at bounding box center [562, 334] width 559 height 110
drag, startPoint x: 624, startPoint y: 318, endPoint x: 438, endPoint y: 318, distance: 186.0
click at [438, 318] on textarea "Hi @Hariz / @[GEOGRAPHIC_DATA], Requesting your approval for the flight below: …" at bounding box center [562, 334] width 559 height 110
drag, startPoint x: 655, startPoint y: 318, endPoint x: 413, endPoint y: 318, distance: 242.0
click at [413, 318] on textarea "Hi @Hariz / @[GEOGRAPHIC_DATA], Requesting your approval for the flight below: …" at bounding box center [562, 334] width 559 height 110
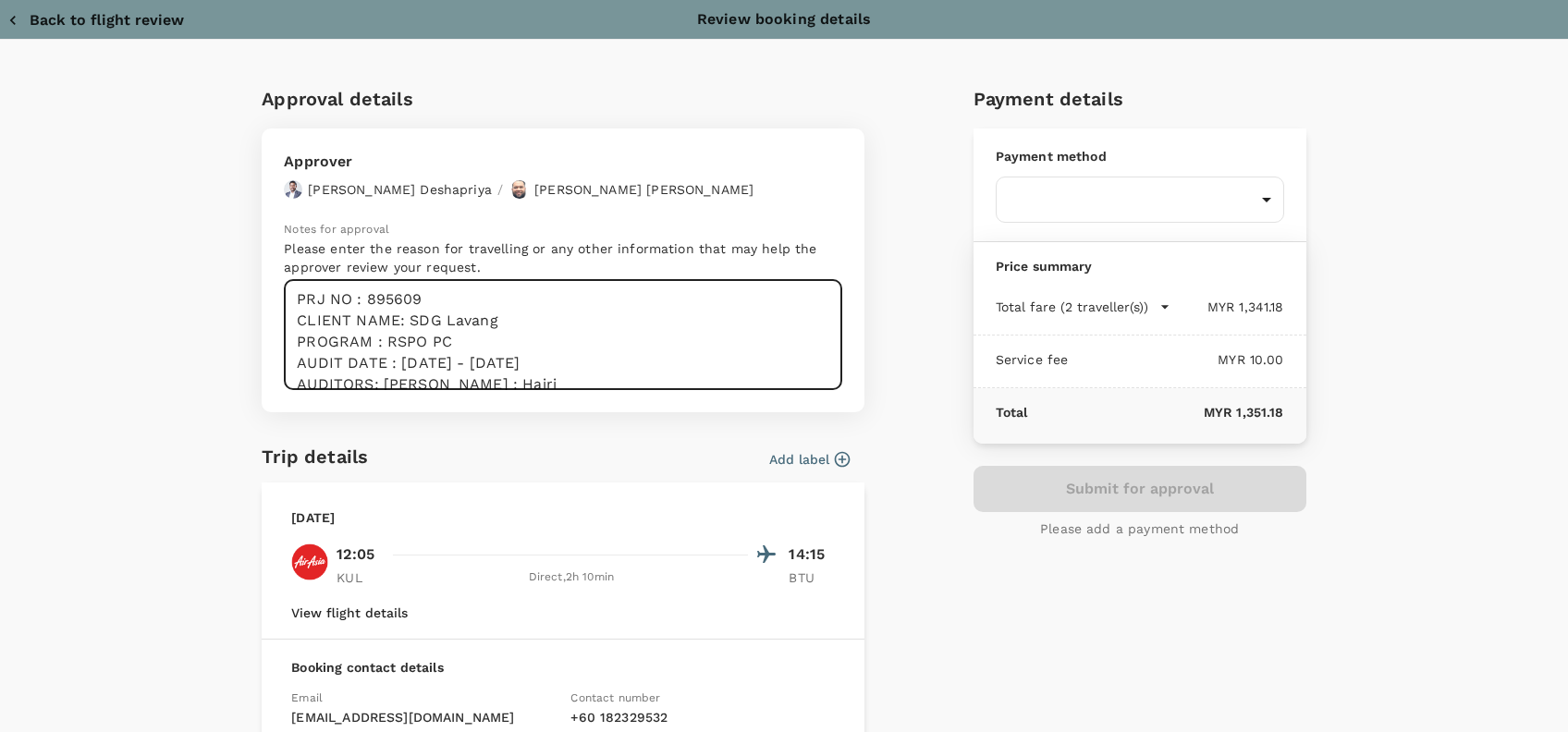
click at [551, 358] on textarea "Hi @Hariz / @[GEOGRAPHIC_DATA], Requesting your approval for the flight below: …" at bounding box center [562, 334] width 559 height 110
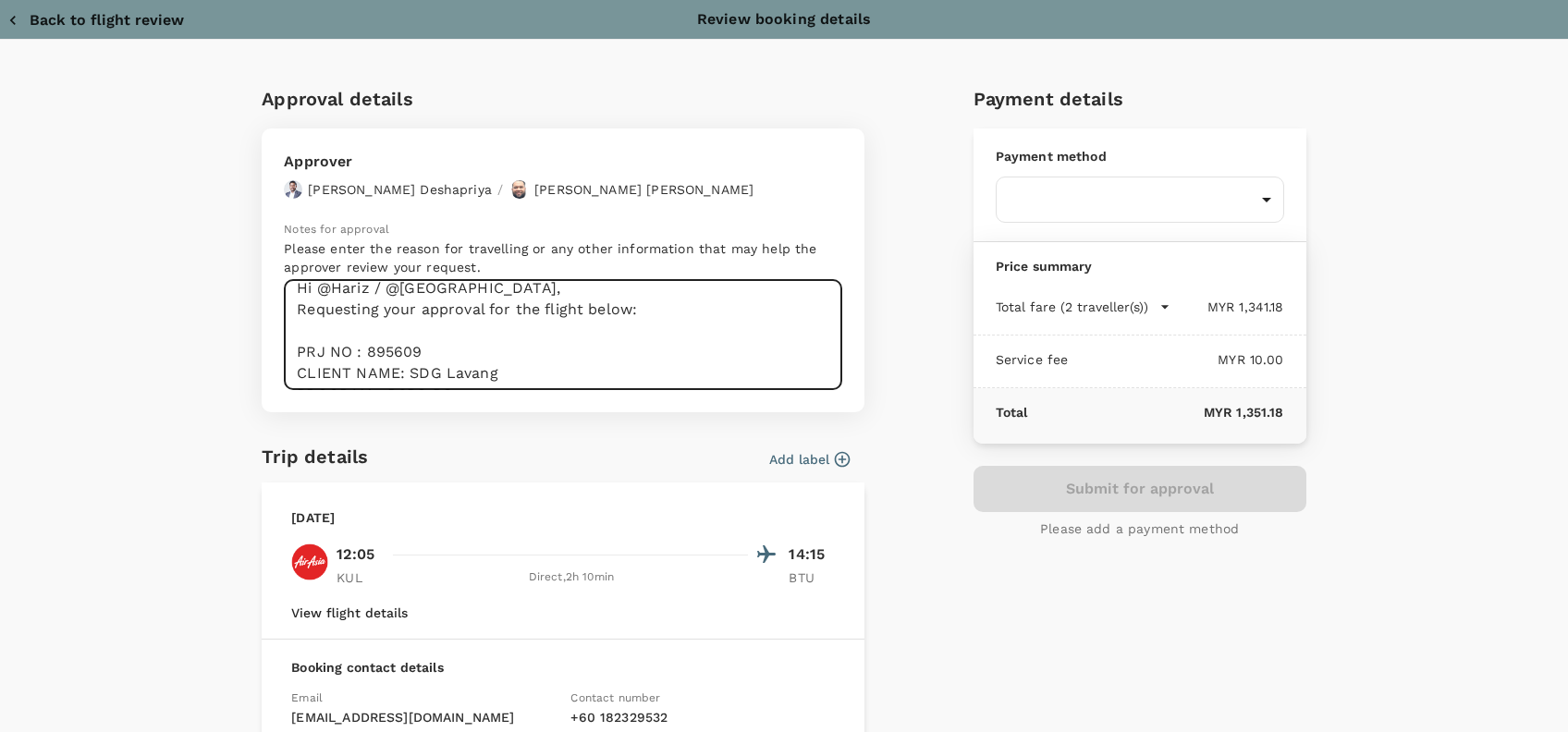
scroll to position [0, 0]
type textarea "Hi @Hariz / @[GEOGRAPHIC_DATA], Requesting your approval for the flight below: …"
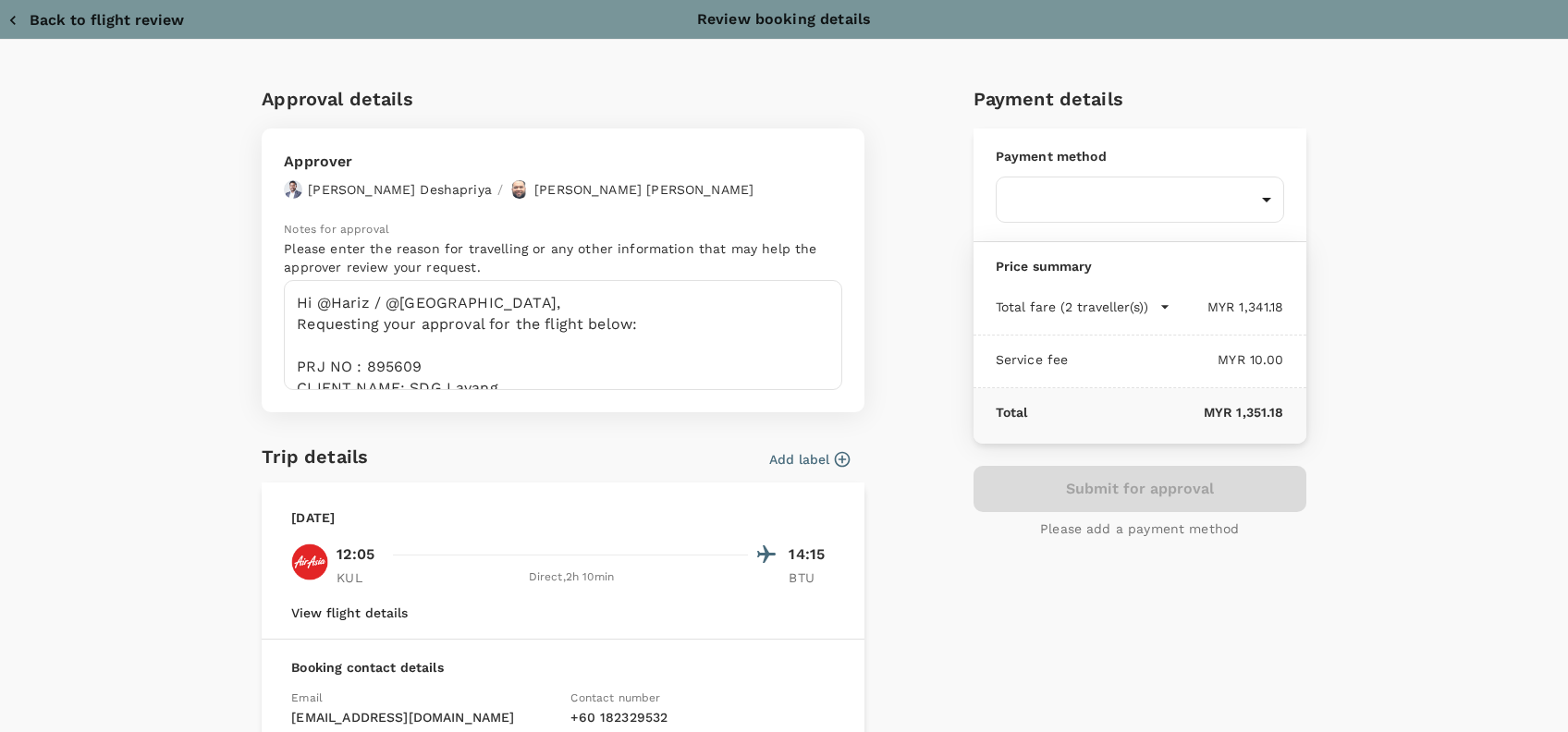
click at [1475, 335] on div "Approval details Approver [PERSON_NAME] / [PERSON_NAME] Bin [PERSON_NAME] Notes…" at bounding box center [784, 522] width 1568 height 966
click at [1228, 201] on body "Back to flight results Flight review Traveller(s) Traveller 1 : NM Nurul Narien…" at bounding box center [784, 373] width 1568 height 1233
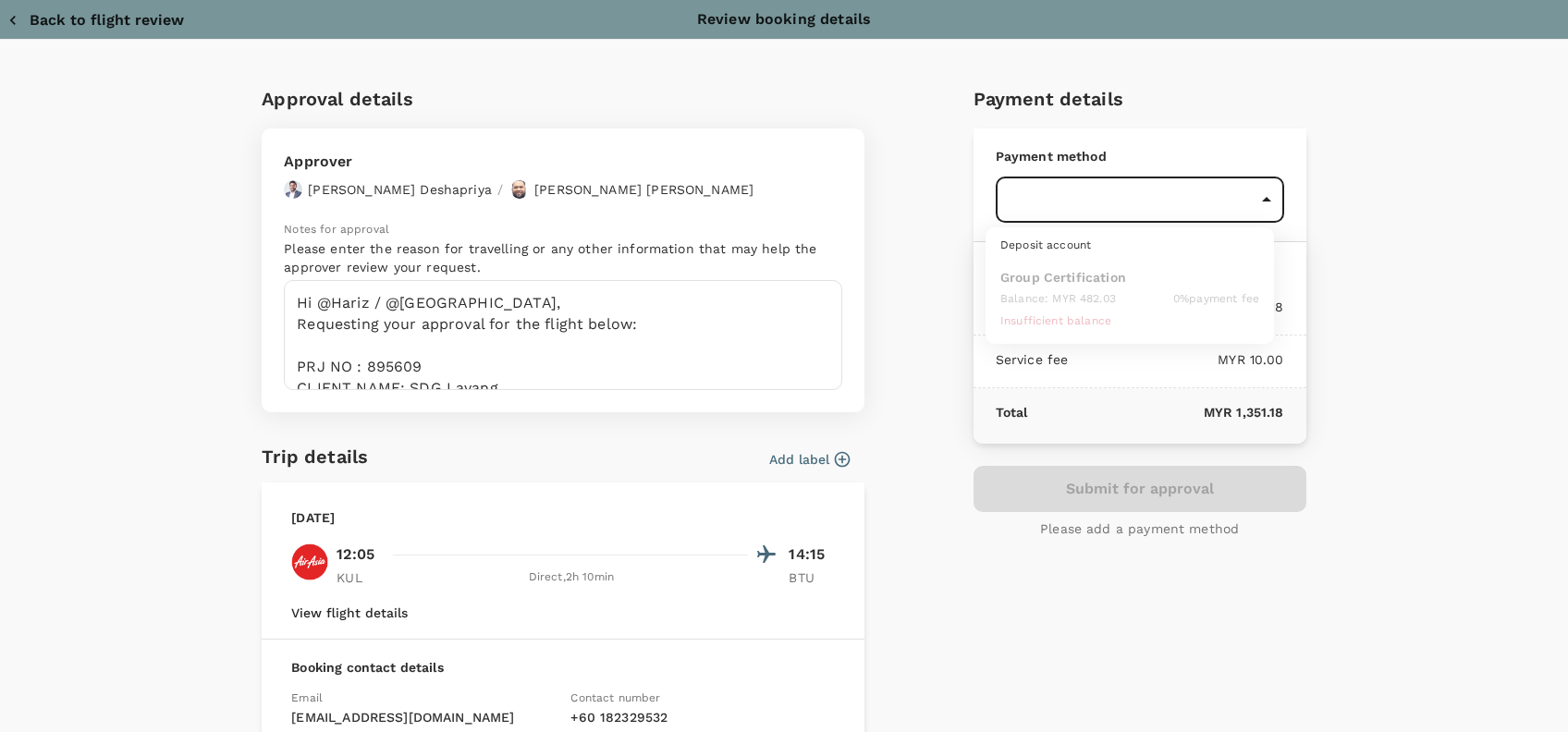
click at [1266, 644] on div at bounding box center [784, 366] width 1568 height 732
click at [1437, 643] on div "Approval details Approver [PERSON_NAME] / [PERSON_NAME] Bin [PERSON_NAME] Notes…" at bounding box center [784, 522] width 1568 height 966
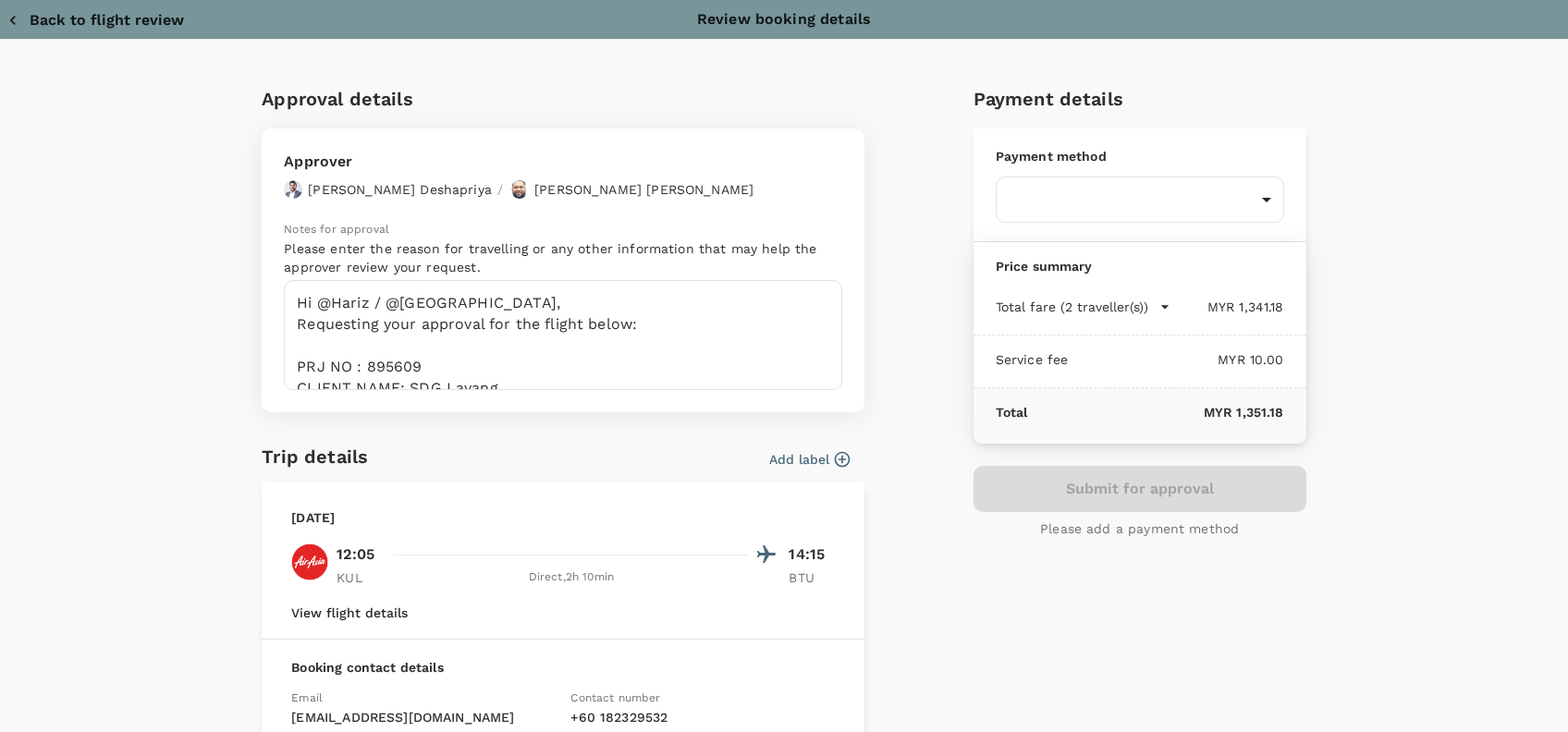
click at [1445, 589] on div "Approval details Approver [PERSON_NAME] / [PERSON_NAME] Bin [PERSON_NAME] Notes…" at bounding box center [784, 522] width 1568 height 966
click at [1444, 589] on div "Approval details Approver [PERSON_NAME] / [PERSON_NAME] Bin [PERSON_NAME] Notes…" at bounding box center [784, 522] width 1568 height 966
click at [1442, 591] on div "Approval details Approver [PERSON_NAME] / [PERSON_NAME] Bin [PERSON_NAME] Notes…" at bounding box center [784, 522] width 1568 height 966
drag, startPoint x: 1102, startPoint y: 646, endPoint x: 1030, endPoint y: 705, distance: 93.1
click at [1101, 646] on div "Payment details Payment method ​ ​ Price summary Total fare (2 traveller(s)) MY…" at bounding box center [1132, 496] width 347 height 852
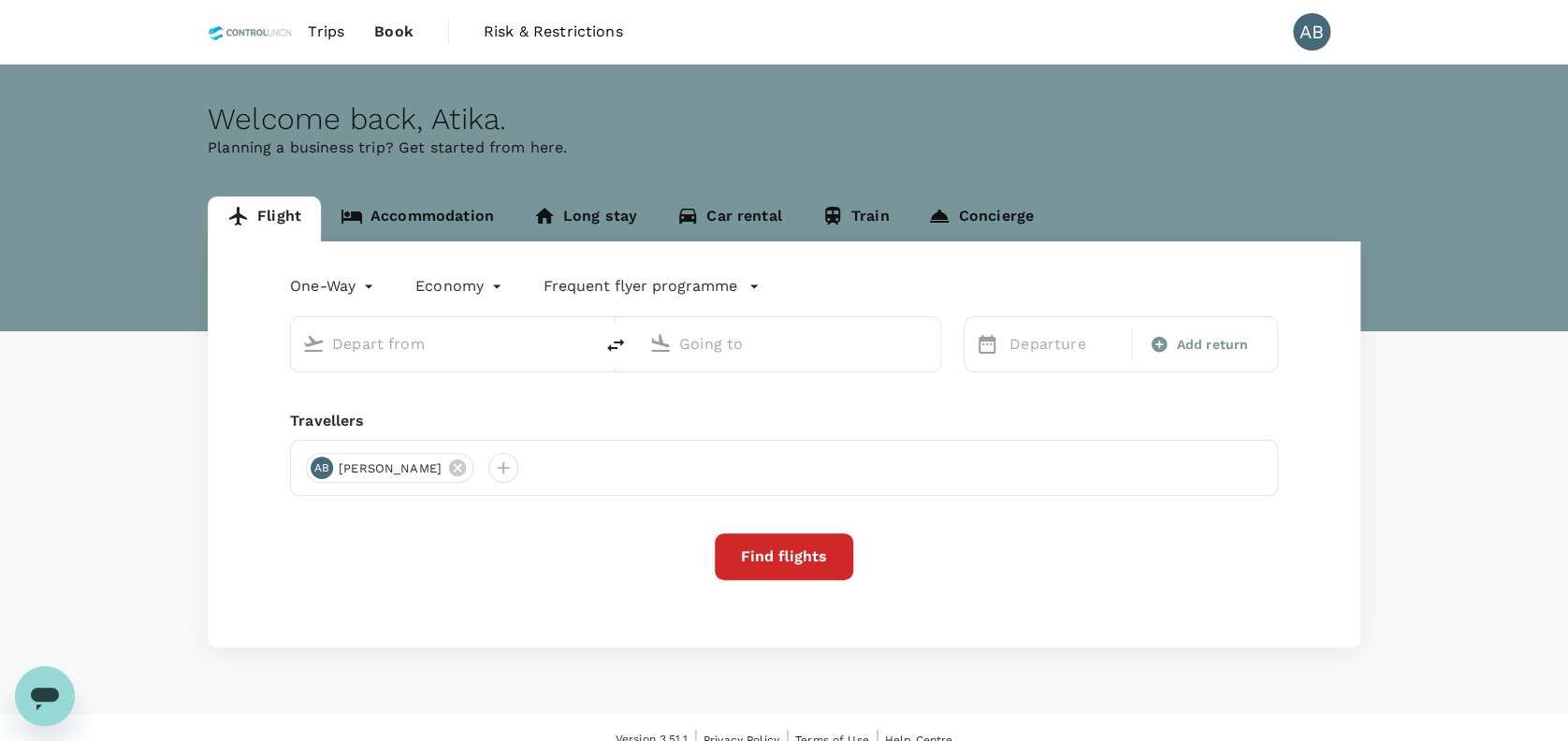
type input "roundtrip"
type input "Kuala Lumpur Intl ([GEOGRAPHIC_DATA])"
type input "Bintulu, [GEOGRAPHIC_DATA] (any)"
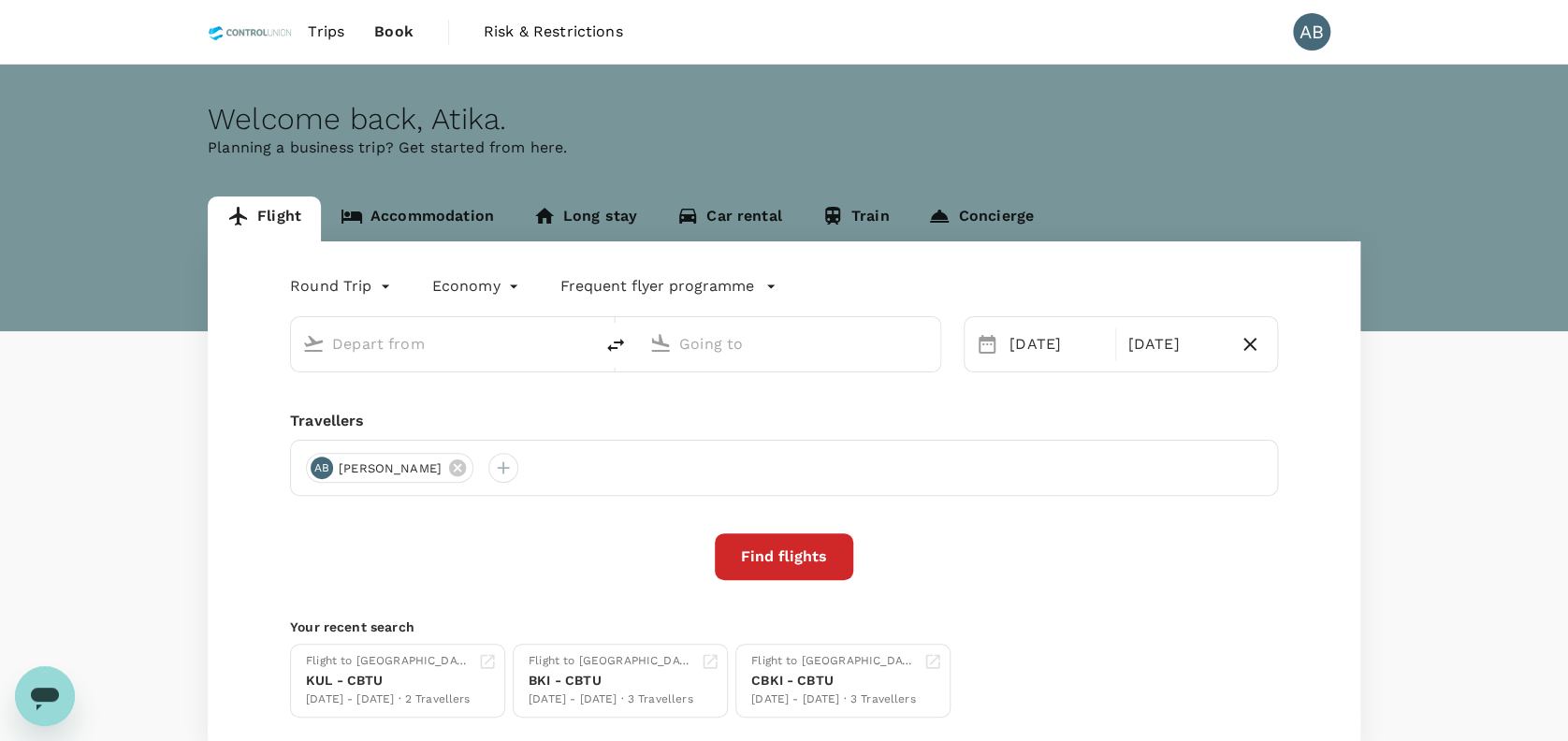
type input "Kuala Lumpur Intl ([GEOGRAPHIC_DATA])"
type input "Bintulu, Malaysia (any)"
